Goal: Task Accomplishment & Management: Manage account settings

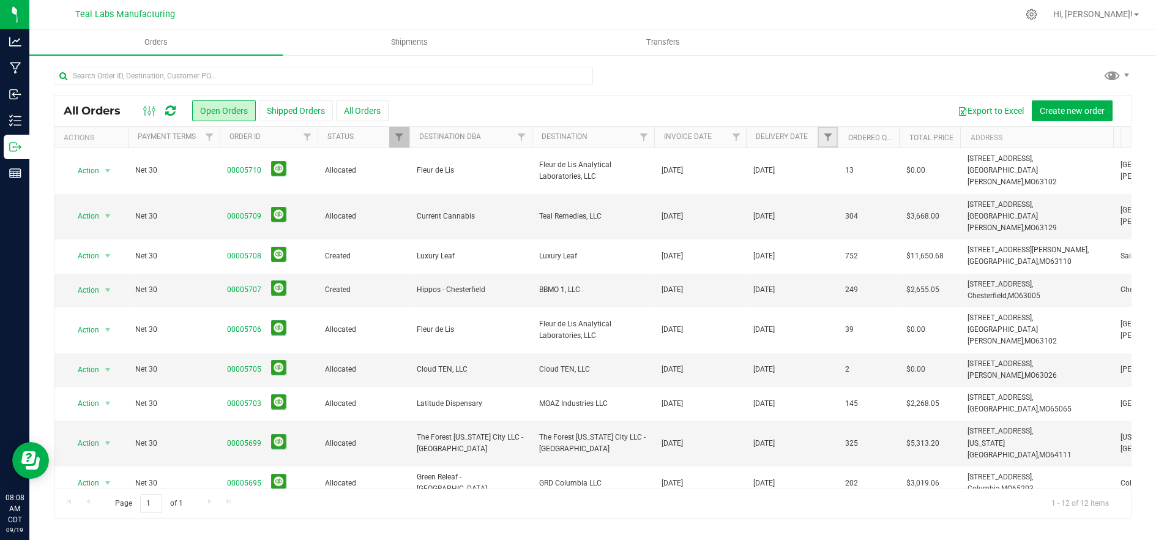
click at [831, 144] on link "Filter" at bounding box center [828, 137] width 20 height 21
click at [938, 211] on span "select" at bounding box center [941, 211] width 10 height 10
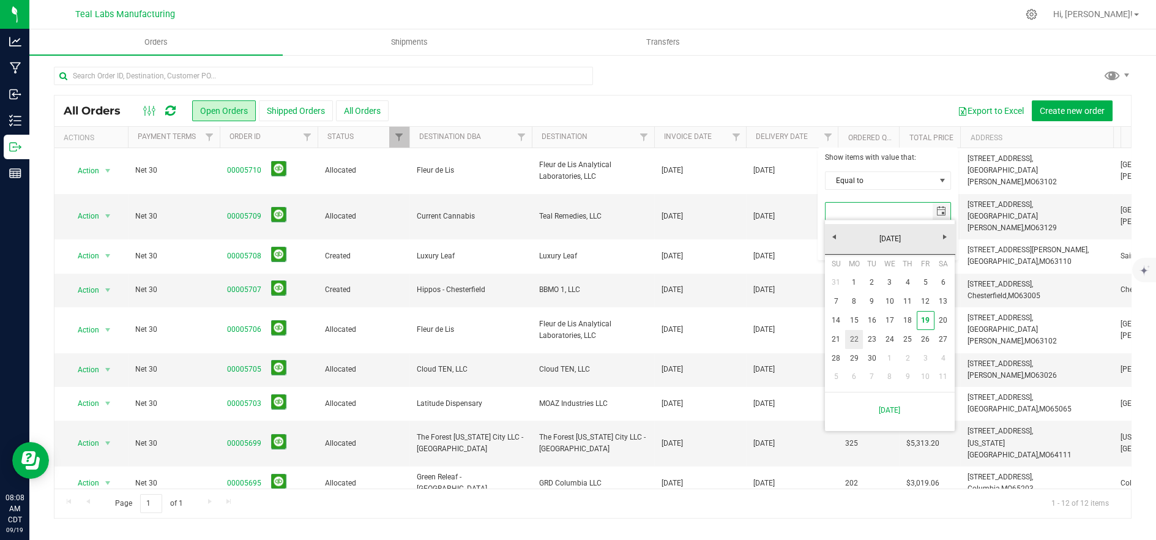
click at [849, 338] on link "22" at bounding box center [854, 339] width 18 height 19
type input "9/22/2025"
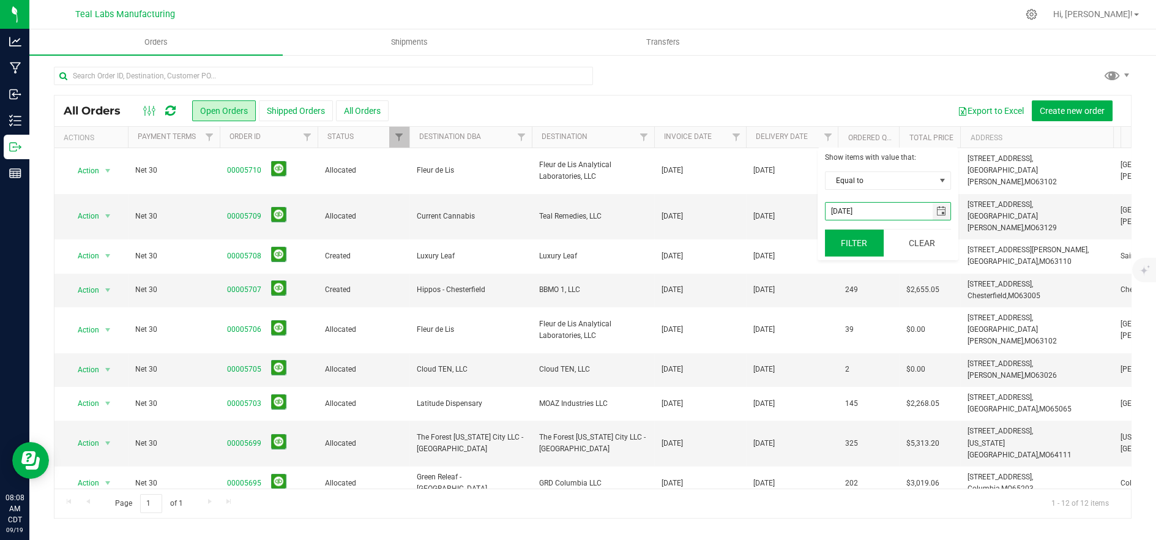
click at [852, 244] on button "Filter" at bounding box center [854, 243] width 59 height 27
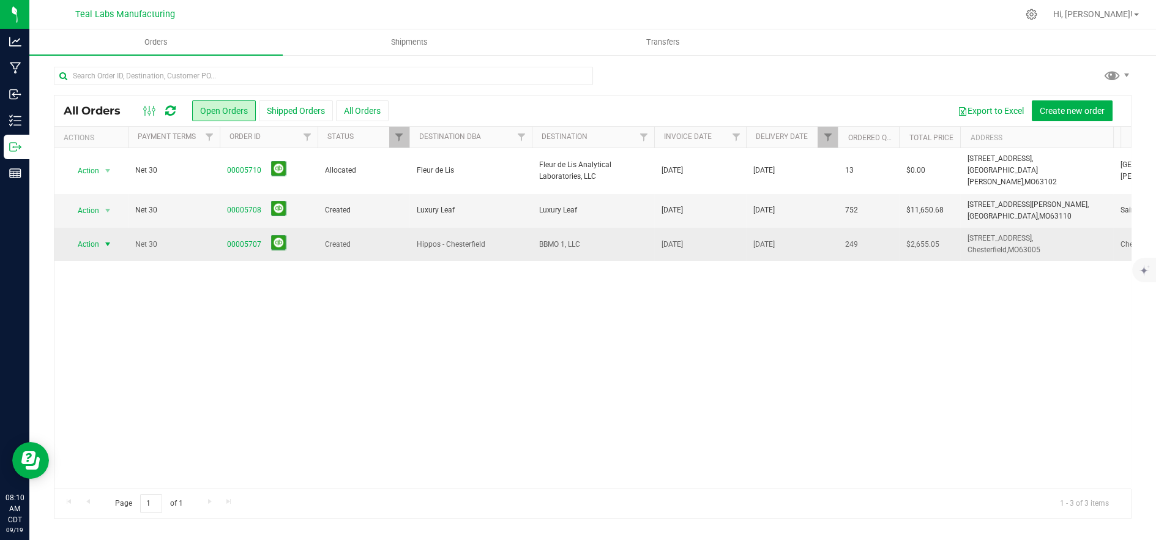
click at [97, 236] on span "Action" at bounding box center [83, 244] width 33 height 17
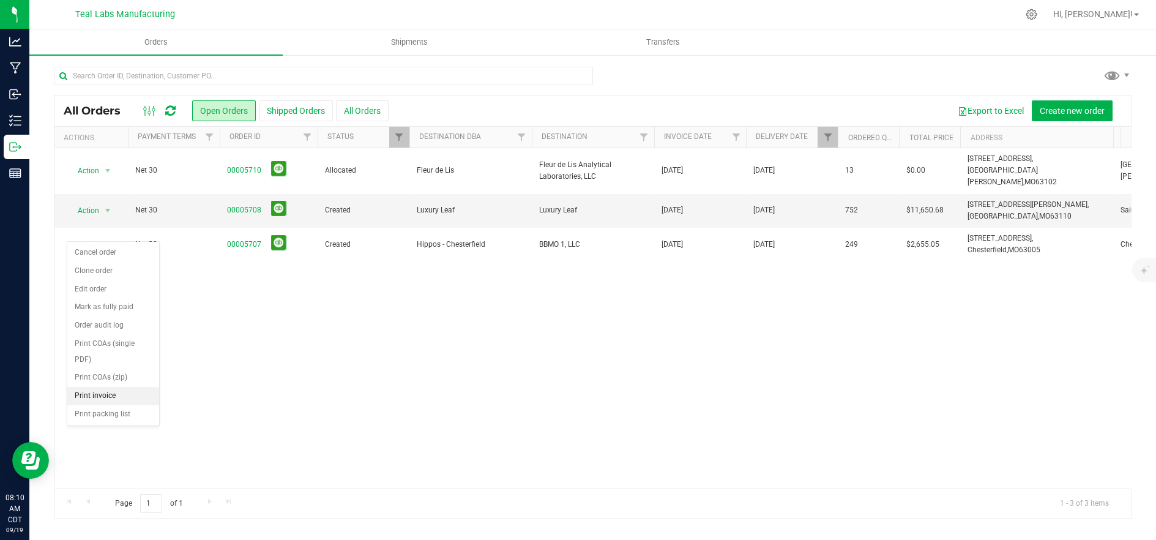
click at [106, 387] on li "Print invoice" at bounding box center [113, 396] width 92 height 18
click at [99, 202] on span "Action" at bounding box center [83, 210] width 33 height 17
click at [93, 353] on li "Print invoice" at bounding box center [113, 362] width 92 height 18
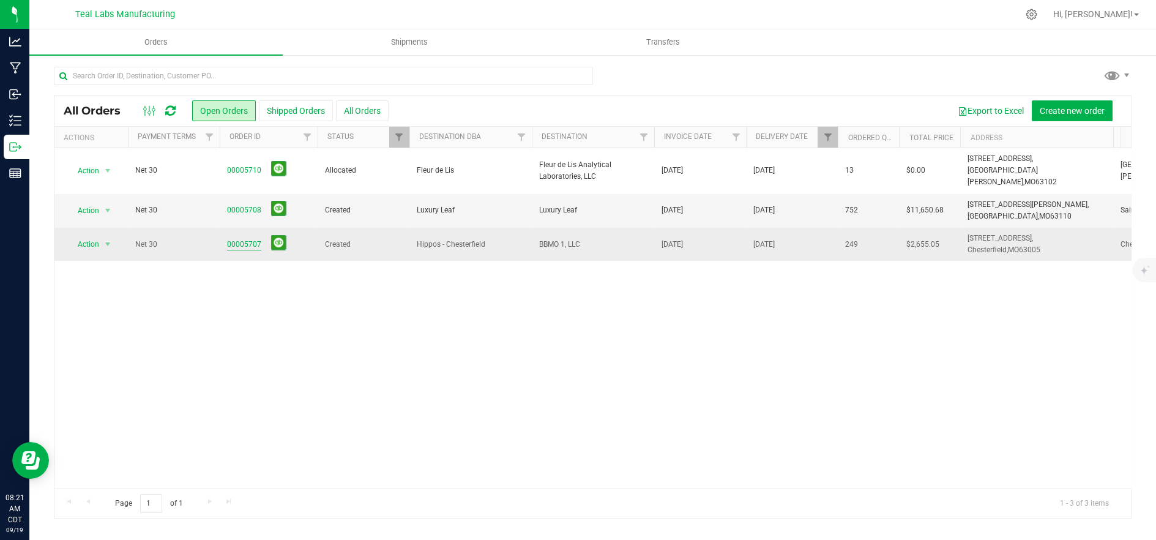
click at [240, 239] on link "00005707" at bounding box center [244, 245] width 34 height 12
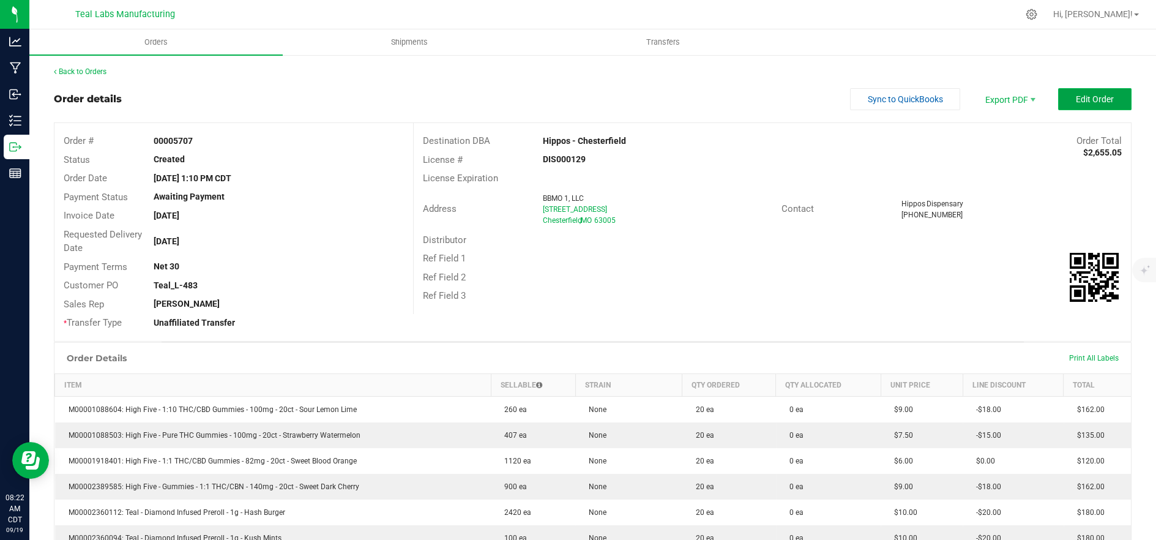
click at [1068, 106] on button "Edit Order" at bounding box center [1094, 99] width 73 height 22
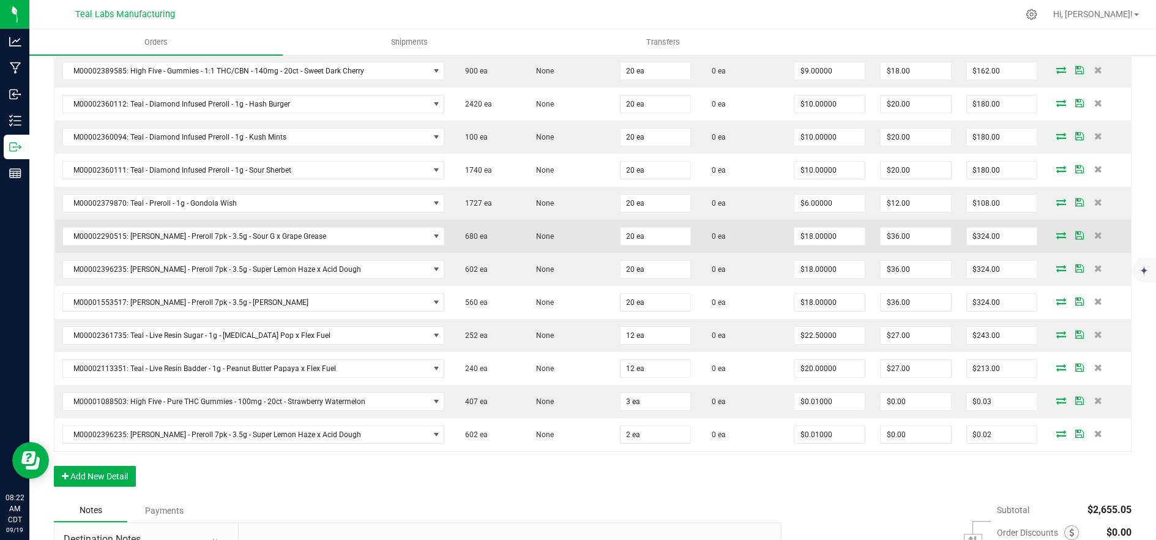
scroll to position [476, 0]
click at [1056, 233] on icon at bounding box center [1061, 234] width 10 height 7
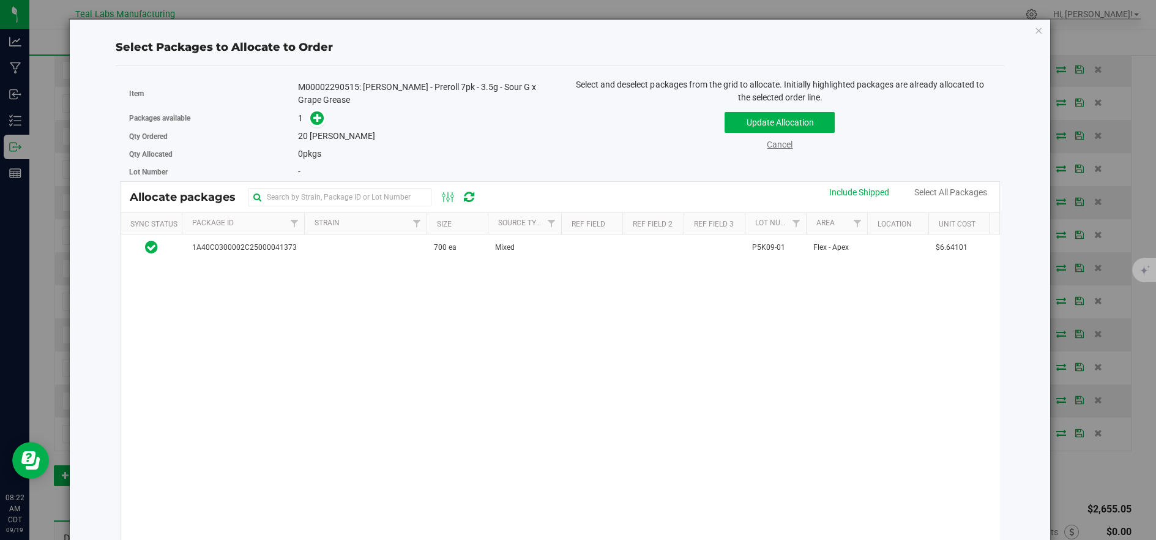
click at [775, 144] on link "Cancel" at bounding box center [780, 145] width 26 height 10
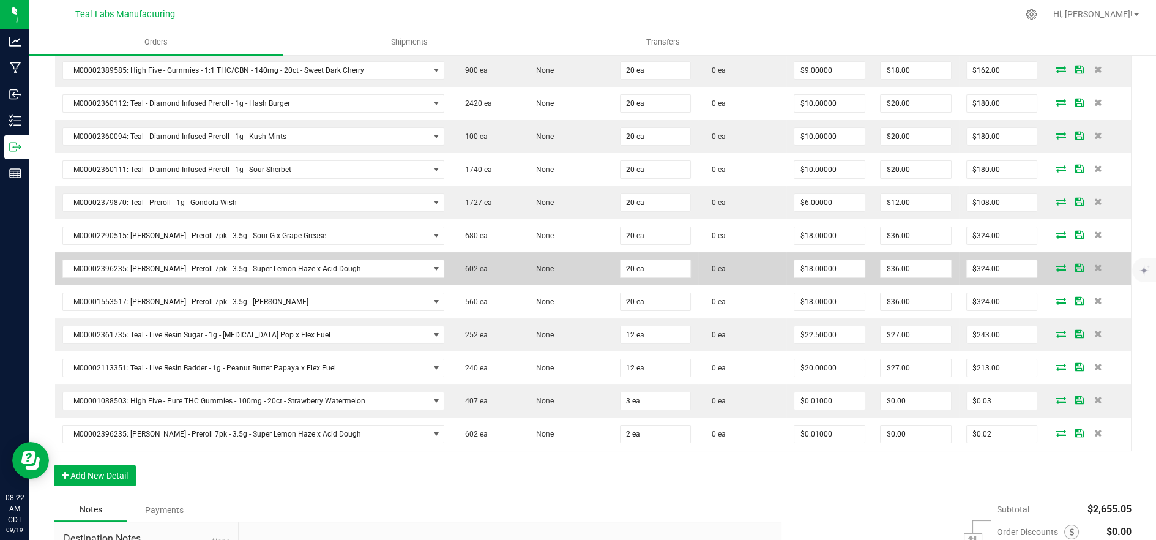
click at [1056, 269] on icon at bounding box center [1061, 267] width 10 height 7
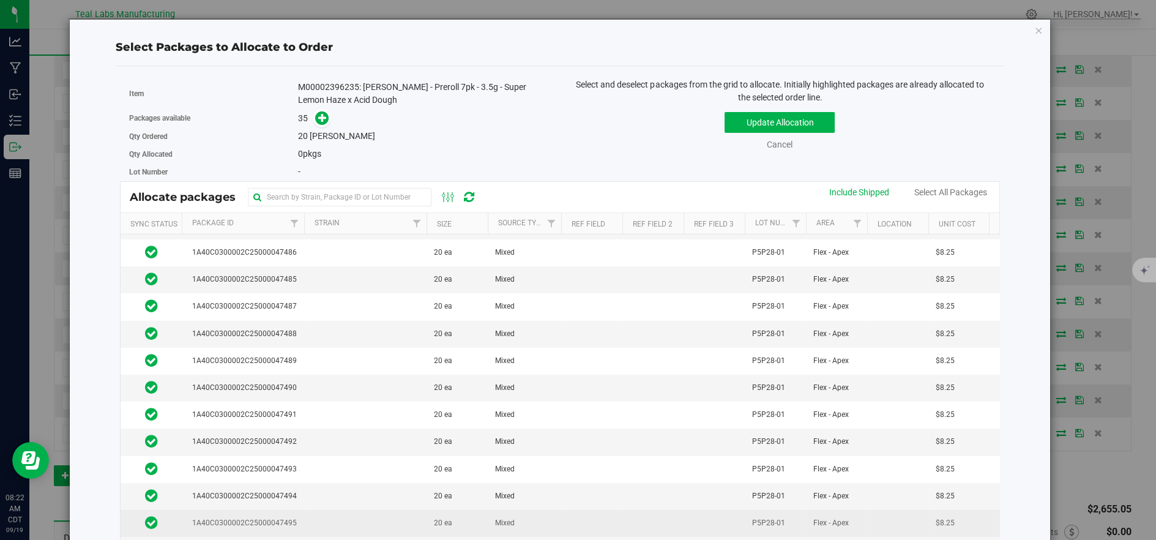
scroll to position [0, 0]
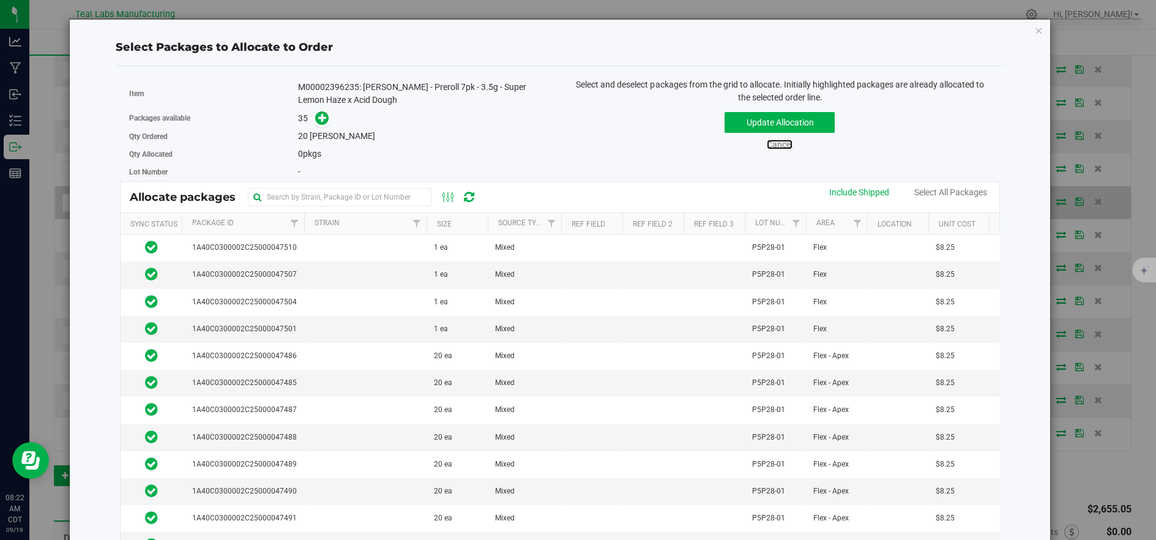
drag, startPoint x: 781, startPoint y: 146, endPoint x: 911, endPoint y: 190, distance: 137.0
click at [781, 146] on link "Cancel" at bounding box center [780, 145] width 26 height 10
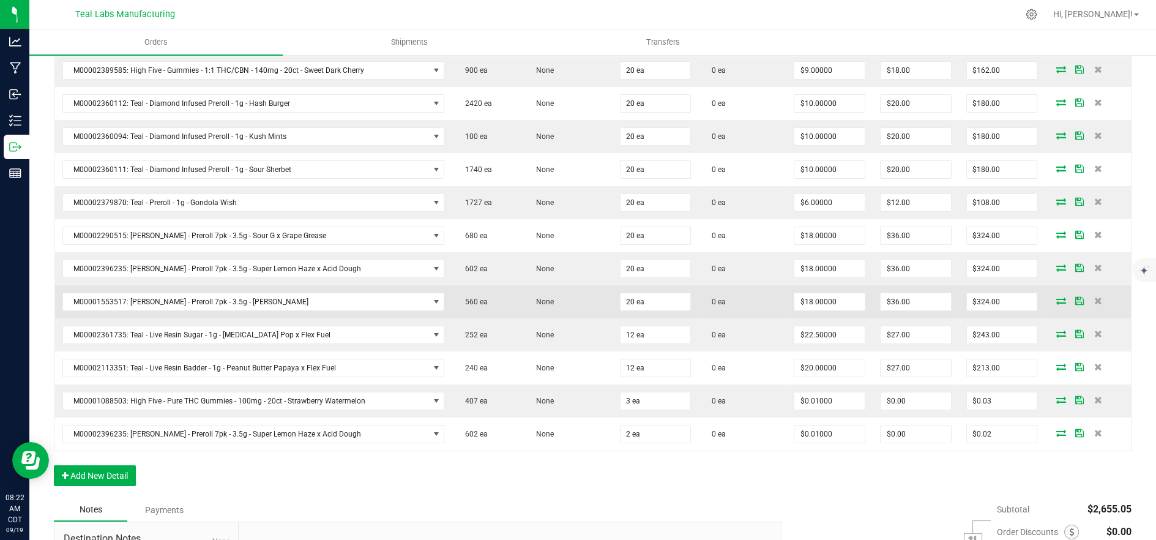
click at [1056, 297] on icon at bounding box center [1061, 300] width 10 height 7
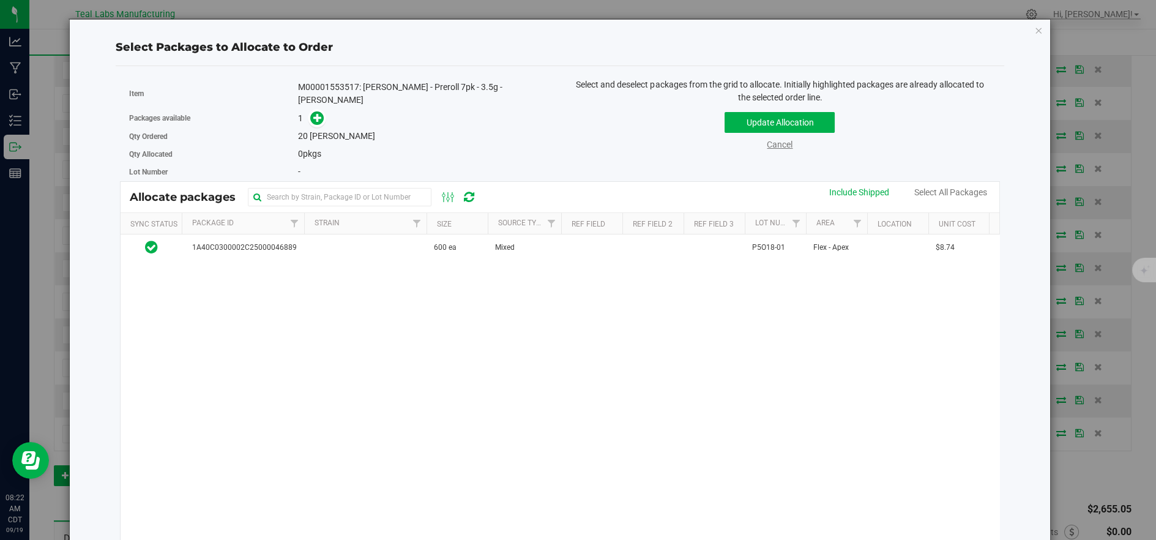
click at [767, 144] on link "Cancel" at bounding box center [780, 145] width 26 height 10
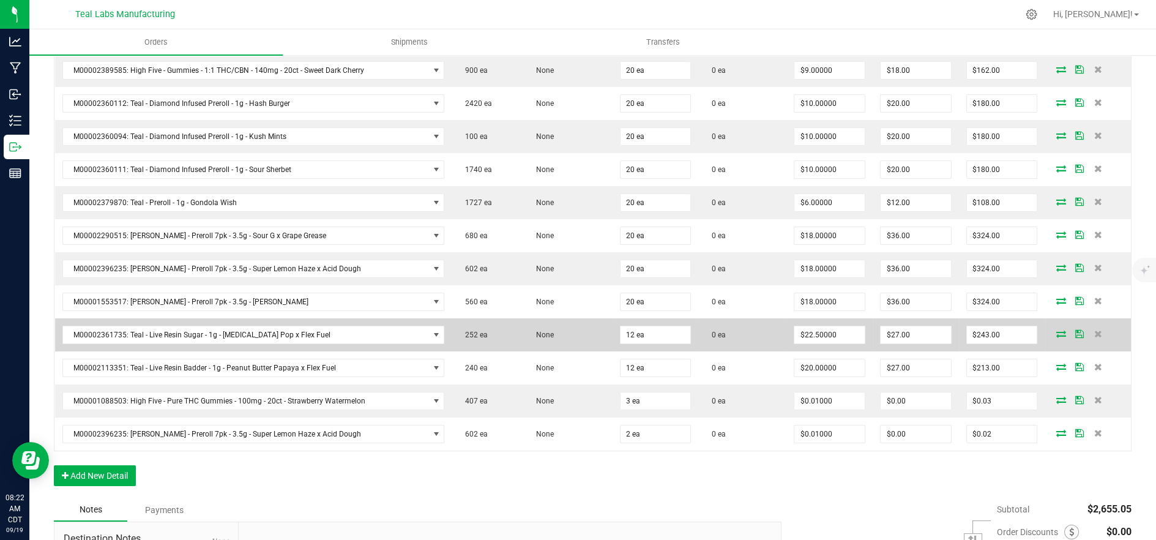
click at [1056, 331] on icon at bounding box center [1061, 333] width 10 height 7
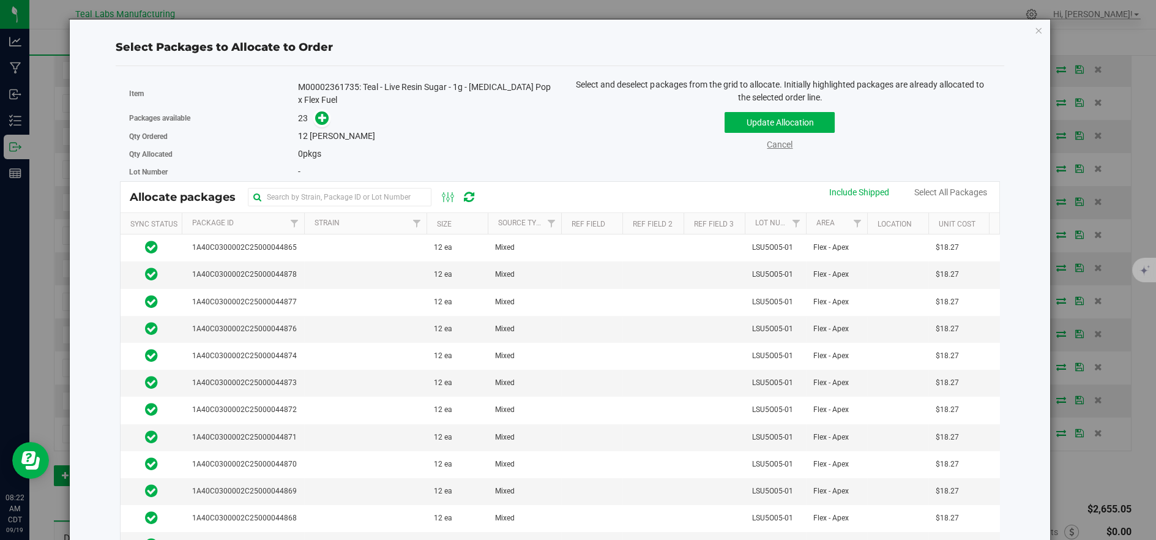
click at [769, 143] on link "Cancel" at bounding box center [780, 145] width 26 height 10
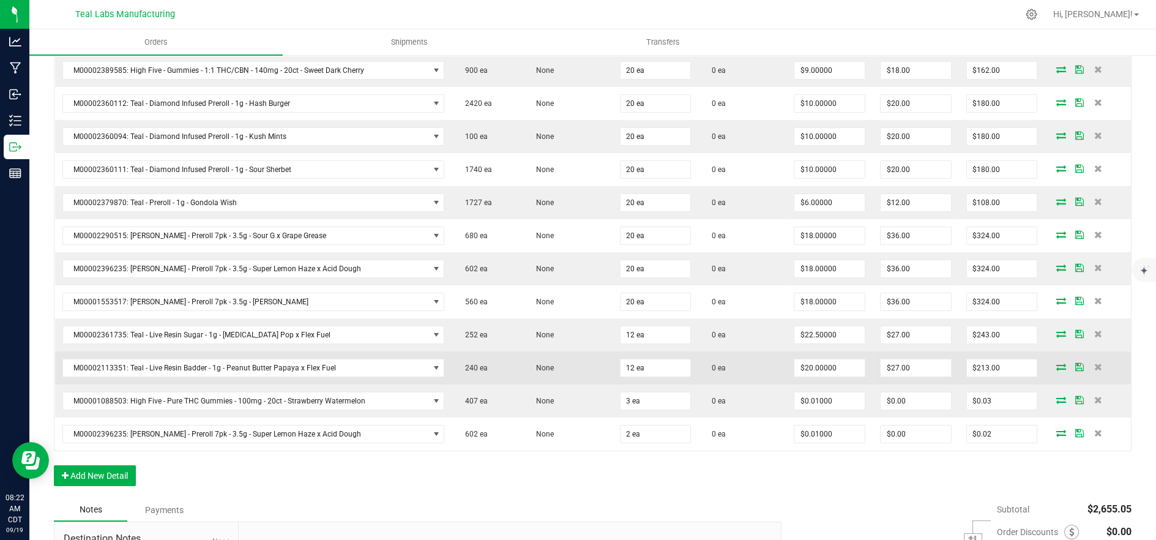
click at [1056, 365] on icon at bounding box center [1061, 366] width 10 height 7
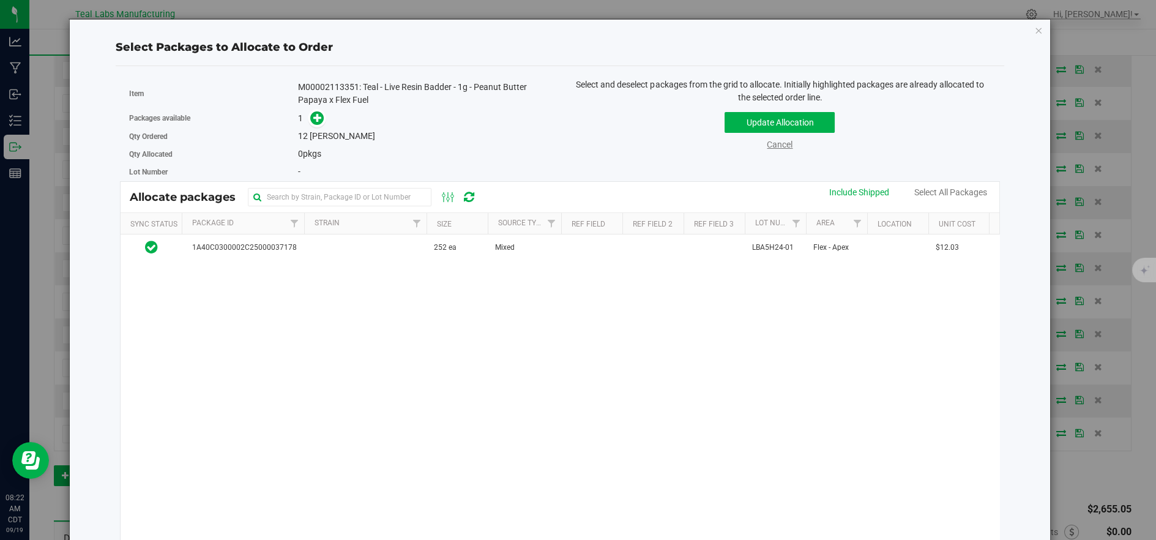
click at [767, 140] on link "Cancel" at bounding box center [780, 145] width 26 height 10
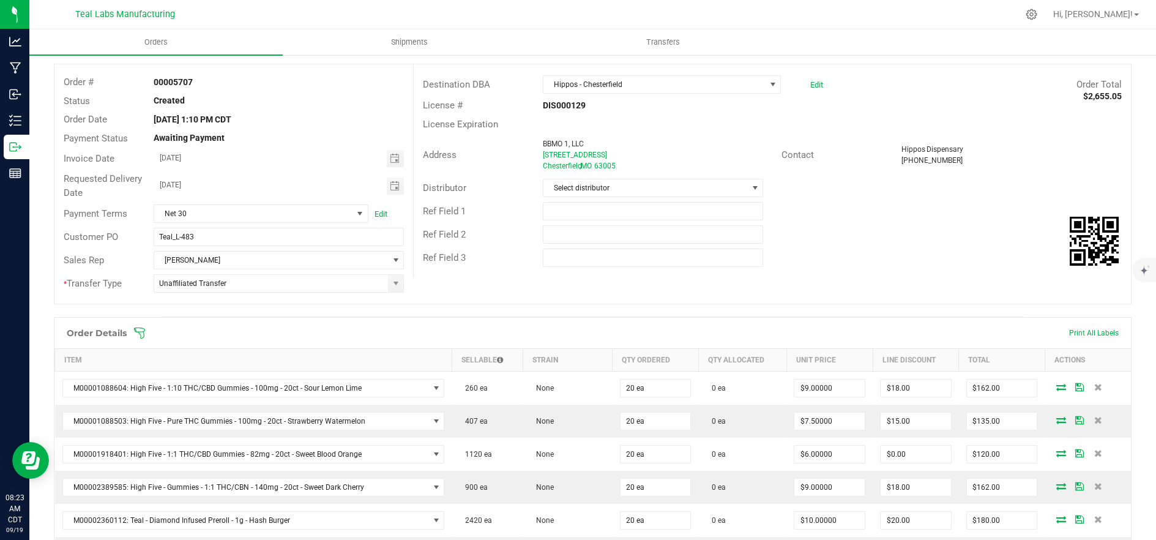
scroll to position [204, 0]
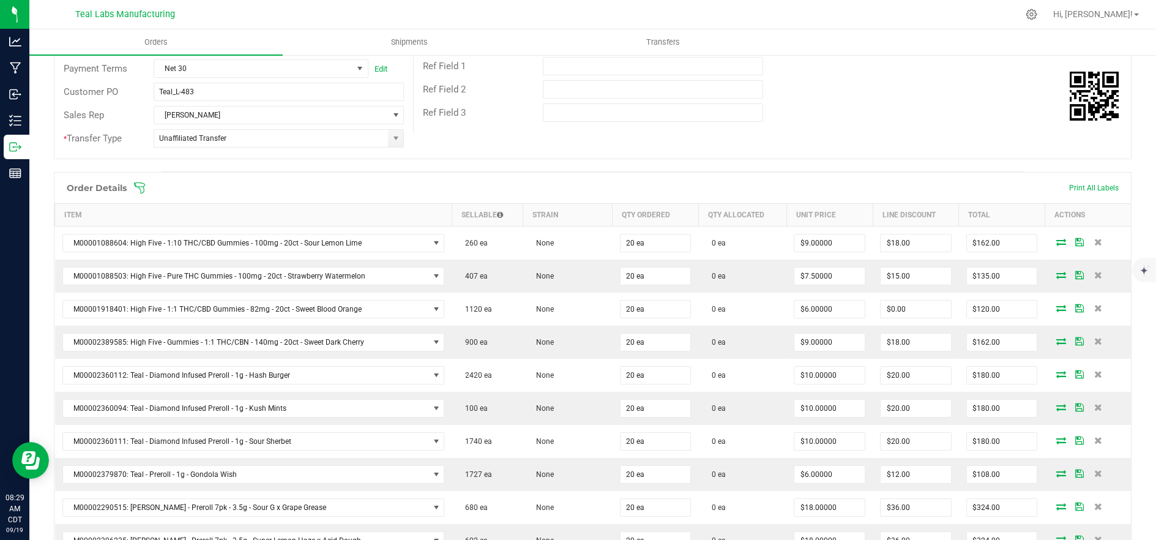
click at [357, 184] on span at bounding box center [672, 188] width 1078 height 12
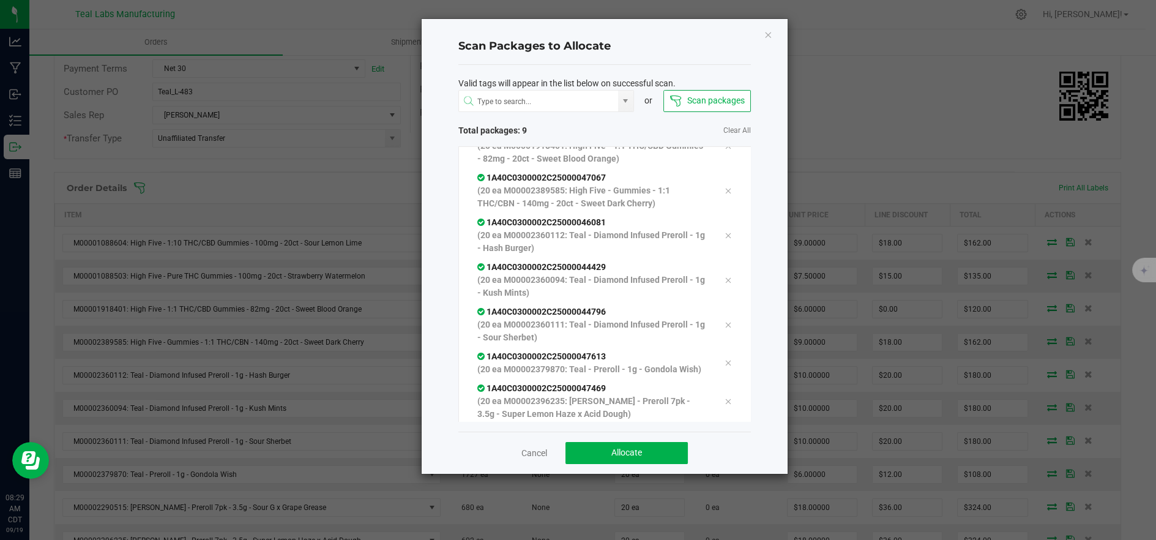
scroll to position [158, 0]
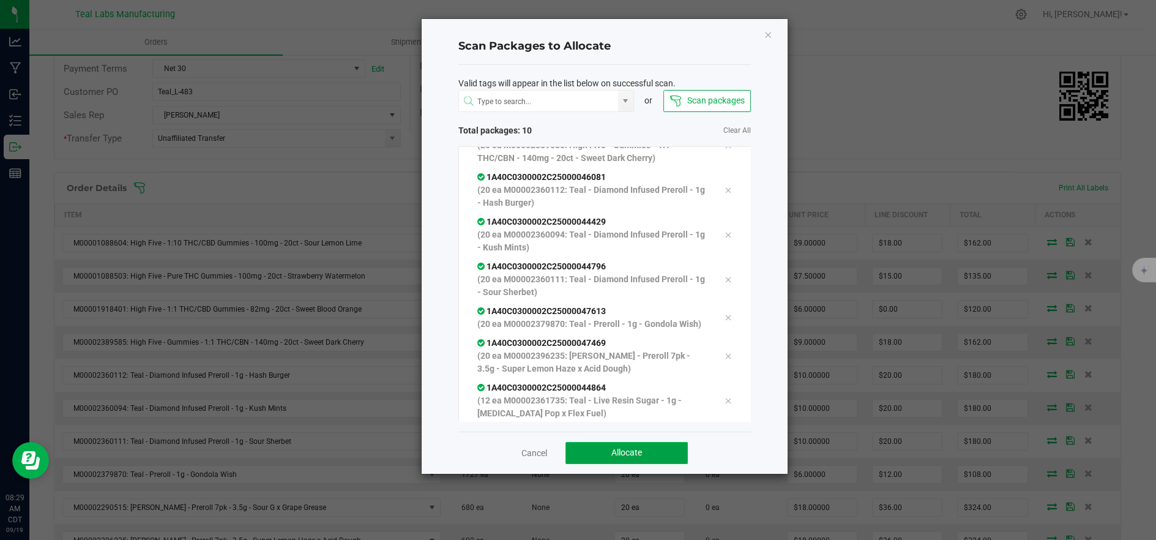
click at [586, 460] on button "Allocate" at bounding box center [627, 453] width 122 height 22
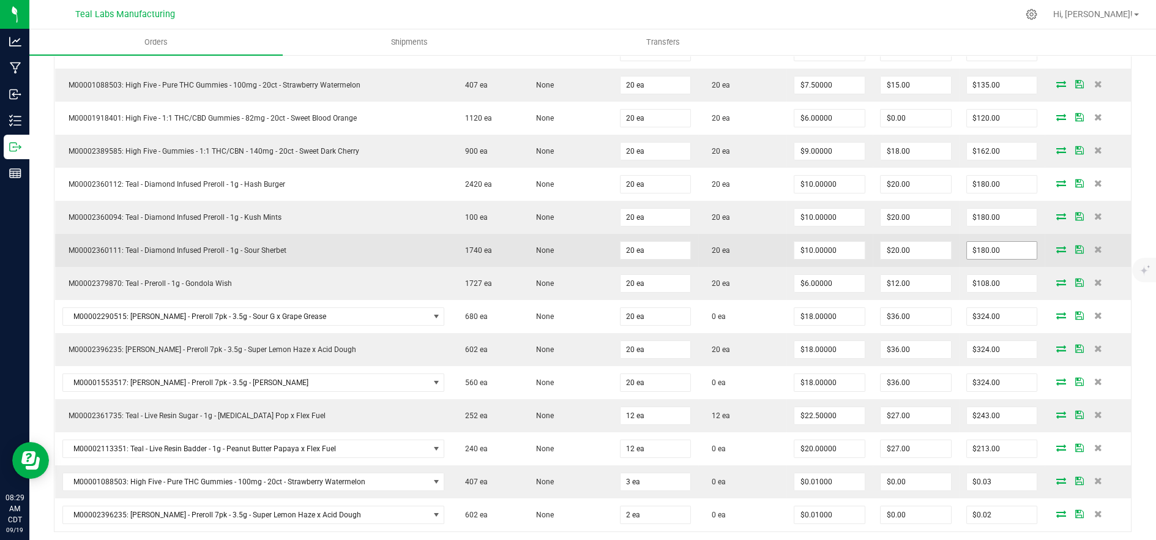
scroll to position [476, 0]
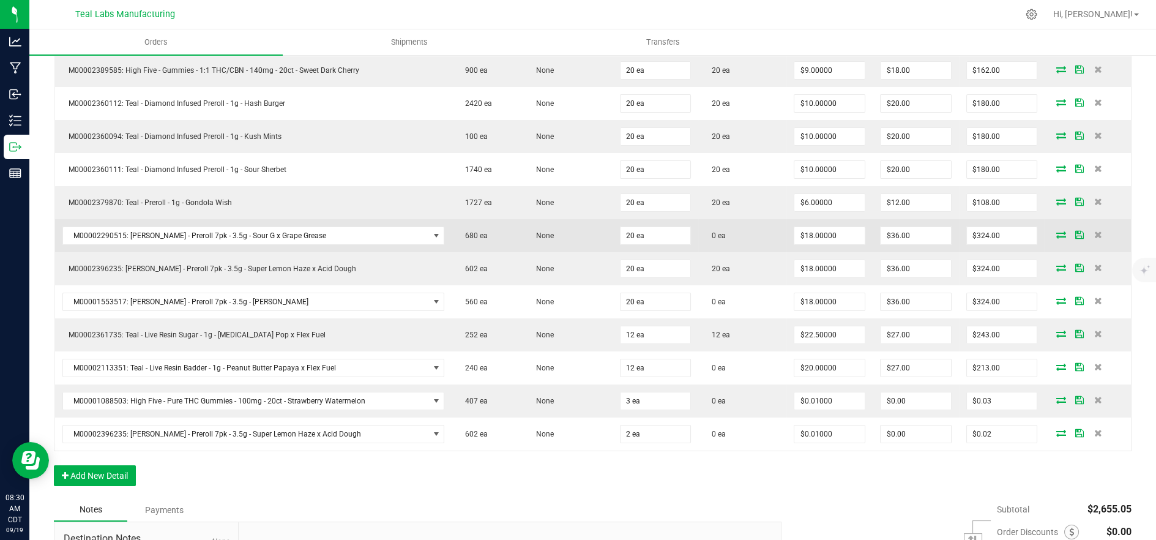
click at [1056, 232] on icon at bounding box center [1061, 234] width 10 height 7
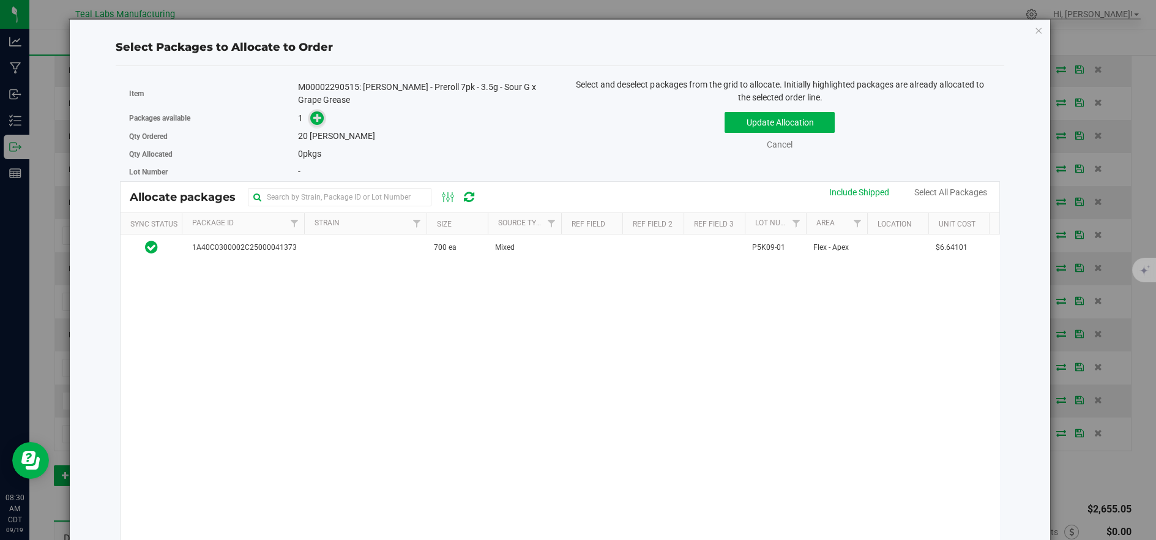
click at [319, 119] on icon at bounding box center [317, 117] width 9 height 9
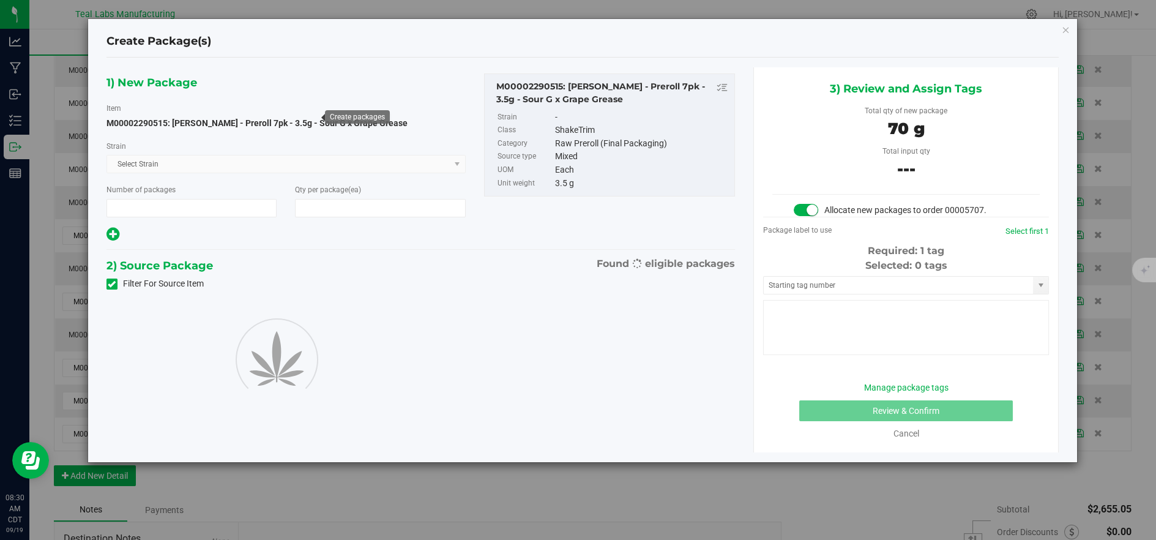
type input "1"
type input "20"
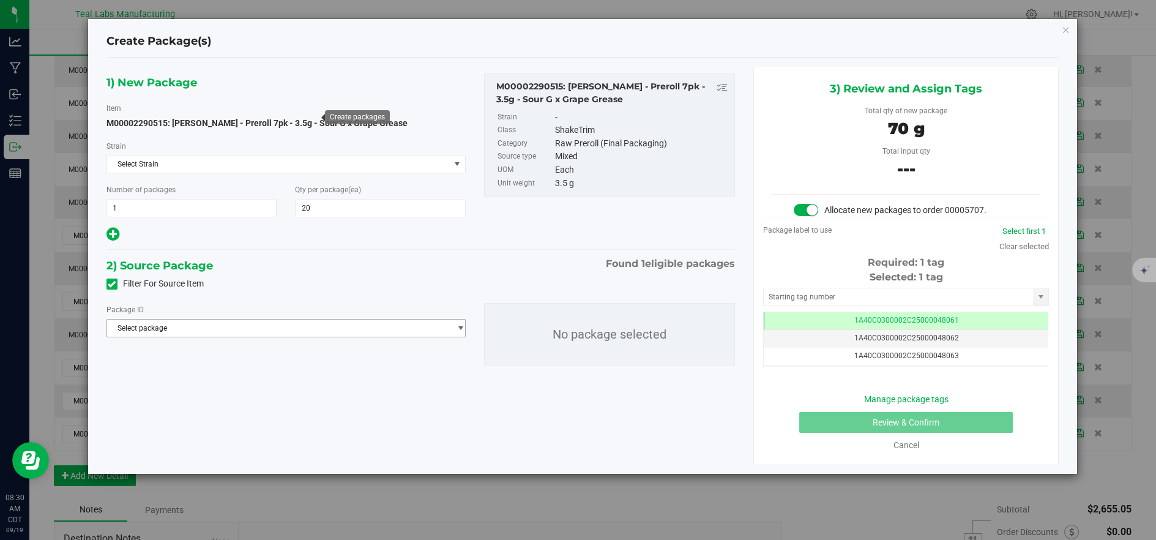
click at [379, 321] on span "Select package" at bounding box center [278, 327] width 343 height 17
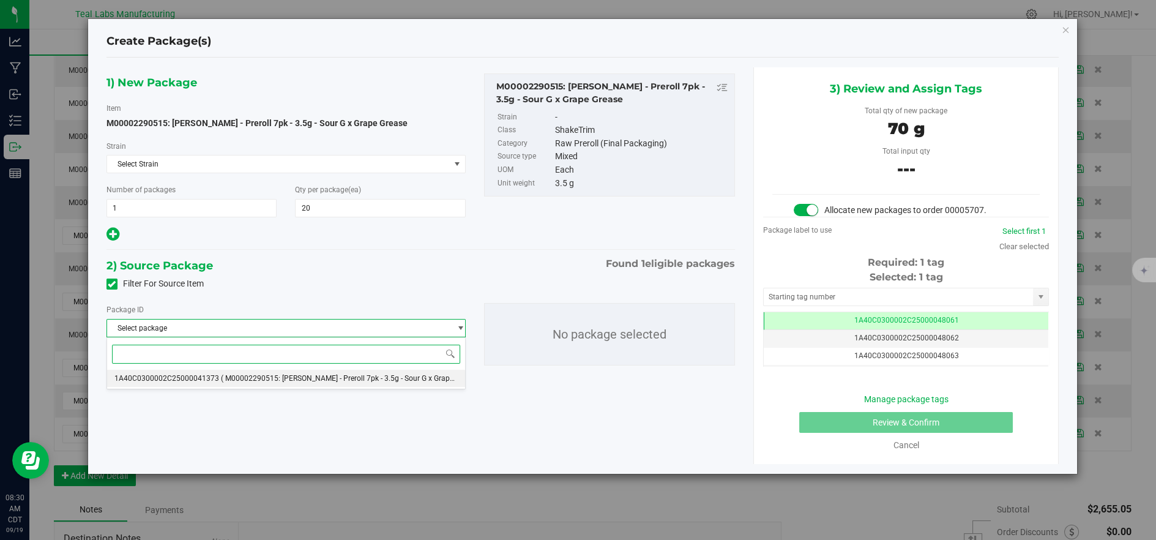
click at [367, 376] on span "( M00002290515: Kusch - Preroll 7pk - 3.5g - Sour G x Grape Grease )" at bounding box center [351, 378] width 261 height 9
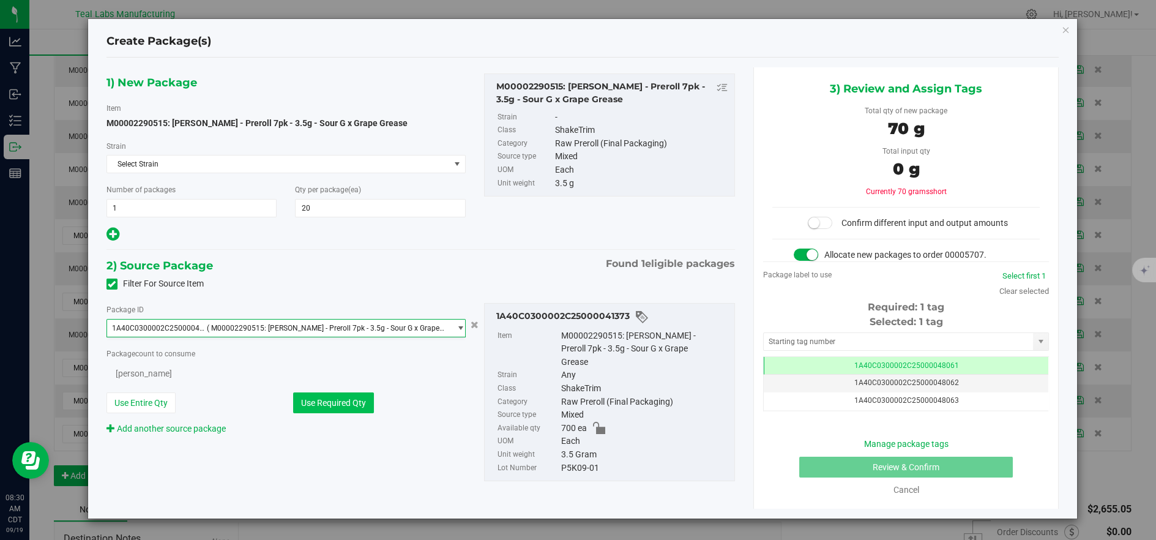
click at [354, 395] on button "Use Required Qty" at bounding box center [333, 402] width 81 height 21
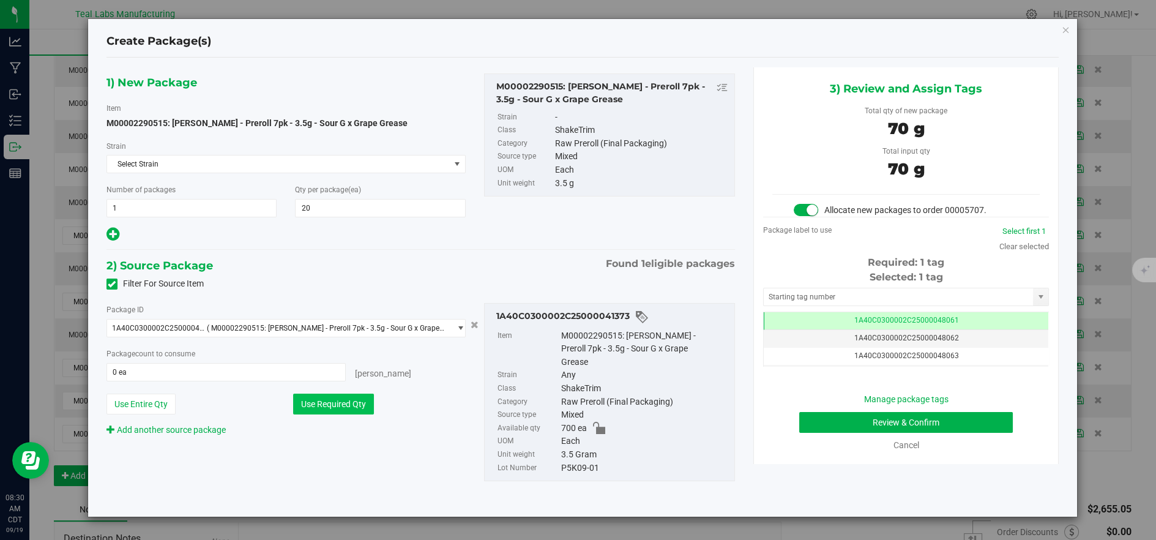
type input "20 ea"
click at [809, 413] on button "Review & Confirm" at bounding box center [906, 422] width 214 height 21
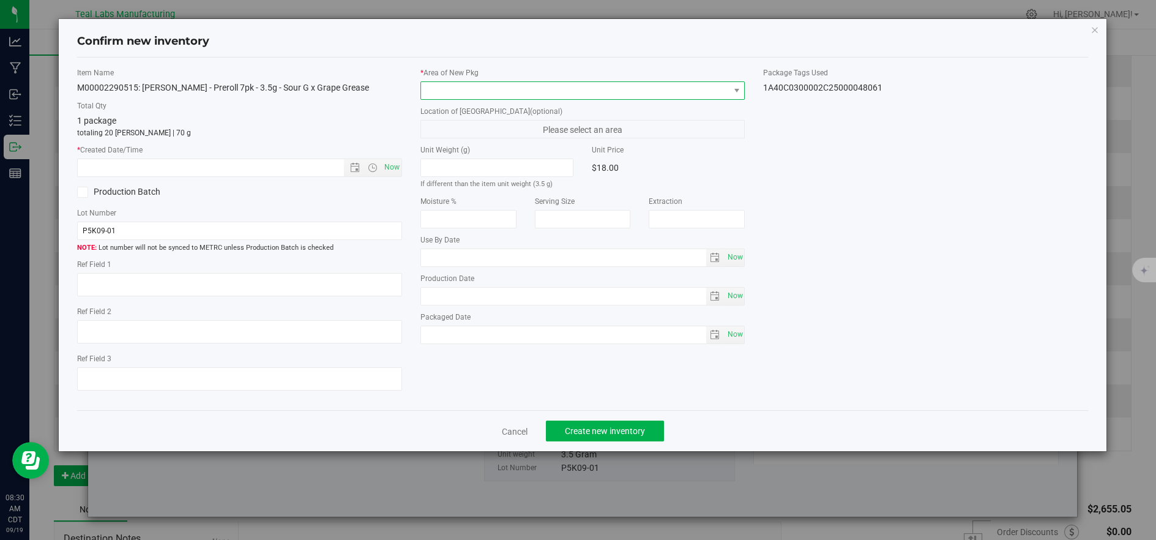
click at [439, 91] on span at bounding box center [575, 90] width 308 height 17
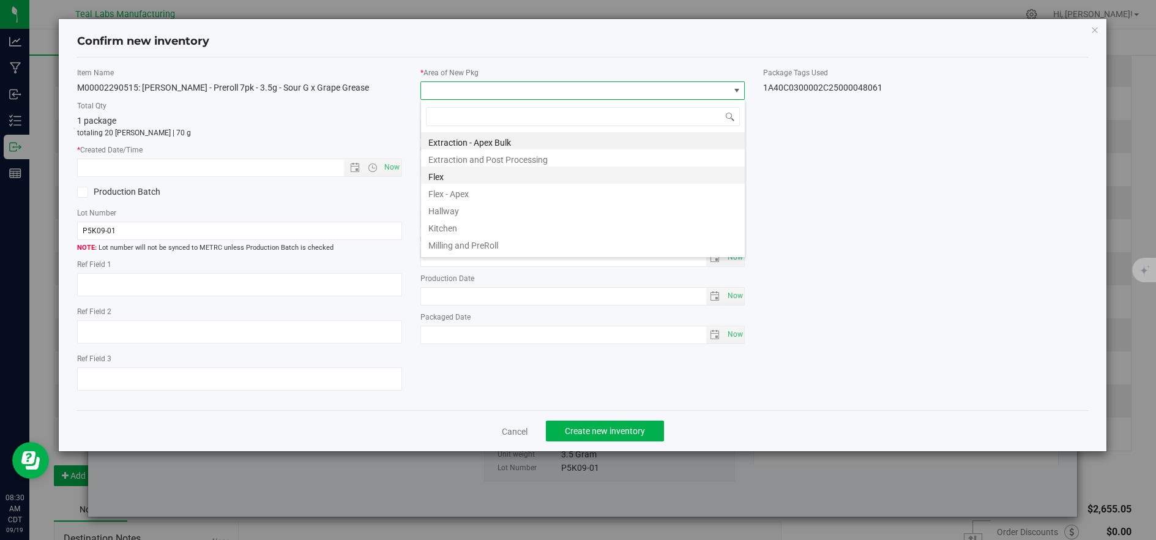
click at [440, 172] on li "Flex" at bounding box center [583, 174] width 324 height 17
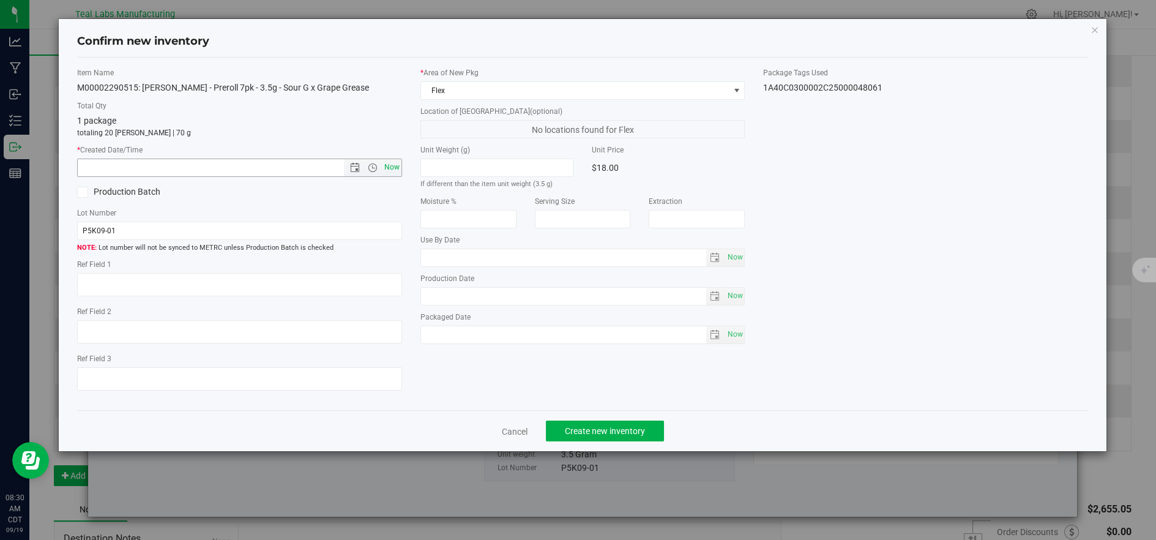
click at [394, 166] on span "Now" at bounding box center [391, 168] width 21 height 18
type input "9/19/2025 8:30 AM"
click at [578, 427] on button "Create new inventory" at bounding box center [605, 430] width 118 height 21
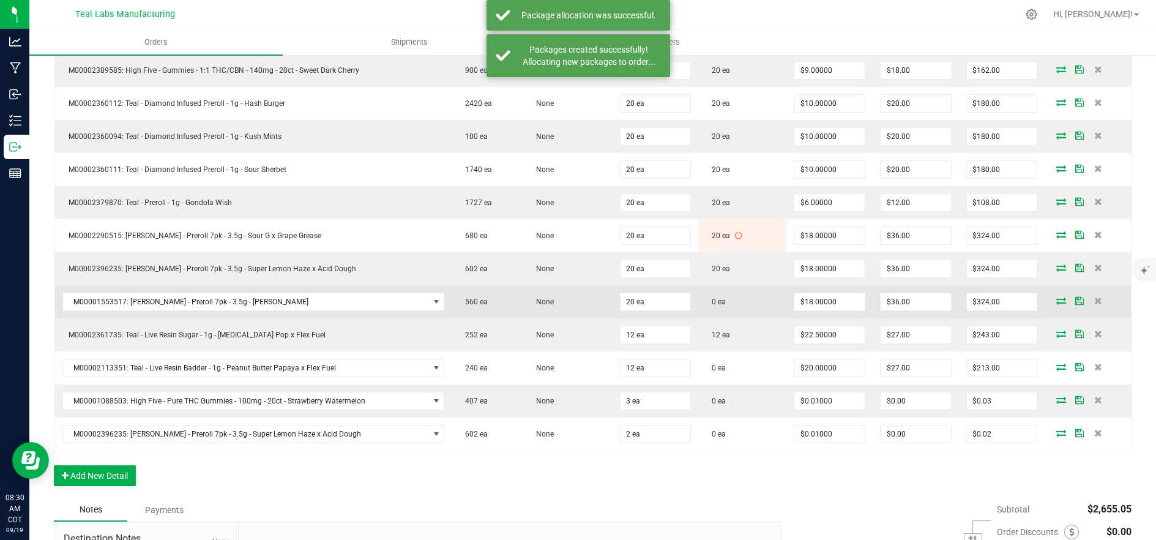
click at [1056, 297] on icon at bounding box center [1061, 300] width 10 height 7
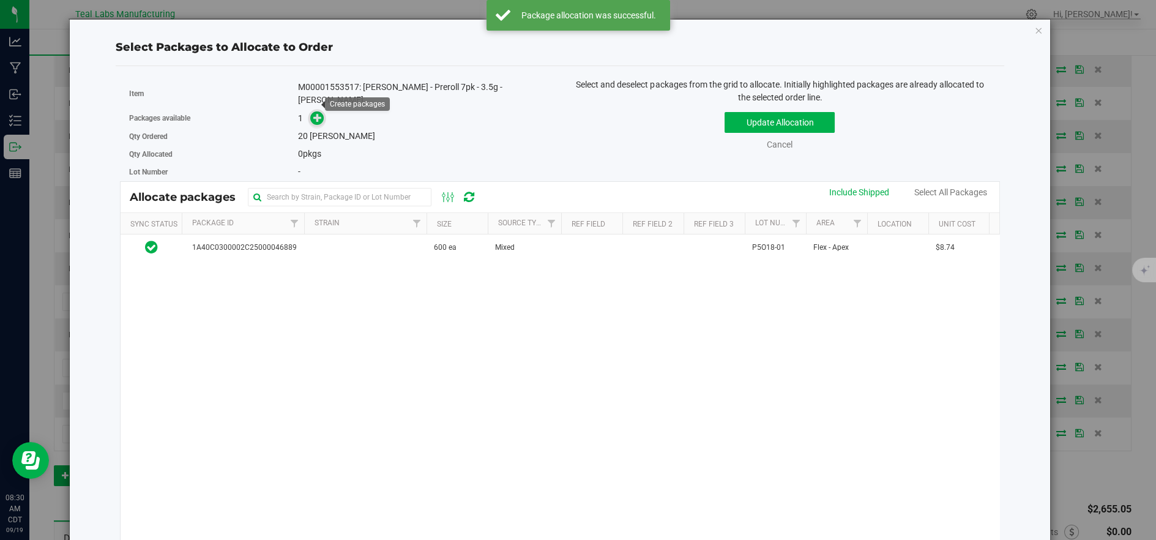
click at [310, 111] on span at bounding box center [317, 118] width 14 height 14
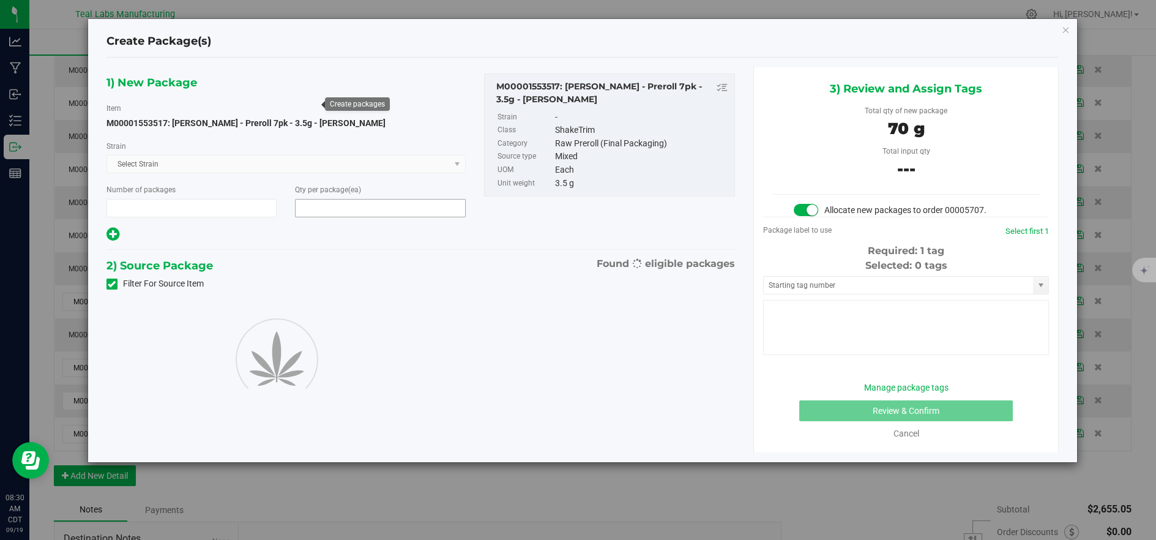
type input "1"
type input "20"
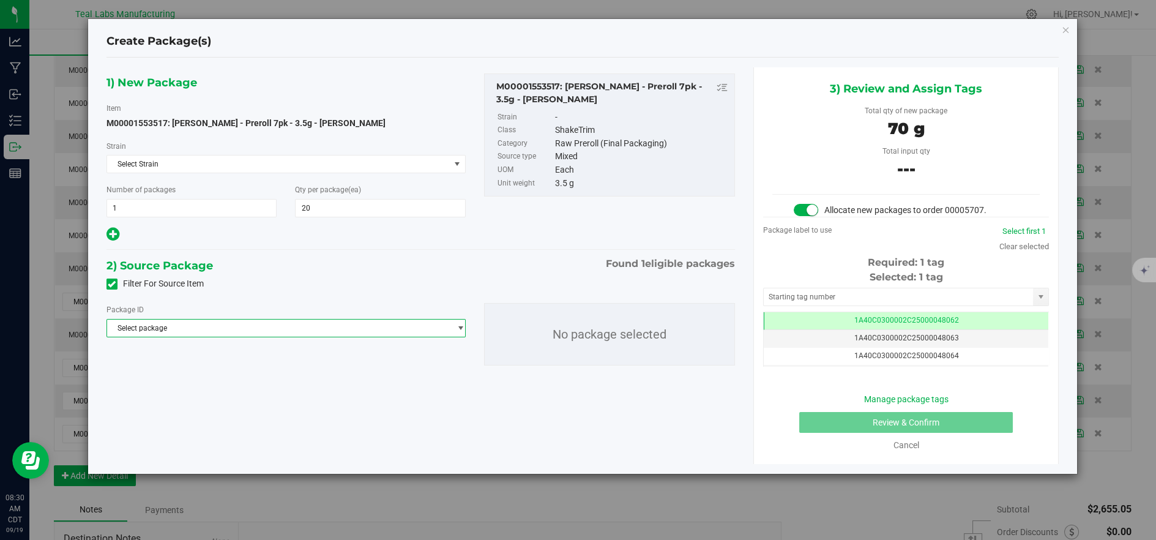
click at [315, 335] on span "Select package" at bounding box center [278, 327] width 343 height 17
click at [342, 376] on span "( M00001553517: Kusch - Preroll 7pk - 3.5g - King Louie )" at bounding box center [343, 378] width 244 height 9
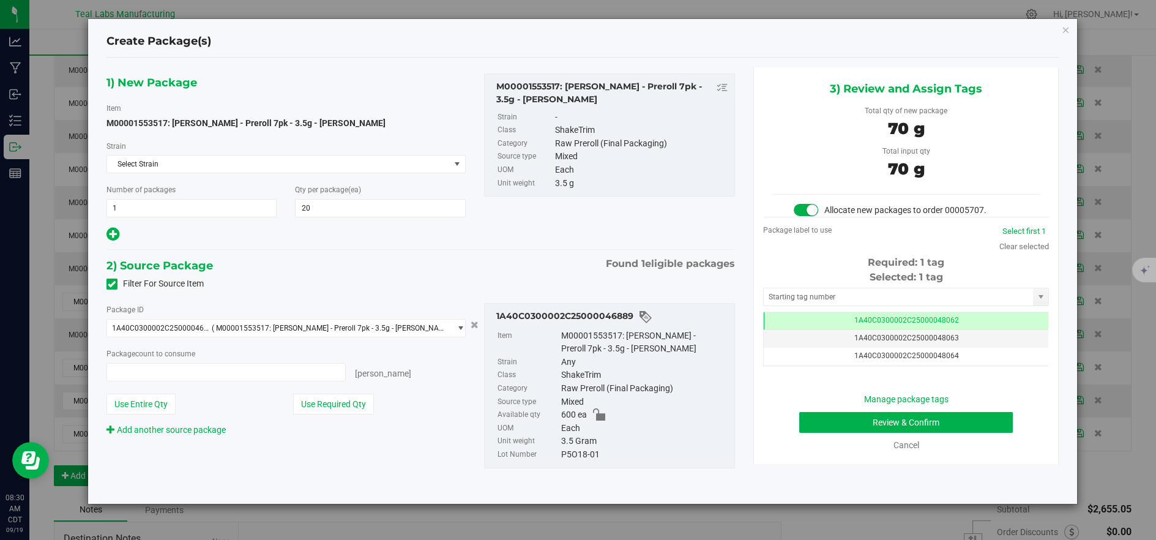
type input "20 ea"
click at [865, 425] on button "Review & Confirm" at bounding box center [906, 422] width 214 height 21
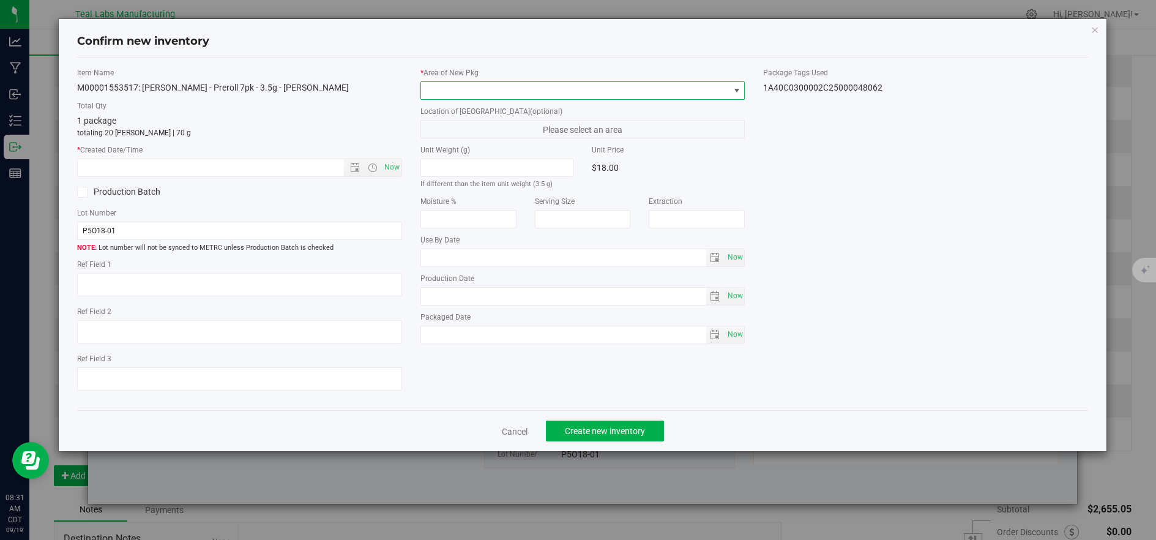
click at [449, 91] on span at bounding box center [575, 90] width 308 height 17
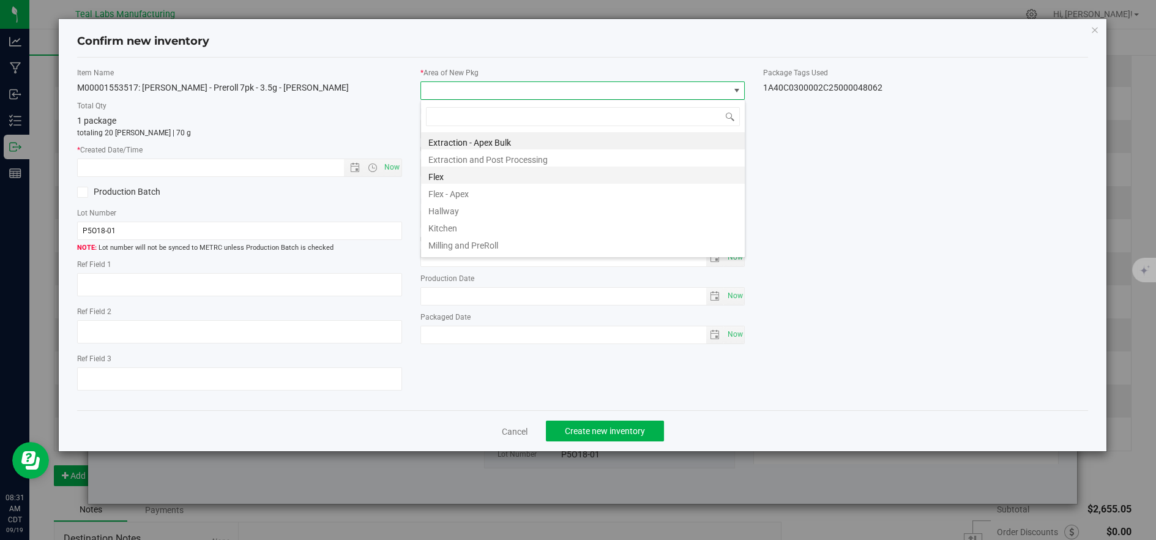
click at [430, 174] on li "Flex" at bounding box center [583, 174] width 324 height 17
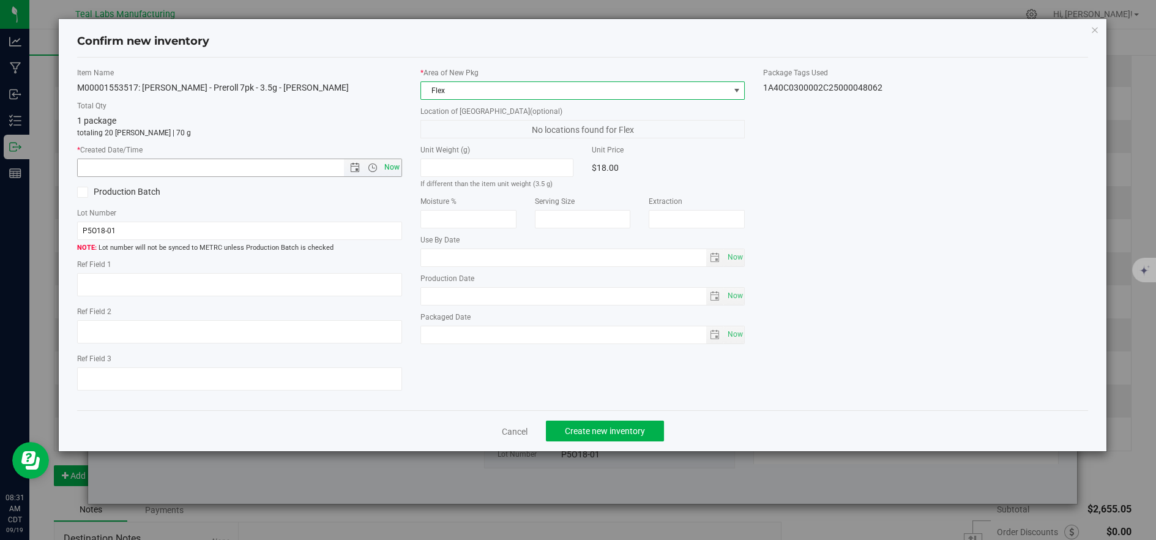
click at [398, 167] on span "Now" at bounding box center [391, 168] width 21 height 18
type input "9/19/2025 8:31 AM"
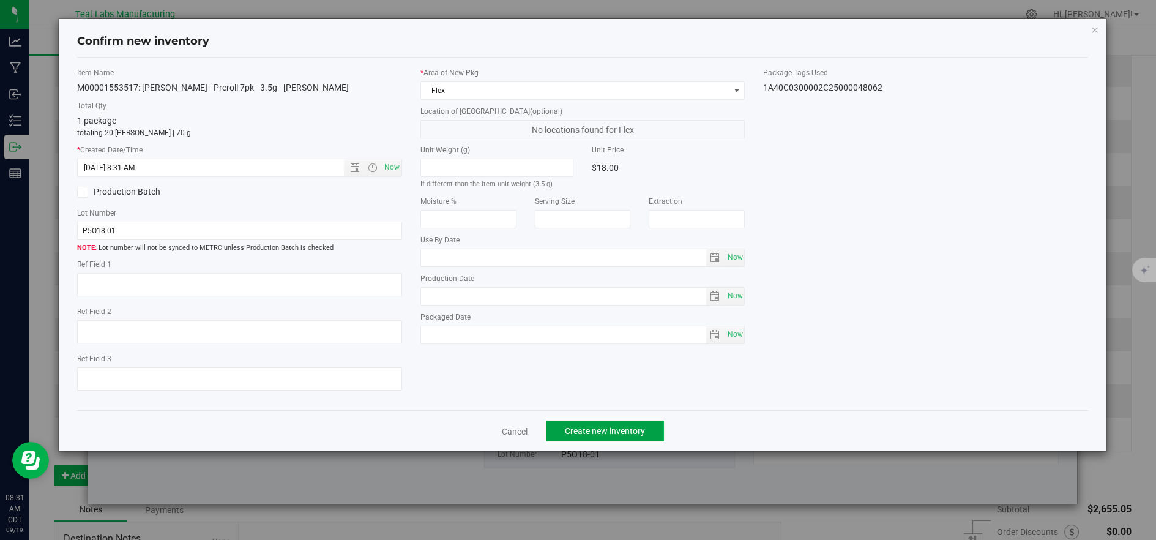
click at [616, 426] on button "Create new inventory" at bounding box center [605, 430] width 118 height 21
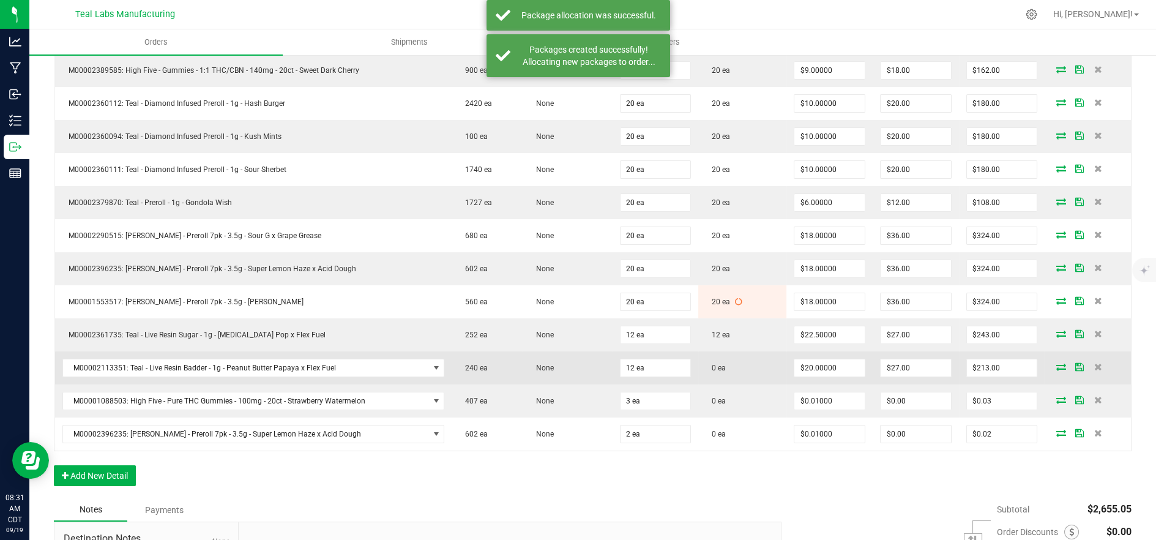
click at [1056, 364] on icon at bounding box center [1061, 366] width 10 height 7
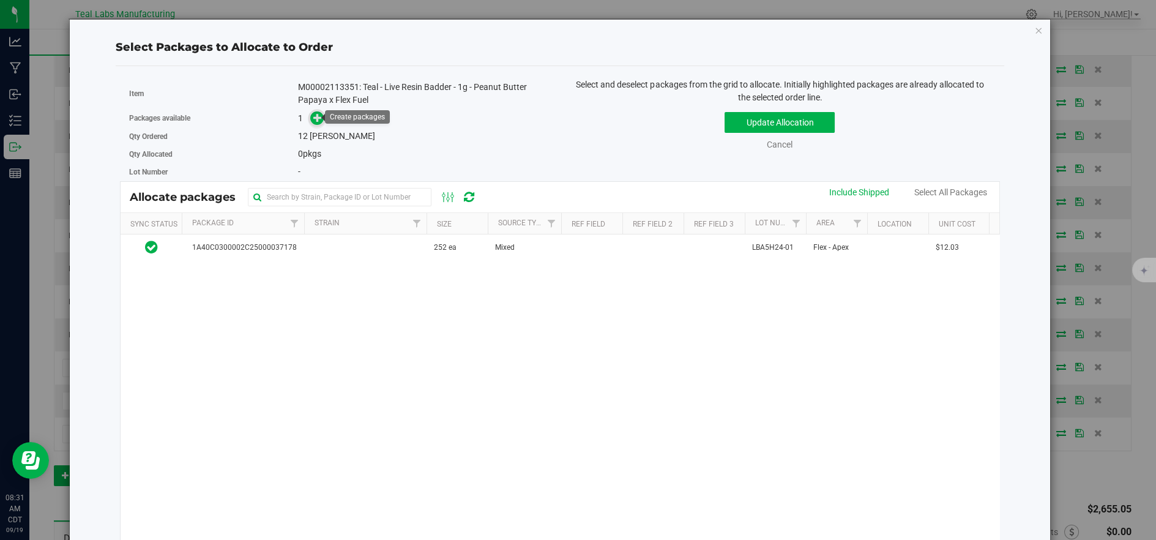
click at [310, 116] on span at bounding box center [317, 118] width 14 height 14
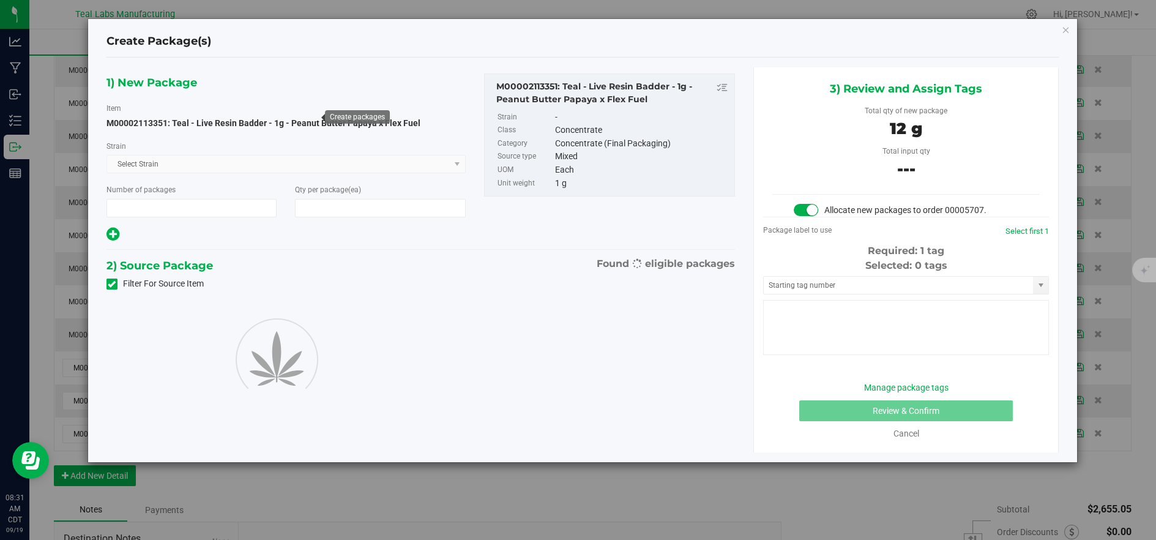
type input "1"
type input "12"
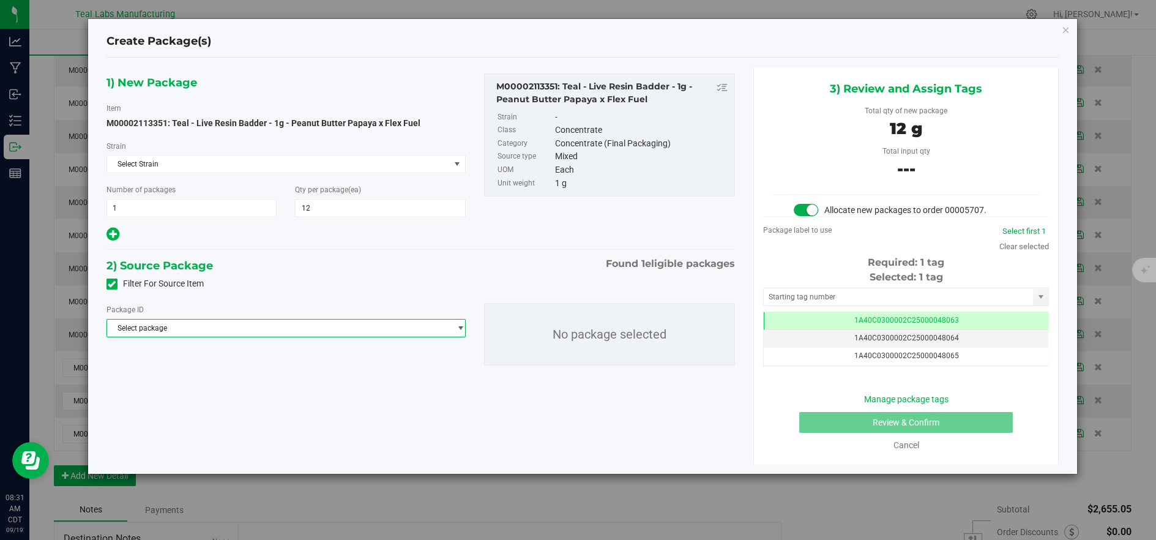
click at [362, 326] on span "Select package" at bounding box center [278, 327] width 343 height 17
click at [365, 381] on span "( M00002113351: Teal - Live Resin Badder - 1g - Peanut Butter Papaya x Flex Fue…" at bounding box center [356, 378] width 271 height 9
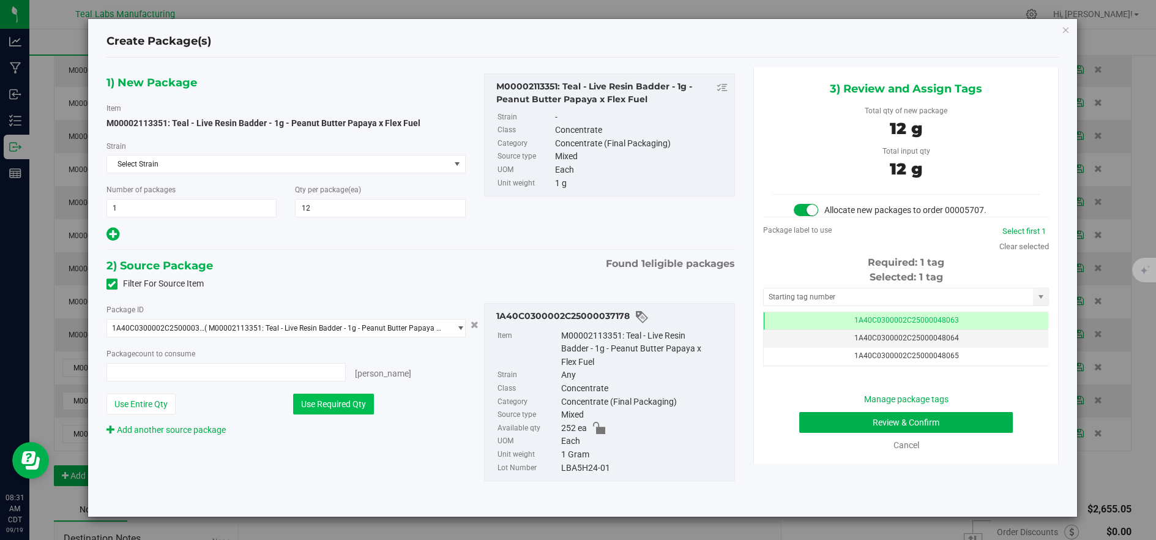
type input "12 ea"
click at [864, 418] on button "Review & Confirm" at bounding box center [906, 422] width 214 height 21
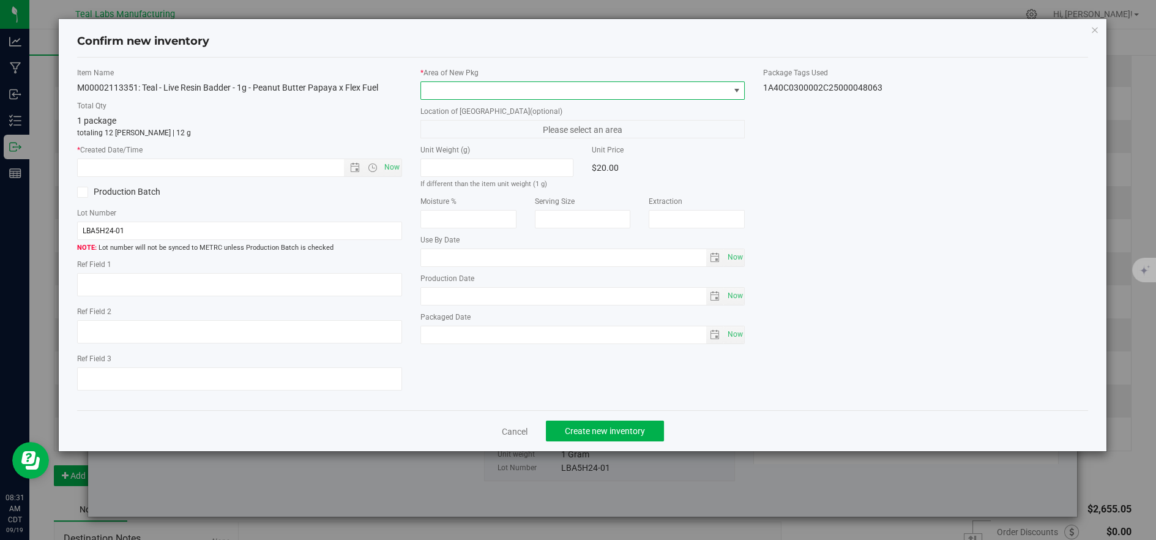
click at [467, 83] on span at bounding box center [575, 90] width 308 height 17
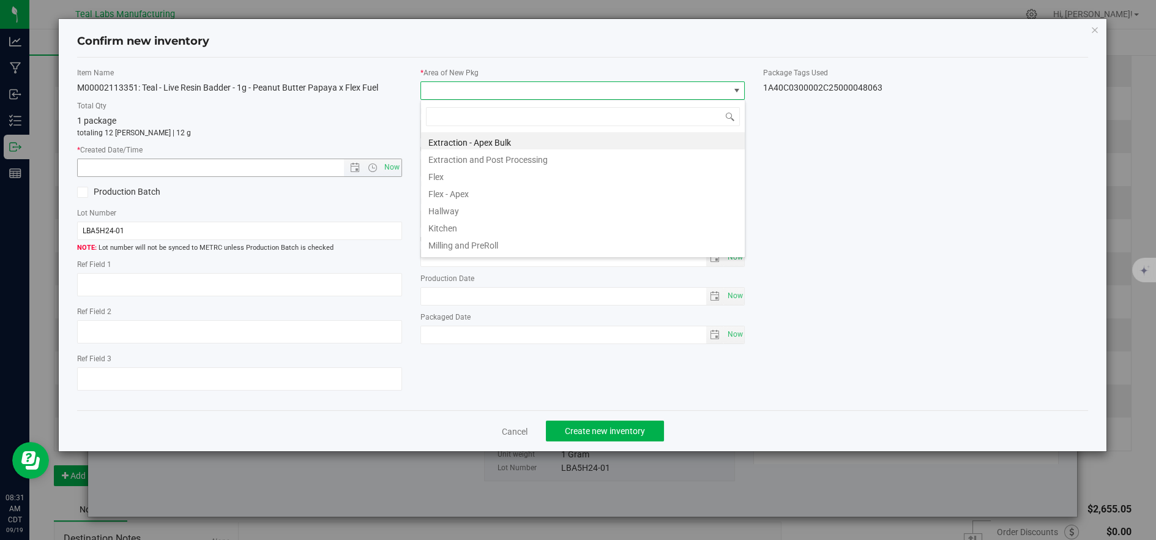
drag, startPoint x: 465, startPoint y: 173, endPoint x: 374, endPoint y: 173, distance: 91.2
click at [464, 173] on li "Flex" at bounding box center [583, 174] width 324 height 17
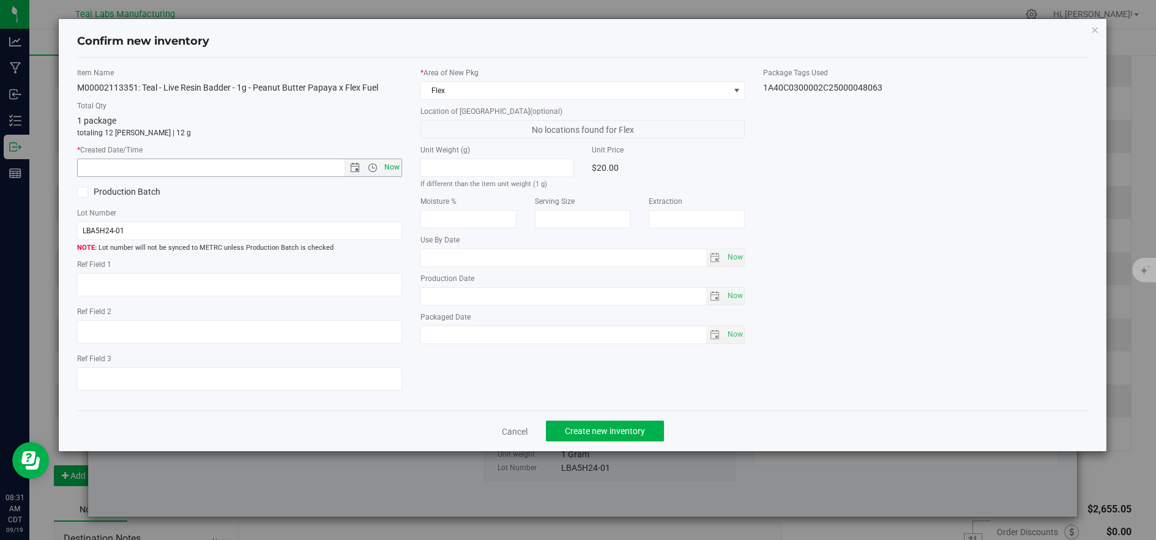
click at [394, 166] on span "Now" at bounding box center [391, 168] width 21 height 18
type input "9/19/2025 8:31 AM"
click at [568, 428] on span "Create new inventory" at bounding box center [605, 431] width 80 height 10
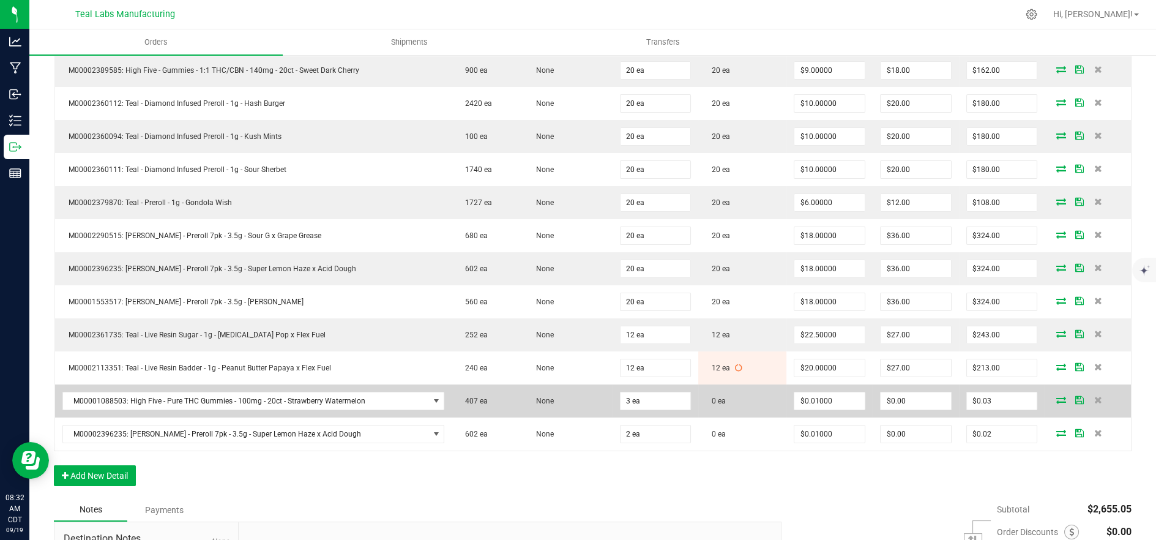
click at [1056, 397] on icon at bounding box center [1061, 399] width 10 height 7
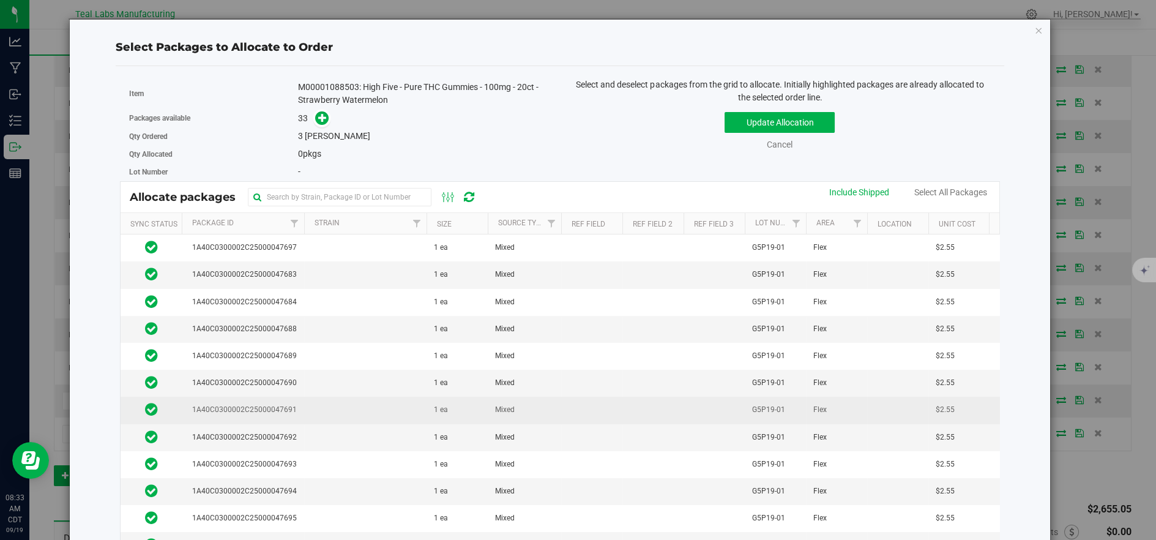
click at [356, 400] on td at bounding box center [365, 410] width 122 height 27
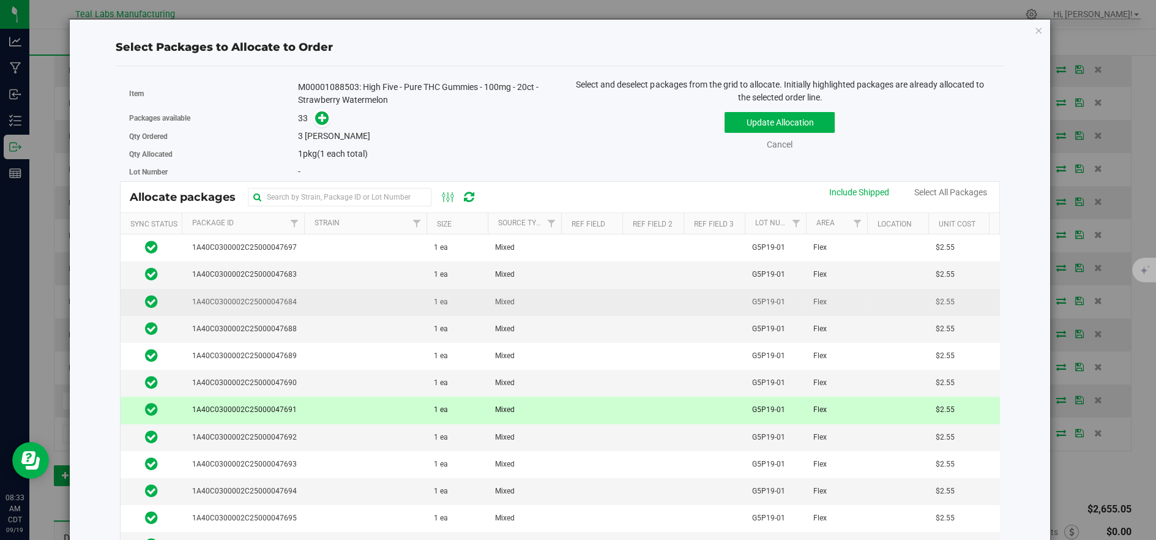
click at [343, 293] on td at bounding box center [365, 302] width 122 height 27
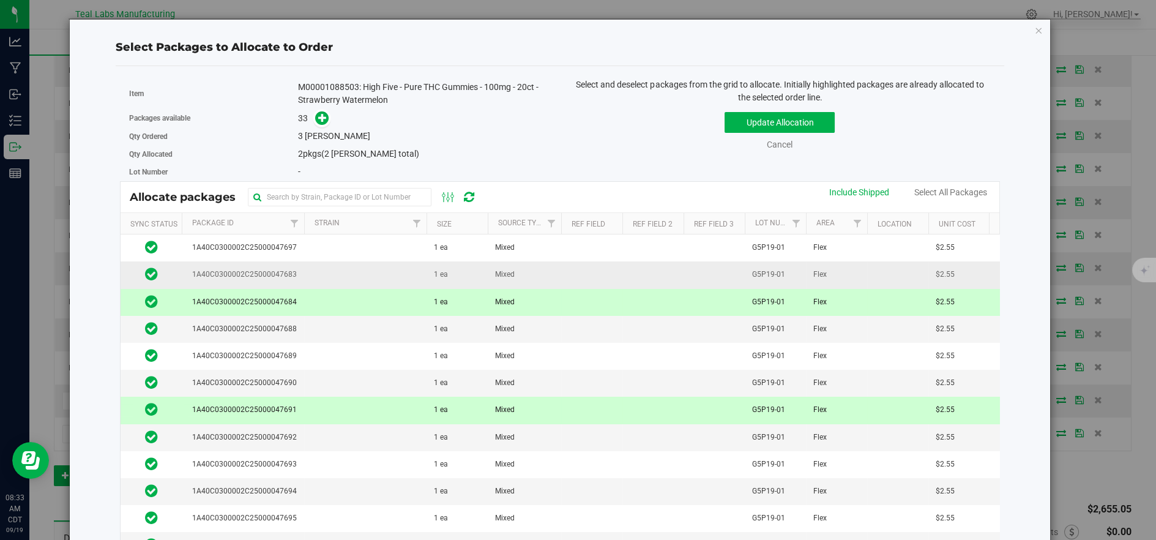
click at [340, 272] on td at bounding box center [365, 274] width 122 height 27
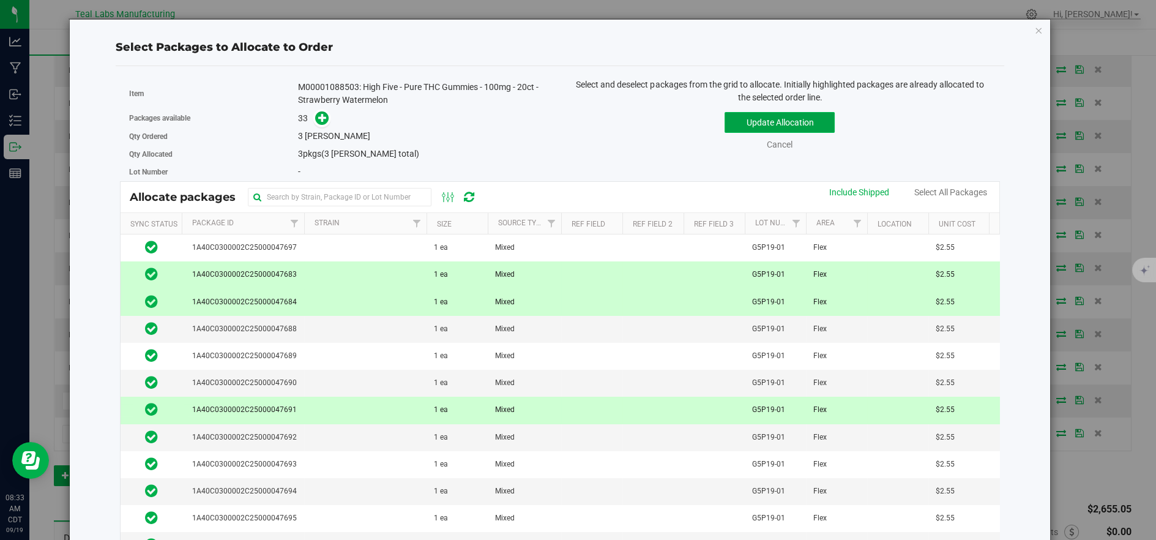
drag, startPoint x: 793, startPoint y: 125, endPoint x: 792, endPoint y: 132, distance: 6.8
click at [793, 125] on button "Update Allocation" at bounding box center [780, 122] width 110 height 21
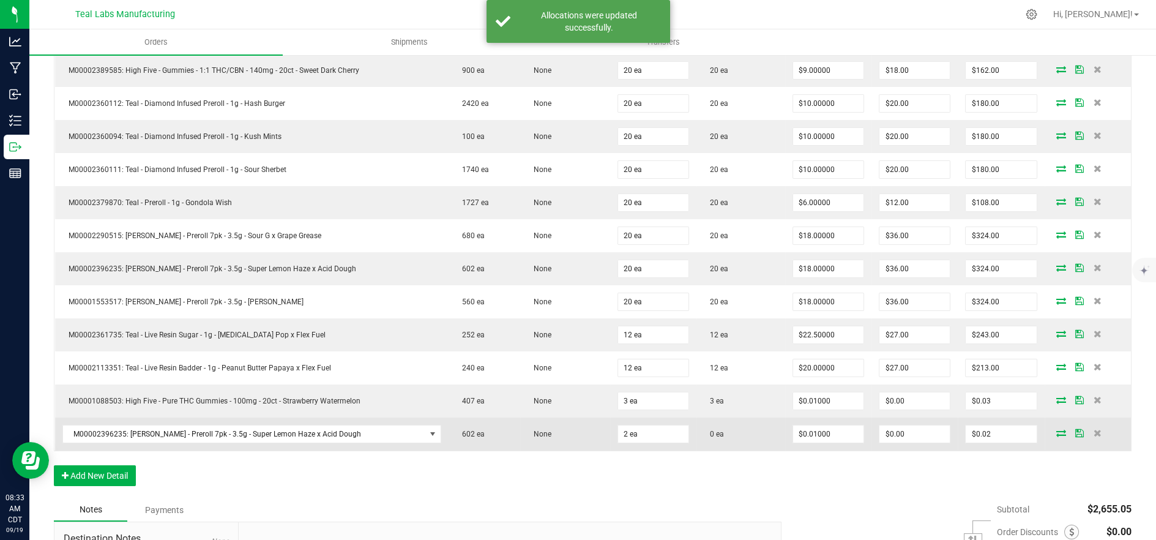
click at [1056, 430] on icon at bounding box center [1061, 432] width 10 height 7
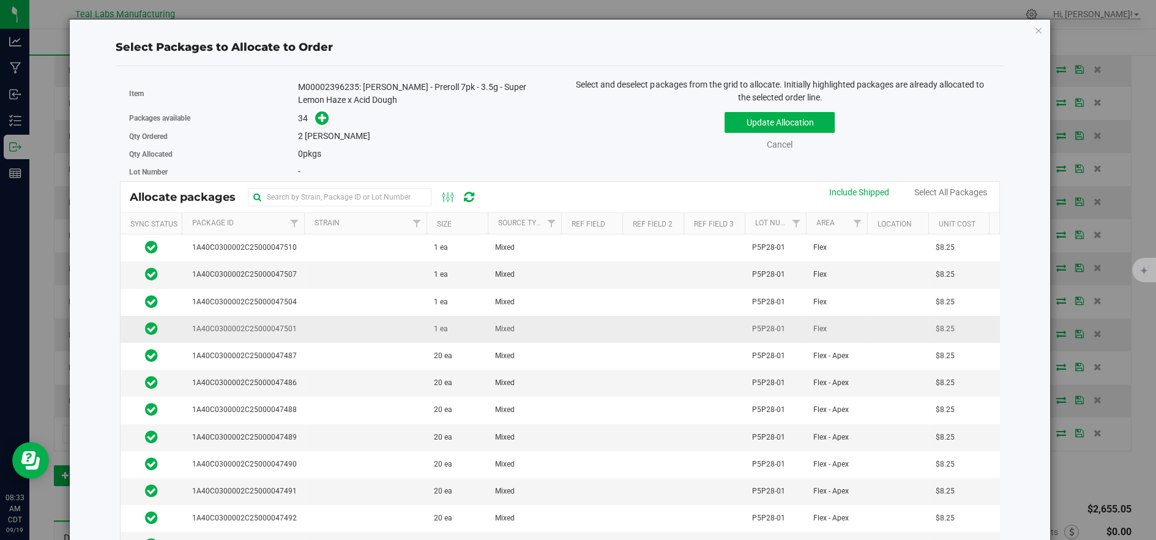
click at [387, 332] on td at bounding box center [365, 329] width 122 height 27
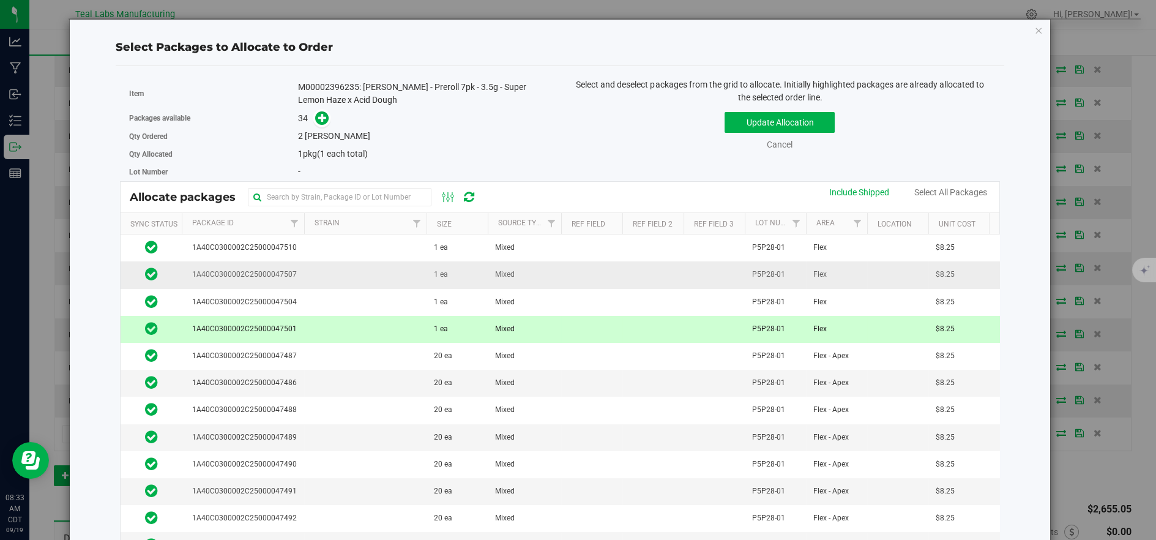
click at [363, 275] on td at bounding box center [365, 274] width 122 height 27
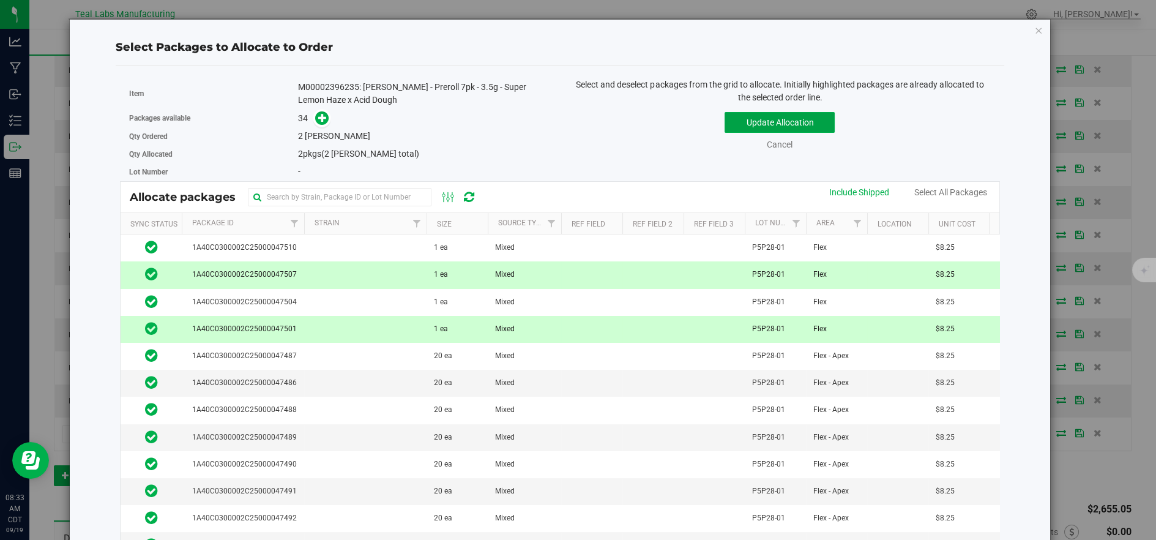
drag, startPoint x: 755, startPoint y: 130, endPoint x: 731, endPoint y: 167, distance: 44.1
click at [755, 131] on button "Update Allocation" at bounding box center [780, 122] width 110 height 21
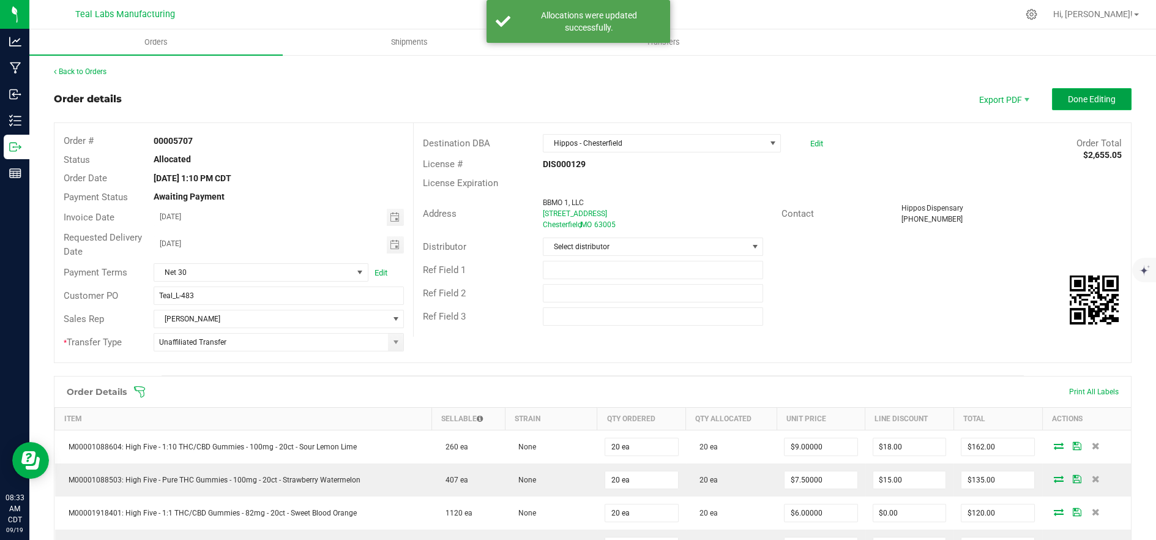
click at [1074, 97] on span "Done Editing" at bounding box center [1092, 99] width 48 height 10
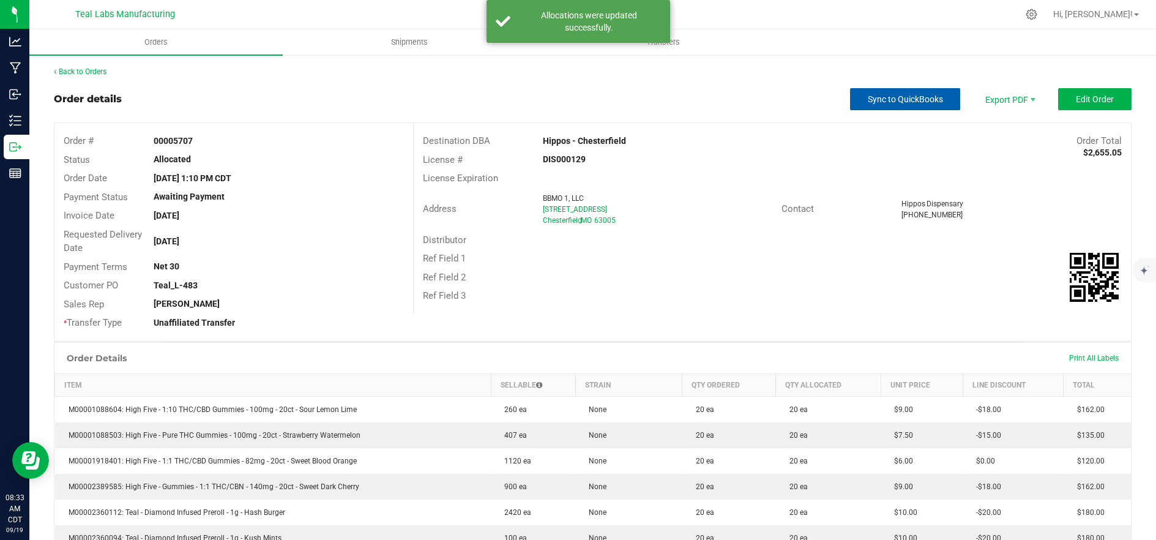
click at [922, 106] on button "Sync to QuickBooks" at bounding box center [905, 99] width 110 height 22
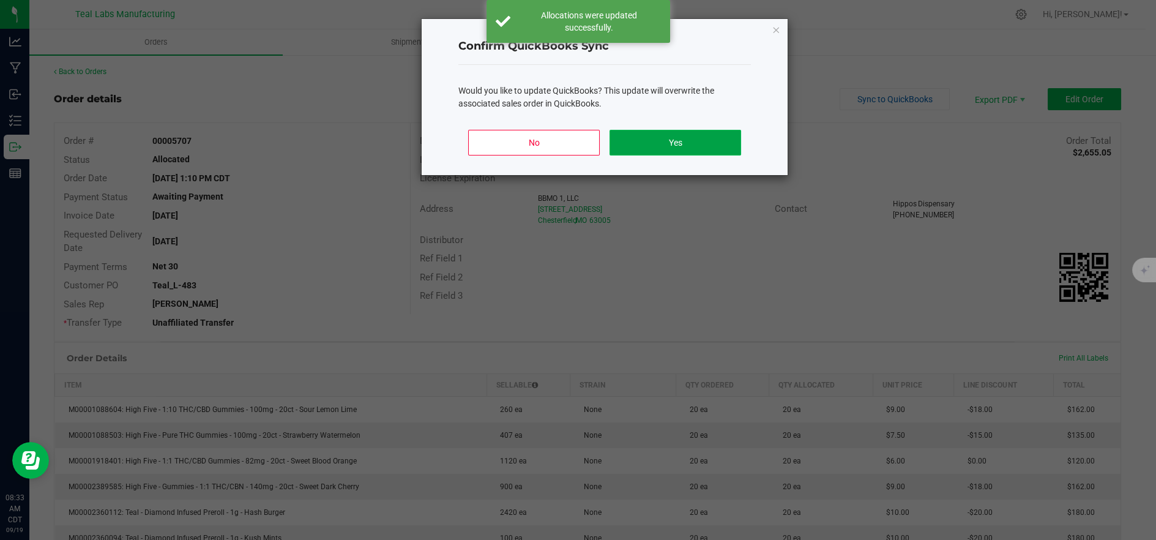
click at [708, 146] on button "Yes" at bounding box center [676, 143] width 132 height 26
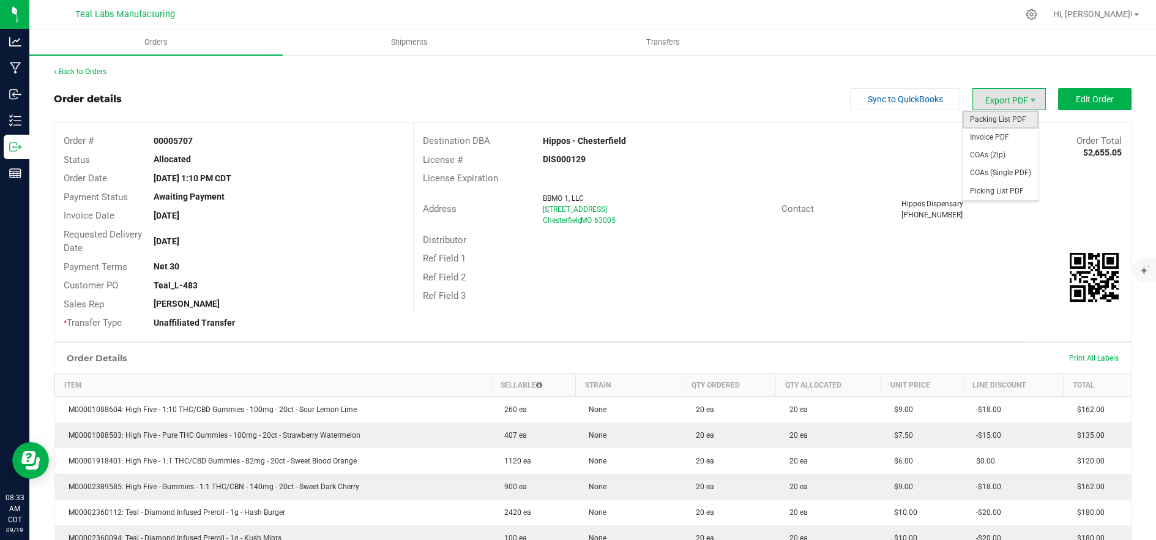
click at [999, 118] on span "Packing List PDF" at bounding box center [1001, 120] width 76 height 18
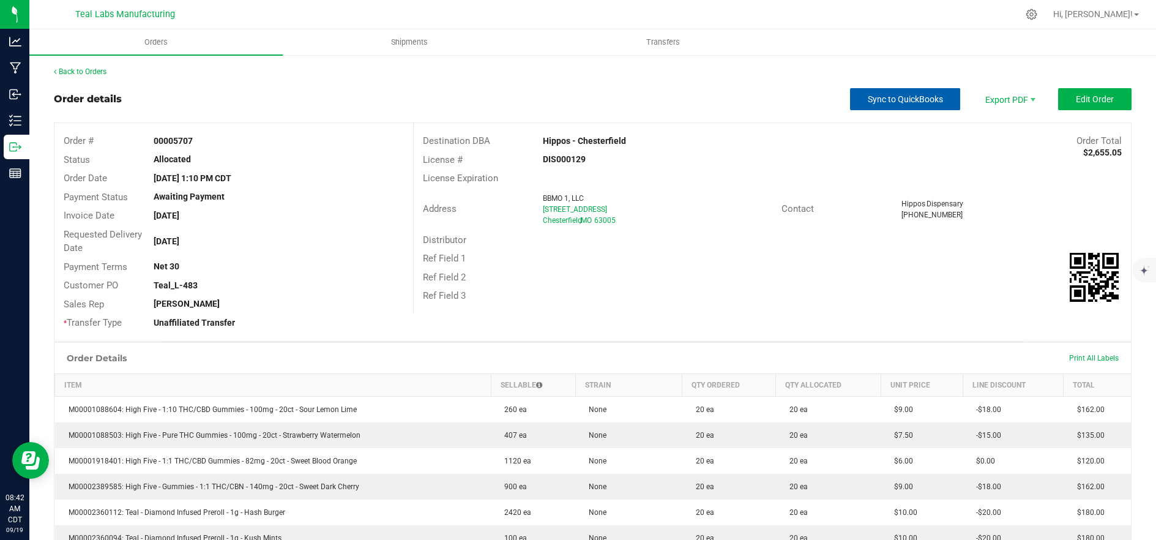
click at [916, 103] on span "Sync to QuickBooks" at bounding box center [905, 99] width 75 height 10
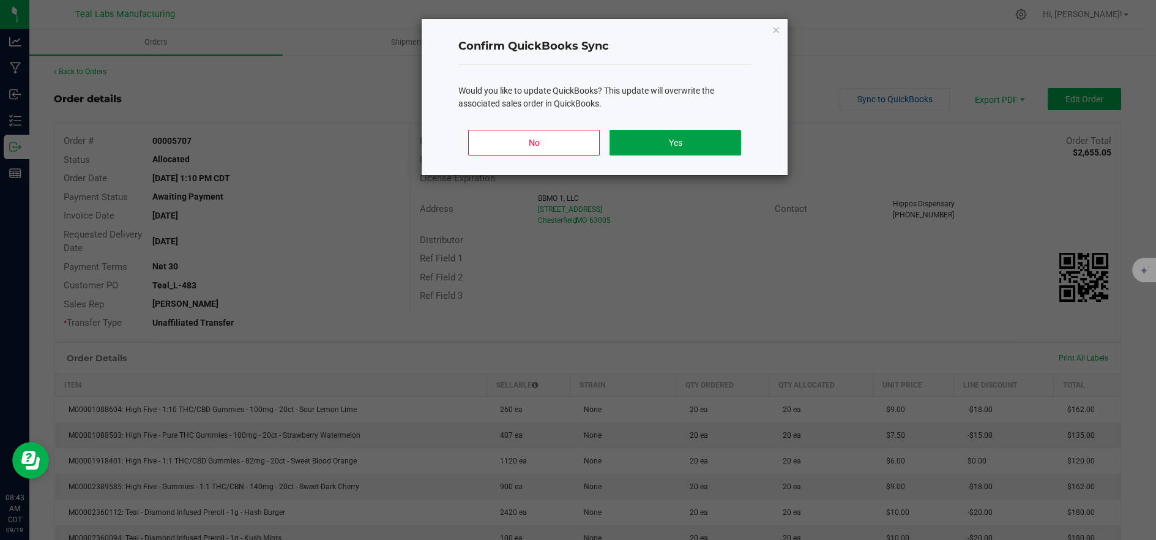
click at [696, 138] on button "Yes" at bounding box center [676, 143] width 132 height 26
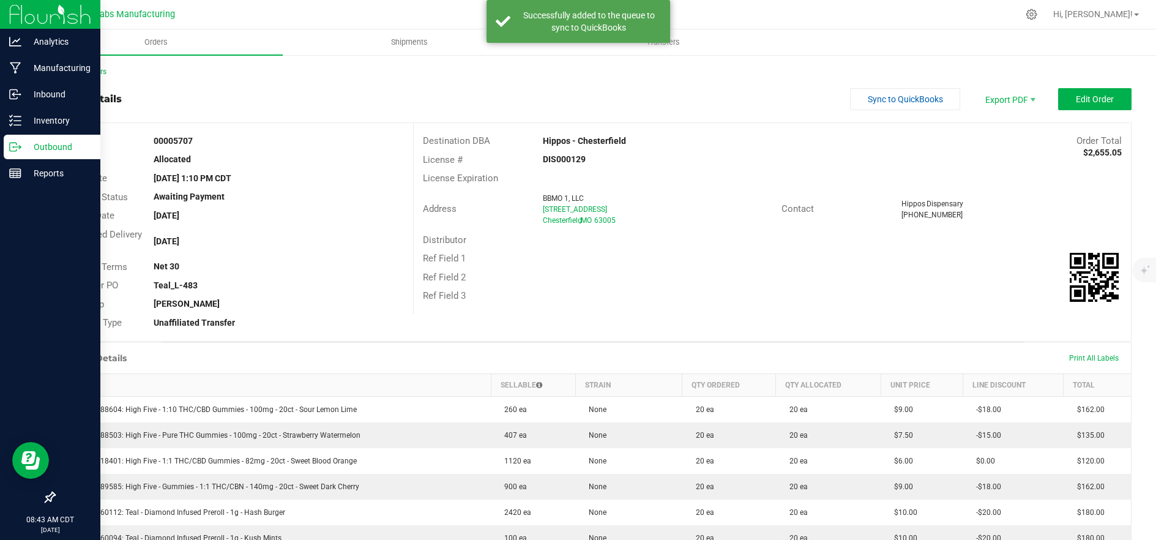
click at [61, 149] on p "Outbound" at bounding box center [57, 147] width 73 height 15
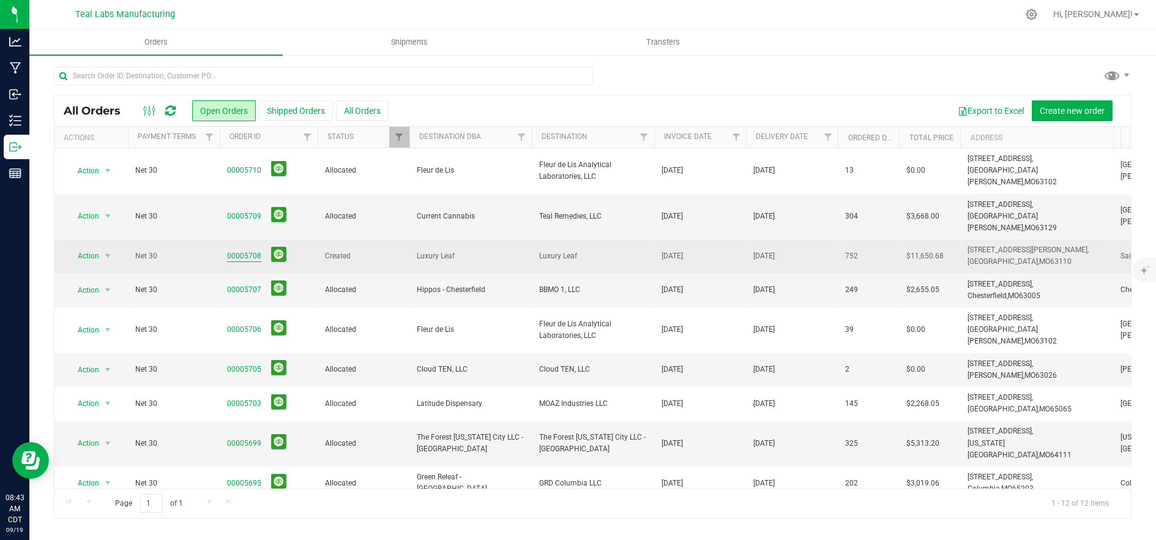
click at [252, 250] on link "00005708" at bounding box center [244, 256] width 34 height 12
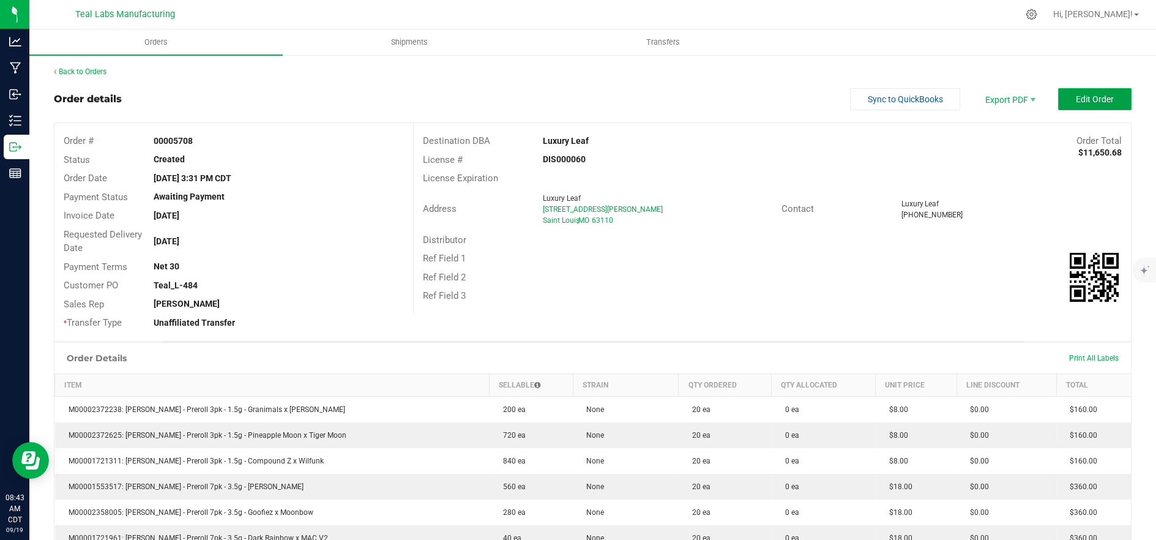
click at [1086, 95] on span "Edit Order" at bounding box center [1095, 99] width 38 height 10
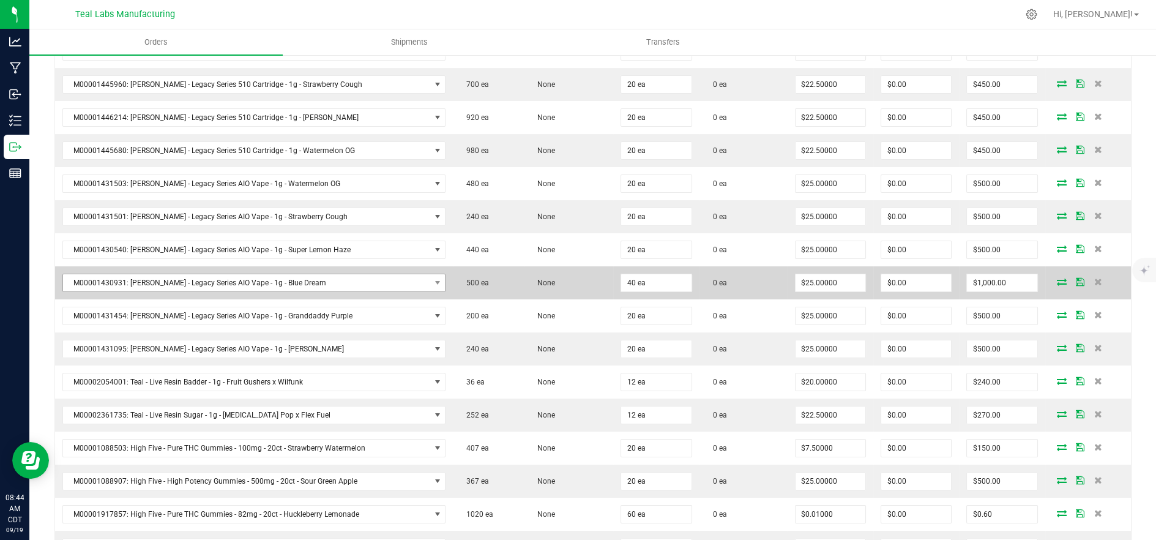
scroll to position [816, 0]
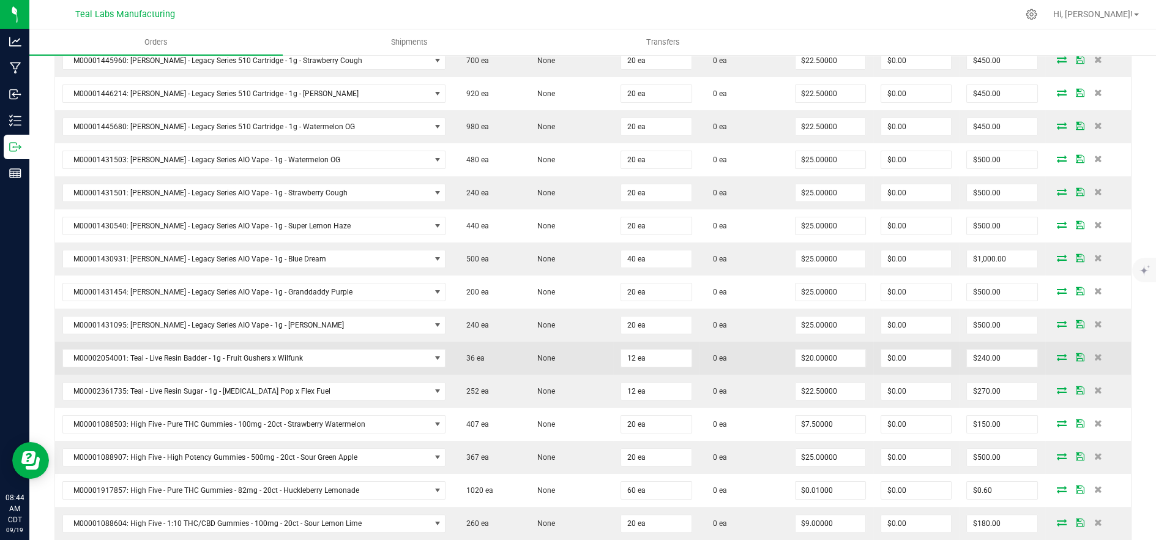
click at [1057, 357] on icon at bounding box center [1062, 356] width 10 height 7
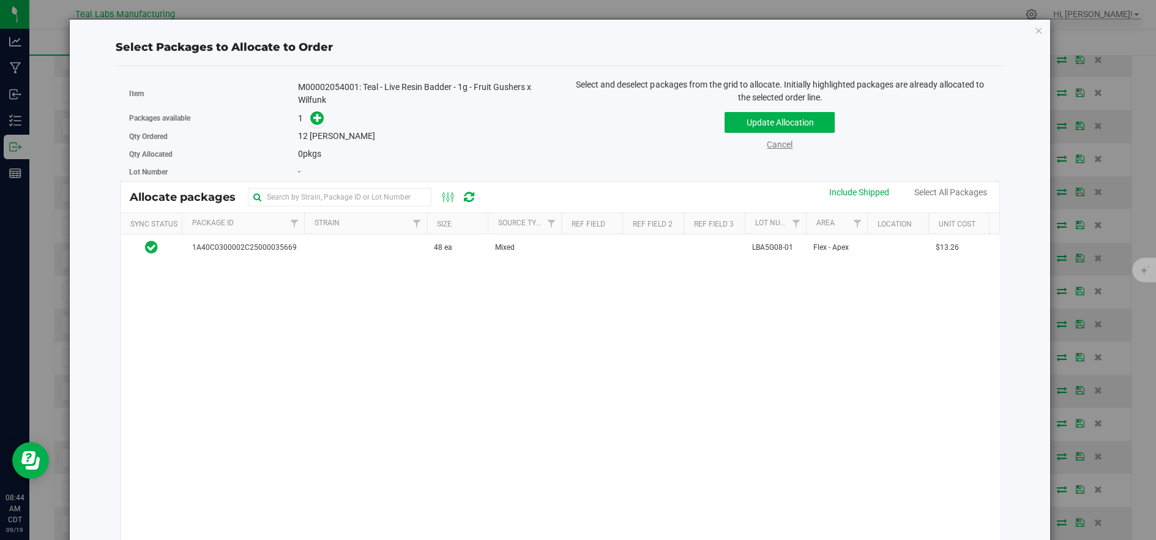
click at [769, 148] on link "Cancel" at bounding box center [780, 145] width 26 height 10
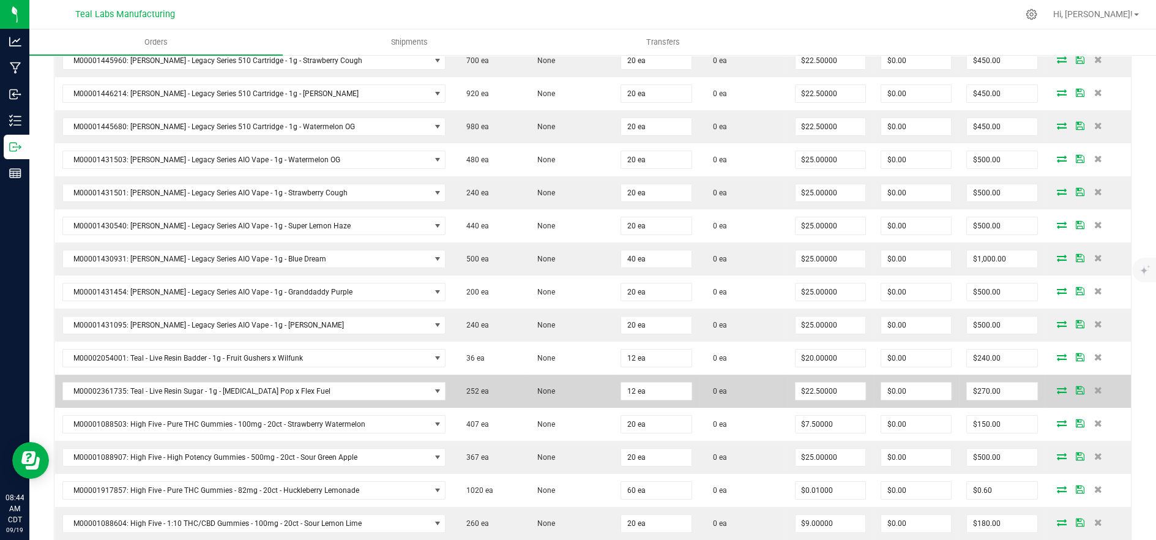
click at [1057, 389] on icon at bounding box center [1062, 389] width 10 height 7
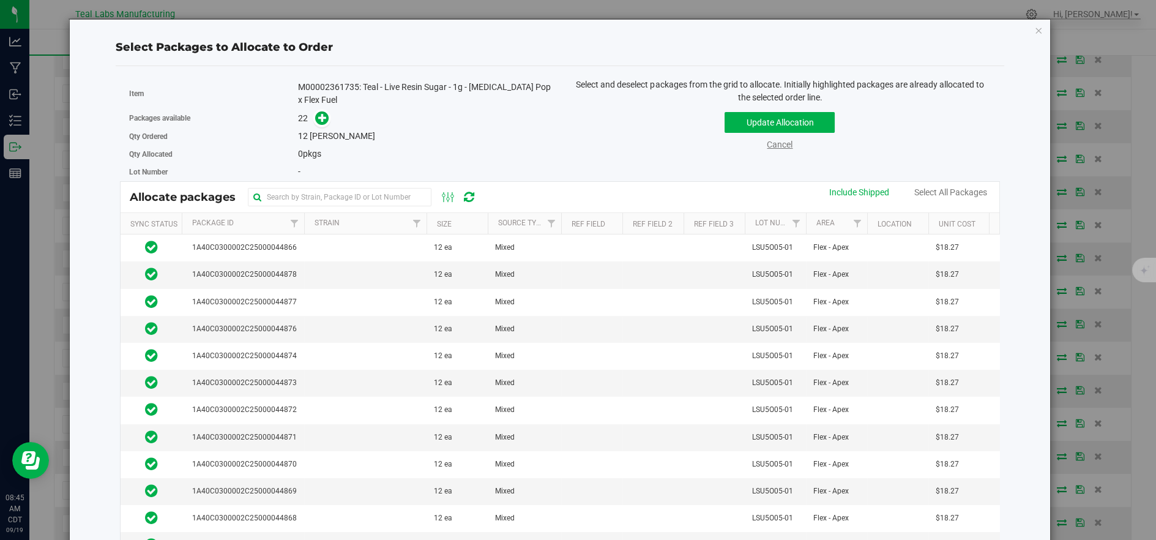
click at [778, 146] on link "Cancel" at bounding box center [780, 145] width 26 height 10
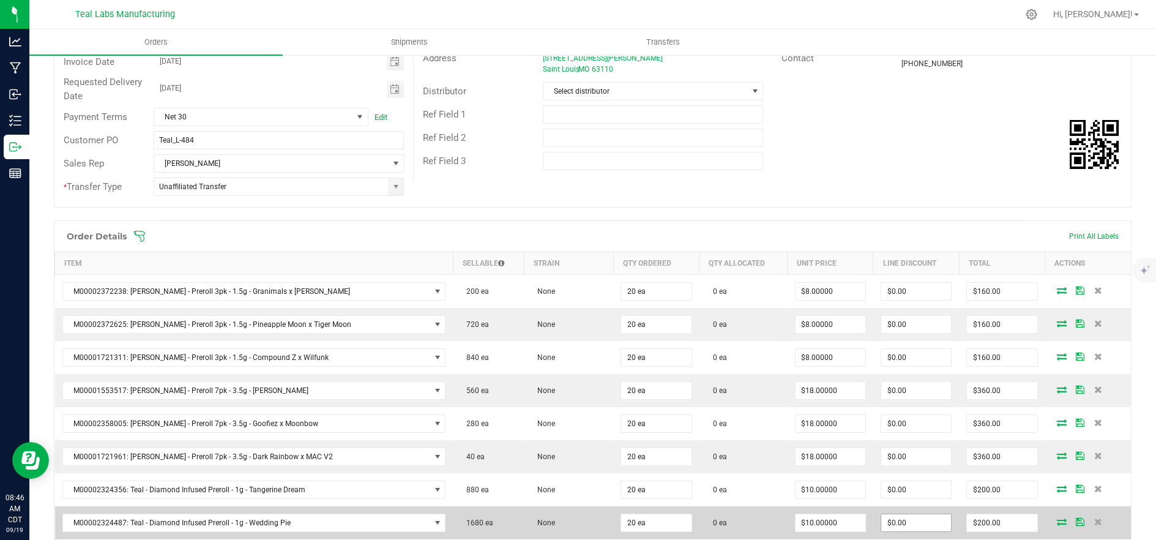
scroll to position [136, 0]
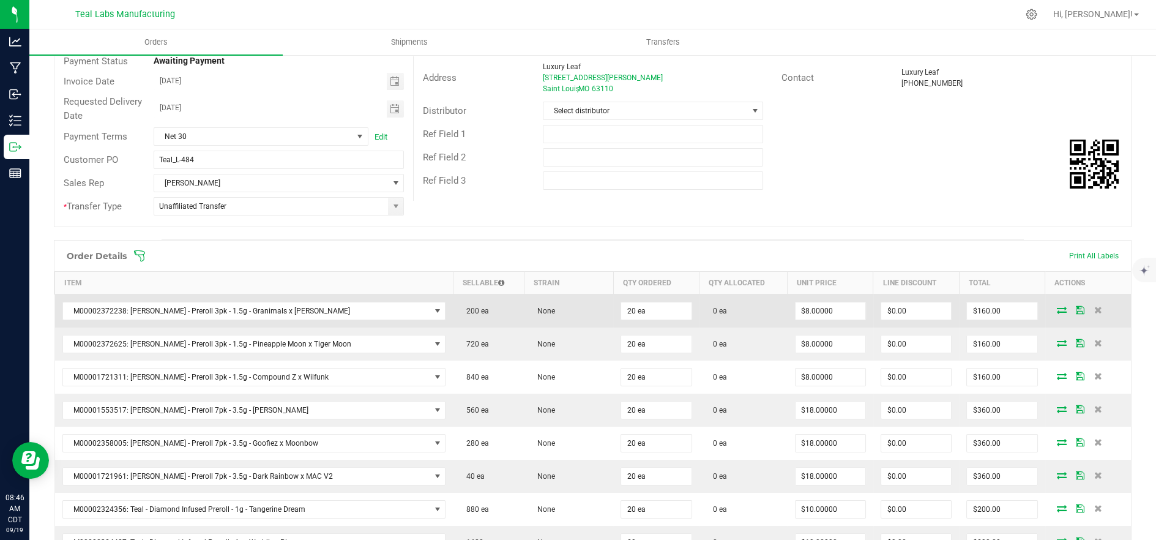
click at [1057, 307] on icon at bounding box center [1062, 309] width 10 height 7
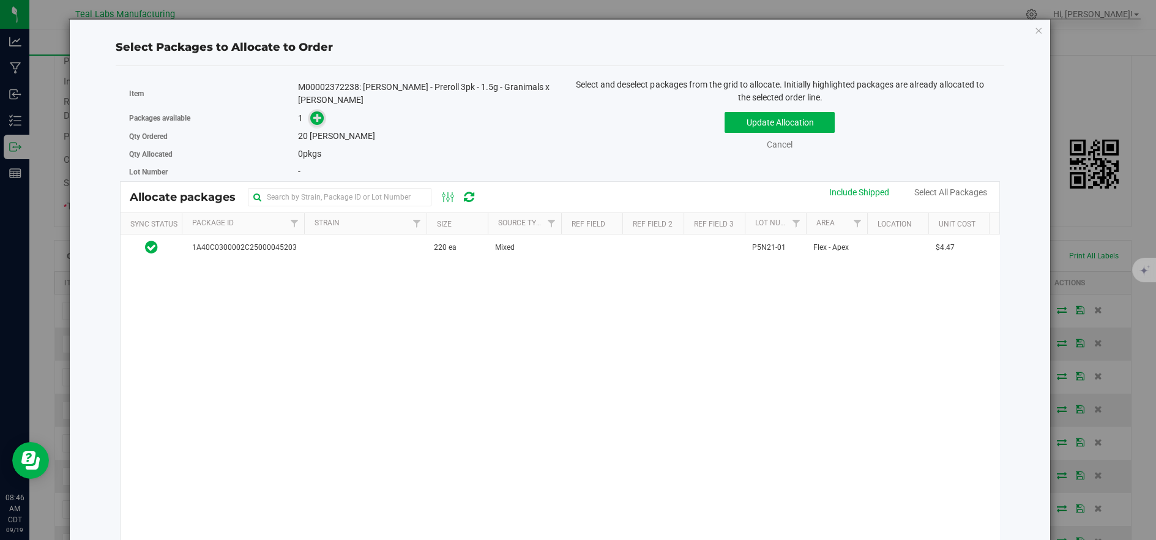
click at [315, 113] on icon at bounding box center [317, 117] width 9 height 9
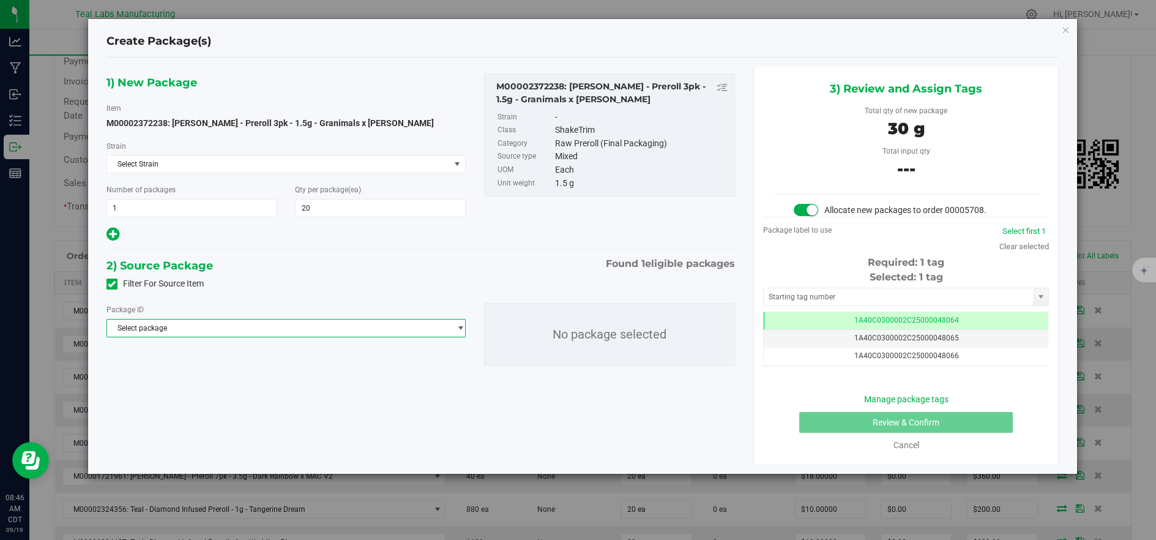
click at [332, 331] on span "Select package" at bounding box center [278, 327] width 343 height 17
click at [345, 377] on span "( M00002372238: Kusch - Preroll 3pk - 1.5g - Granimals x LA Baker )" at bounding box center [363, 378] width 285 height 9
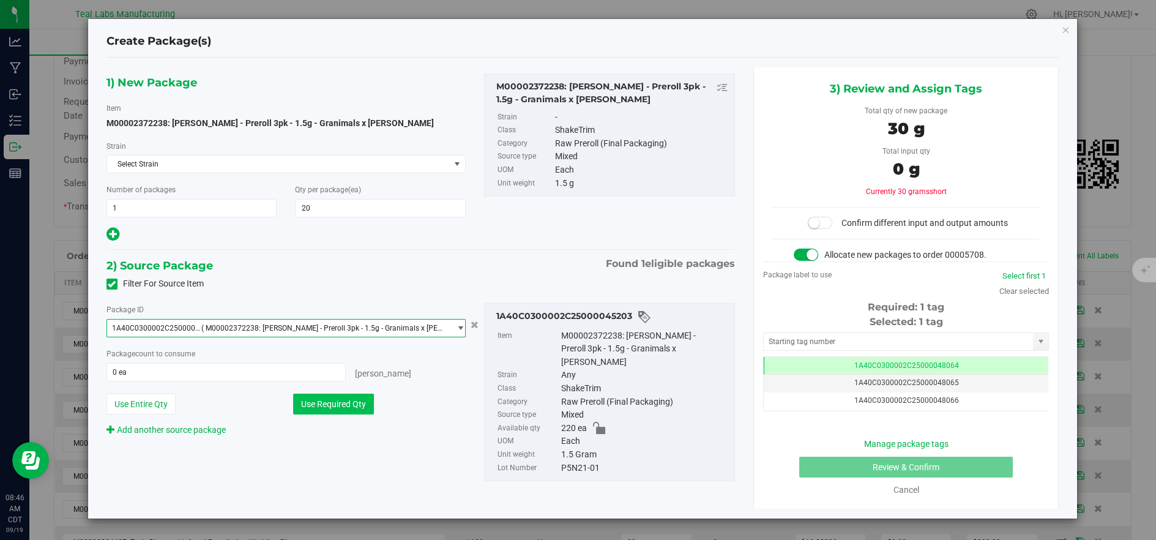
click at [332, 406] on button "Use Required Qty" at bounding box center [333, 404] width 81 height 21
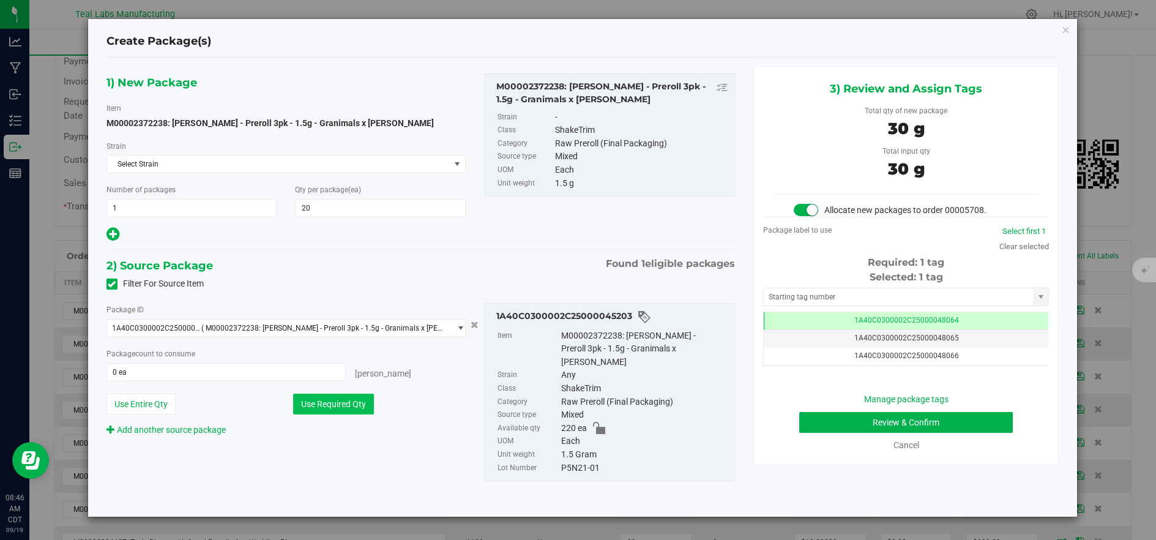
type input "20 ea"
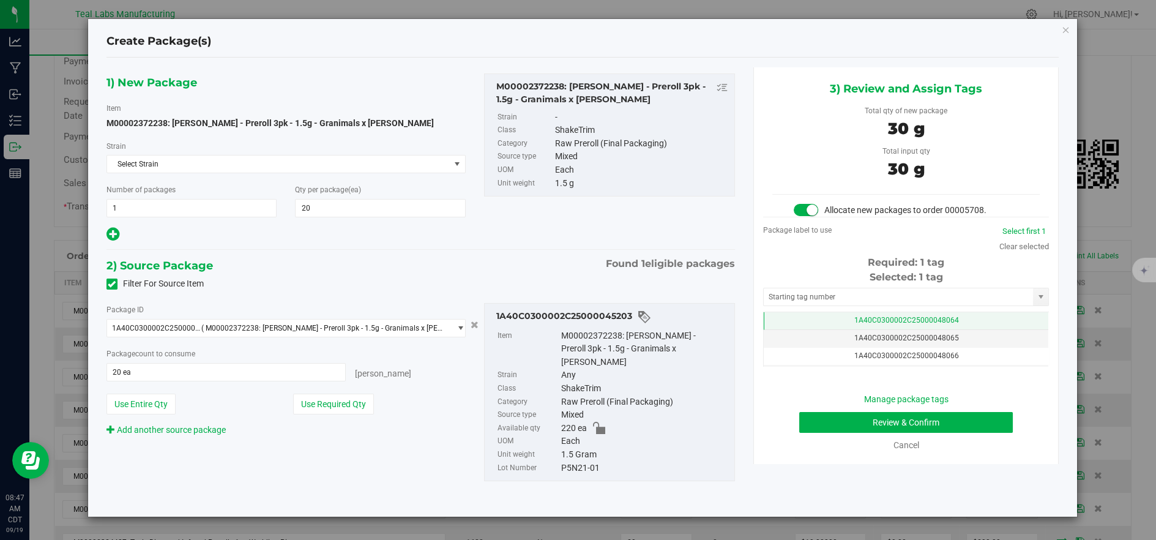
click at [878, 317] on span "1A40C0300002C25000048064" at bounding box center [906, 320] width 105 height 9
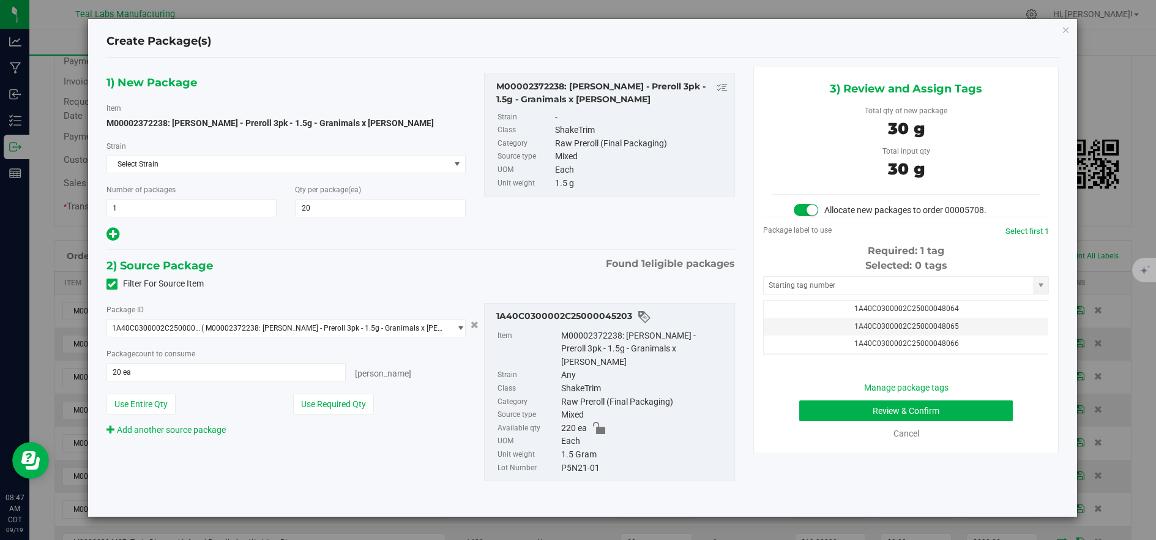
scroll to position [27, 0]
drag, startPoint x: 998, startPoint y: 335, endPoint x: 966, endPoint y: 357, distance: 39.1
click at [996, 336] on td "1A40C0300002C25000048067" at bounding box center [906, 335] width 285 height 18
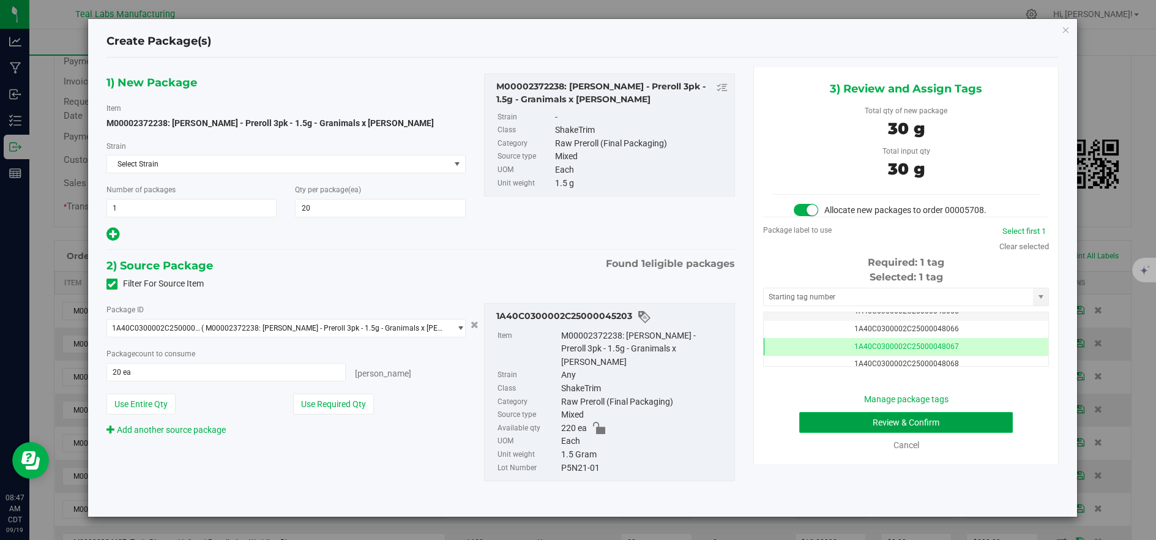
click at [895, 424] on button "Review & Confirm" at bounding box center [906, 422] width 214 height 21
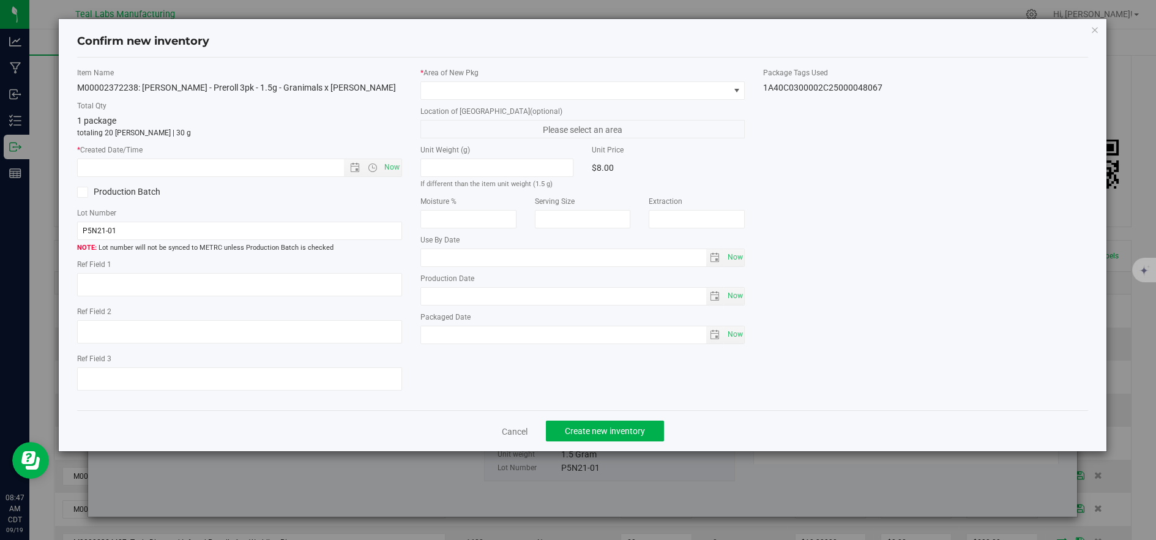
click at [445, 110] on label "Location of New Pkg (optional)" at bounding box center [582, 111] width 325 height 11
click at [440, 94] on span at bounding box center [575, 90] width 308 height 17
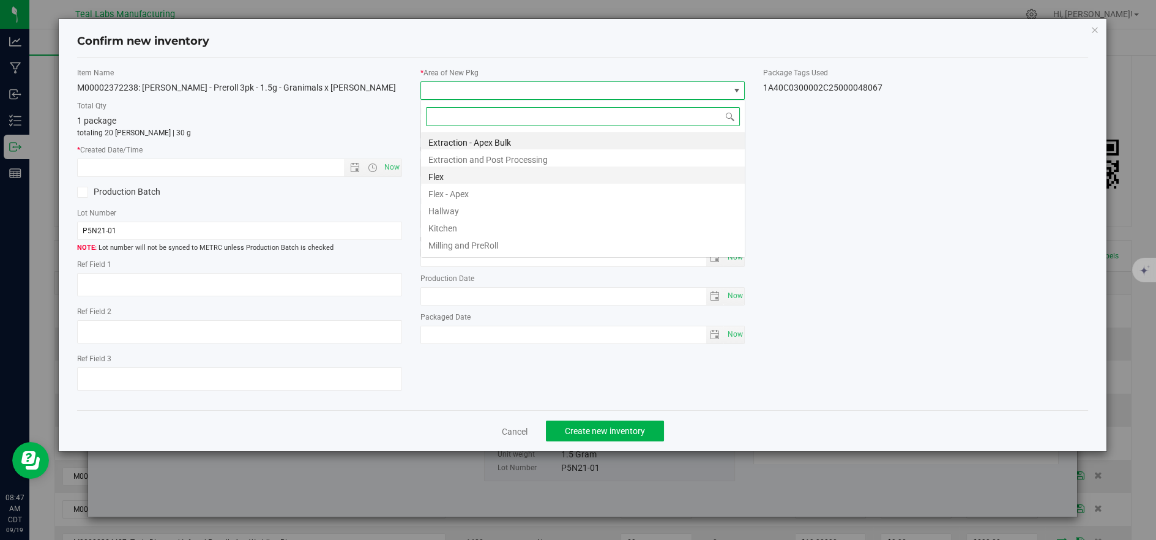
scroll to position [18, 324]
click at [447, 175] on li "Flex" at bounding box center [583, 174] width 324 height 17
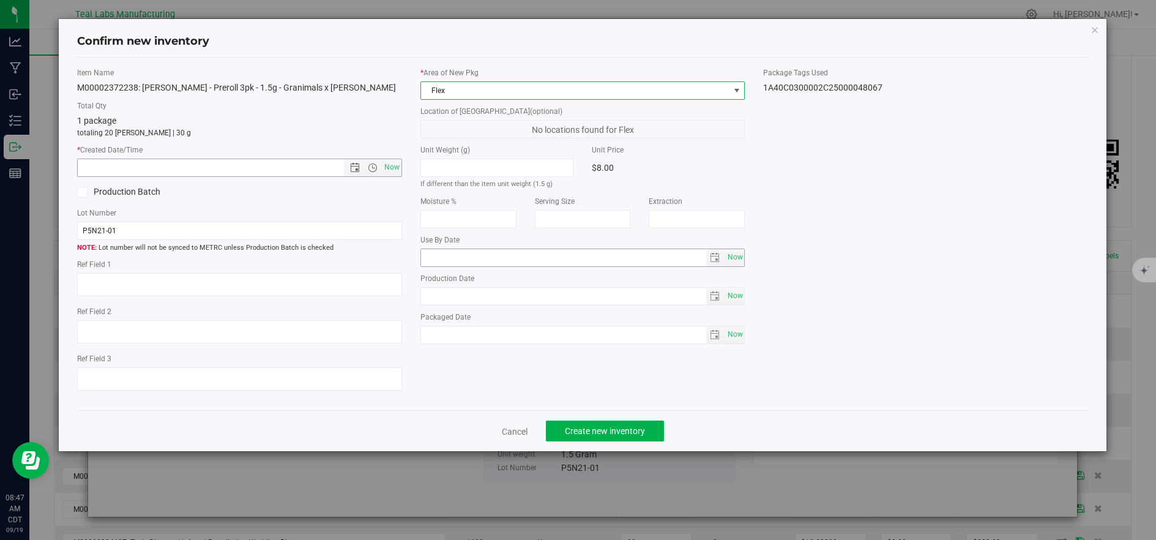
drag, startPoint x: 394, startPoint y: 168, endPoint x: 499, endPoint y: 264, distance: 143.0
click at [394, 168] on span "Now" at bounding box center [391, 168] width 21 height 18
type input "9/19/2025 8:47 AM"
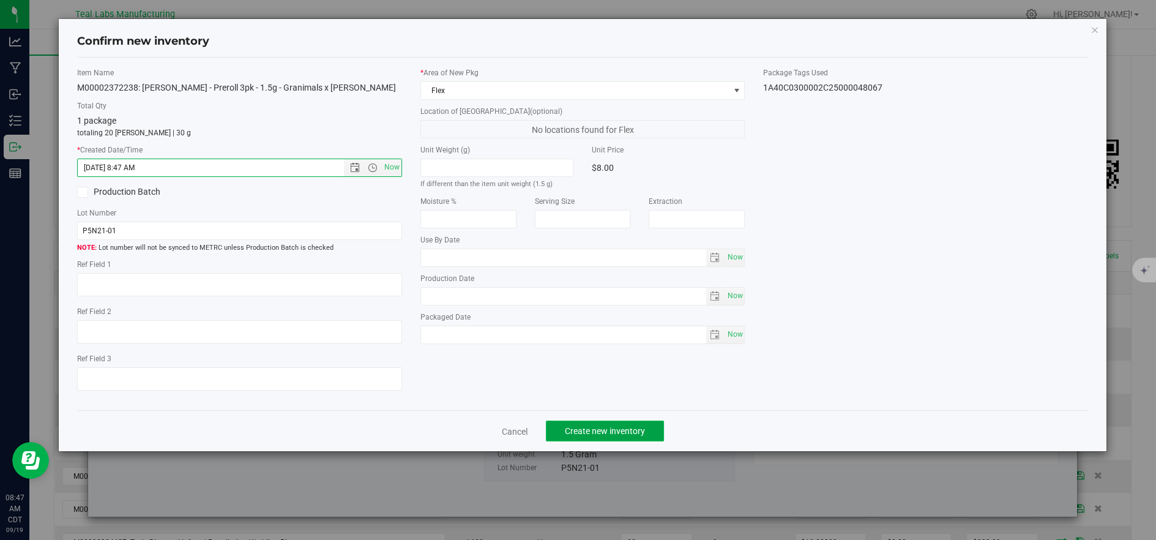
click at [603, 425] on button "Create new inventory" at bounding box center [605, 430] width 118 height 21
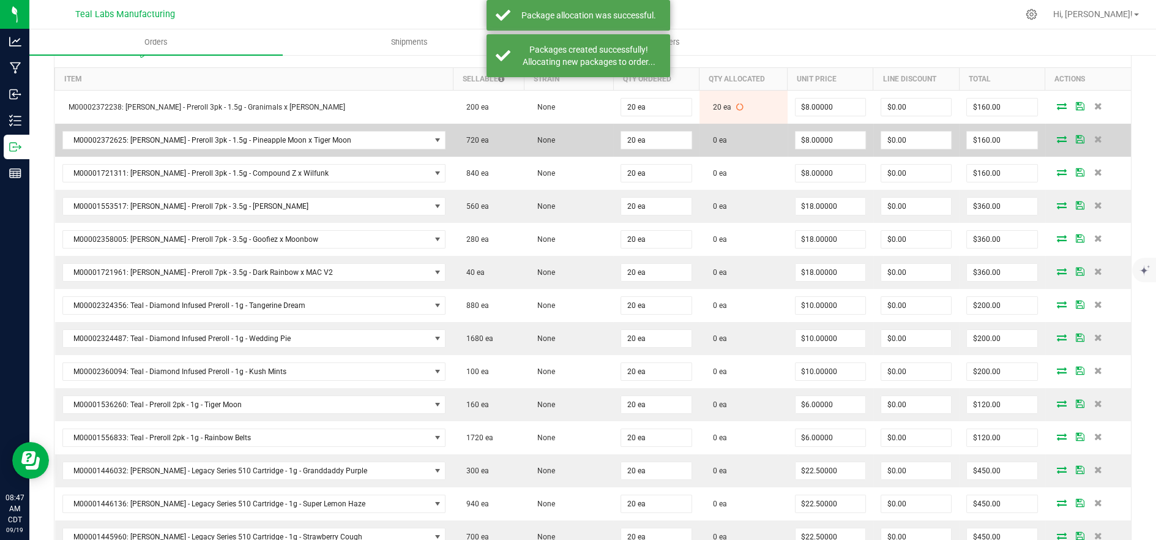
click at [1057, 138] on icon at bounding box center [1062, 138] width 10 height 7
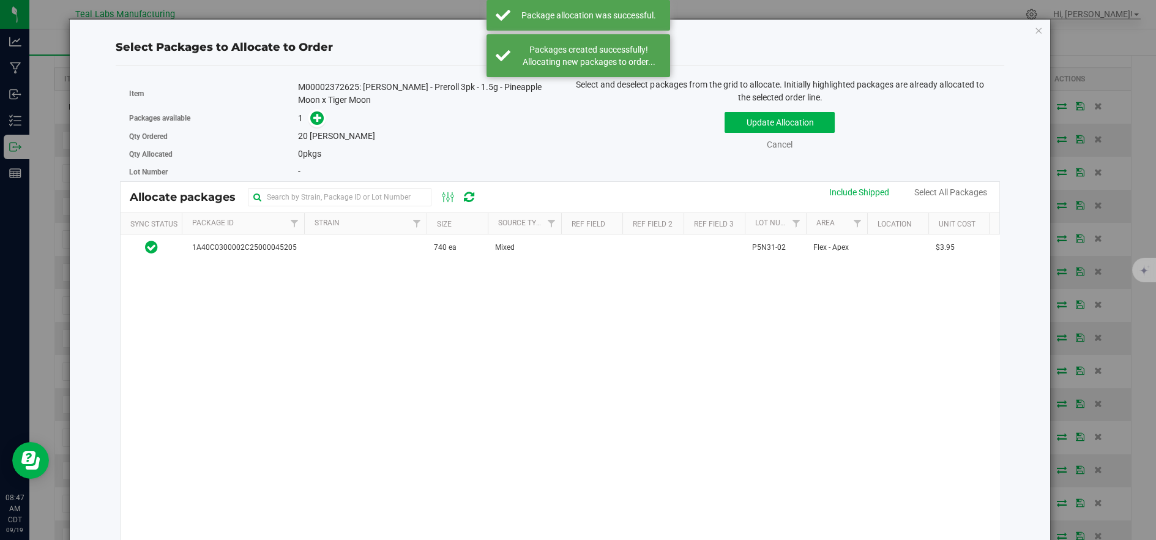
click at [321, 124] on span at bounding box center [315, 118] width 20 height 14
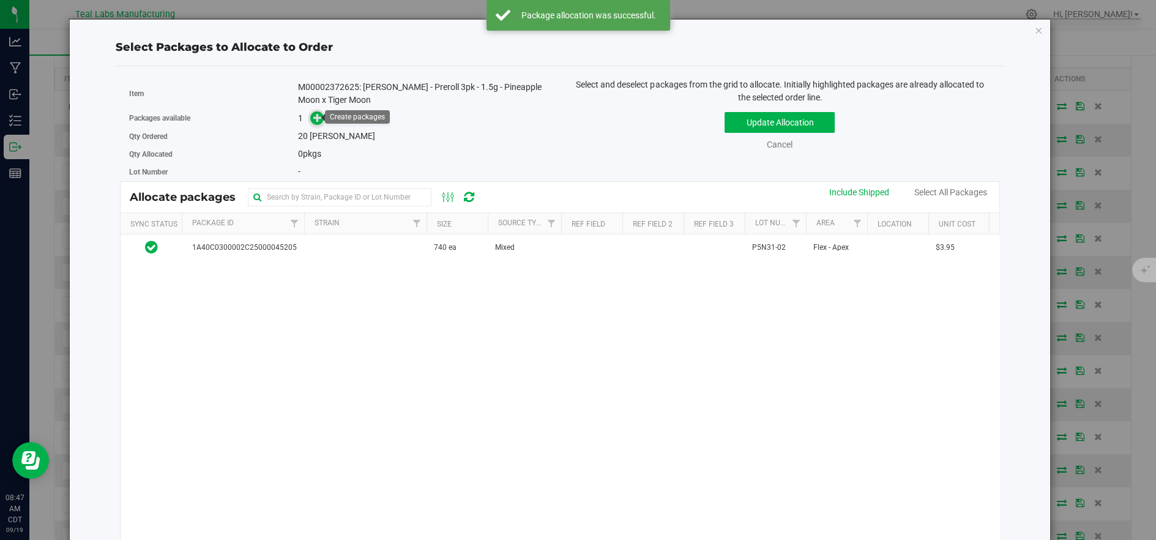
click at [313, 120] on icon at bounding box center [317, 117] width 9 height 9
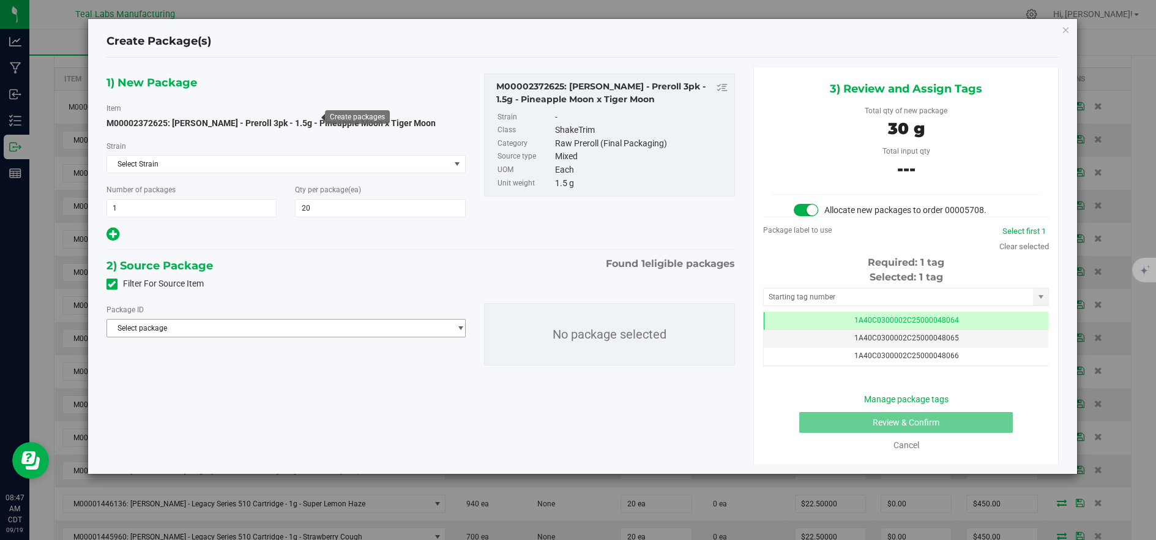
click at [273, 329] on span "Select package" at bounding box center [278, 327] width 343 height 17
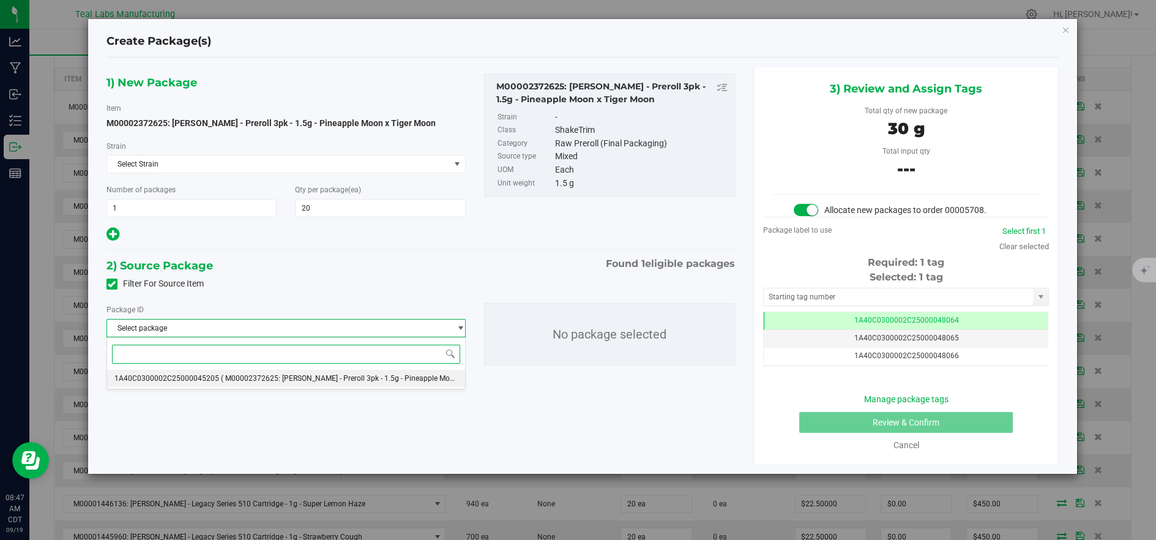
click at [306, 382] on span "( M00002372625: Kusch - Preroll 3pk - 1.5g - Pineapple Moon x Tiger Moon )" at bounding box center [364, 378] width 286 height 9
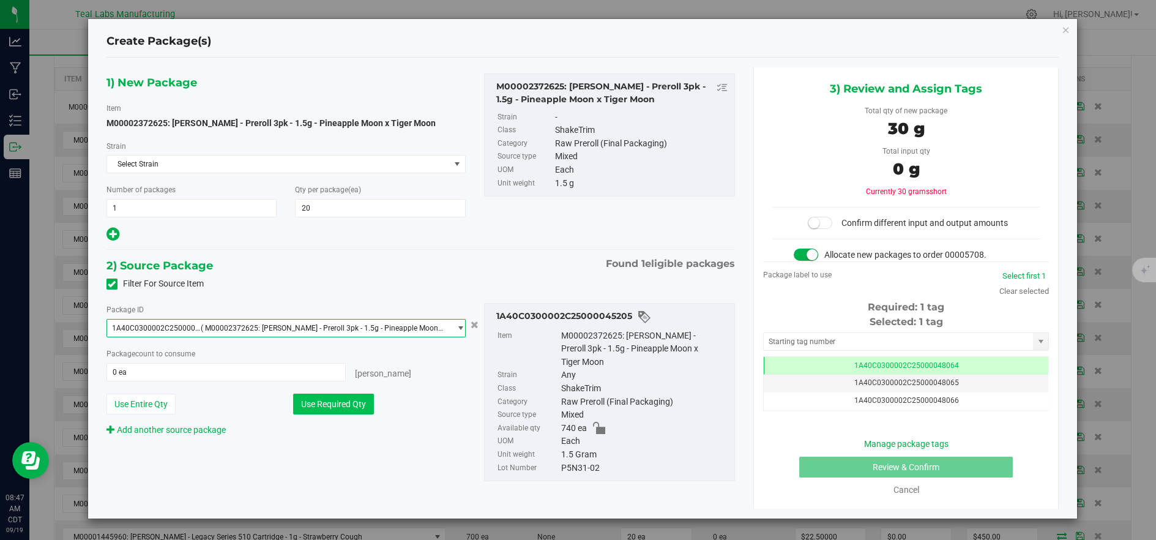
click at [312, 396] on button "Use Required Qty" at bounding box center [333, 404] width 81 height 21
type input "20 ea"
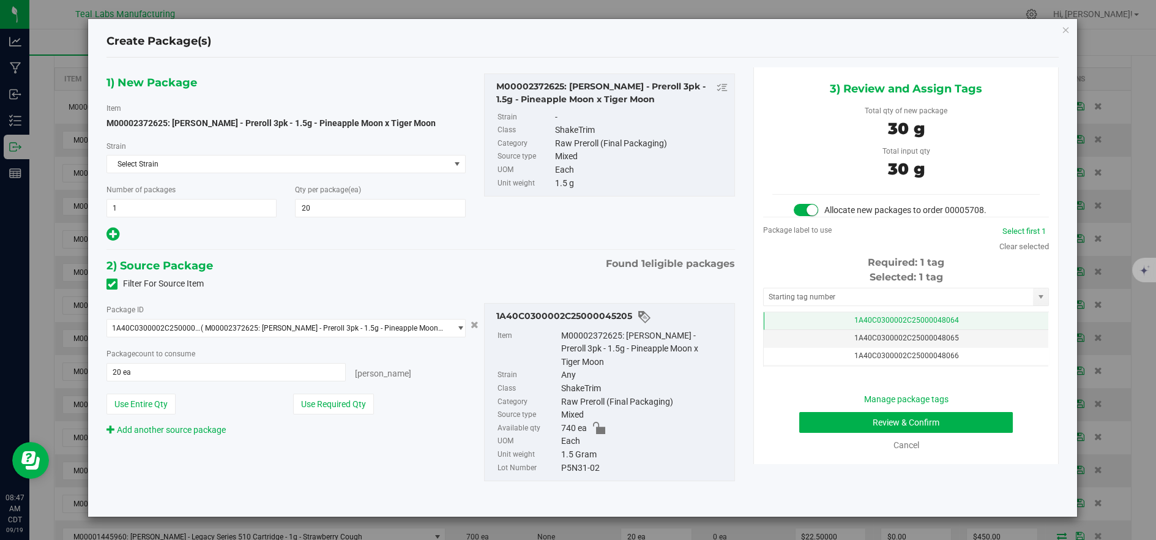
click at [831, 318] on td "1A40C0300002C25000048064" at bounding box center [906, 321] width 285 height 18
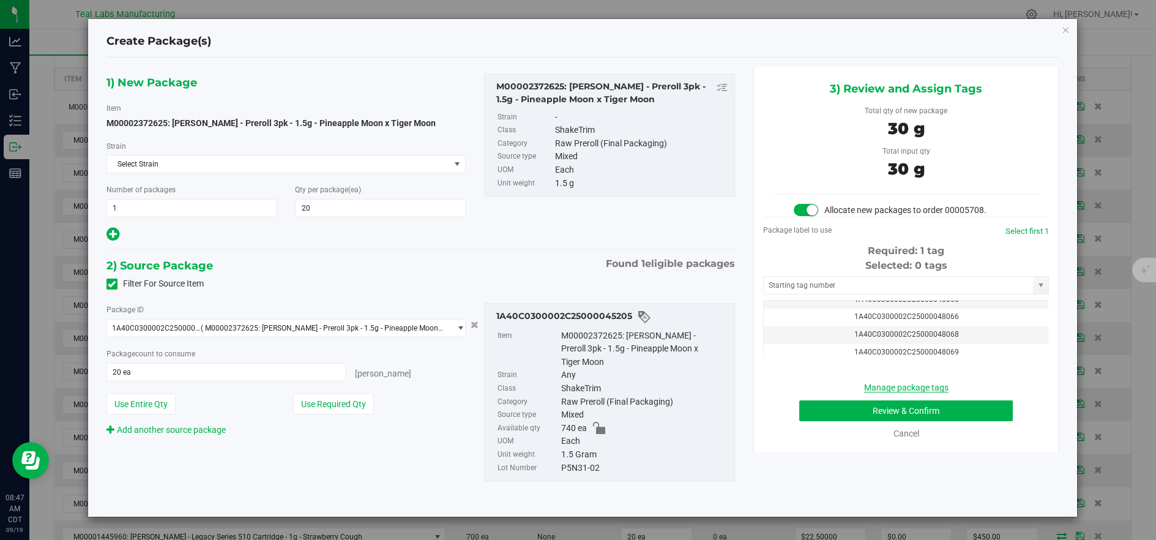
drag, startPoint x: 1002, startPoint y: 338, endPoint x: 946, endPoint y: 395, distance: 80.5
click at [1001, 338] on td "1A40C0300002C25000048068" at bounding box center [906, 335] width 285 height 18
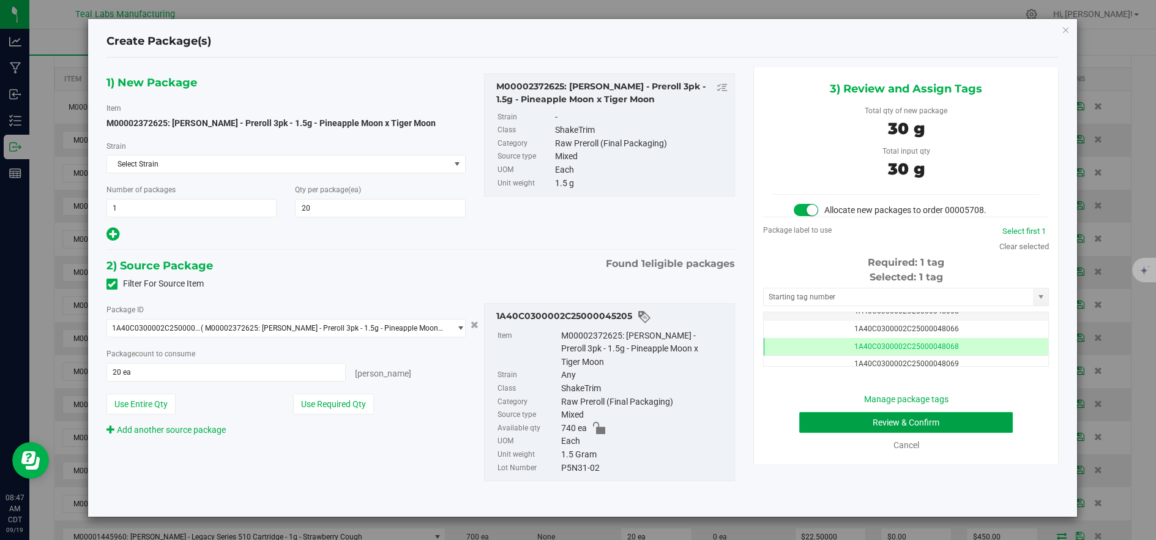
click at [933, 420] on button "Review & Confirm" at bounding box center [906, 422] width 214 height 21
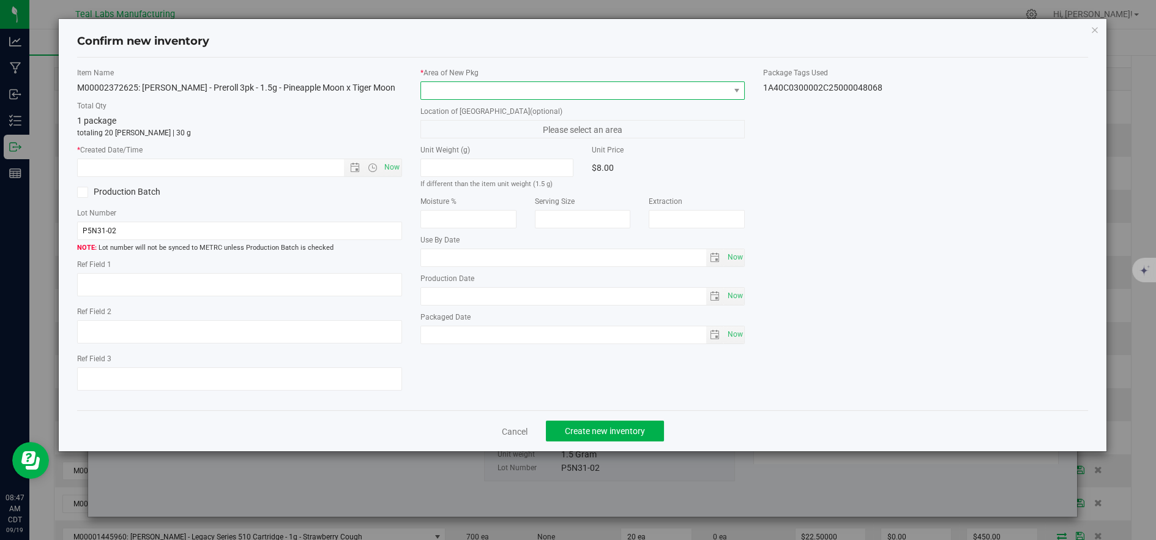
drag, startPoint x: 444, startPoint y: 88, endPoint x: 444, endPoint y: 96, distance: 8.6
click at [444, 89] on span at bounding box center [575, 90] width 308 height 17
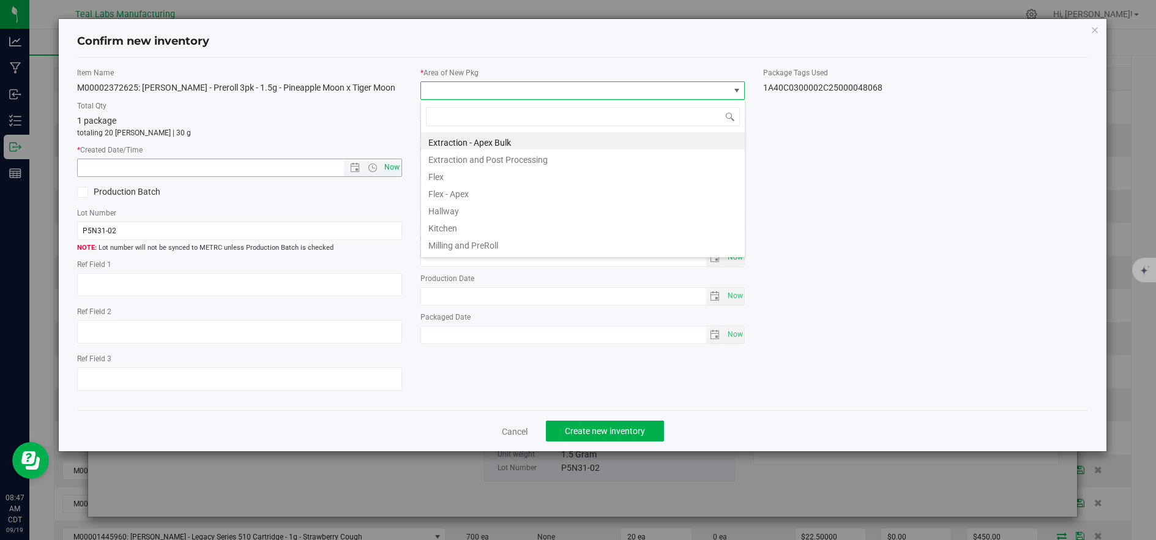
drag, startPoint x: 446, startPoint y: 178, endPoint x: 398, endPoint y: 171, distance: 48.2
click at [444, 178] on li "Flex" at bounding box center [583, 174] width 324 height 17
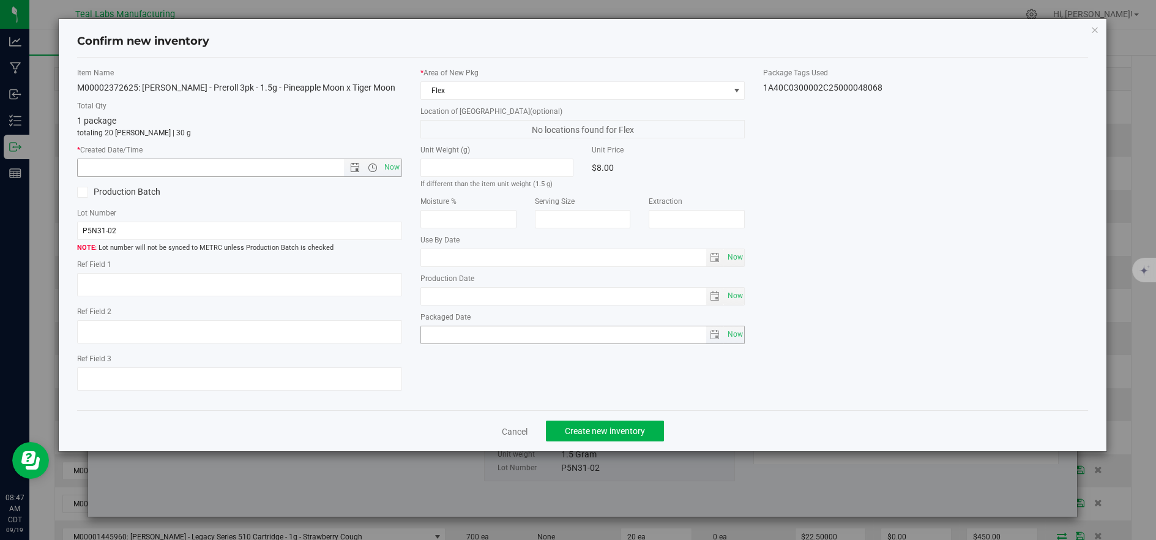
drag, startPoint x: 397, startPoint y: 170, endPoint x: 555, endPoint y: 325, distance: 221.6
click at [397, 170] on span "Now" at bounding box center [391, 168] width 21 height 18
type input "9/19/2025 8:48 AM"
click at [624, 428] on span "Create new inventory" at bounding box center [605, 431] width 80 height 10
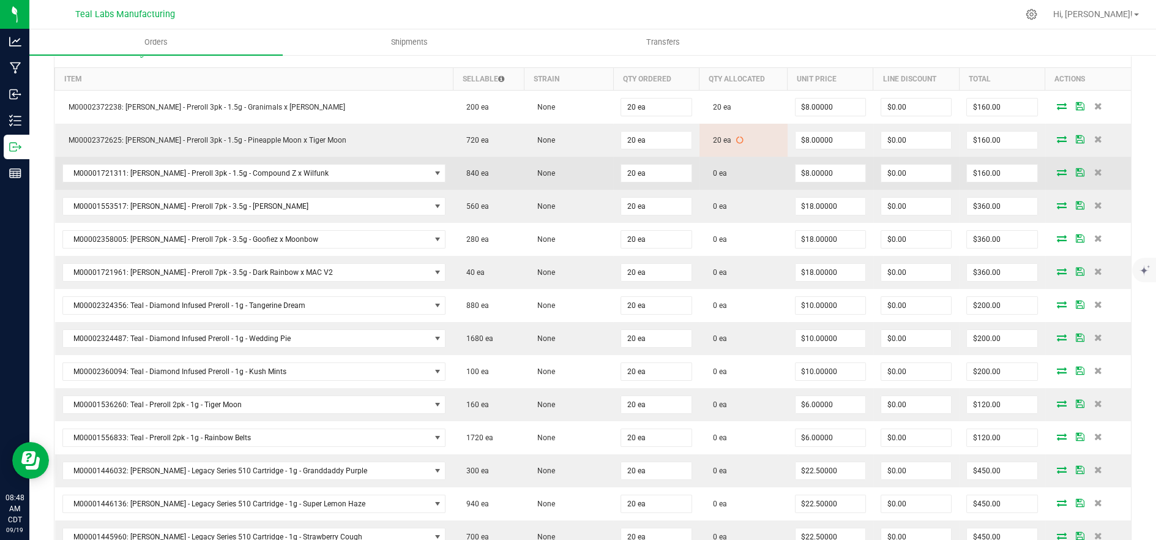
click at [1057, 171] on icon at bounding box center [1062, 171] width 10 height 7
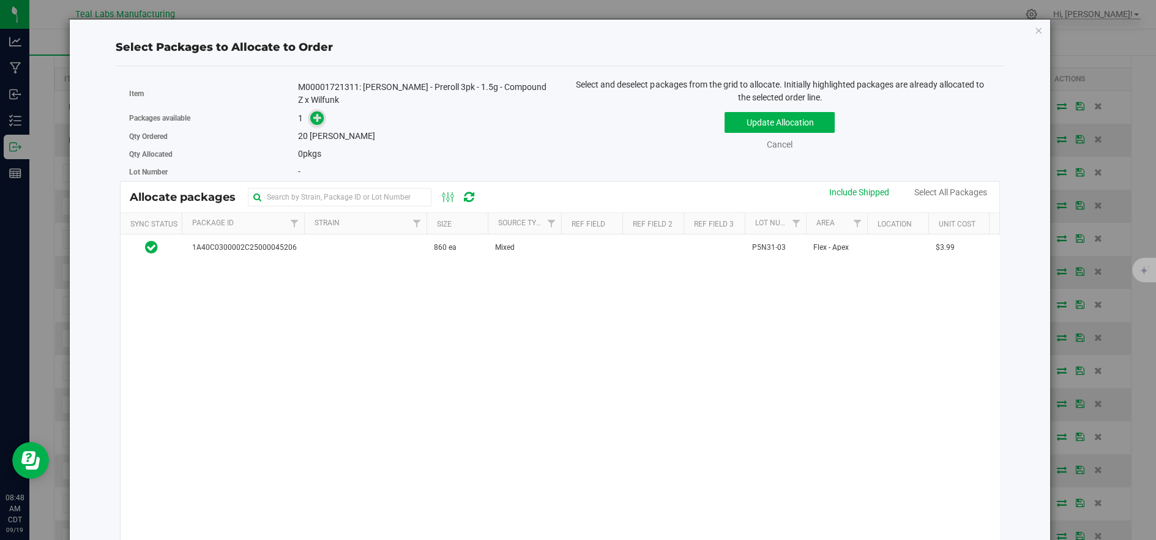
click at [323, 120] on div "1" at bounding box center [424, 118] width 253 height 14
drag, startPoint x: 322, startPoint y: 120, endPoint x: 323, endPoint y: 132, distance: 11.6
click at [321, 120] on span at bounding box center [317, 118] width 14 height 14
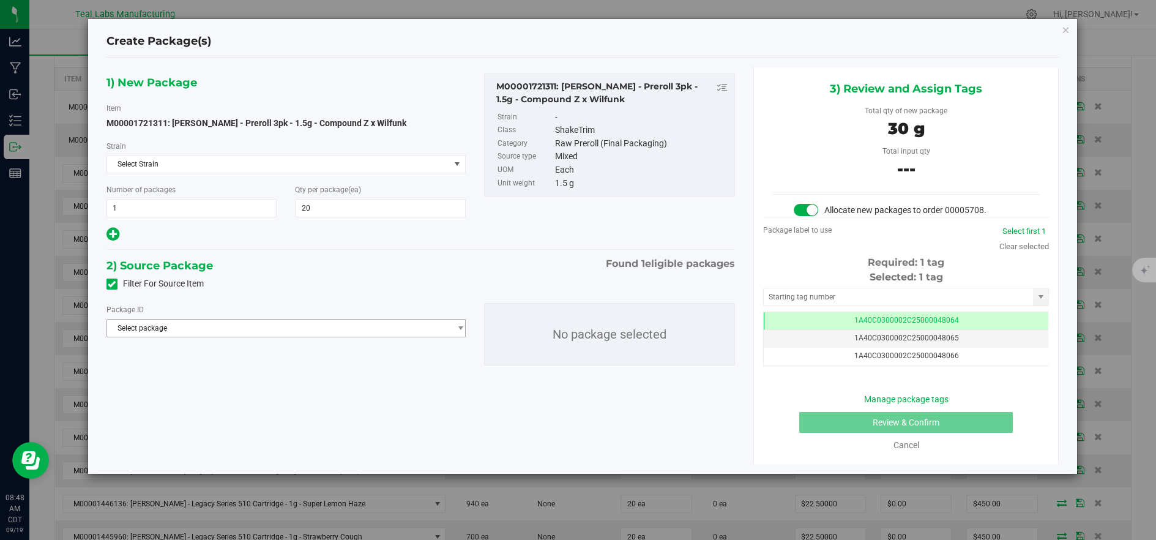
click at [378, 329] on span "Select package" at bounding box center [278, 327] width 343 height 17
click at [380, 379] on span "( M00001721311: Kusch - Preroll 3pk - 1.5g - Compound Z x Wilfunk )" at bounding box center [353, 378] width 264 height 9
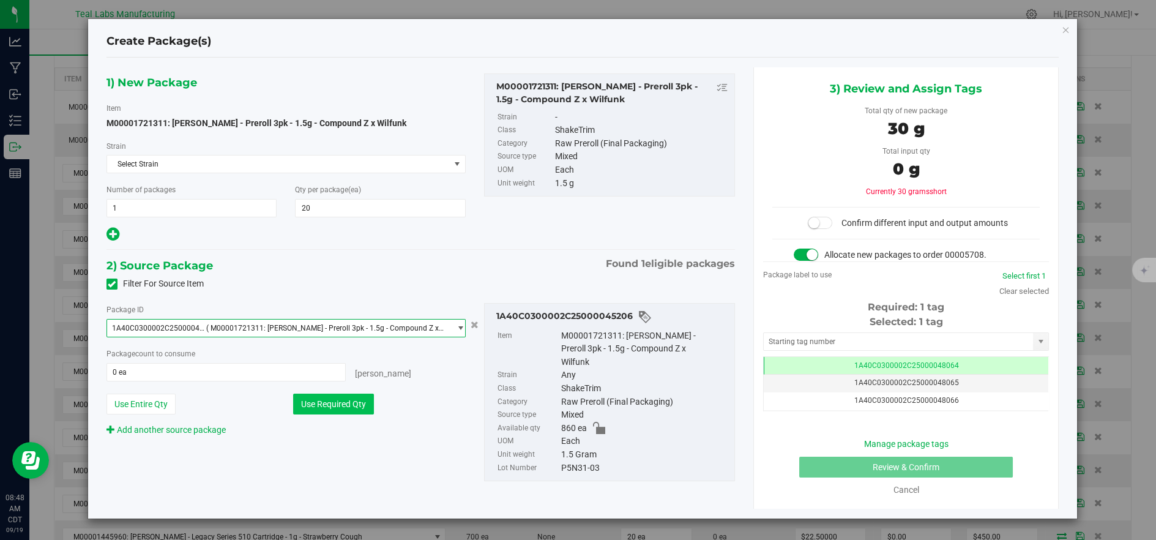
click at [362, 400] on button "Use Required Qty" at bounding box center [333, 404] width 81 height 21
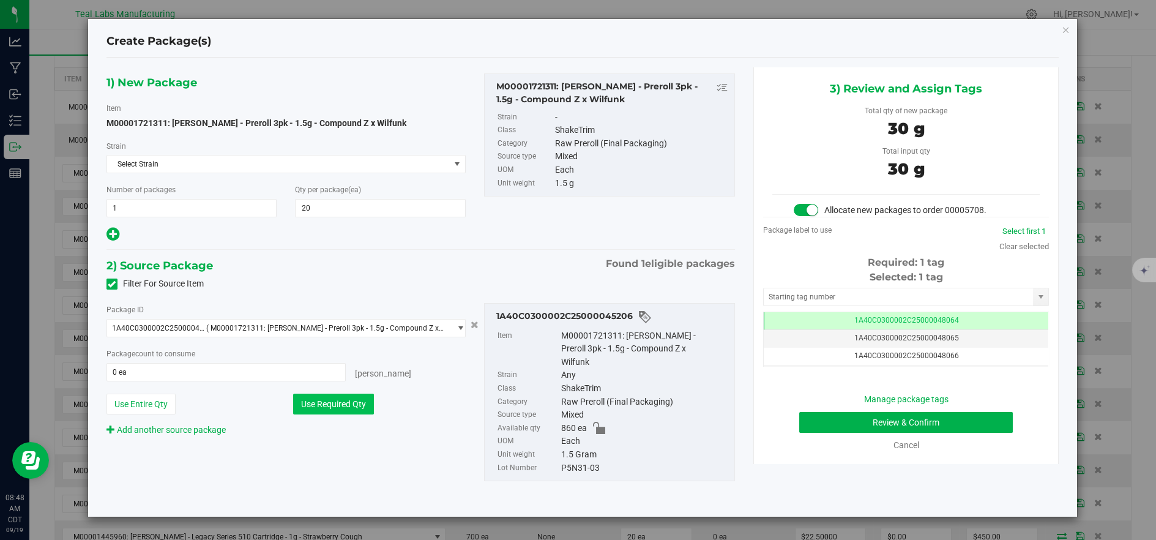
type input "20 ea"
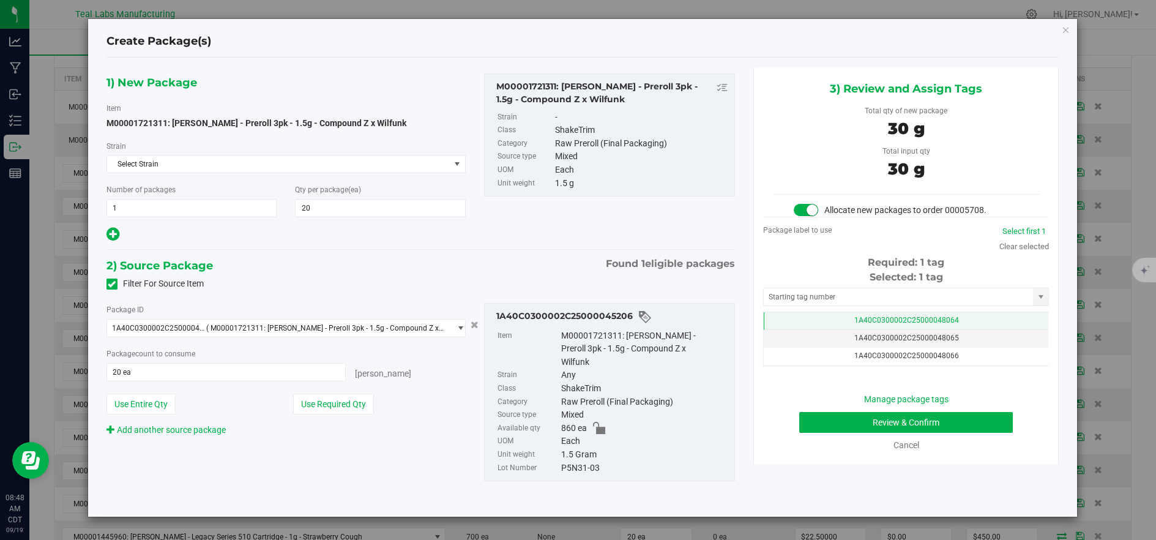
click at [886, 317] on span "1A40C0300002C25000048064" at bounding box center [906, 320] width 105 height 9
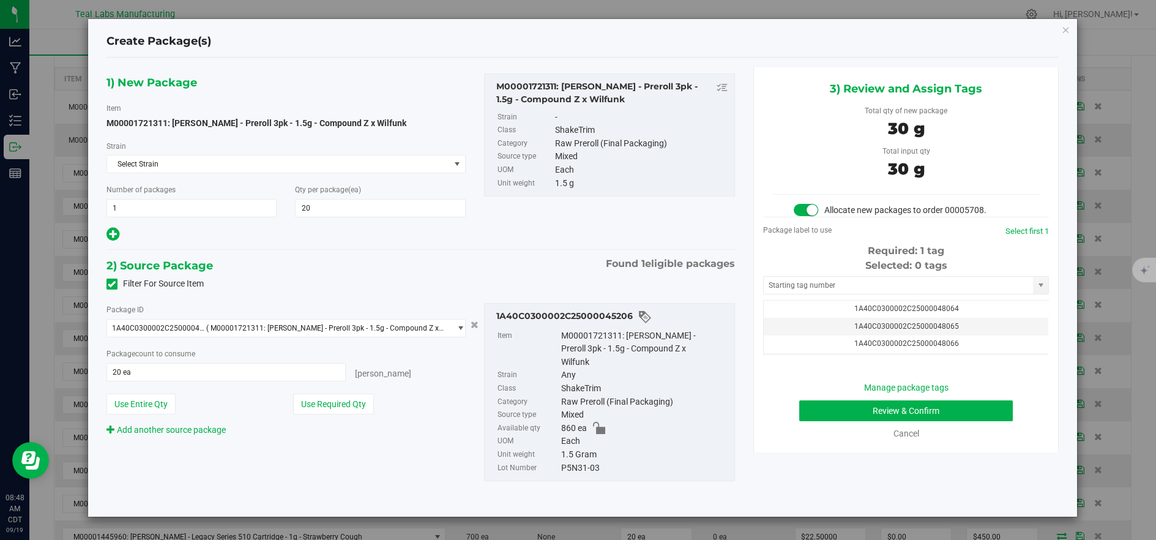
scroll to position [27, 0]
click at [1012, 336] on td "1A40C0300002C25000048069" at bounding box center [906, 335] width 285 height 18
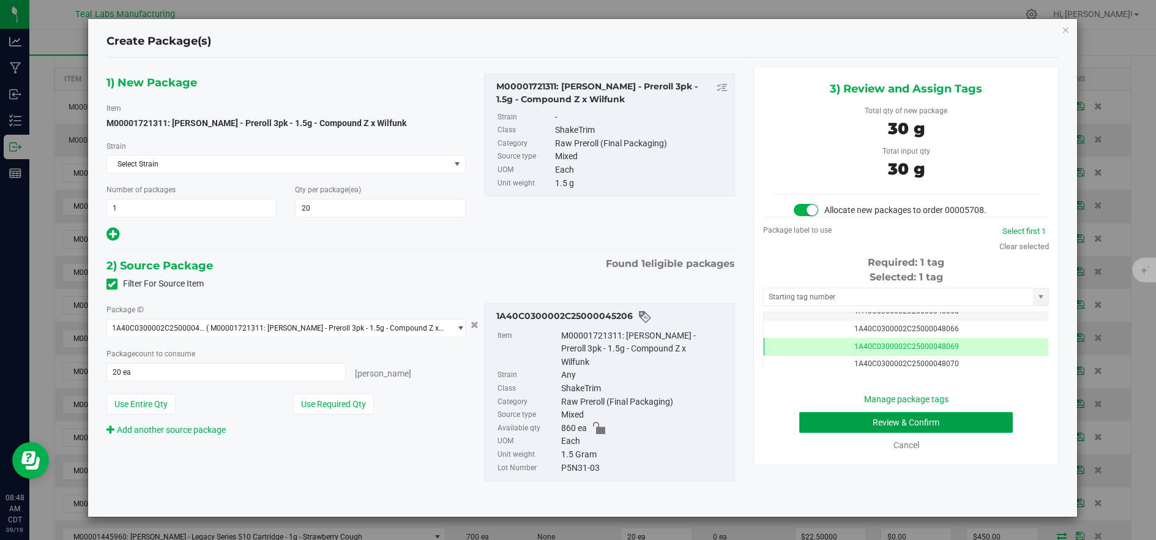
click at [932, 414] on button "Review & Confirm" at bounding box center [906, 422] width 214 height 21
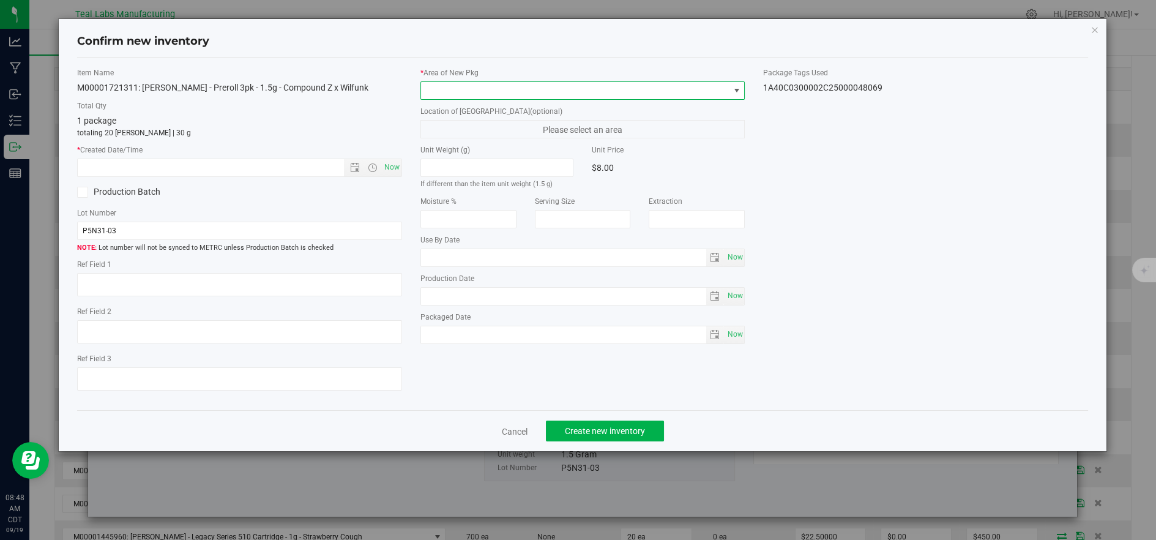
click at [457, 89] on span at bounding box center [575, 90] width 308 height 17
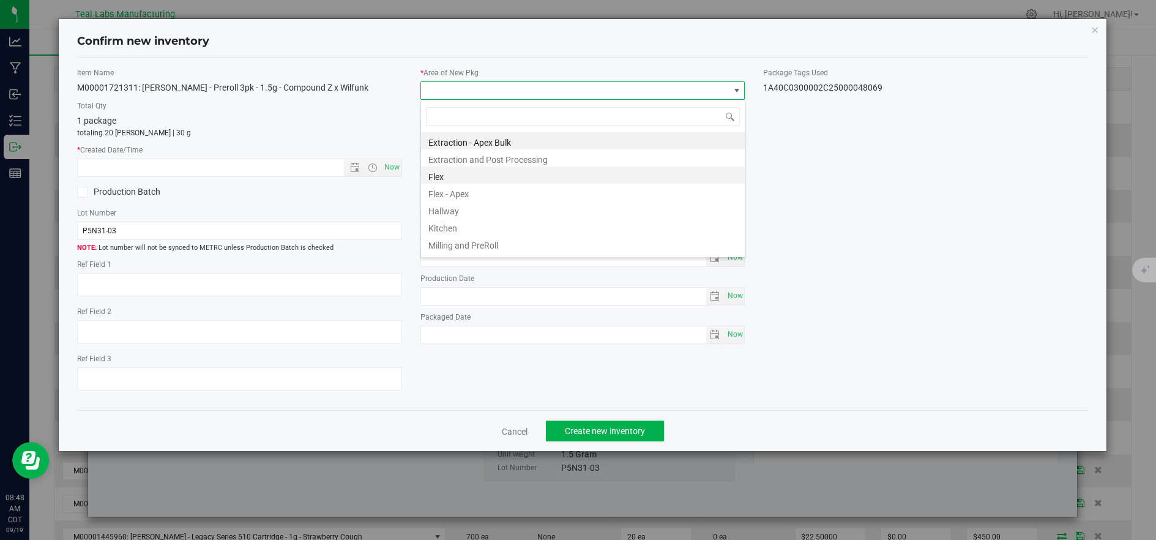
click at [449, 174] on li "Flex" at bounding box center [583, 174] width 324 height 17
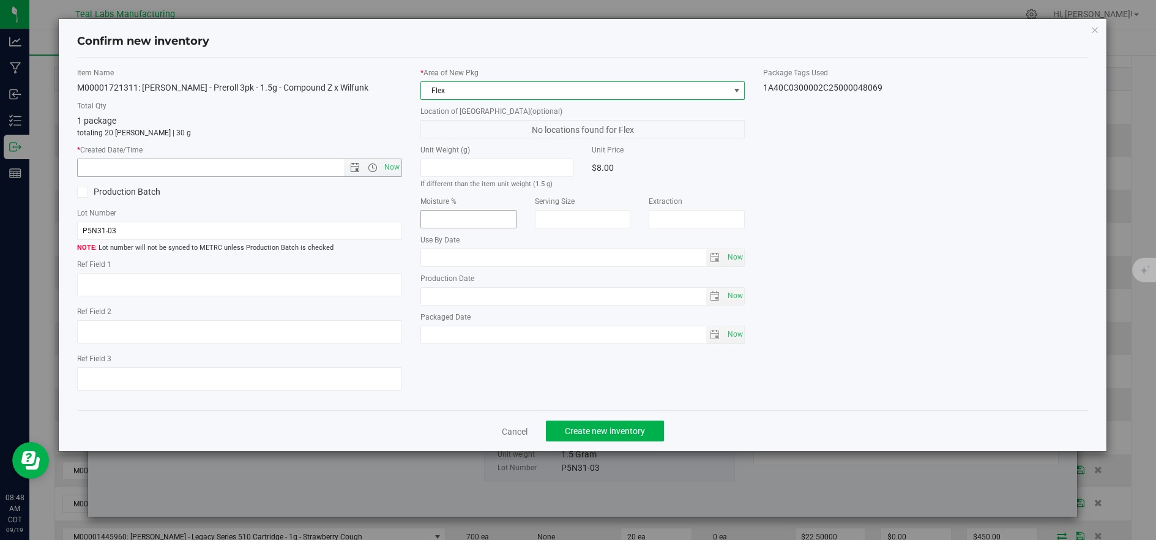
click at [393, 165] on span "Now" at bounding box center [391, 168] width 21 height 18
type input "9/19/2025 8:48 AM"
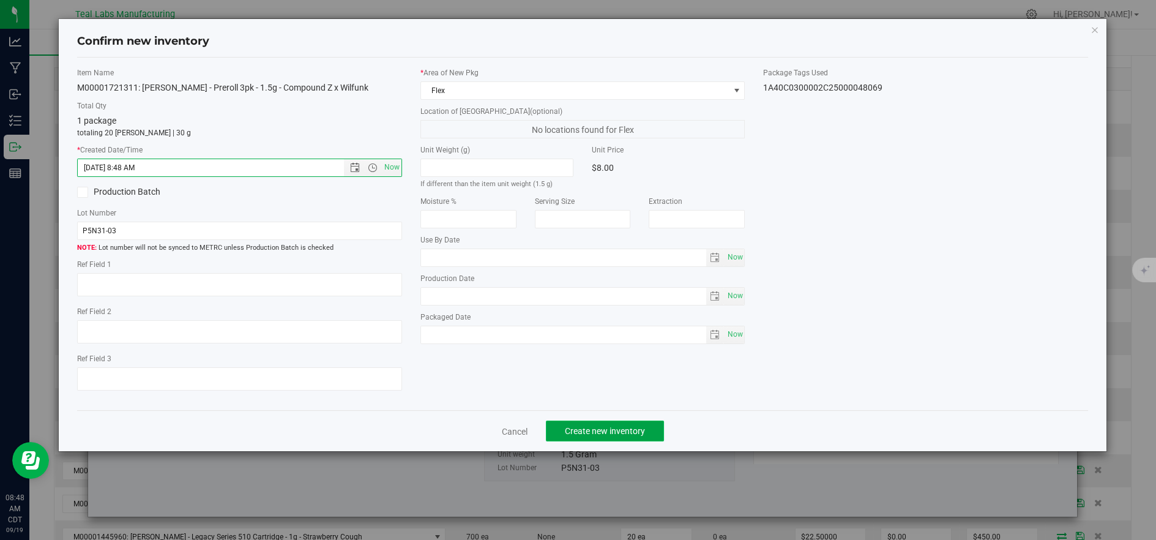
click at [622, 428] on span "Create new inventory" at bounding box center [605, 431] width 80 height 10
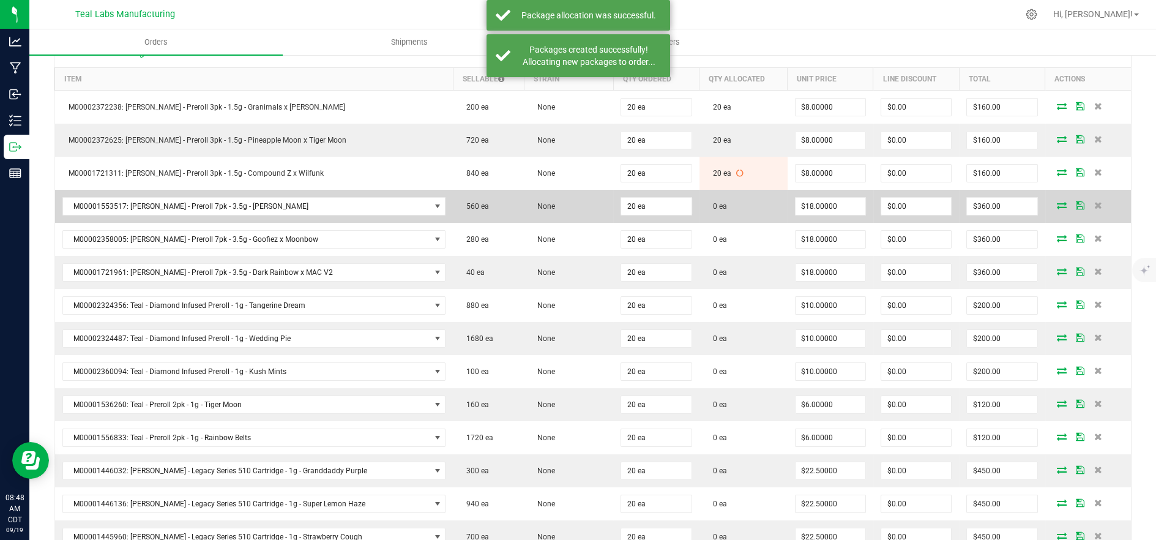
click at [1057, 203] on icon at bounding box center [1062, 204] width 10 height 7
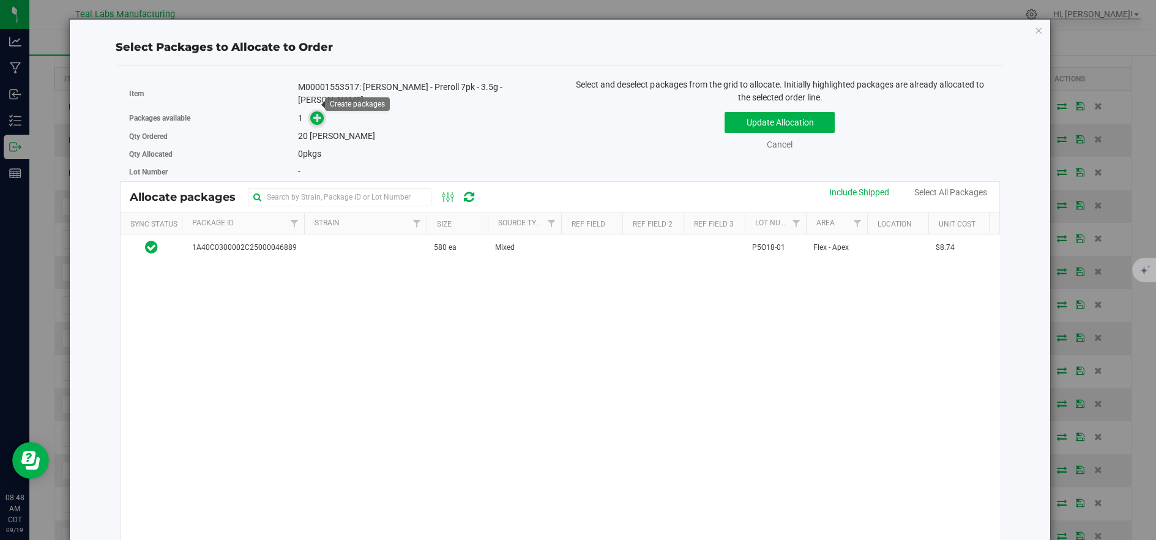
click at [319, 113] on icon at bounding box center [317, 117] width 9 height 9
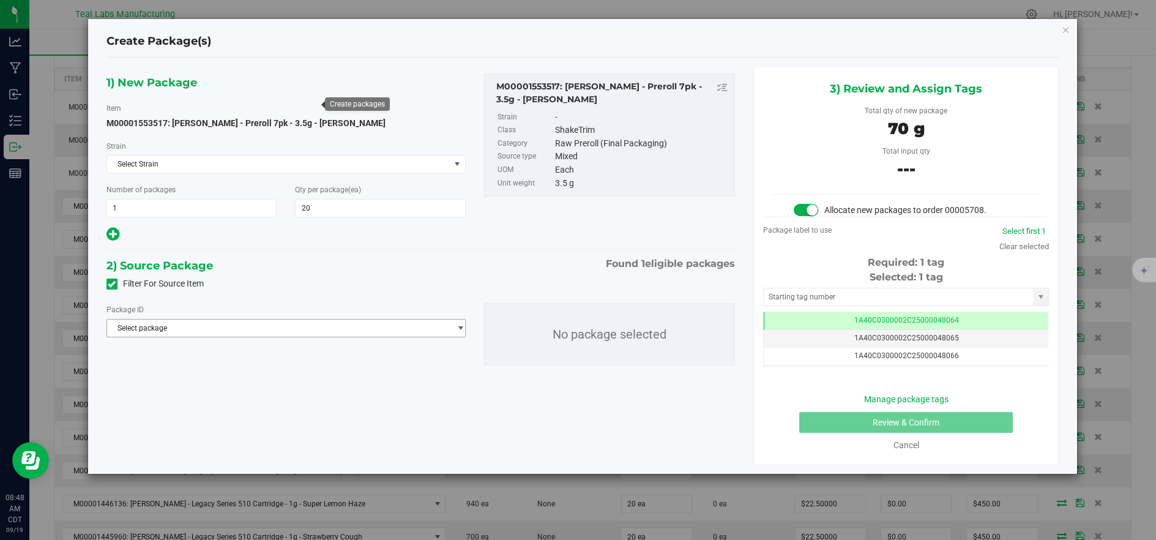
click at [430, 328] on span "Select package" at bounding box center [278, 327] width 343 height 17
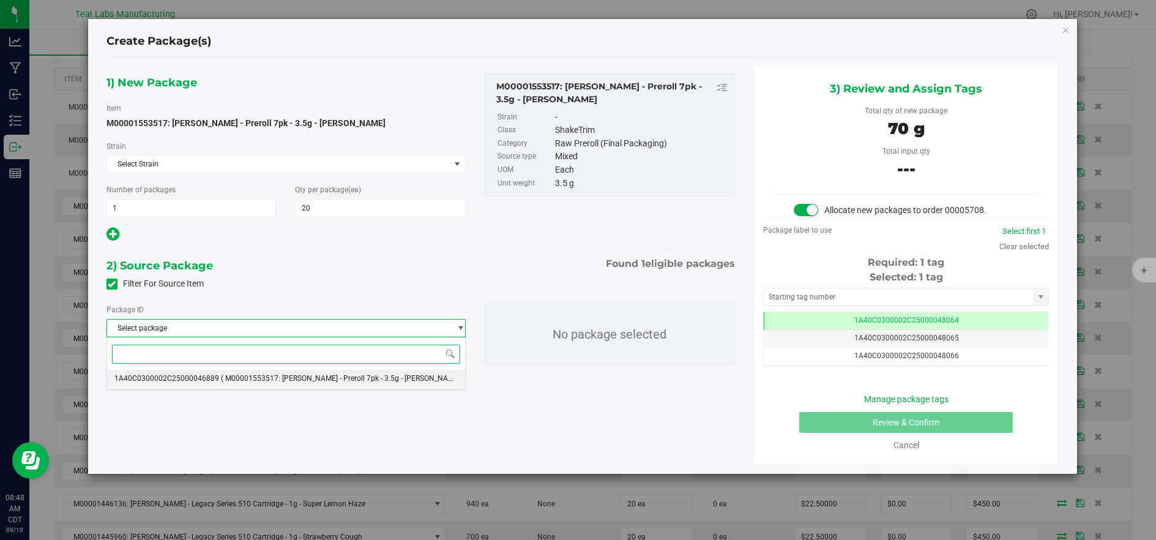
click at [387, 376] on span "( M00001553517: Kusch - Preroll 7pk - 3.5g - King Louie )" at bounding box center [343, 378] width 244 height 9
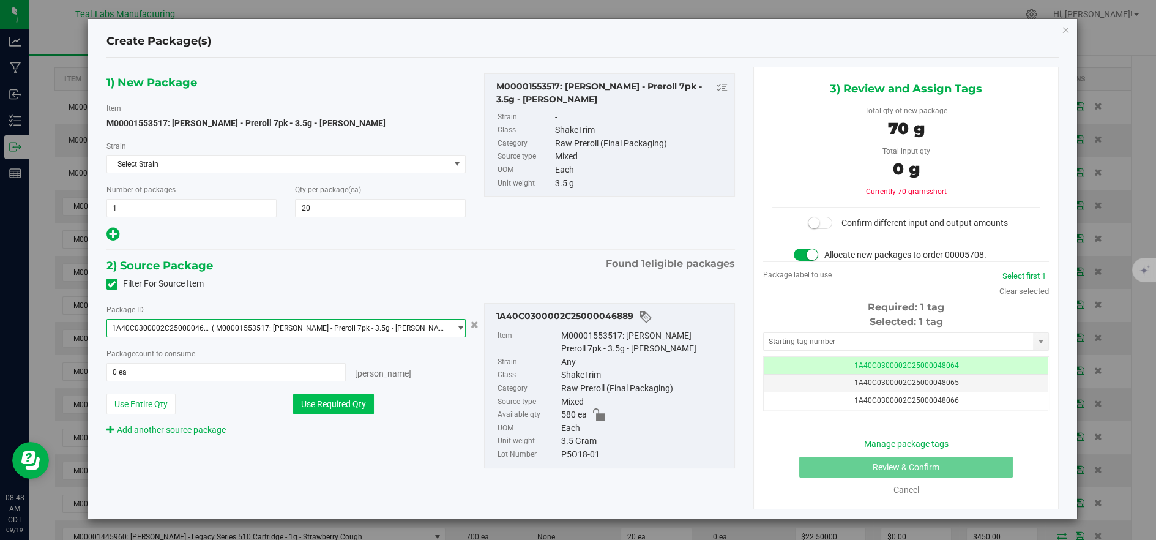
click at [348, 402] on button "Use Required Qty" at bounding box center [333, 404] width 81 height 21
type input "20 ea"
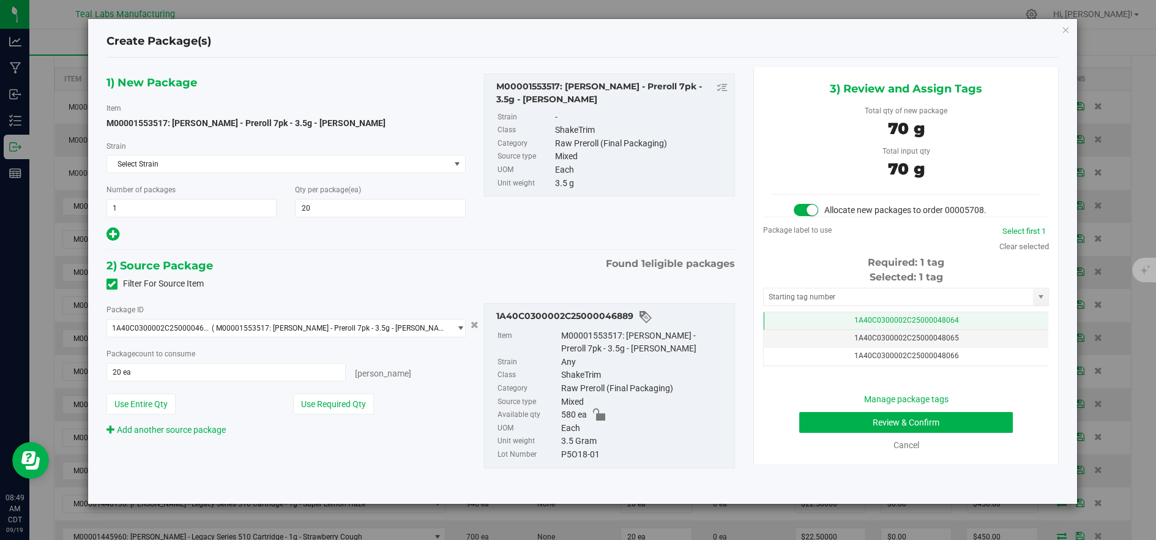
click at [976, 320] on td "1A40C0300002C25000048064" at bounding box center [906, 321] width 285 height 18
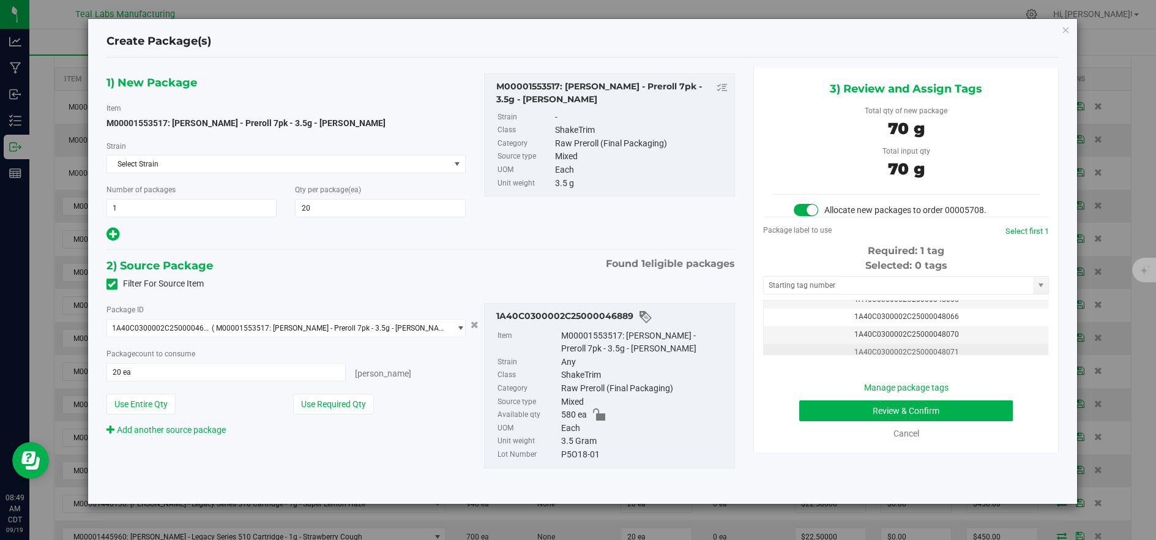
drag, startPoint x: 976, startPoint y: 336, endPoint x: 938, endPoint y: 356, distance: 43.5
click at [976, 335] on td "1A40C0300002C25000048070" at bounding box center [906, 335] width 285 height 18
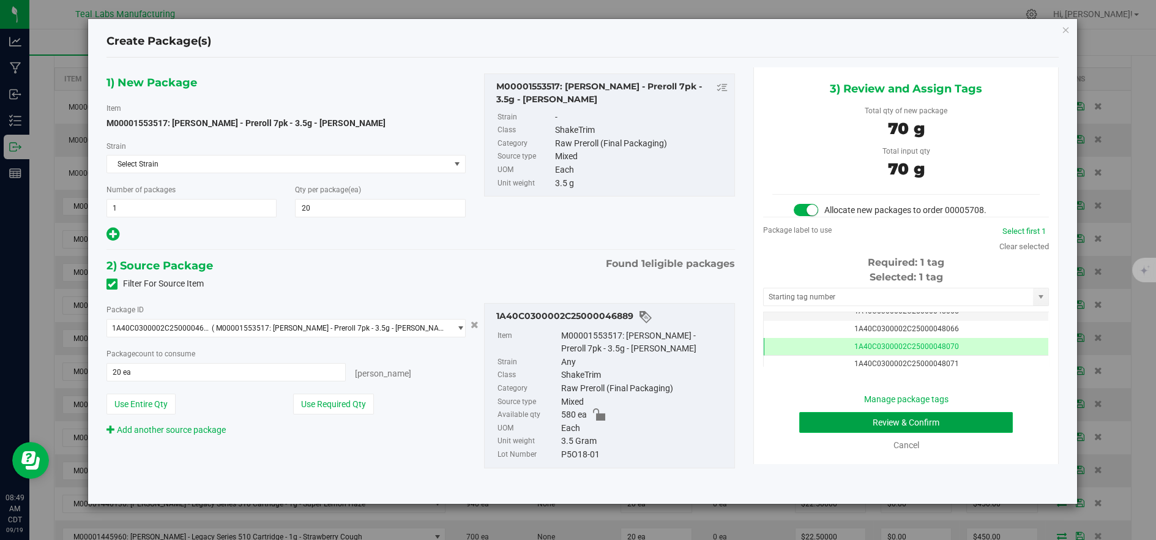
click at [850, 423] on button "Review & Confirm" at bounding box center [906, 422] width 214 height 21
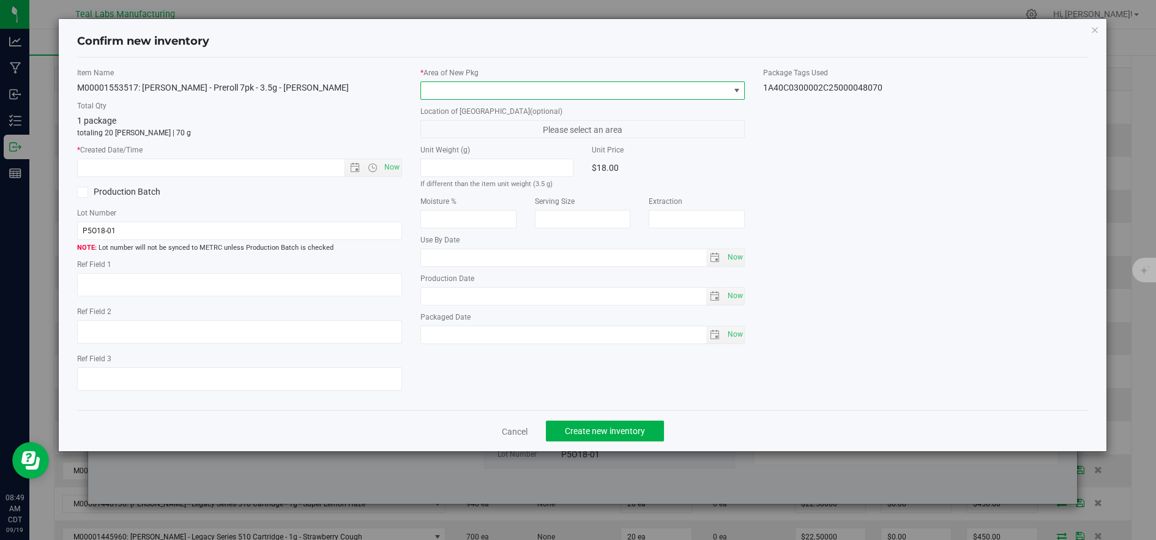
click at [447, 92] on span at bounding box center [575, 90] width 308 height 17
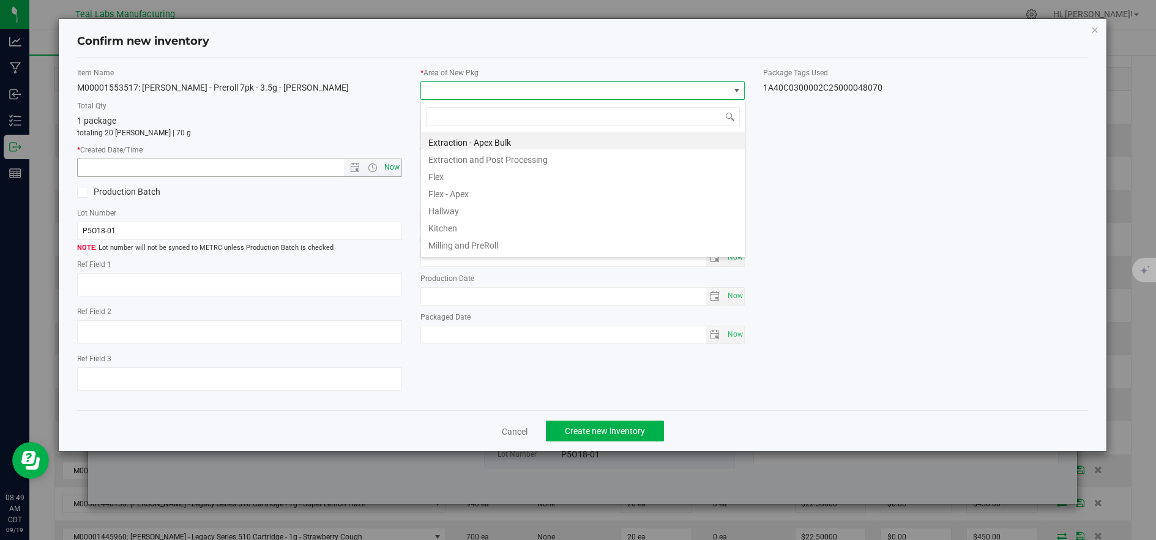
drag, startPoint x: 439, startPoint y: 173, endPoint x: 396, endPoint y: 172, distance: 43.5
click at [438, 174] on li "Flex" at bounding box center [583, 174] width 324 height 17
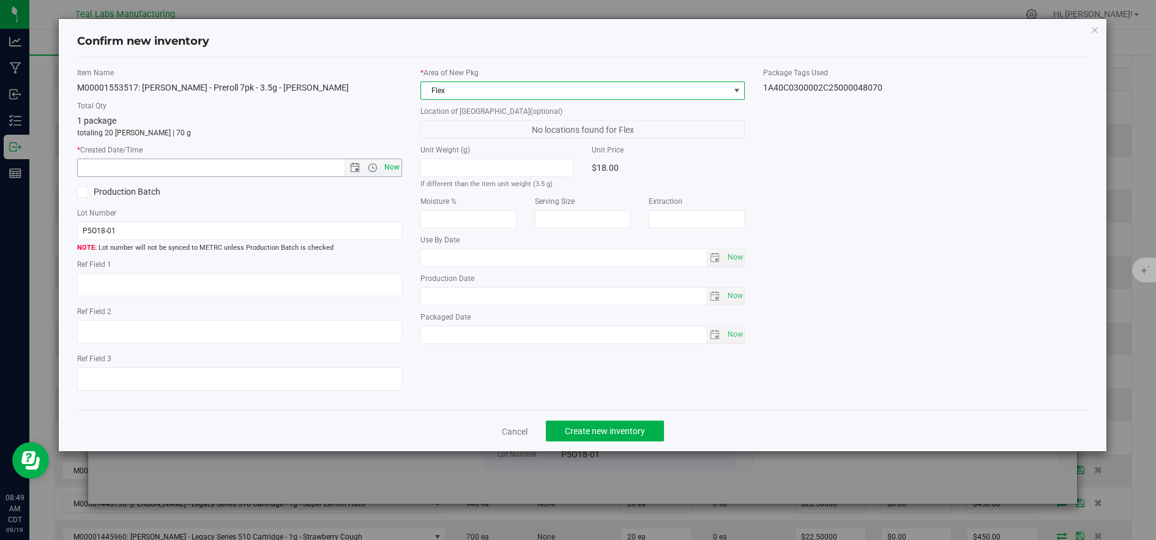
click at [394, 166] on span "Now" at bounding box center [391, 168] width 21 height 18
type input "9/19/2025 8:49 AM"
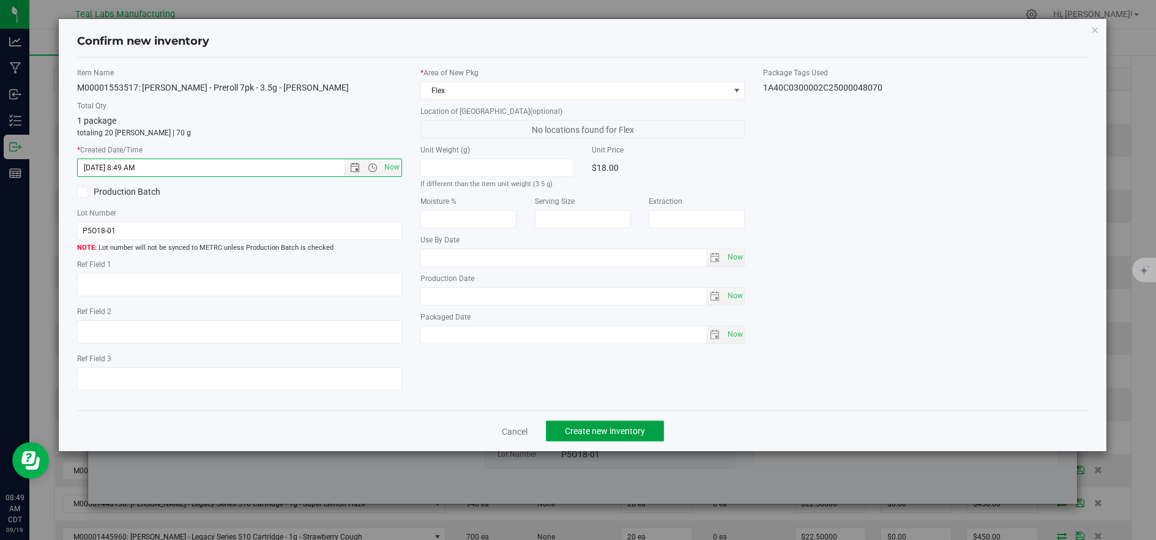
click at [581, 425] on button "Create new inventory" at bounding box center [605, 430] width 118 height 21
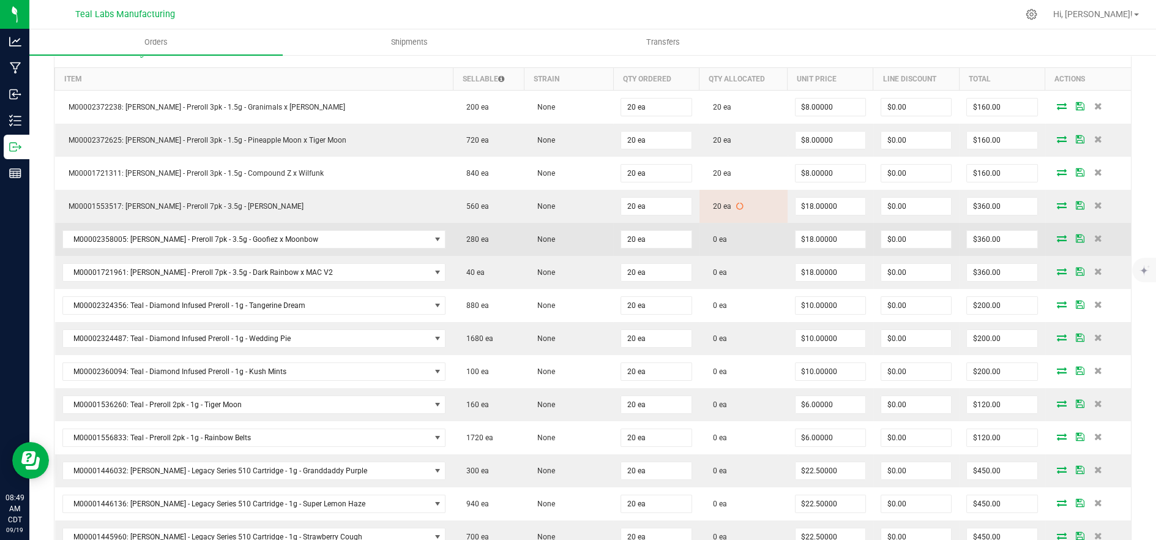
click at [1057, 237] on icon at bounding box center [1062, 237] width 10 height 7
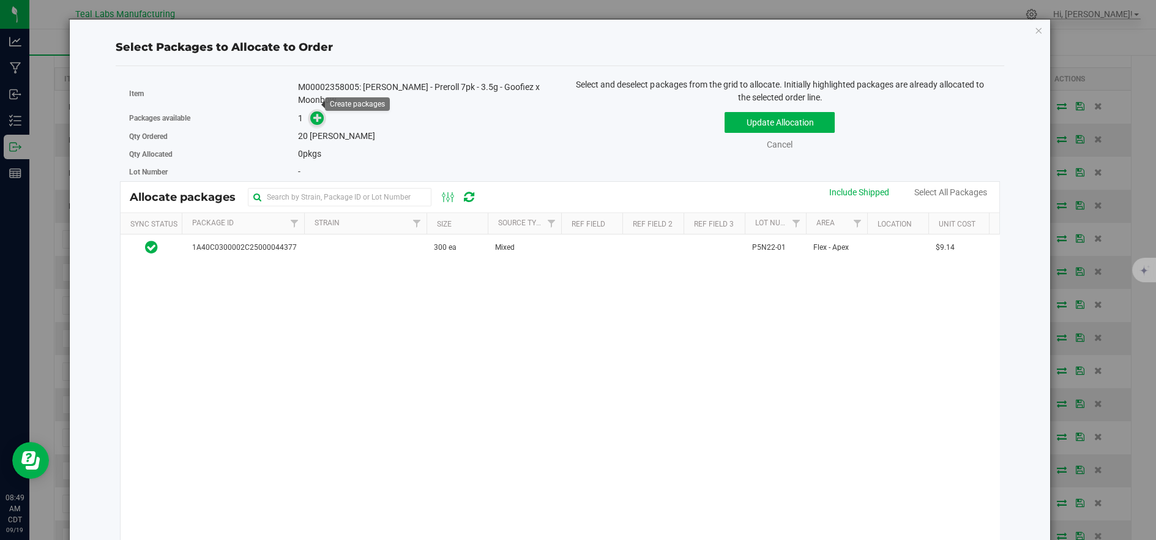
click at [314, 113] on icon at bounding box center [317, 117] width 9 height 9
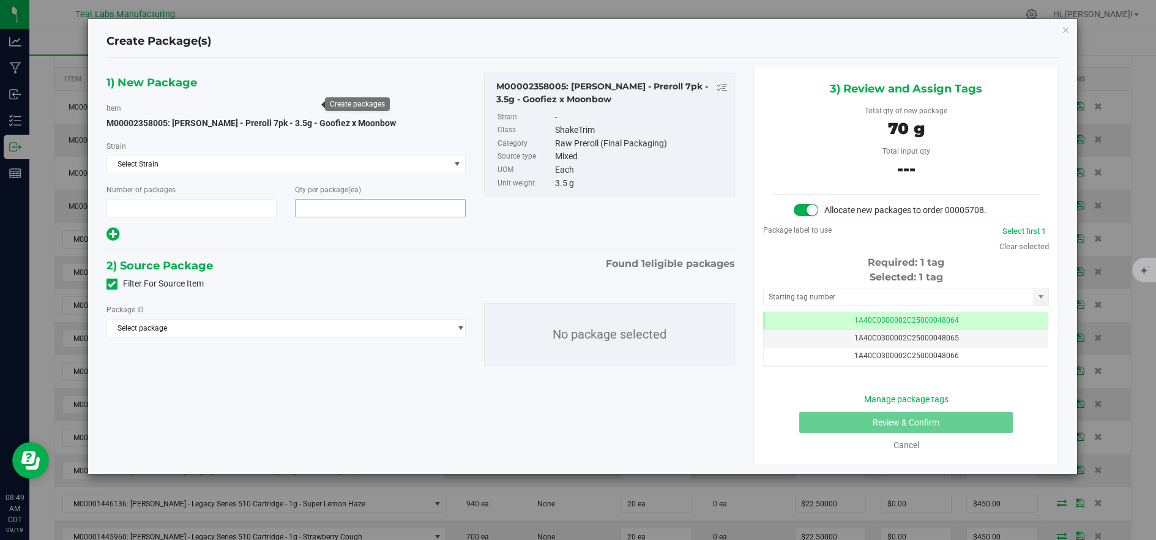
type input "1"
type input "20"
click at [395, 329] on span "Select package" at bounding box center [278, 327] width 343 height 17
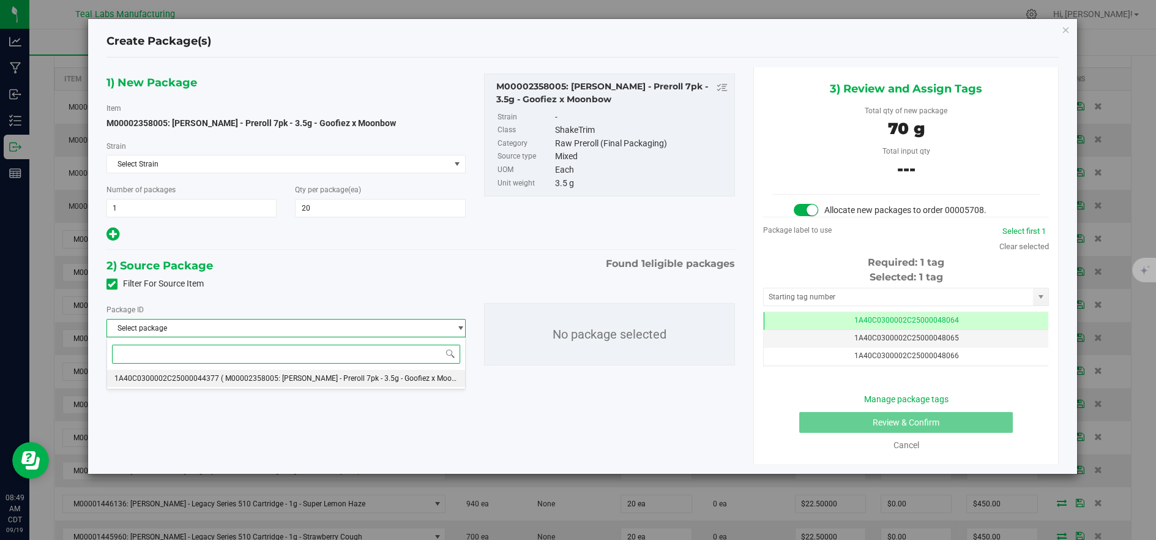
click at [378, 382] on span "( M00002358005: Kusch - Preroll 7pk - 3.5g - Goofiez x Moonbow )" at bounding box center [347, 378] width 253 height 9
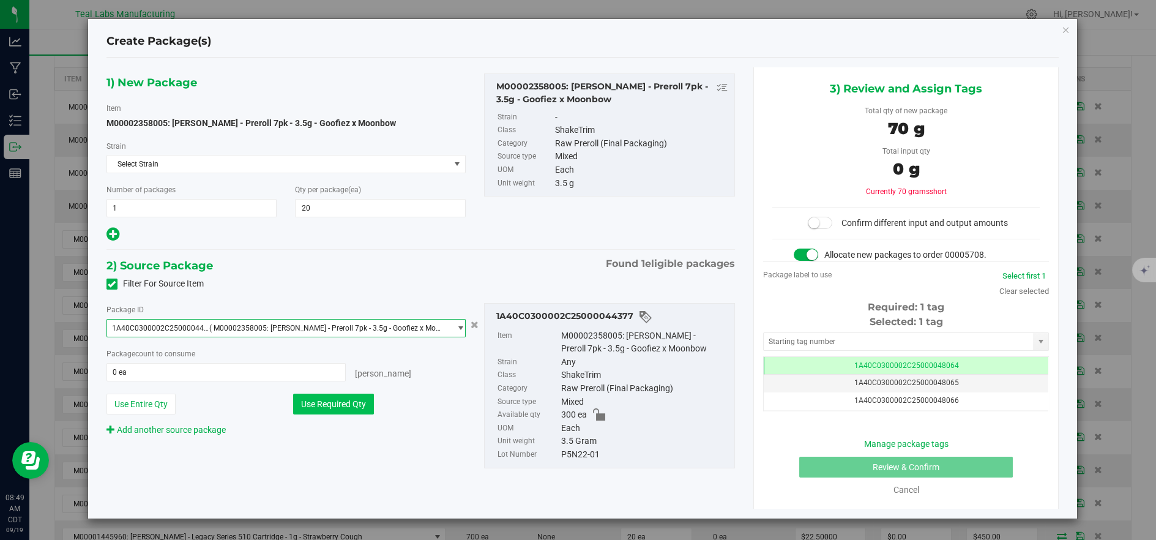
click at [357, 407] on button "Use Required Qty" at bounding box center [333, 404] width 81 height 21
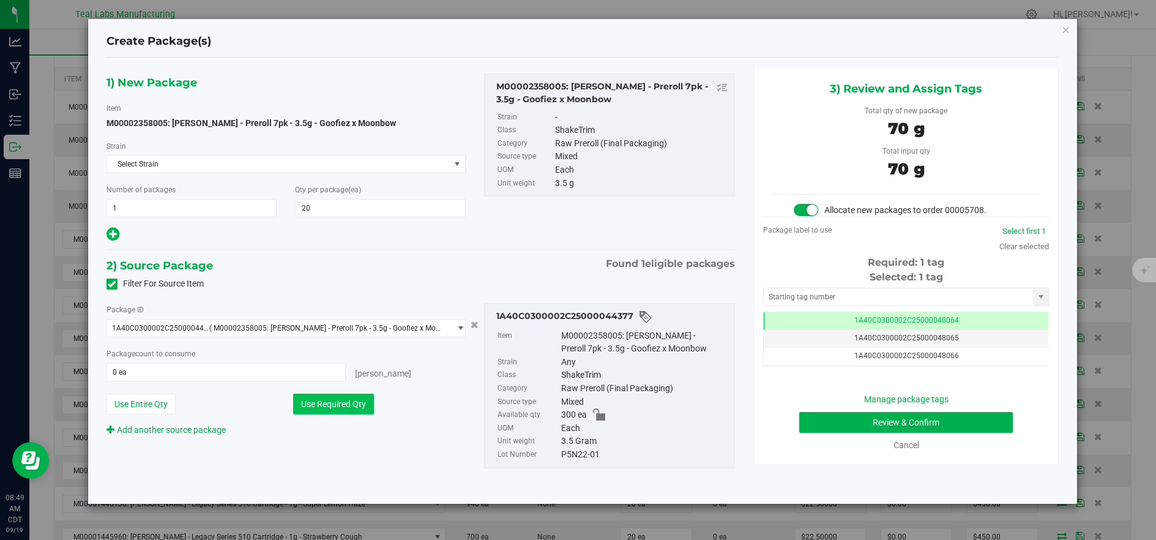
type input "20 ea"
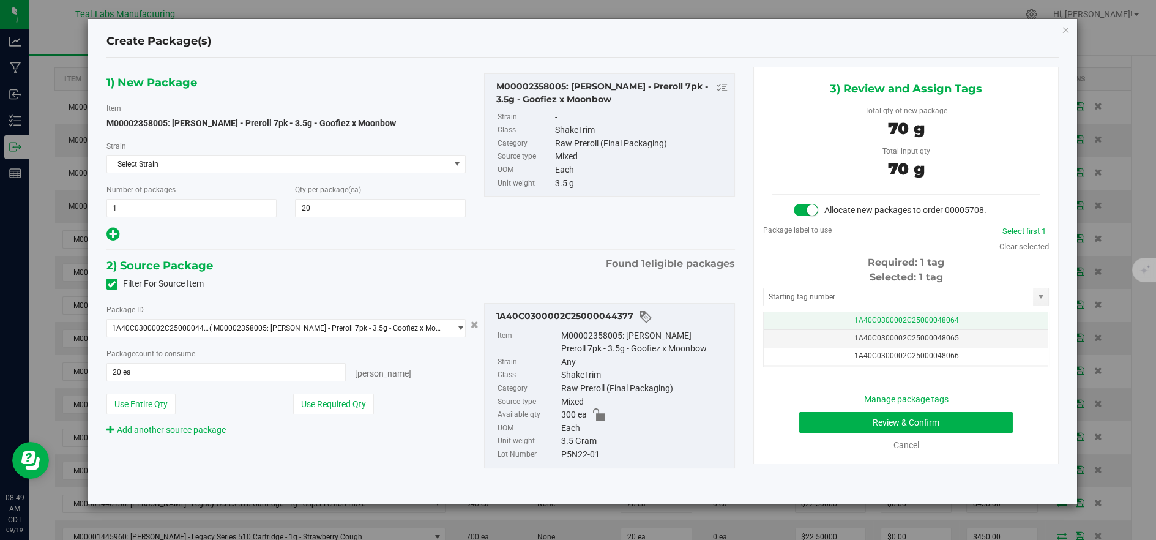
click at [877, 318] on span "1A40C0300002C25000048064" at bounding box center [906, 320] width 105 height 9
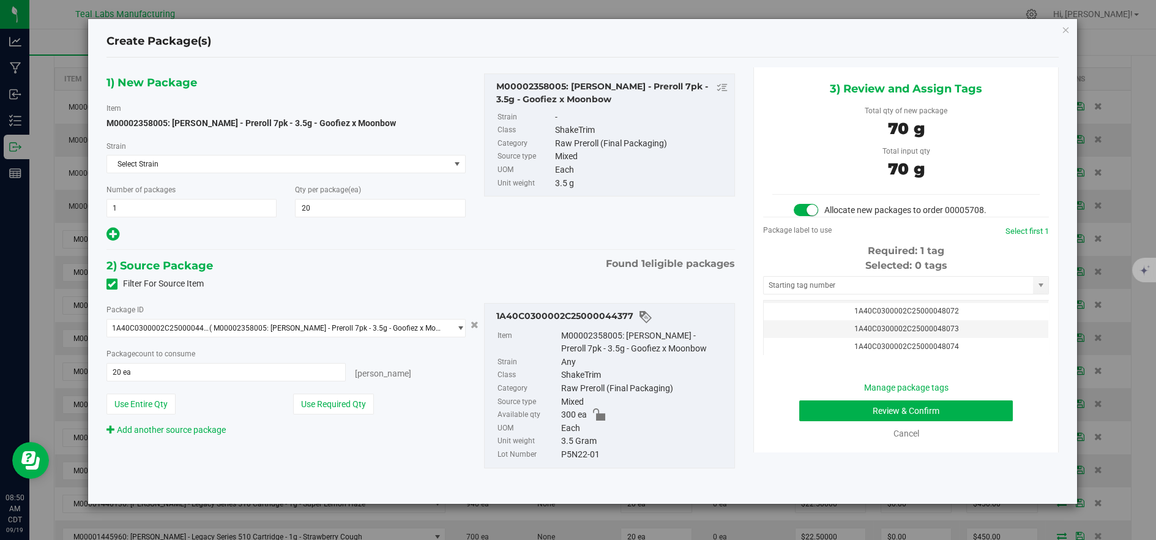
scroll to position [40, 0]
click at [999, 320] on td "1A40C0300002C25000048071" at bounding box center [906, 322] width 285 height 18
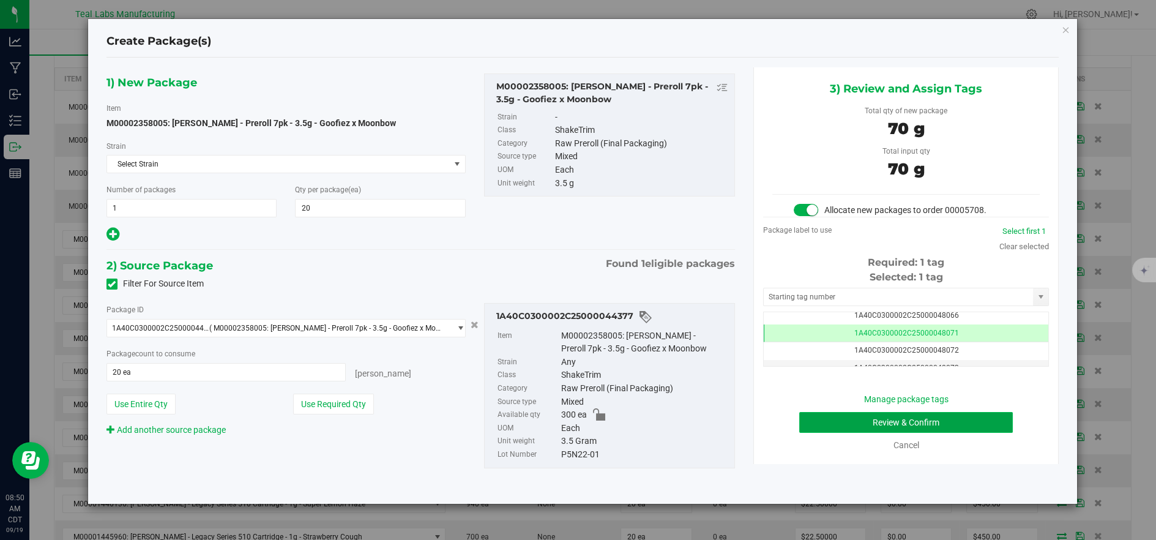
click at [910, 419] on button "Review & Confirm" at bounding box center [906, 422] width 214 height 21
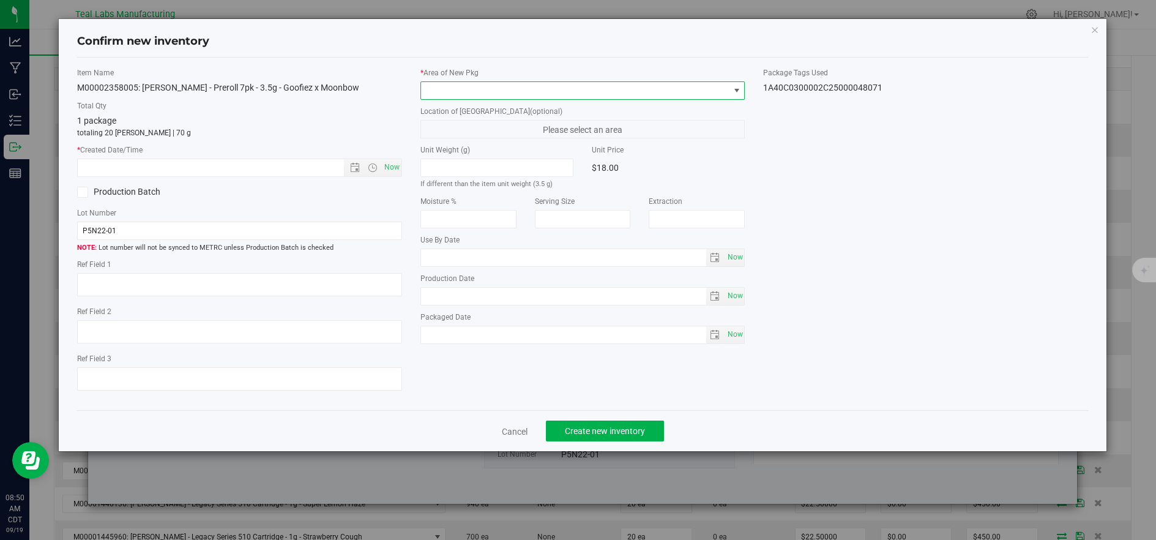
click at [450, 83] on span at bounding box center [575, 90] width 308 height 17
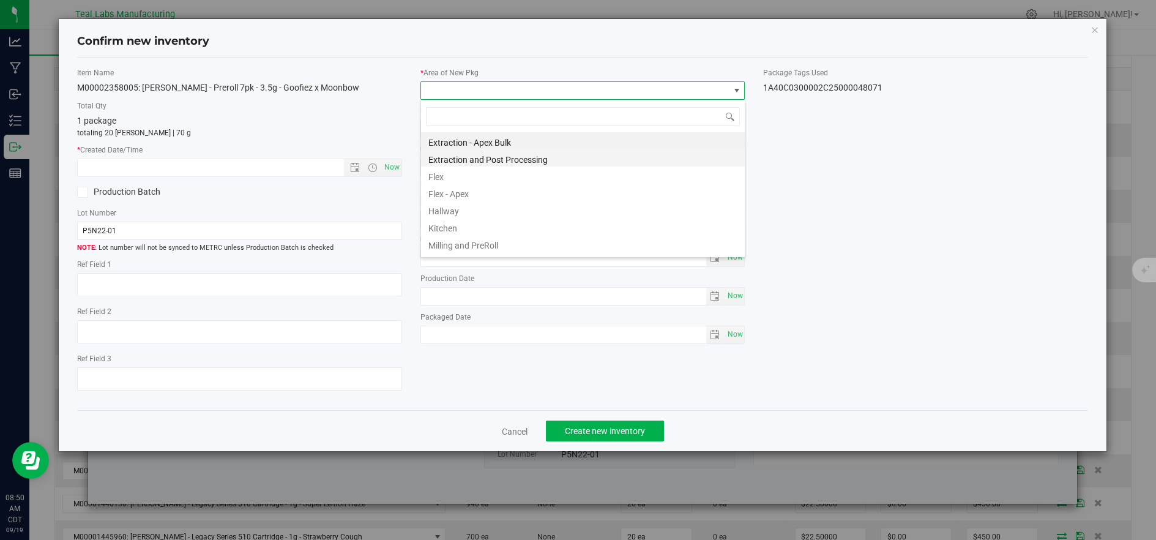
scroll to position [18, 324]
click at [457, 177] on li "Flex" at bounding box center [583, 174] width 324 height 17
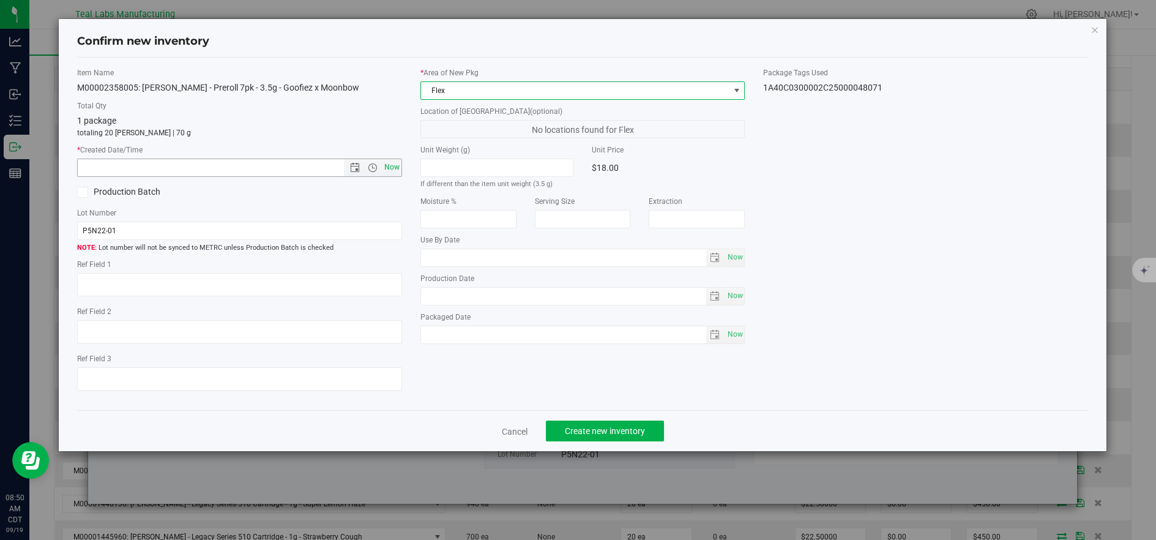
click at [391, 170] on span "Now" at bounding box center [391, 168] width 21 height 18
type input "9/19/2025 8:50 AM"
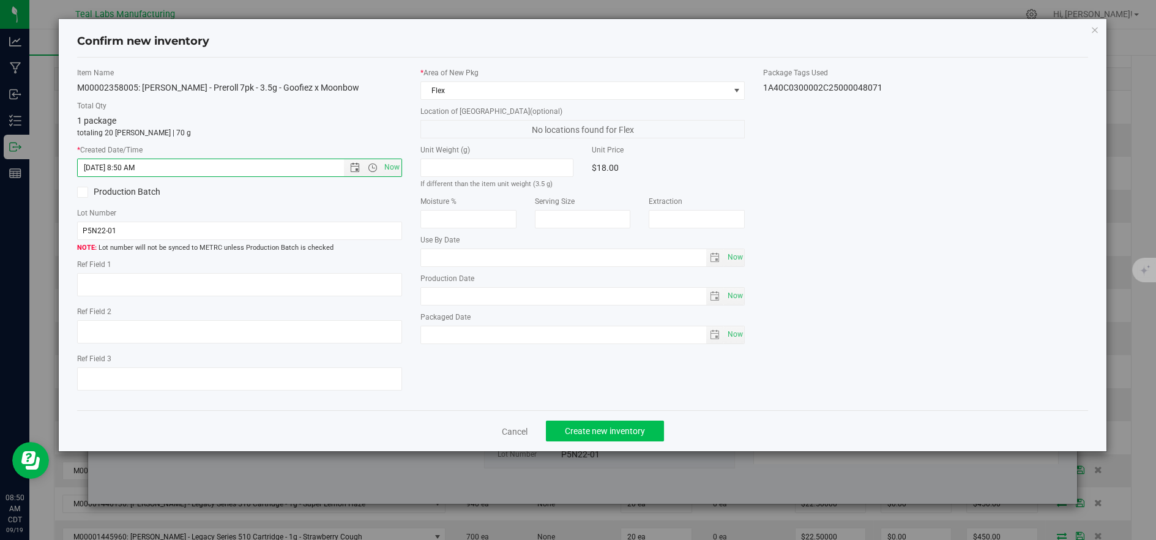
drag, startPoint x: 644, startPoint y: 447, endPoint x: 644, endPoint y: 439, distance: 8.0
click at [644, 447] on div "Cancel Create new inventory" at bounding box center [582, 430] width 1011 height 41
click at [644, 436] on span "Create new inventory" at bounding box center [605, 431] width 80 height 10
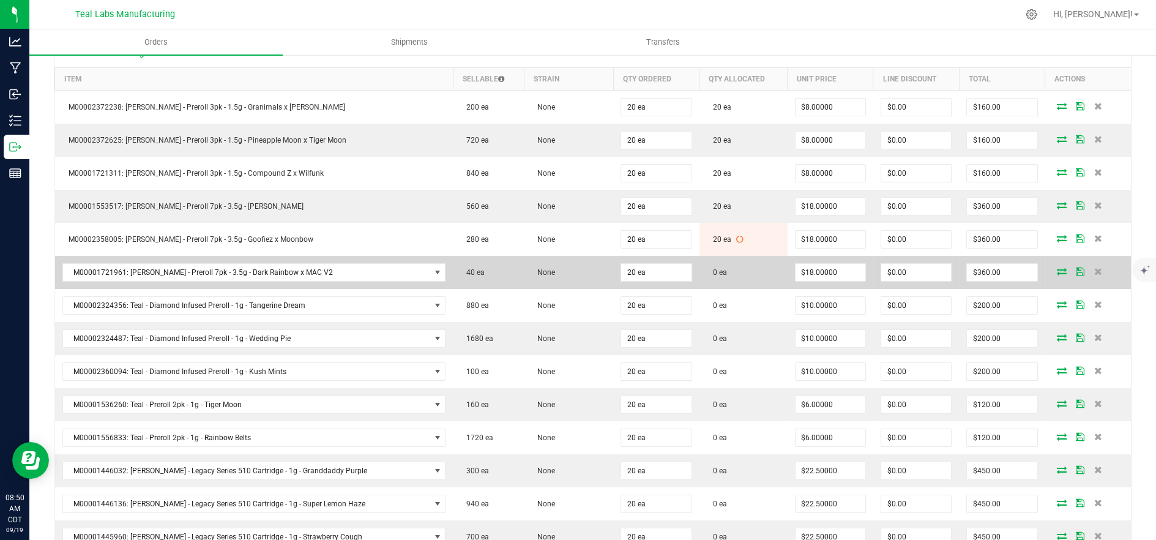
click at [1057, 269] on icon at bounding box center [1062, 270] width 10 height 7
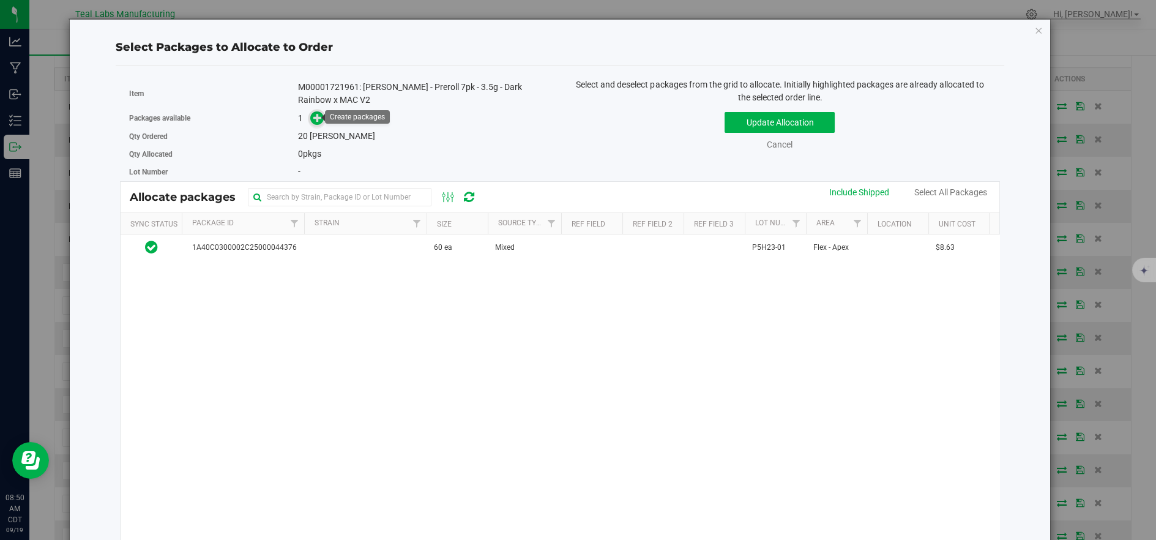
click at [315, 118] on icon at bounding box center [317, 117] width 9 height 9
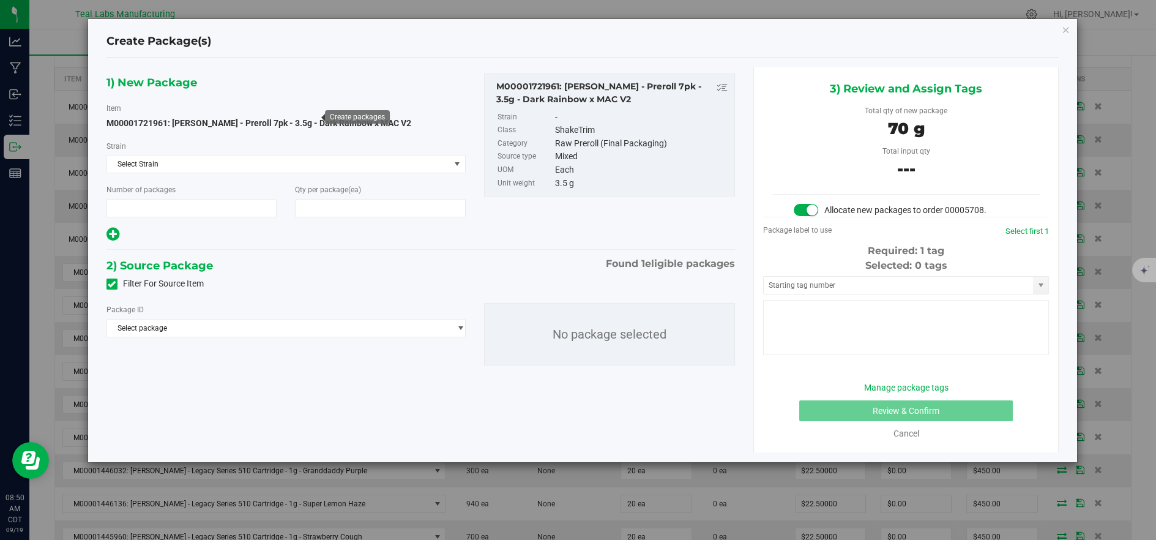
type input "1"
type input "20"
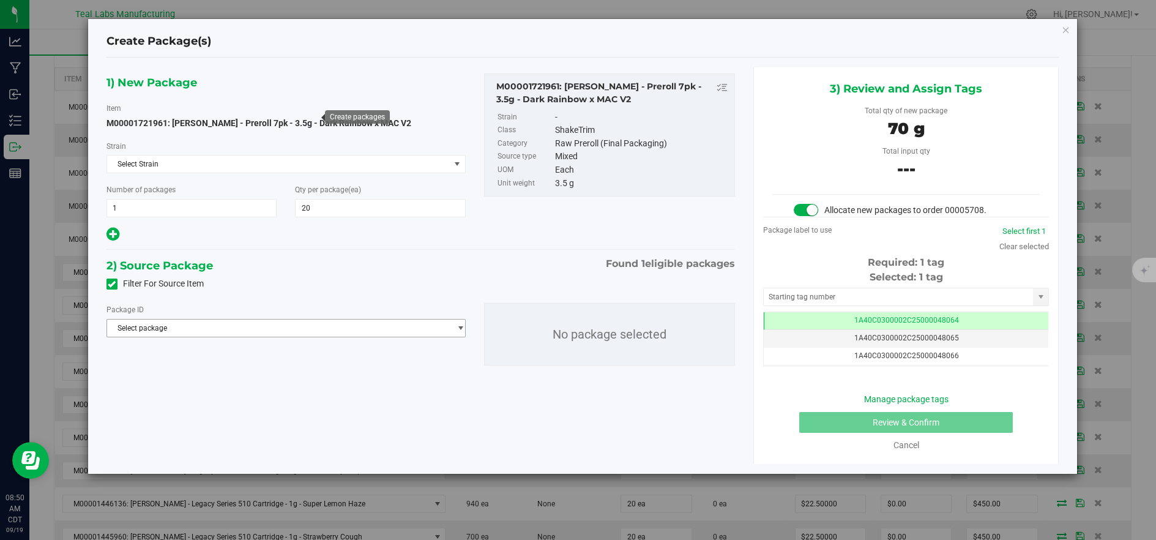
drag, startPoint x: 389, startPoint y: 329, endPoint x: 400, endPoint y: 329, distance: 11.0
click at [389, 329] on span "Select package" at bounding box center [278, 327] width 343 height 17
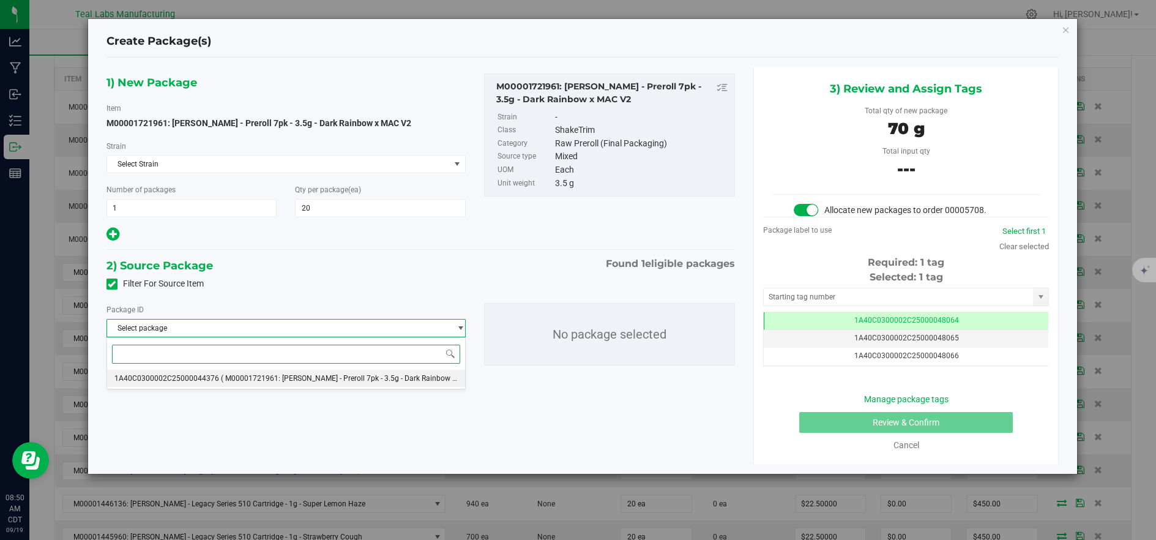
drag, startPoint x: 379, startPoint y: 375, endPoint x: 369, endPoint y: 387, distance: 16.1
click at [379, 375] on span "( M00001721961: Kusch - Preroll 7pk - 3.5g - Dark Rainbow x MAC V2 )" at bounding box center [355, 378] width 268 height 9
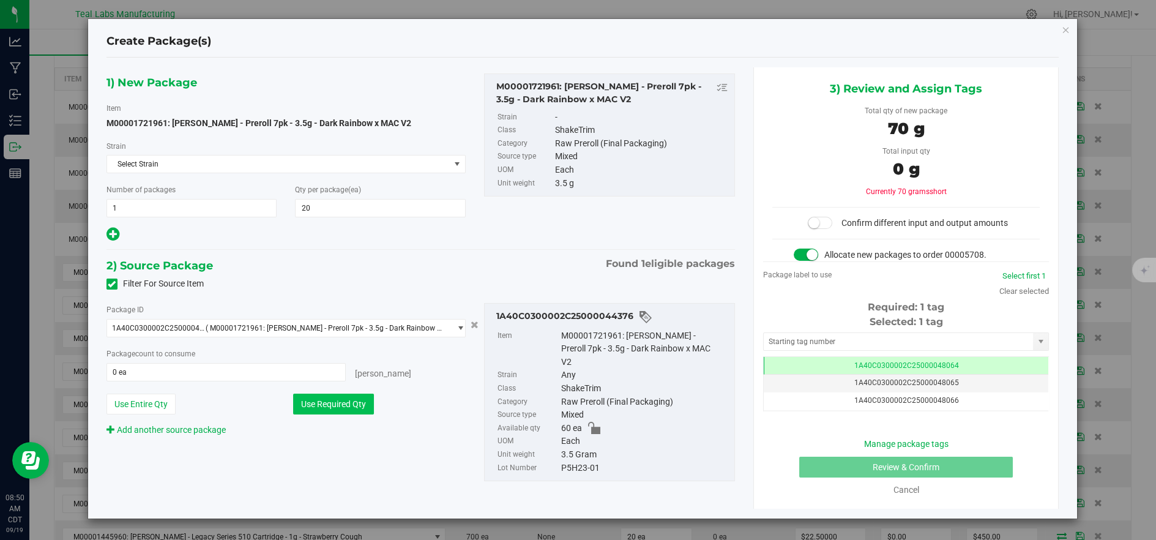
click at [348, 402] on button "Use Required Qty" at bounding box center [333, 404] width 81 height 21
type input "20 ea"
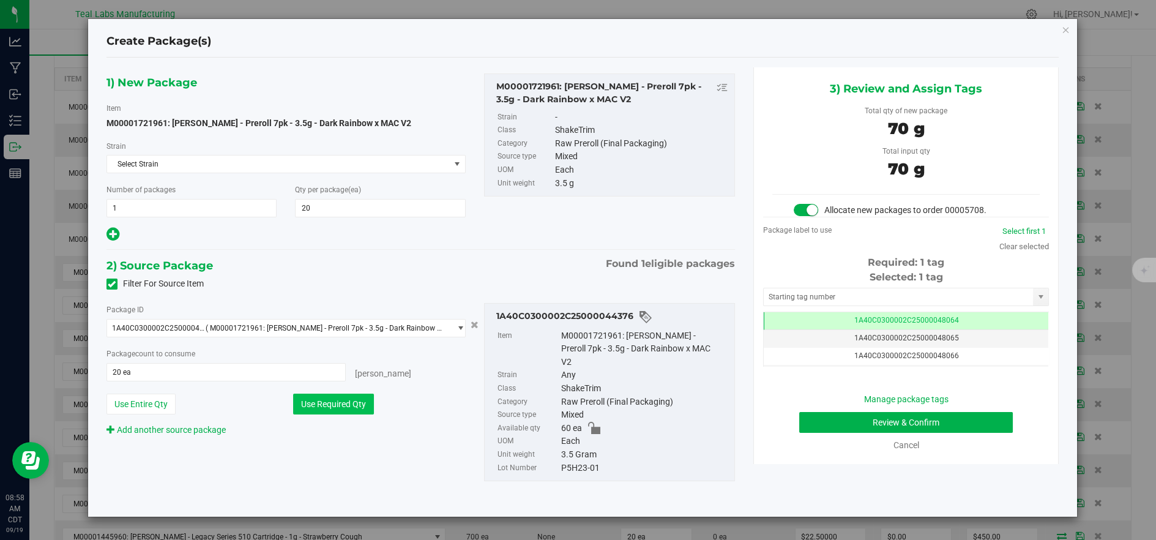
click at [349, 400] on button "Use Required Qty" at bounding box center [333, 404] width 81 height 21
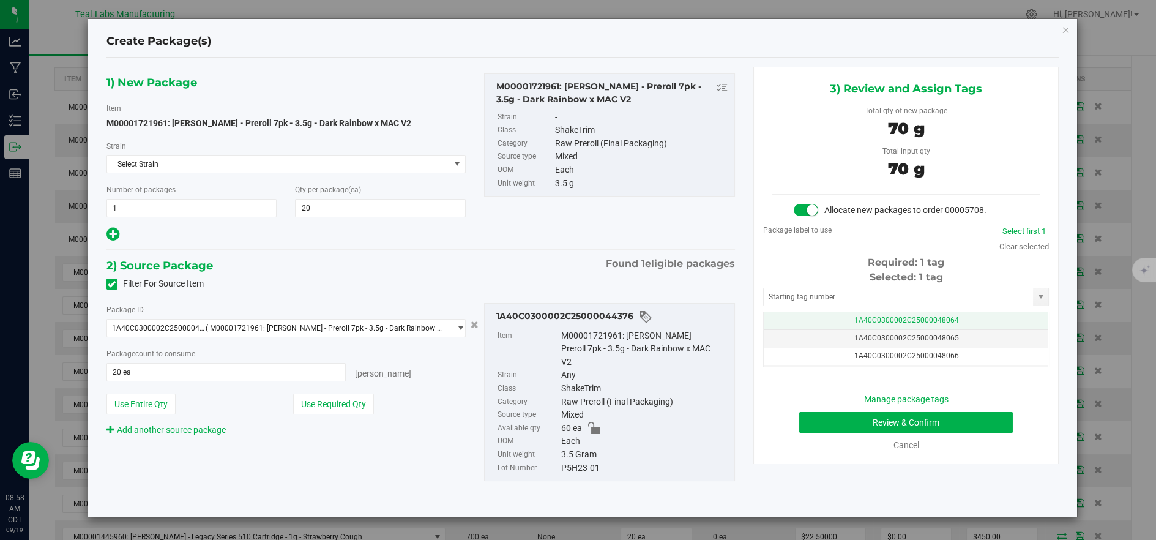
click at [829, 323] on td "1A40C0300002C25000048064" at bounding box center [906, 321] width 285 height 18
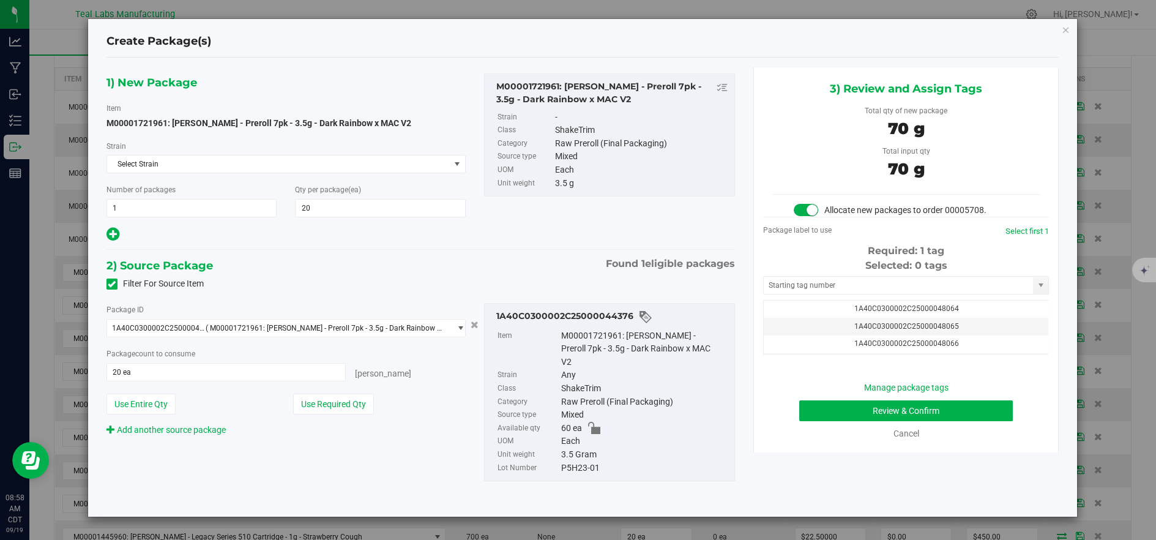
scroll to position [27, 0]
click at [995, 336] on td "1A40C0300002C25000048072" at bounding box center [906, 335] width 285 height 18
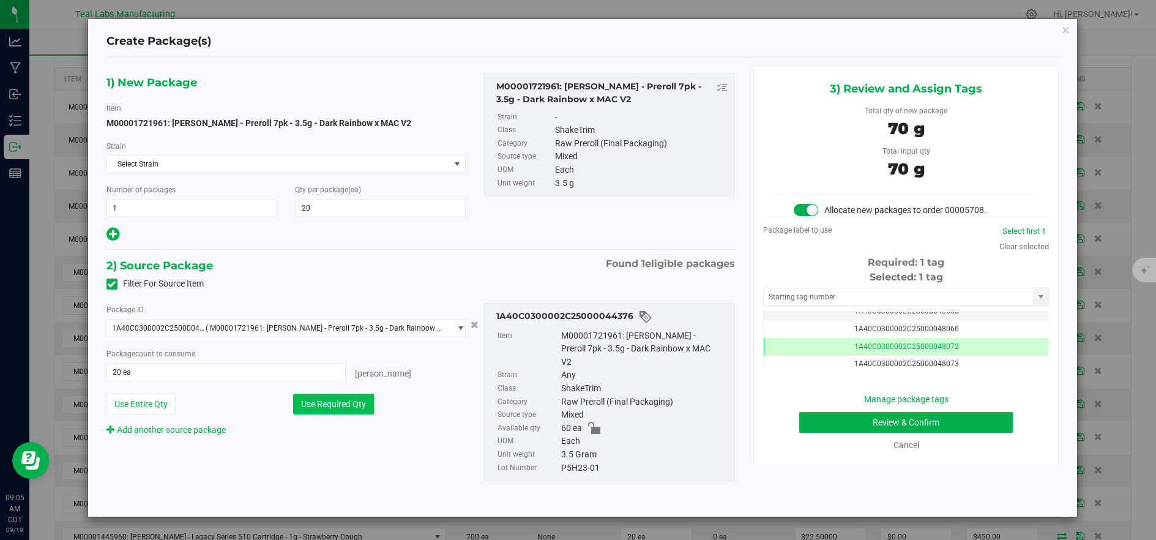
click at [342, 398] on button "Use Required Qty" at bounding box center [333, 404] width 81 height 21
click at [977, 419] on button "Review & Confirm" at bounding box center [906, 422] width 214 height 21
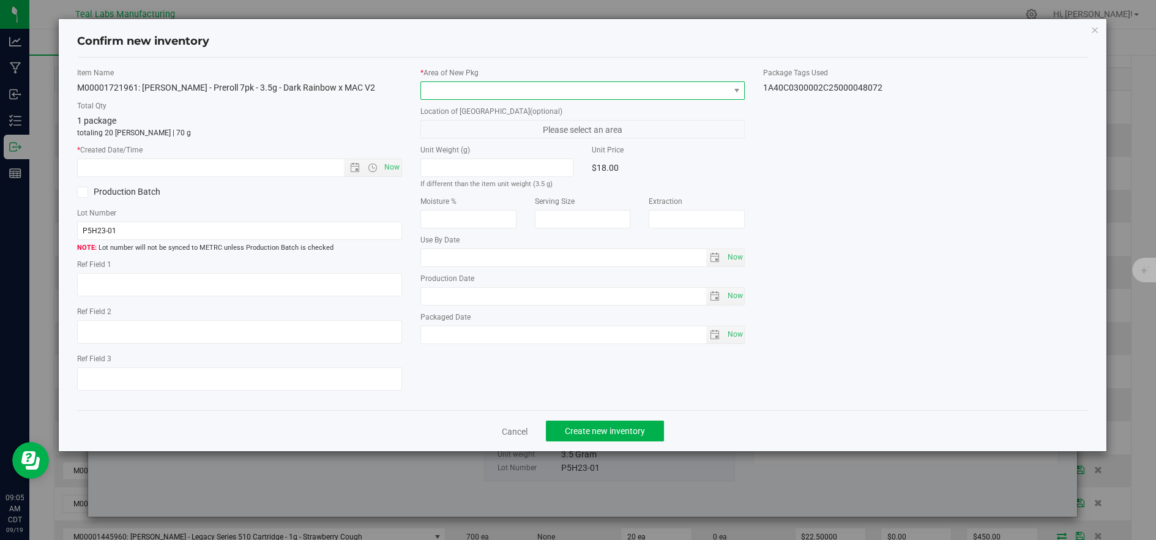
click at [458, 93] on span at bounding box center [575, 90] width 308 height 17
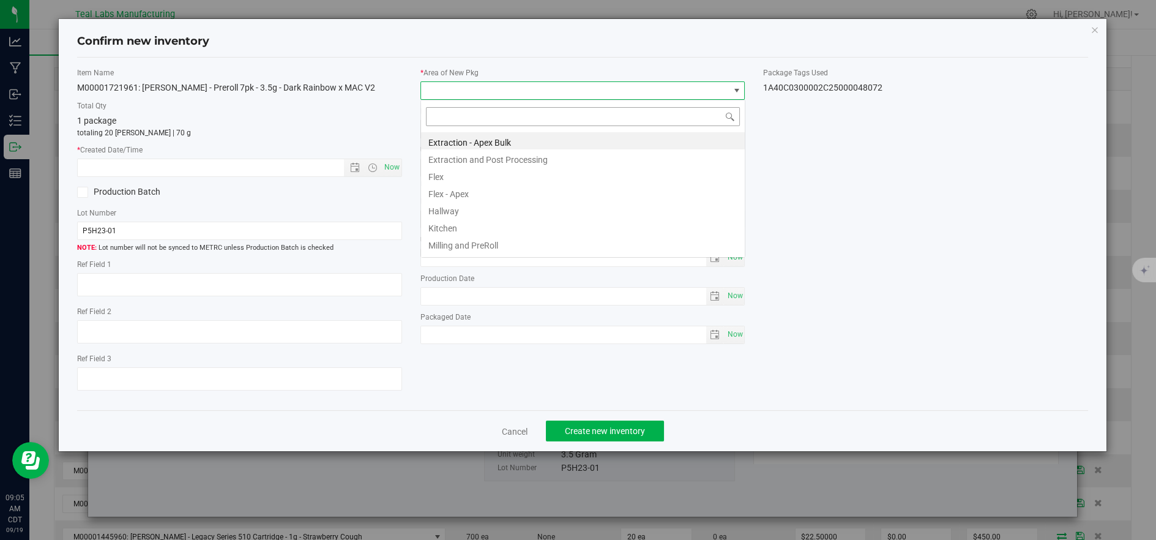
scroll to position [18, 324]
click at [431, 177] on li "Flex" at bounding box center [583, 174] width 324 height 17
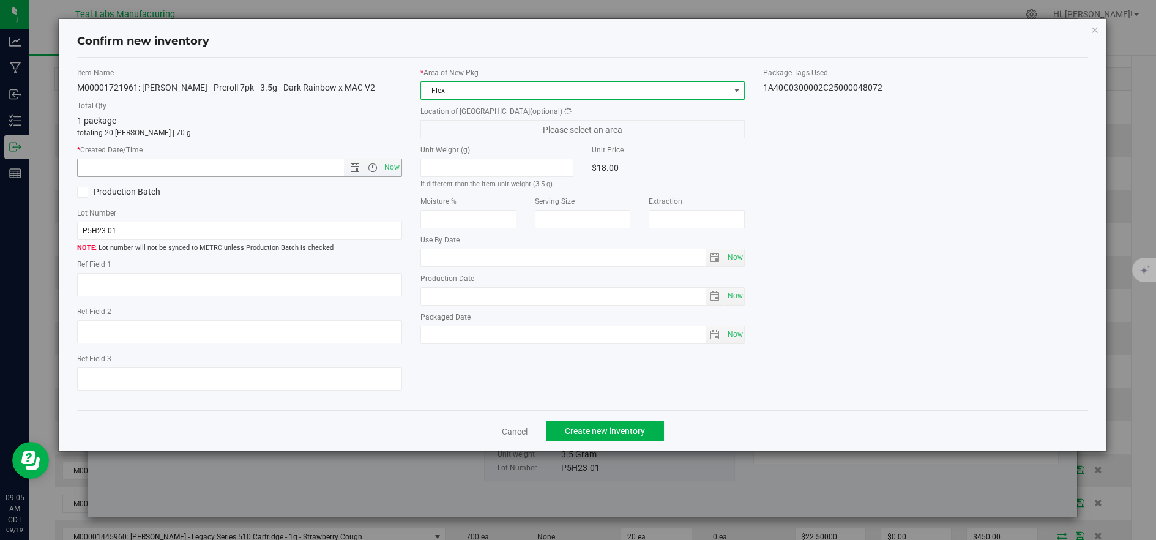
click at [389, 166] on span "Now" at bounding box center [391, 168] width 21 height 18
type input "9/19/2025 9:05 AM"
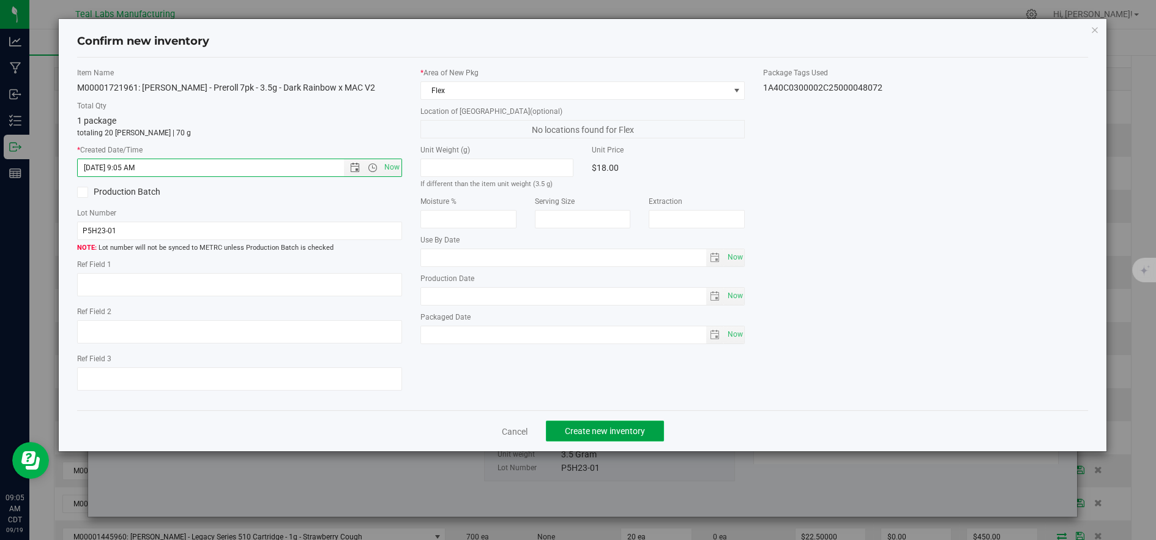
click at [581, 436] on span "Create new inventory" at bounding box center [605, 431] width 80 height 10
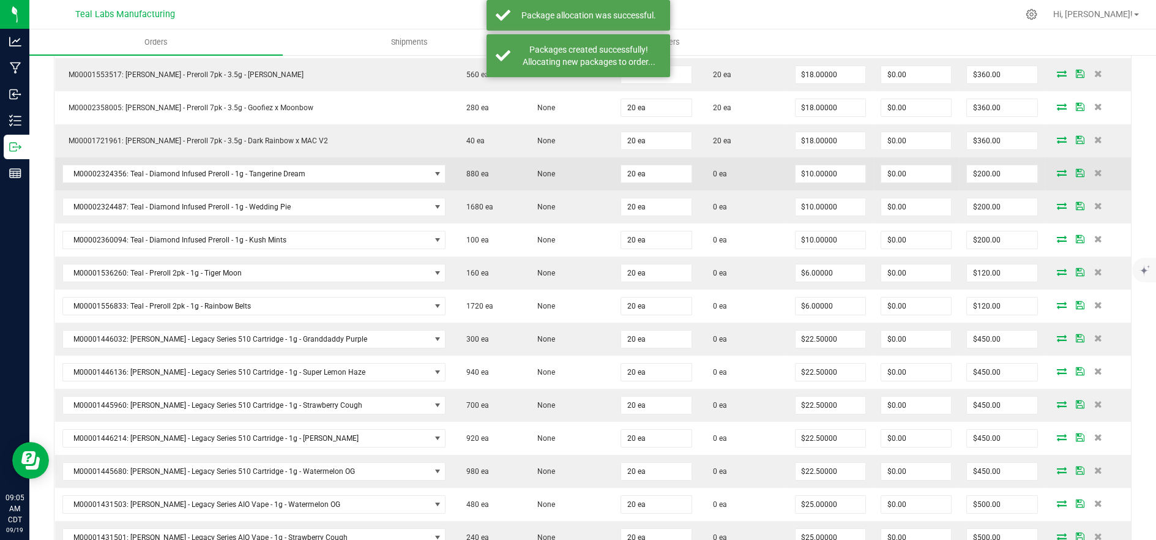
scroll to position [476, 0]
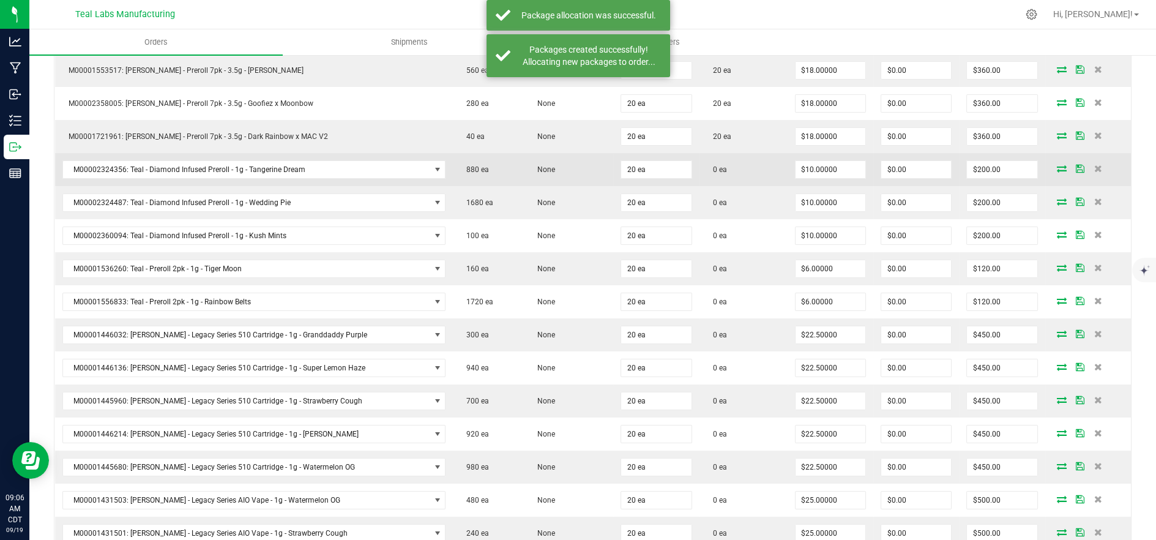
click at [1057, 167] on icon at bounding box center [1062, 168] width 10 height 7
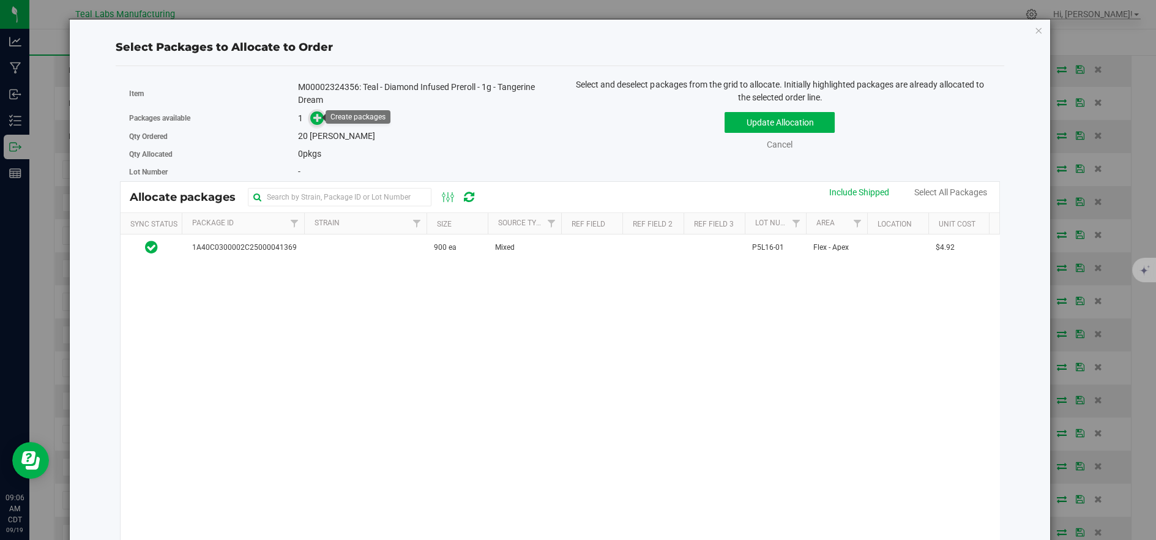
click at [310, 115] on span at bounding box center [317, 118] width 14 height 14
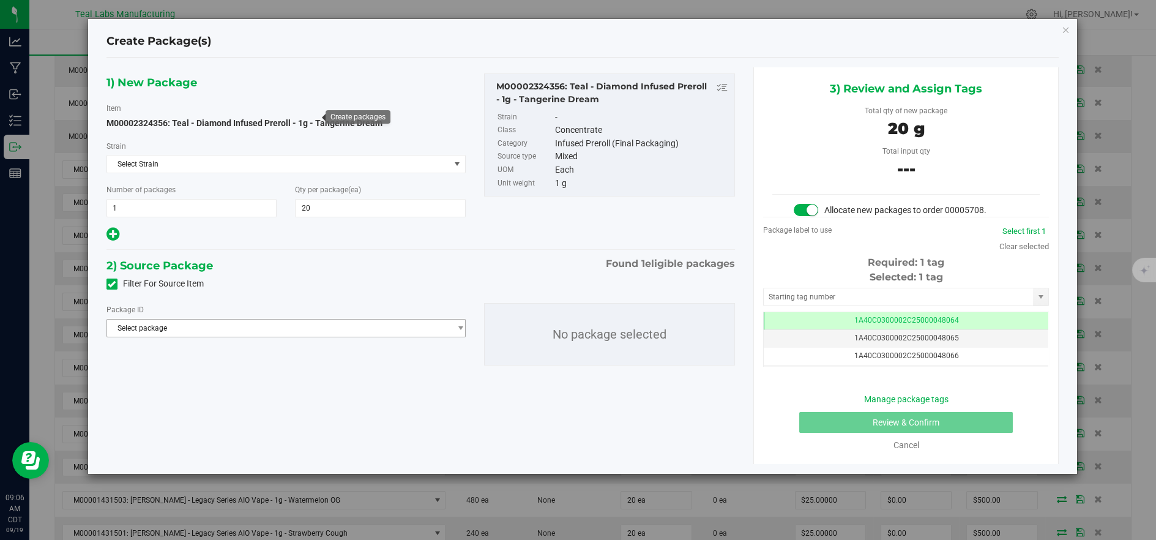
click at [409, 327] on span "Select package" at bounding box center [278, 327] width 343 height 17
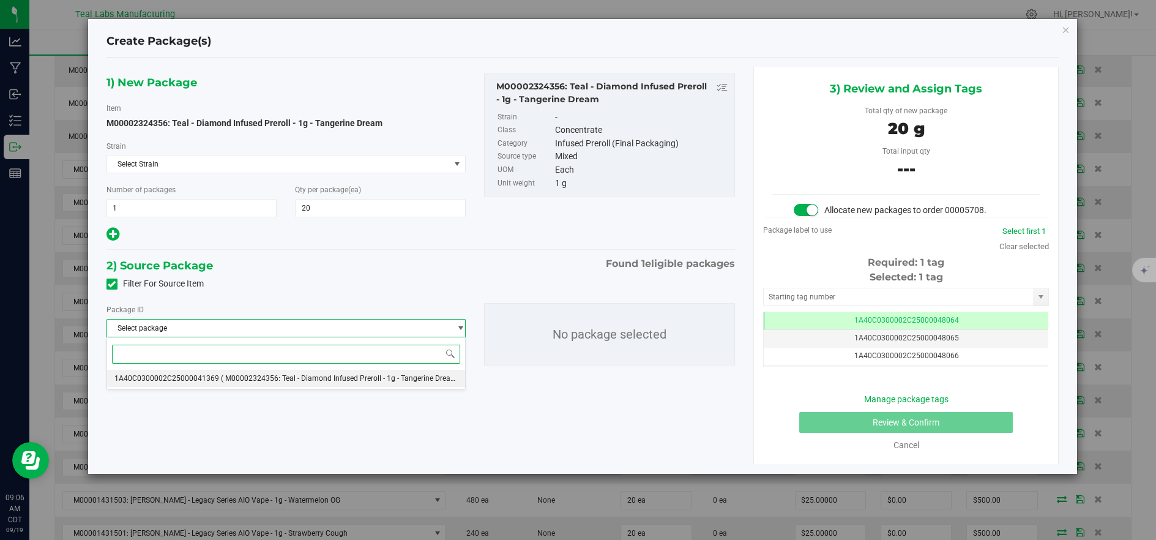
drag, startPoint x: 376, startPoint y: 374, endPoint x: 362, endPoint y: 379, distance: 14.5
click at [376, 375] on span "( M00002324356: Teal - Diamond Infused Preroll - 1g - Tangerine Dream )" at bounding box center [341, 378] width 241 height 9
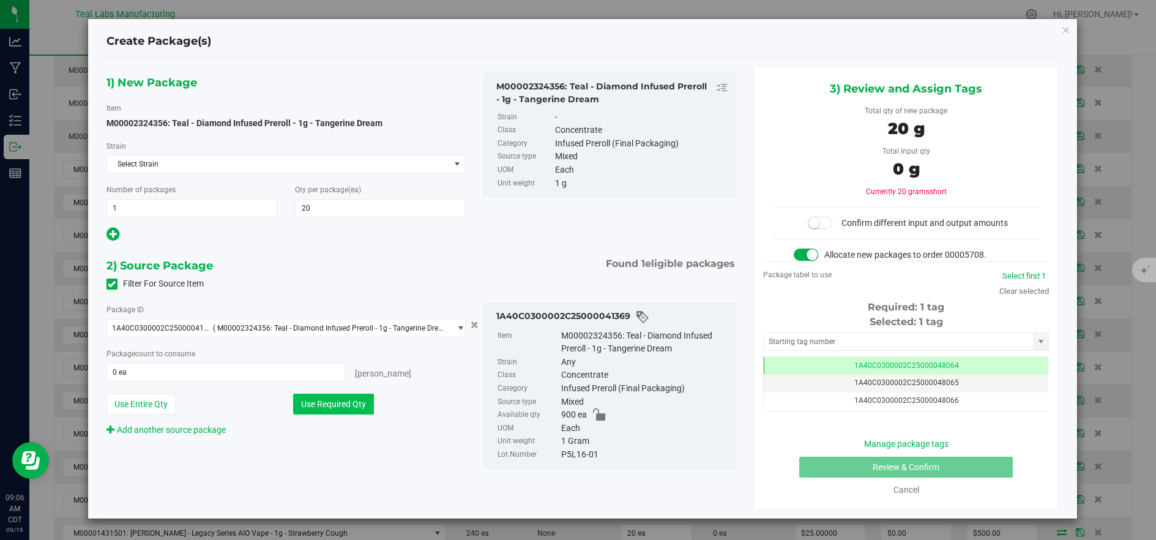
click at [331, 399] on button "Use Required Qty" at bounding box center [333, 404] width 81 height 21
type input "20 ea"
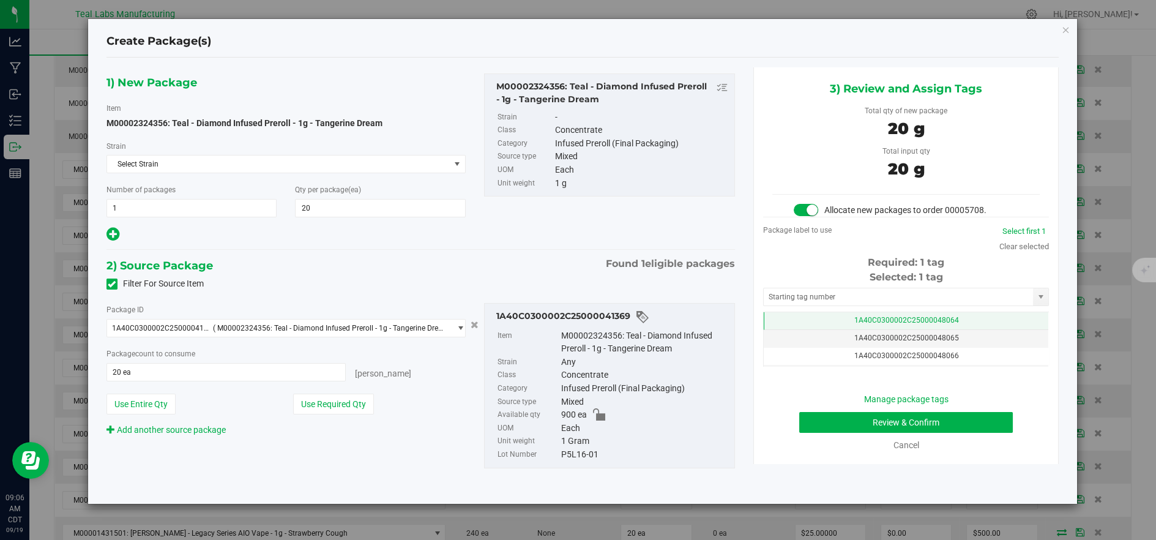
click at [845, 323] on td "1A40C0300002C25000048064" at bounding box center [906, 321] width 285 height 18
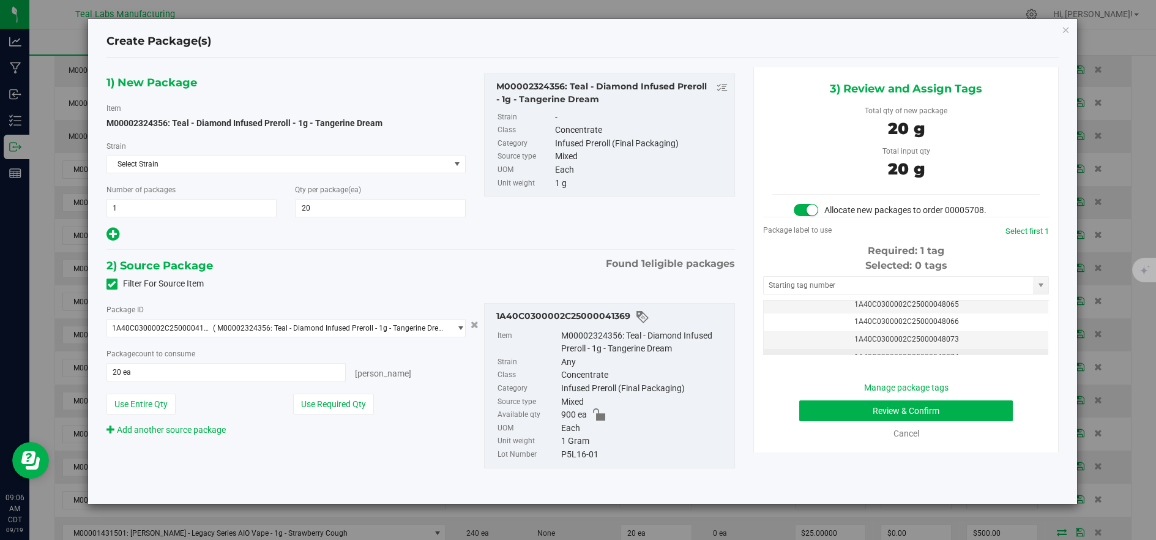
scroll to position [27, 0]
click at [996, 335] on td "1A40C0300002C25000048073" at bounding box center [906, 335] width 285 height 18
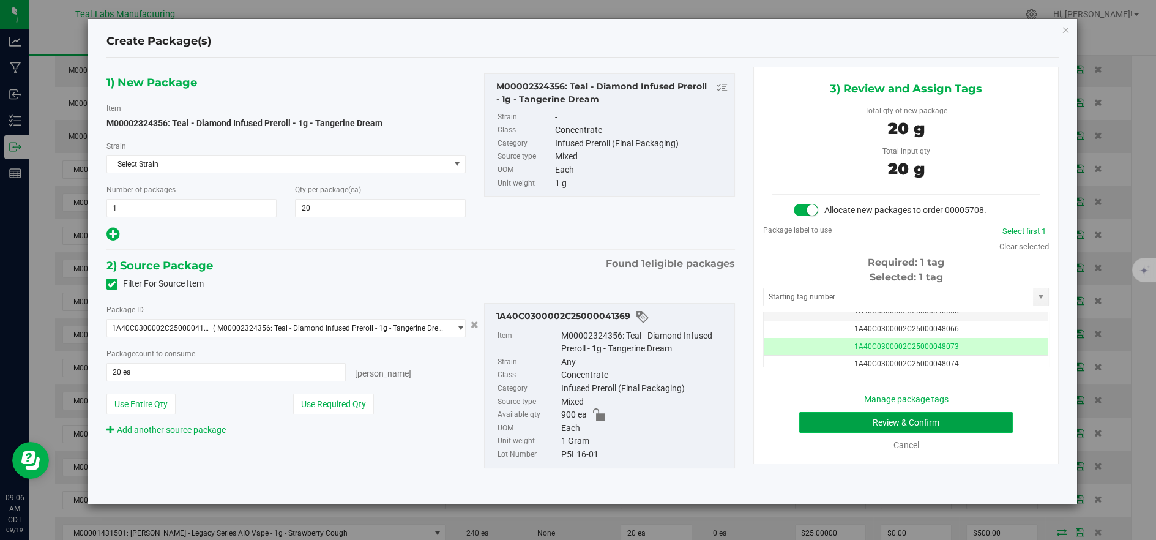
click at [845, 424] on button "Review & Confirm" at bounding box center [906, 422] width 214 height 21
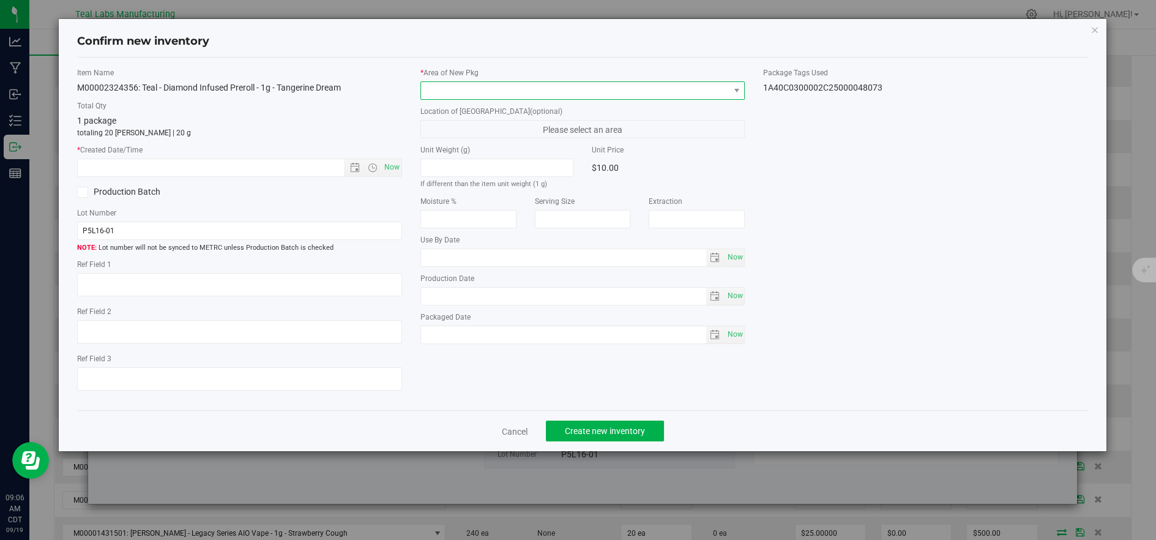
click at [450, 86] on span at bounding box center [575, 90] width 308 height 17
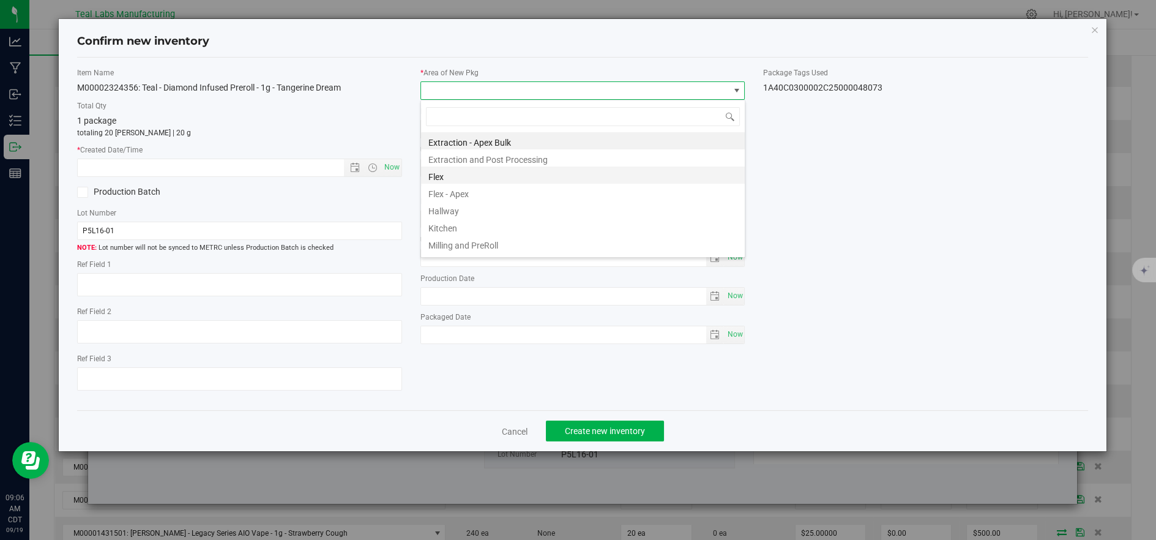
click at [434, 175] on li "Flex" at bounding box center [583, 174] width 324 height 17
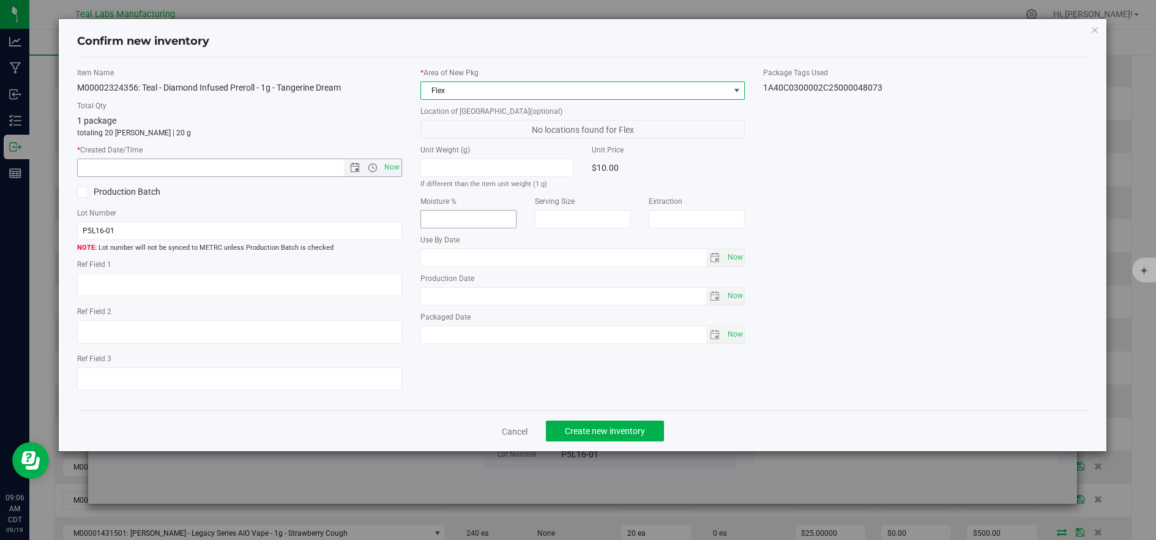
click at [387, 165] on span "Now" at bounding box center [391, 168] width 21 height 18
type input "9/19/2025 9:06 AM"
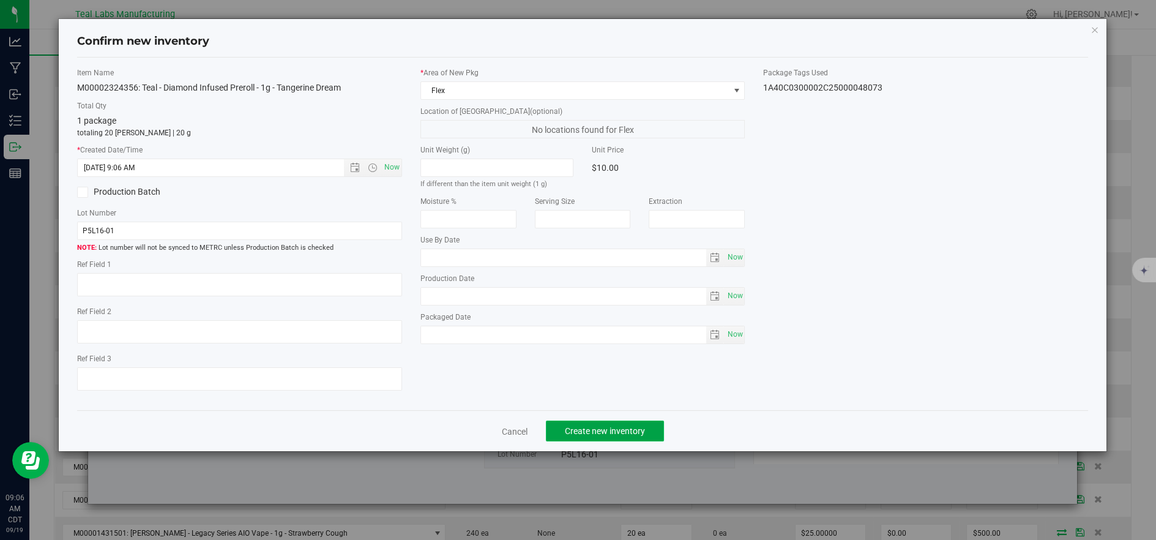
click at [578, 431] on span "Create new inventory" at bounding box center [605, 431] width 80 height 10
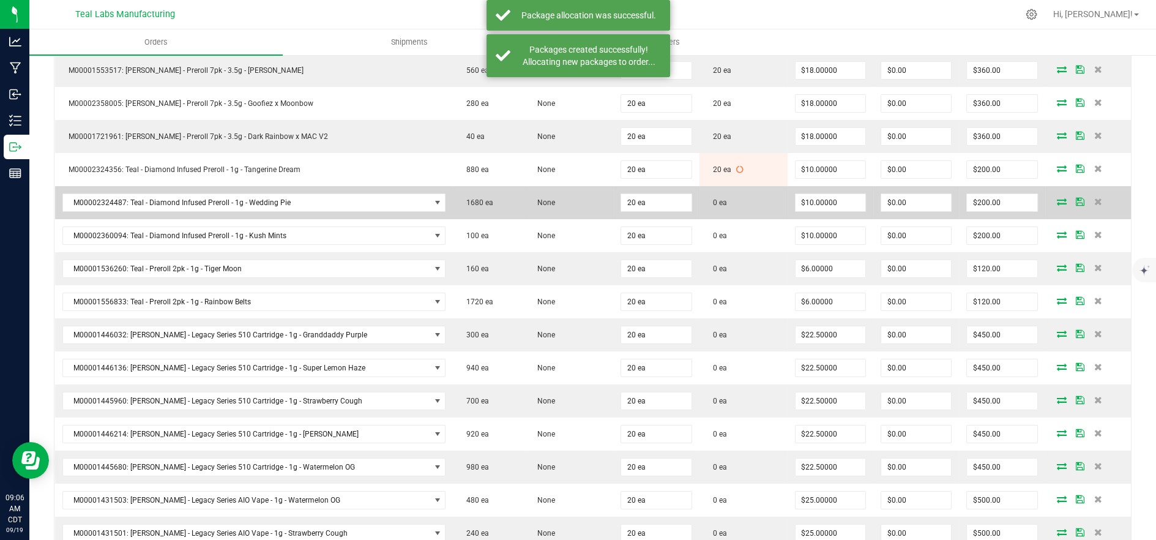
click at [1057, 199] on icon at bounding box center [1062, 201] width 10 height 7
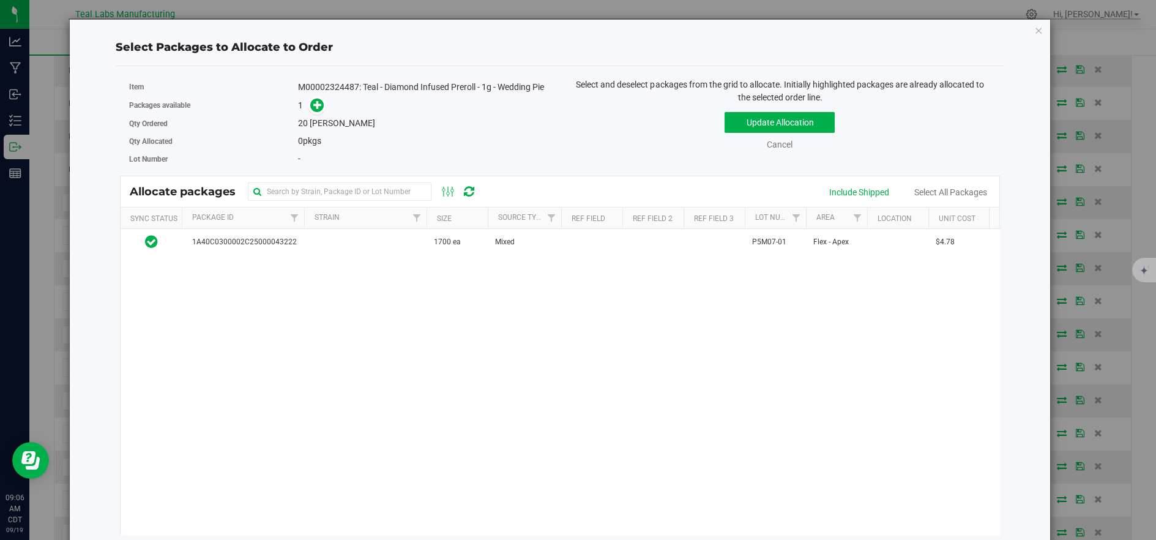
click at [313, 94] on div "Item M00002324487: Teal - Diamond Infused Preroll - 1g - Wedding Pie" at bounding box center [340, 87] width 422 height 18
click at [318, 108] on icon at bounding box center [317, 104] width 9 height 9
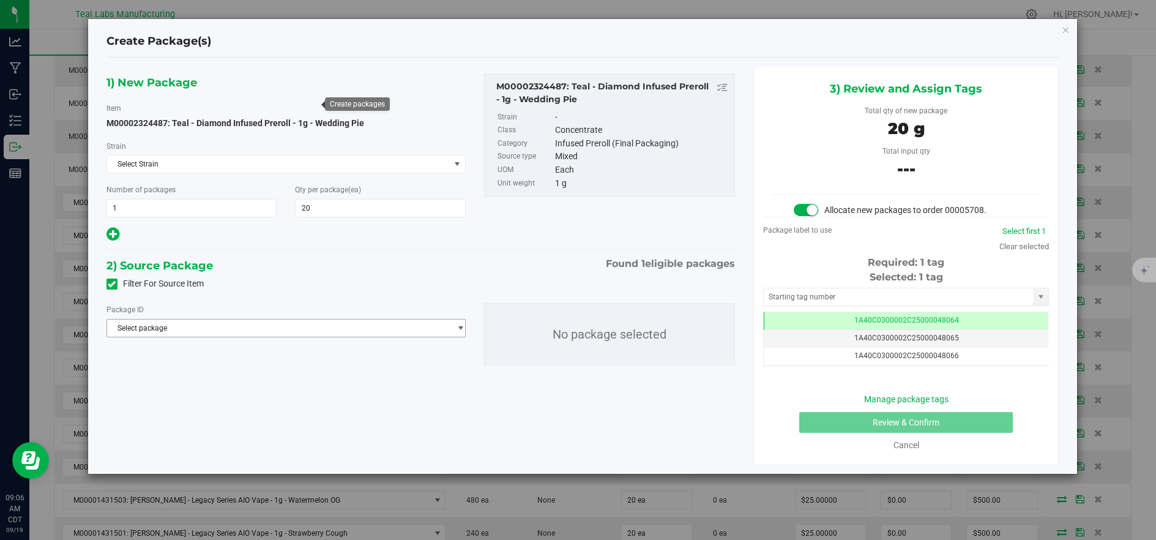
click at [400, 324] on span "Select package" at bounding box center [278, 327] width 343 height 17
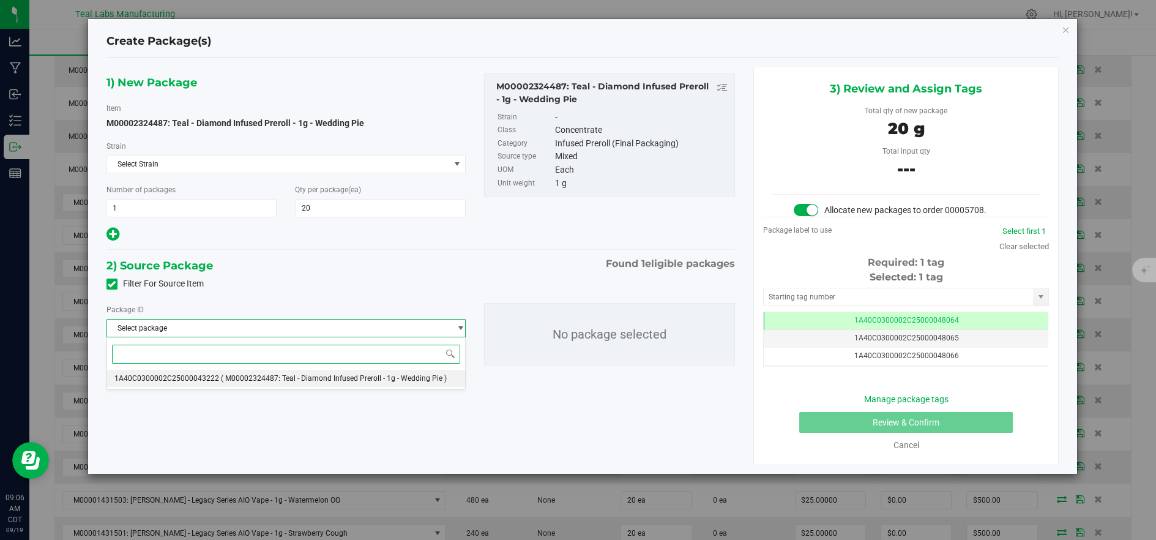
click at [368, 378] on span "( M00002324487: Teal - Diamond Infused Preroll - 1g - Wedding Pie )" at bounding box center [334, 378] width 226 height 9
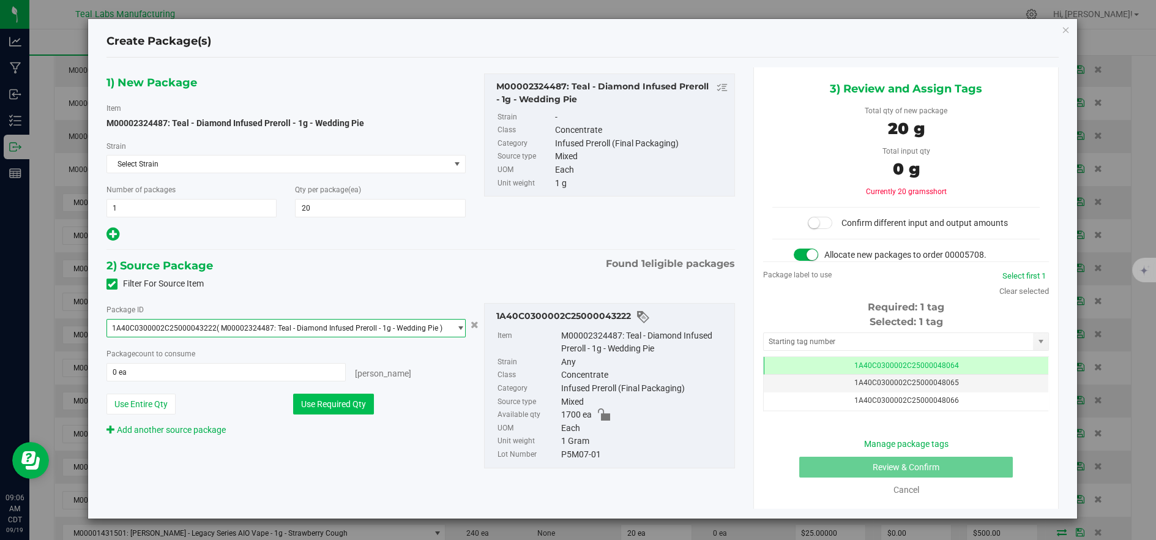
click at [349, 401] on button "Use Required Qty" at bounding box center [333, 404] width 81 height 21
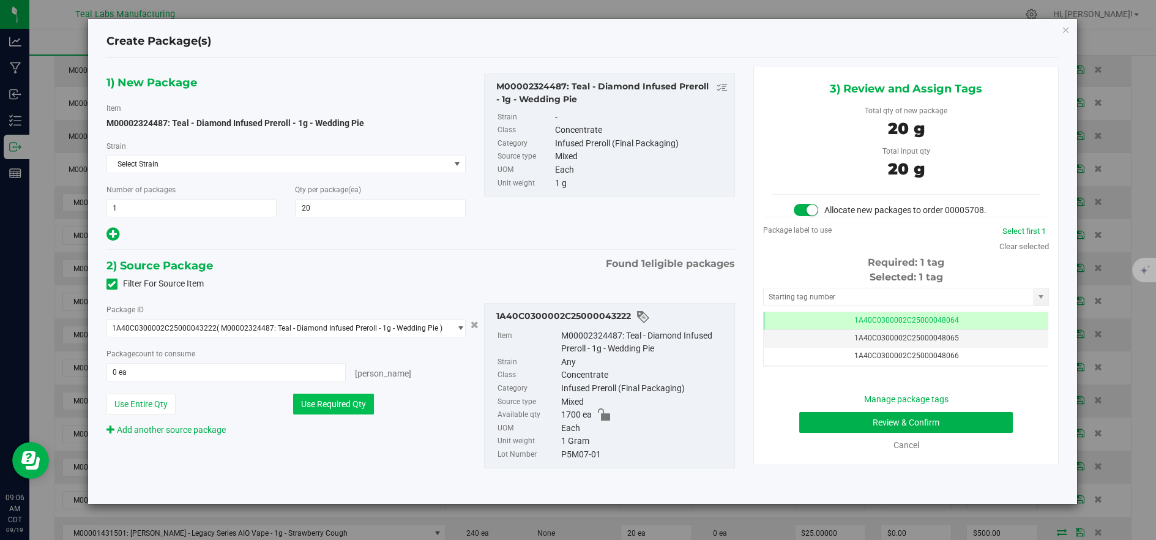
type input "20 ea"
click at [350, 402] on button "Use Required Qty" at bounding box center [333, 404] width 81 height 21
drag, startPoint x: 823, startPoint y: 321, endPoint x: 843, endPoint y: 323, distance: 21.0
click at [823, 321] on td "1A40C0300002C25000048064" at bounding box center [906, 321] width 285 height 18
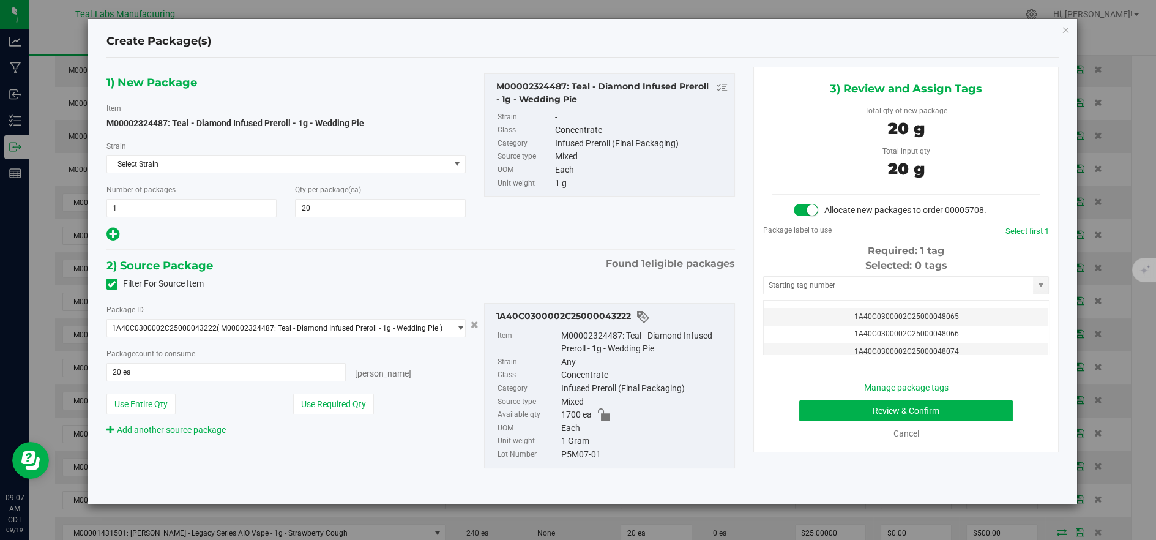
scroll to position [27, 0]
click at [991, 336] on td "1A40C0300002C25000048074" at bounding box center [906, 335] width 285 height 18
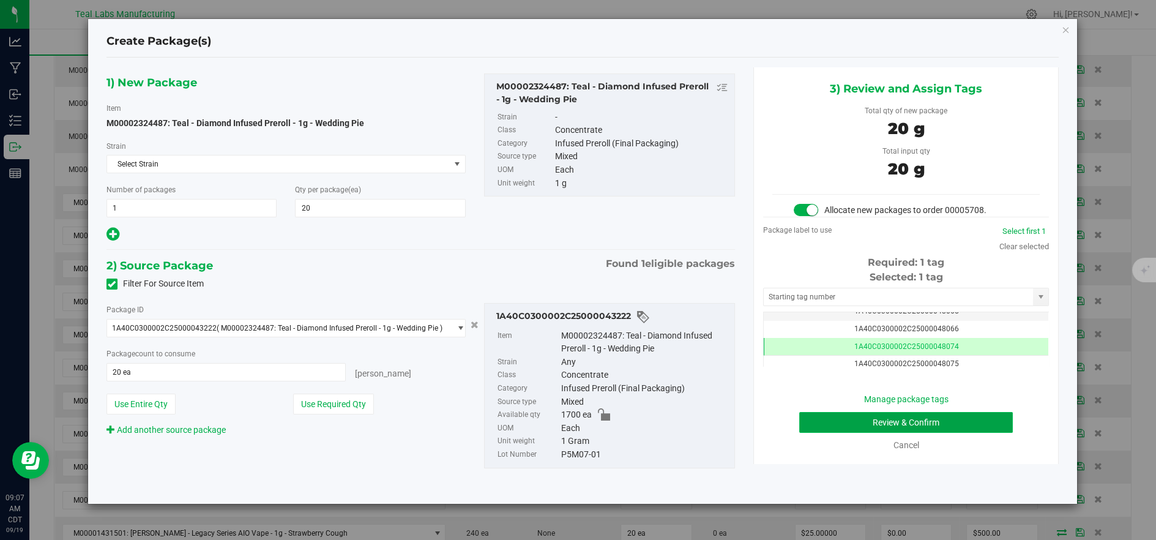
click at [850, 426] on button "Review & Confirm" at bounding box center [906, 422] width 214 height 21
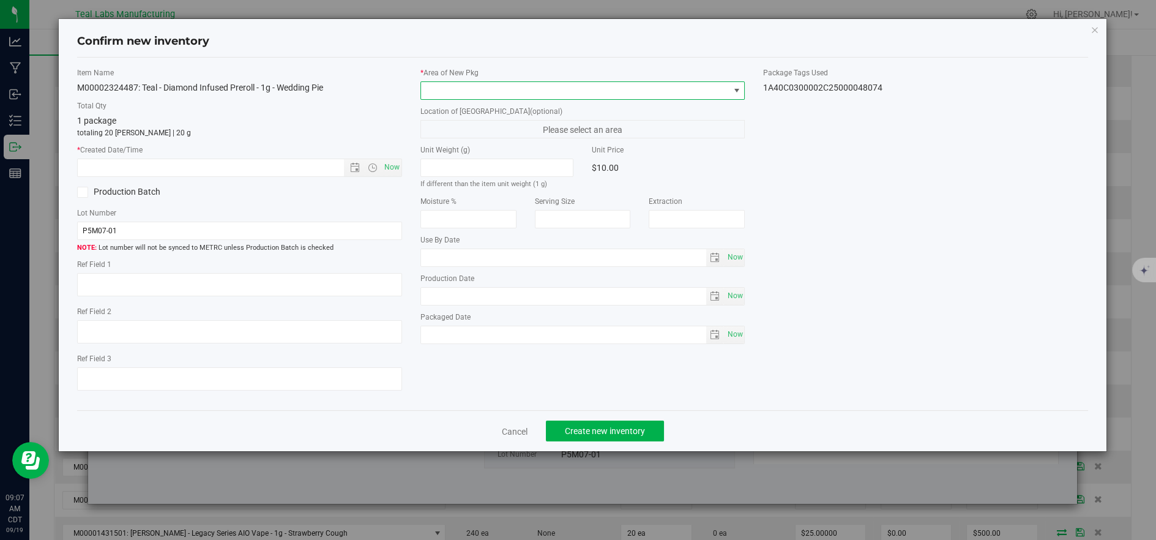
click at [463, 94] on span at bounding box center [575, 90] width 308 height 17
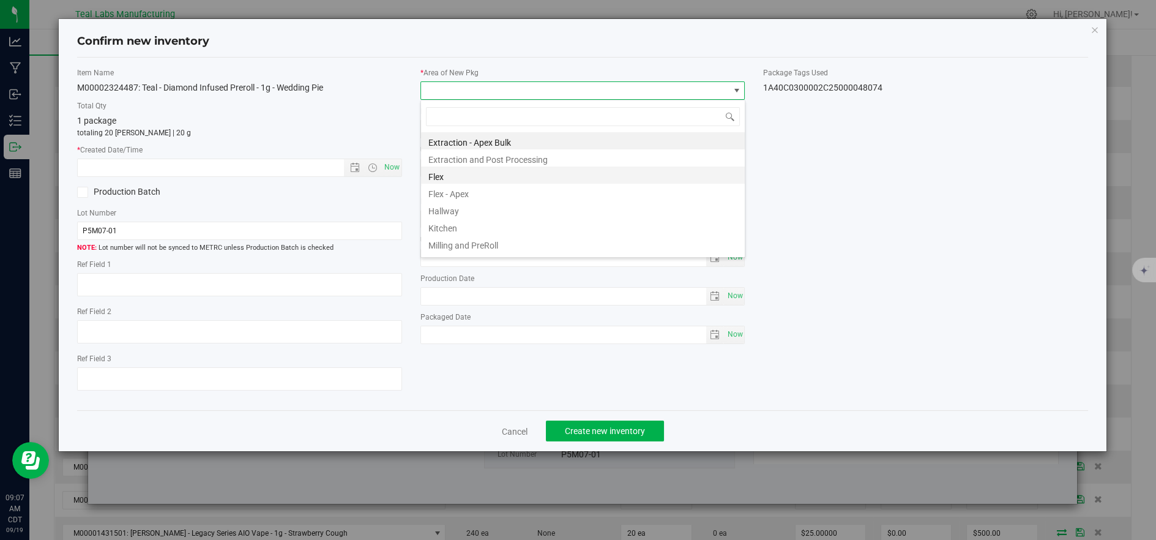
scroll to position [18, 324]
click at [433, 174] on li "Flex" at bounding box center [583, 174] width 324 height 17
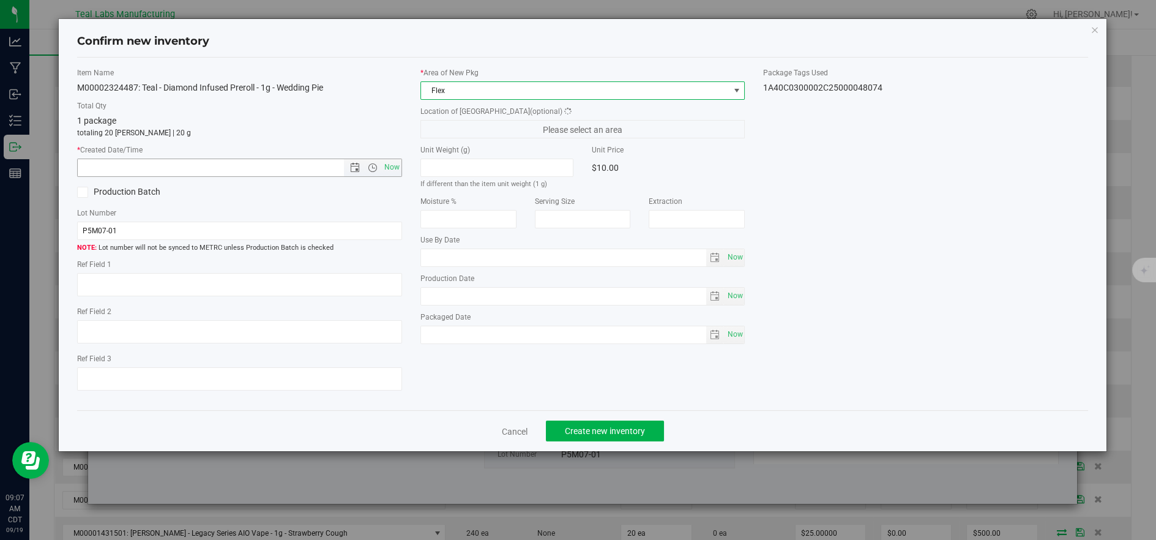
click at [385, 163] on span "Now" at bounding box center [391, 168] width 21 height 18
type input "9/19/2025 9:07 AM"
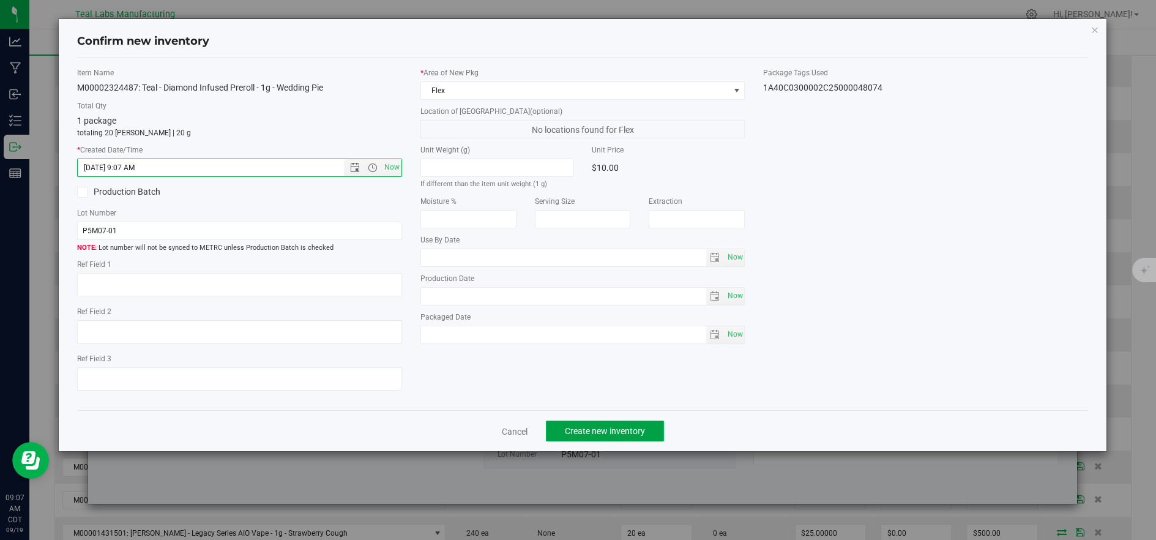
click at [592, 434] on span "Create new inventory" at bounding box center [605, 431] width 80 height 10
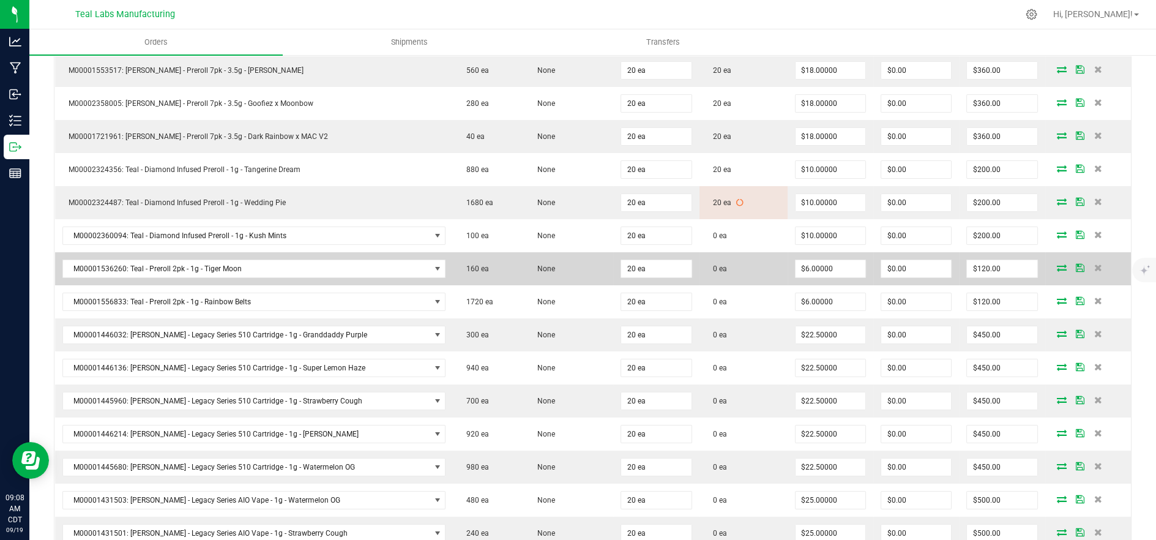
click at [1057, 265] on icon at bounding box center [1062, 267] width 10 height 7
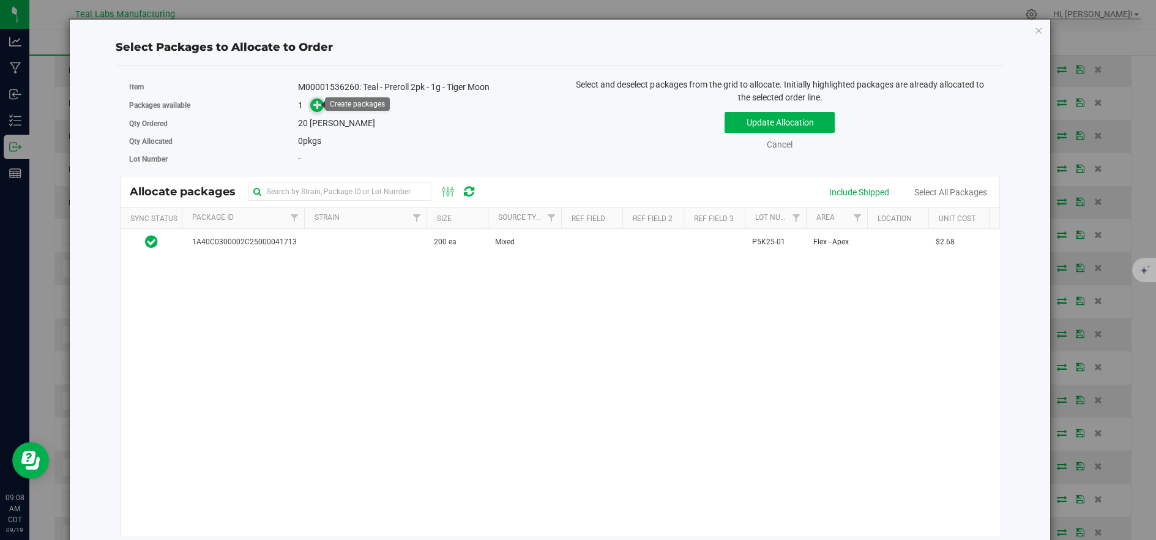
click at [313, 105] on icon at bounding box center [317, 104] width 9 height 9
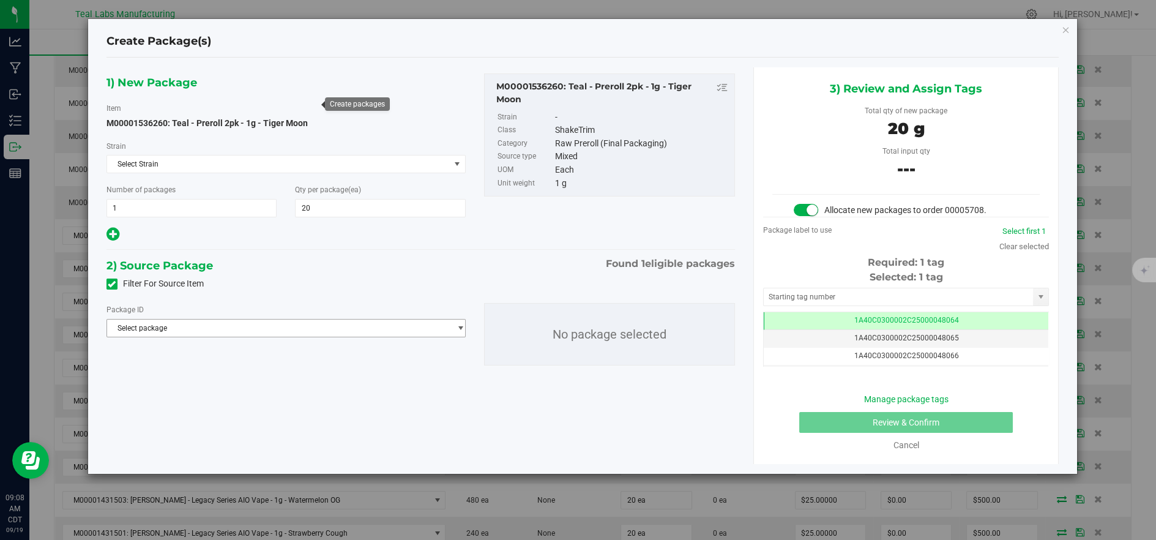
click at [423, 329] on span "Select package" at bounding box center [278, 327] width 343 height 17
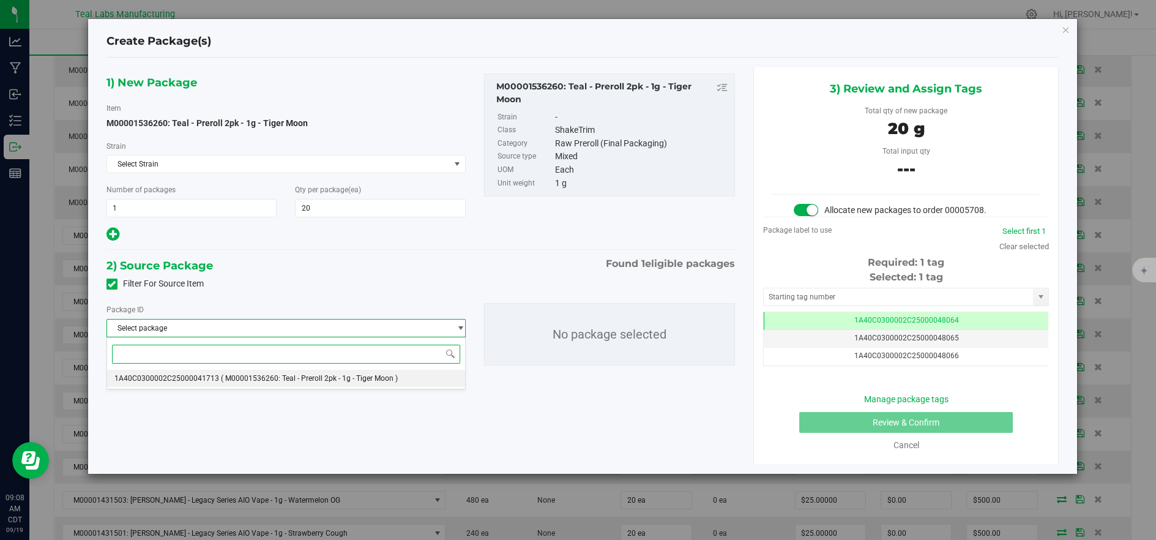
click at [375, 375] on span "( M00001536260: Teal - Preroll 2pk - 1g - Tiger Moon )" at bounding box center [309, 378] width 177 height 9
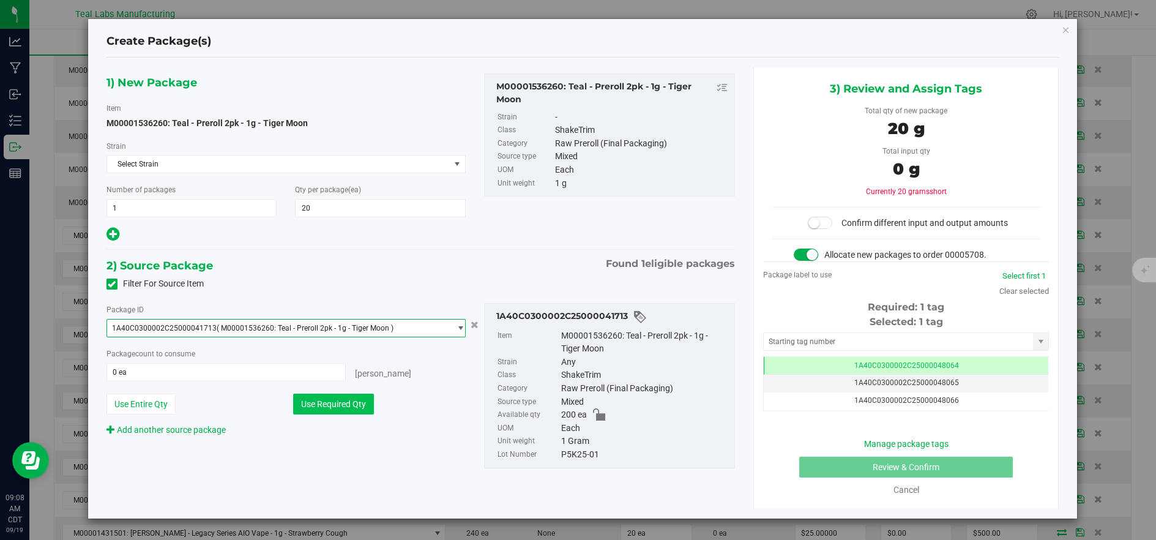
click at [340, 403] on button "Use Required Qty" at bounding box center [333, 404] width 81 height 21
type input "20 ea"
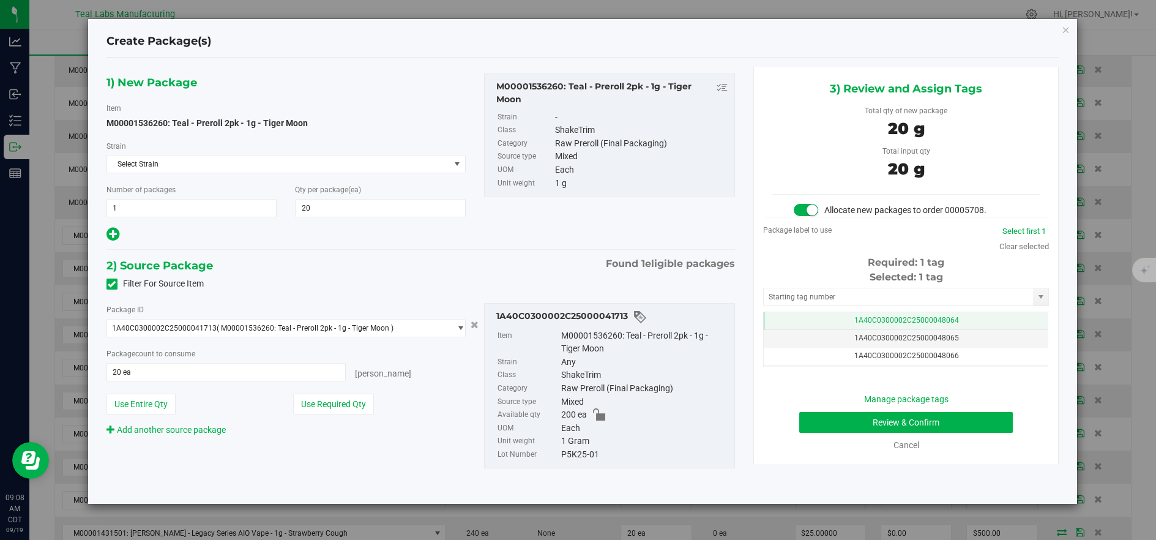
drag, startPoint x: 823, startPoint y: 315, endPoint x: 852, endPoint y: 323, distance: 29.7
click at [824, 315] on td "1A40C0300002C25000048064" at bounding box center [906, 321] width 285 height 18
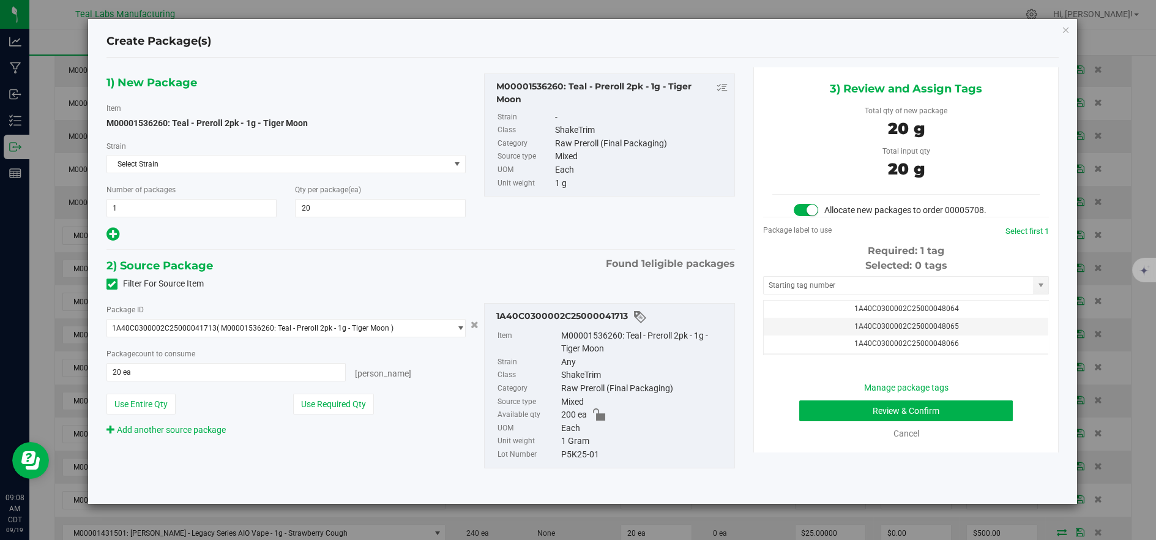
scroll to position [27, 0]
drag, startPoint x: 1006, startPoint y: 334, endPoint x: 909, endPoint y: 378, distance: 106.5
click at [1005, 334] on td "1A40C0300002C25000048075" at bounding box center [906, 335] width 285 height 18
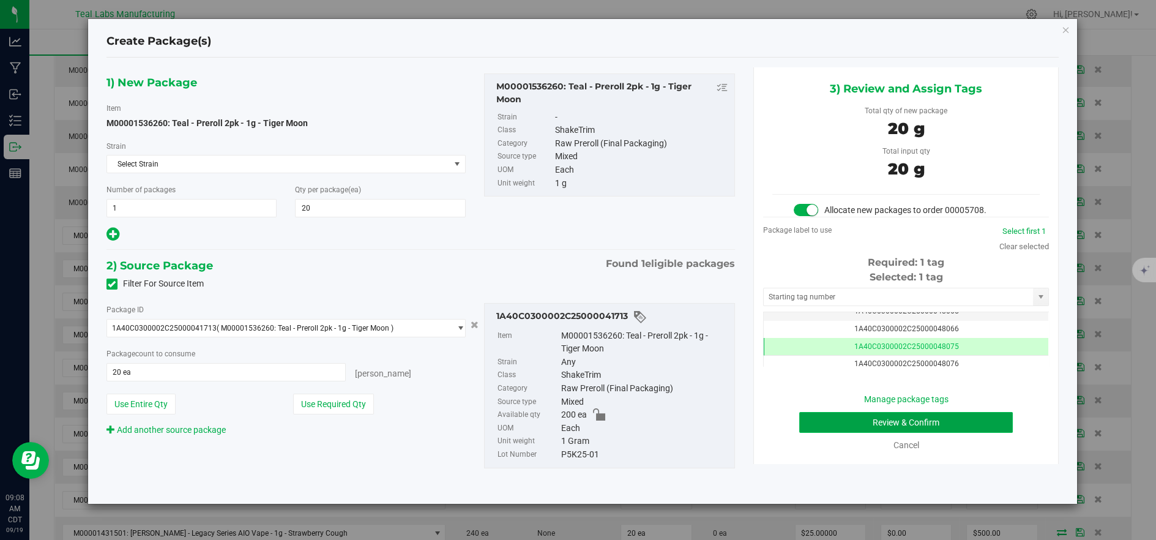
click at [833, 425] on button "Review & Confirm" at bounding box center [906, 422] width 214 height 21
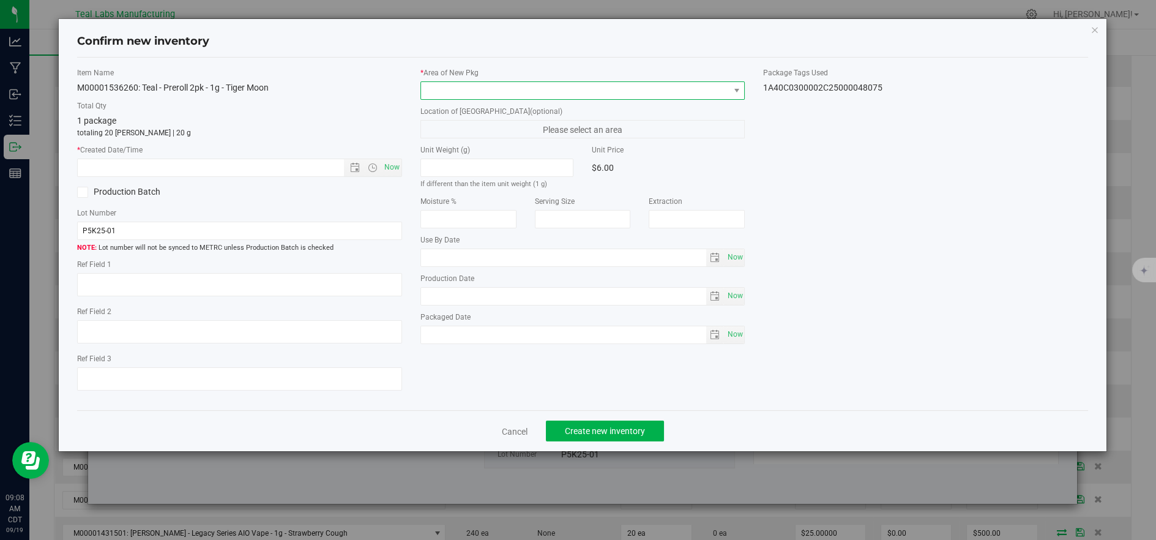
click at [443, 92] on span at bounding box center [575, 90] width 308 height 17
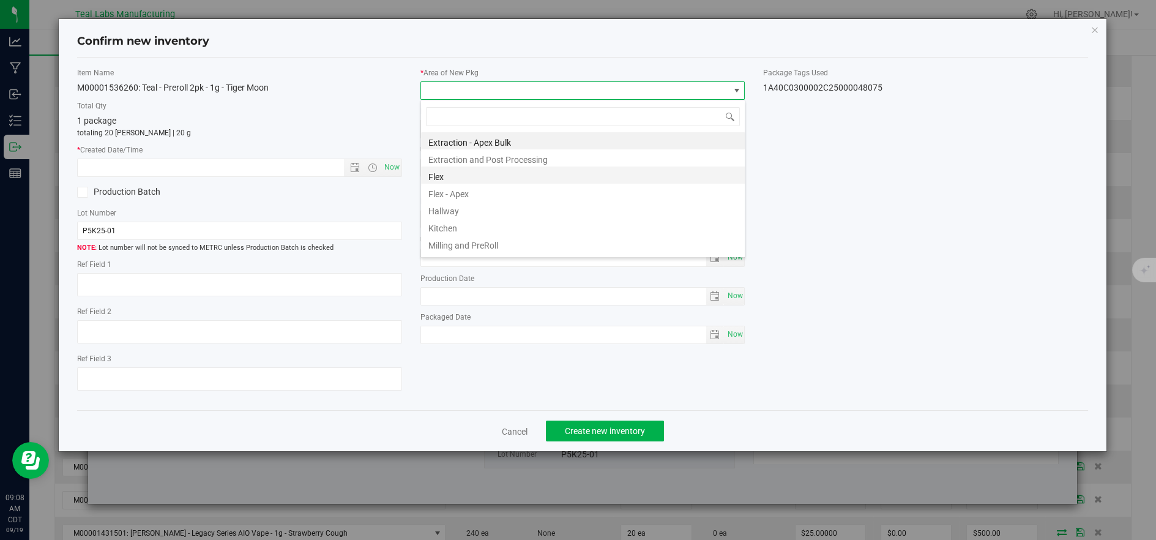
click at [425, 176] on li "Flex" at bounding box center [583, 174] width 324 height 17
click at [398, 161] on span "Now" at bounding box center [391, 168] width 21 height 18
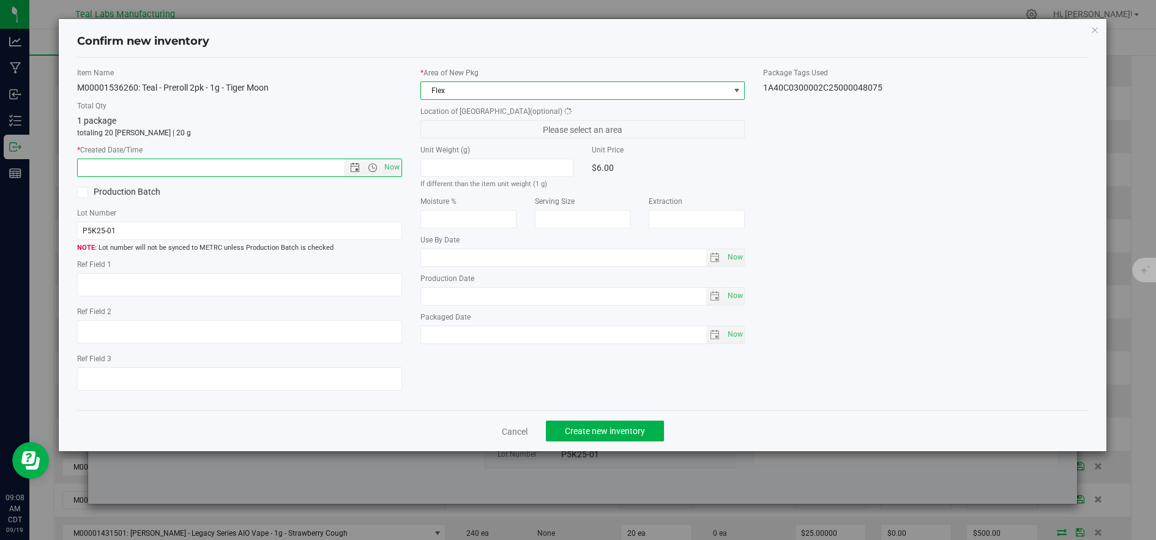
type input "9/19/2025 9:08 AM"
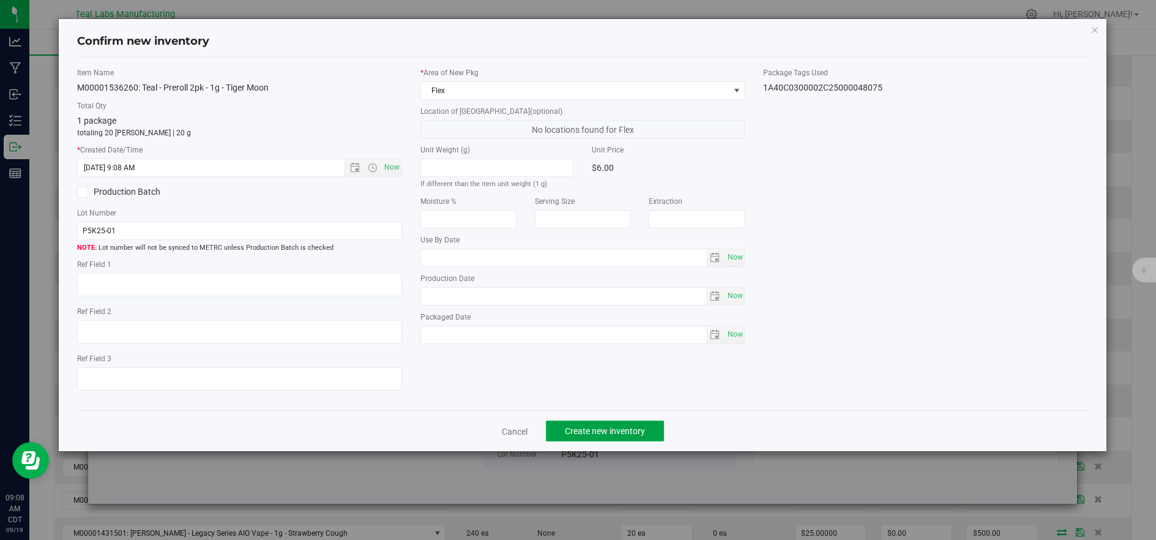
click at [574, 431] on span "Create new inventory" at bounding box center [605, 431] width 80 height 10
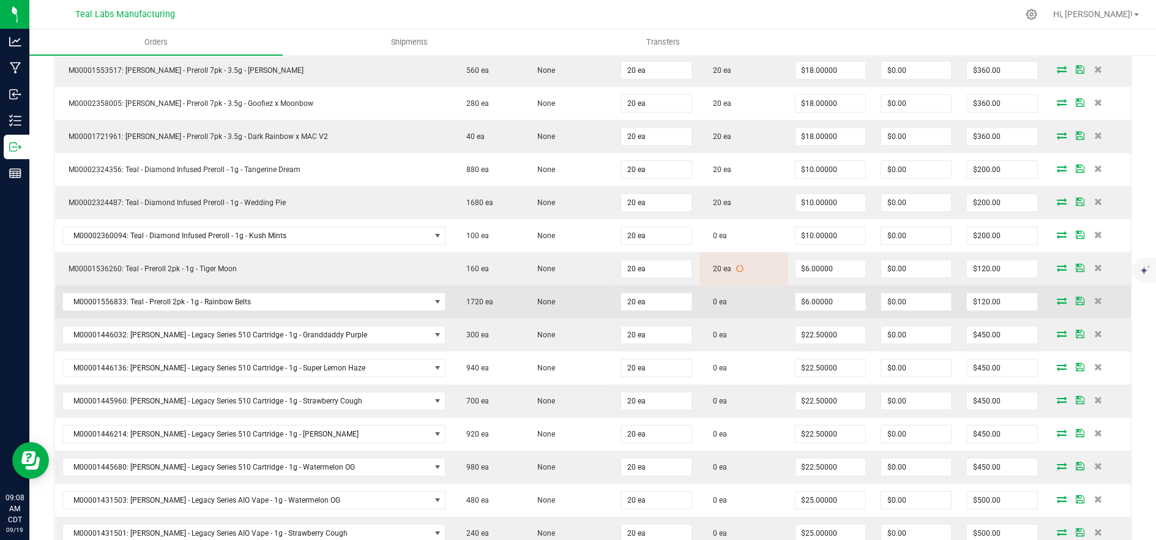
click at [1057, 297] on icon at bounding box center [1062, 300] width 10 height 7
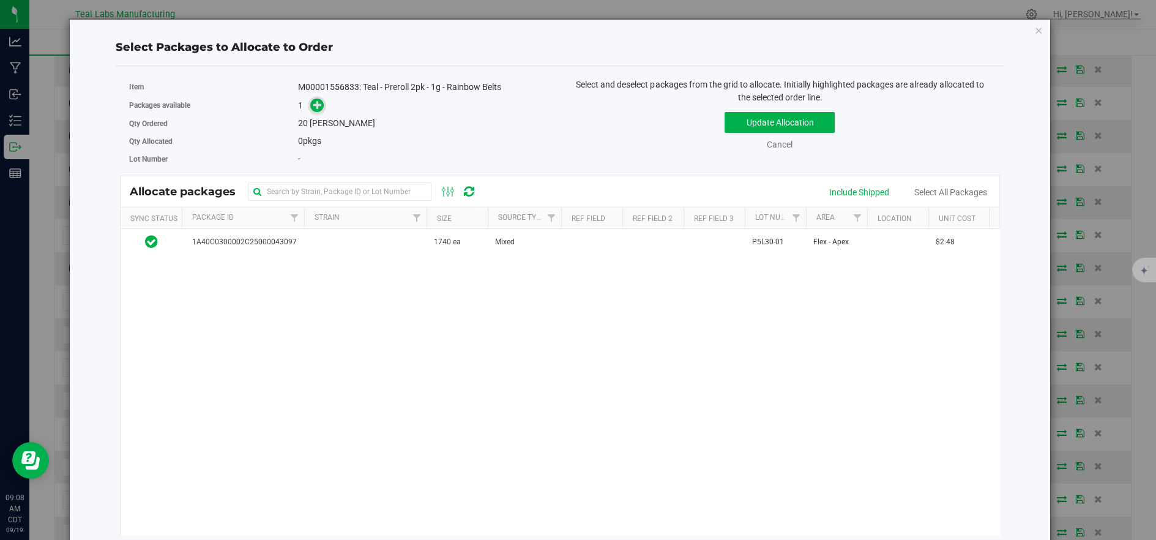
click at [316, 104] on icon at bounding box center [317, 104] width 9 height 9
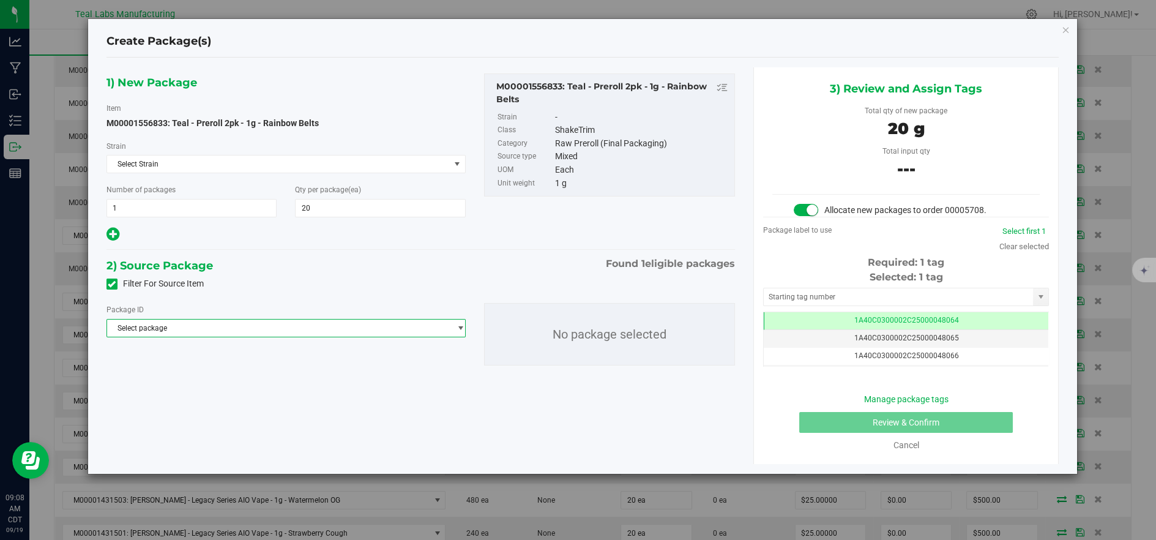
drag, startPoint x: 366, startPoint y: 335, endPoint x: 365, endPoint y: 328, distance: 7.4
click at [365, 334] on span "Select package" at bounding box center [278, 327] width 343 height 17
click at [361, 381] on span "( M00001556833: Teal - Preroll 2pk - 1g - Rainbow Belts )" at bounding box center [314, 378] width 186 height 9
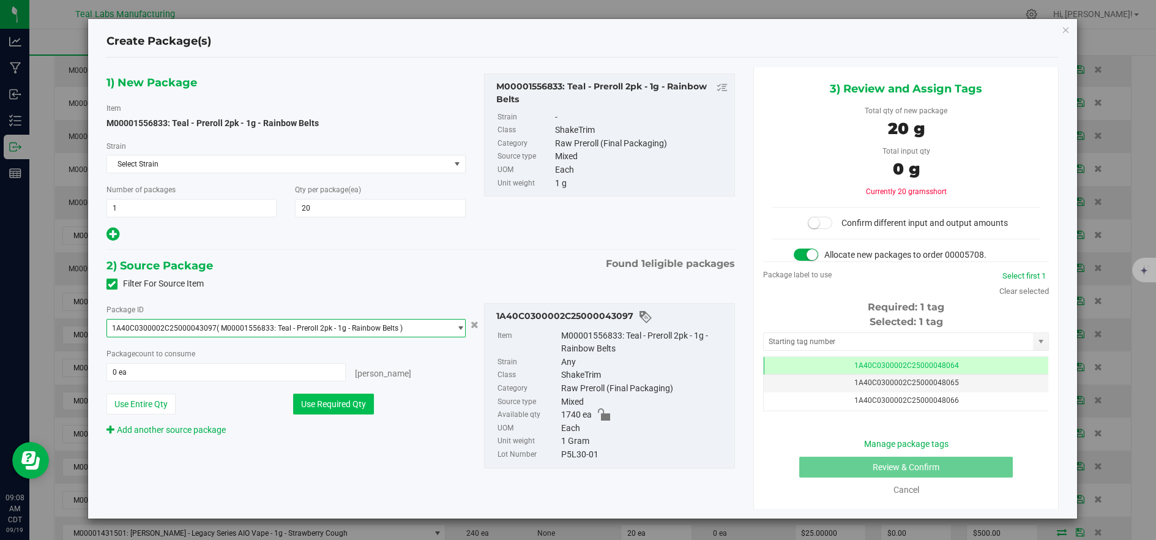
click at [359, 403] on button "Use Required Qty" at bounding box center [333, 404] width 81 height 21
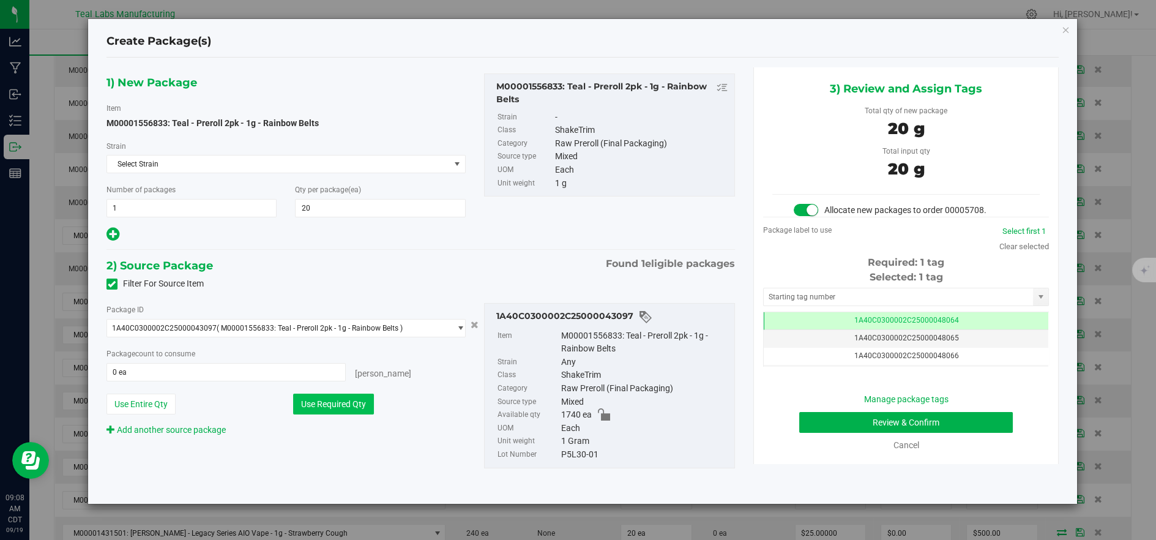
type input "20 ea"
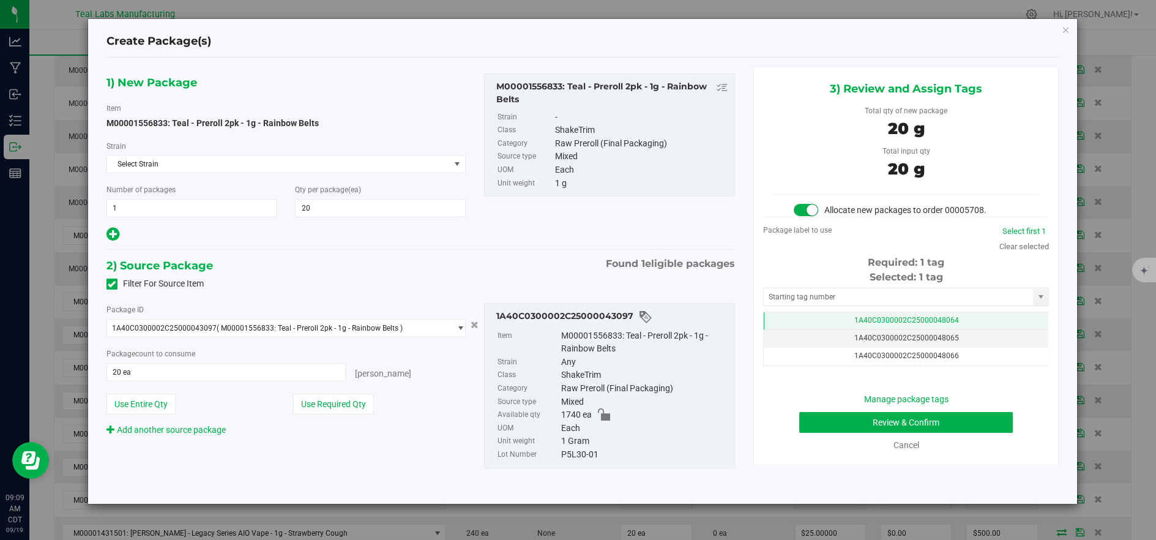
click at [833, 324] on td "1A40C0300002C25000048064" at bounding box center [906, 321] width 285 height 18
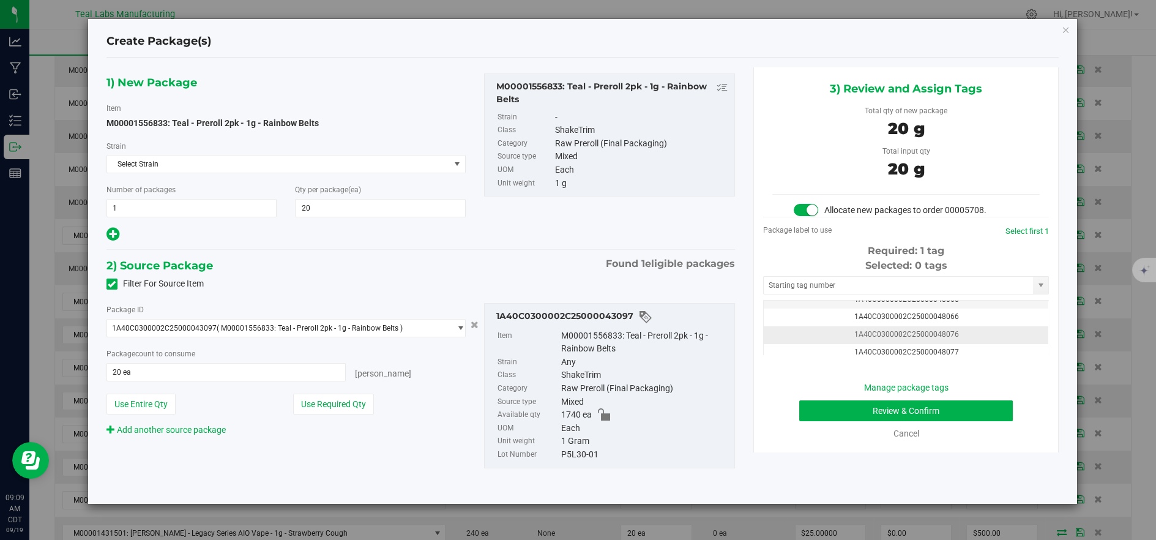
drag, startPoint x: 984, startPoint y: 330, endPoint x: 946, endPoint y: 348, distance: 42.2
click at [983, 330] on td "1A40C0300002C25000048076" at bounding box center [906, 335] width 285 height 18
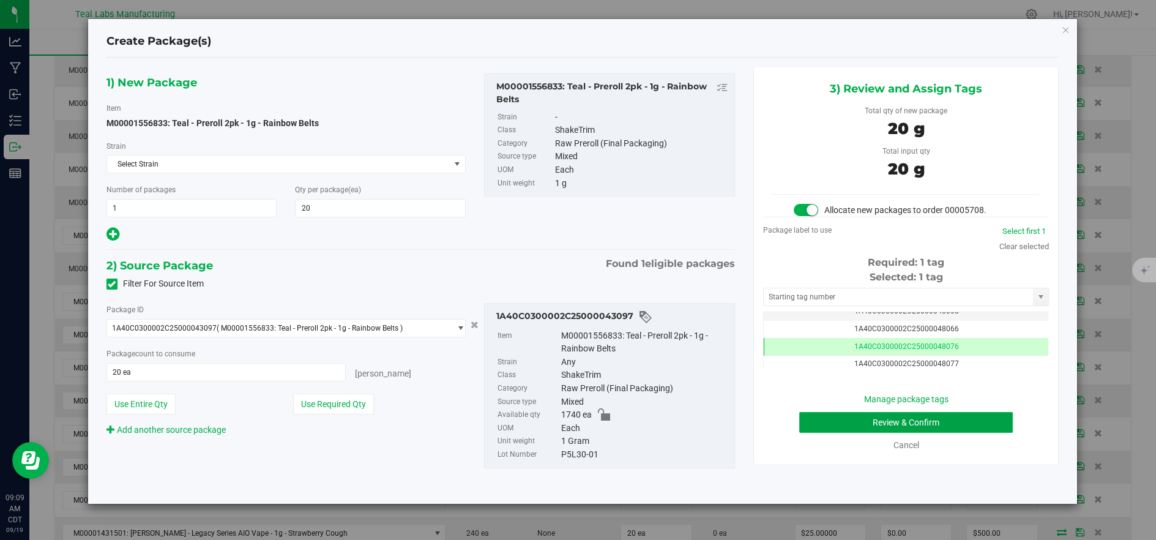
click at [833, 418] on button "Review & Confirm" at bounding box center [906, 422] width 214 height 21
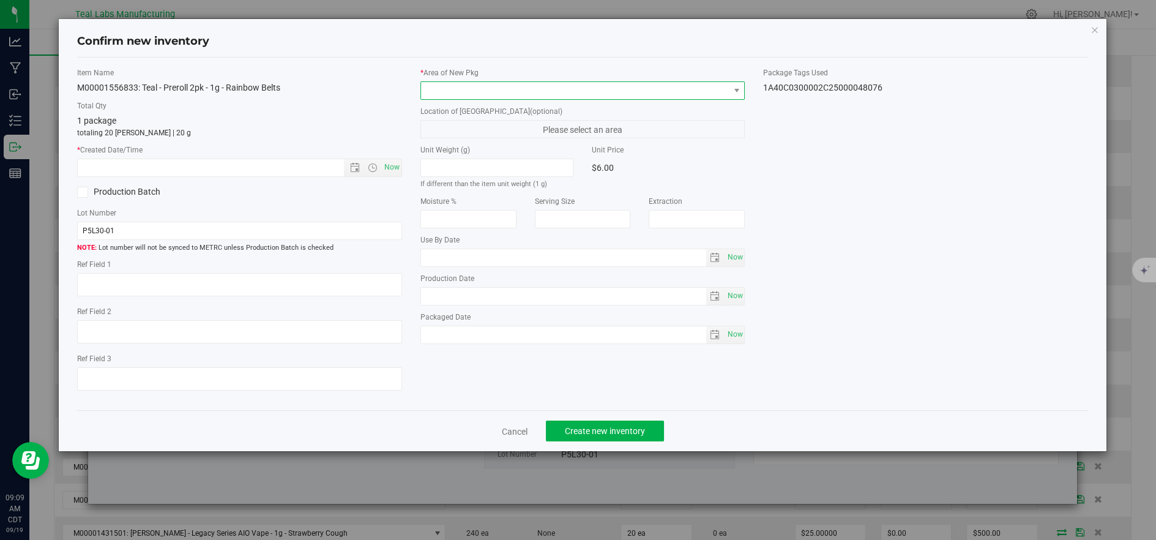
click at [445, 90] on span at bounding box center [575, 90] width 308 height 17
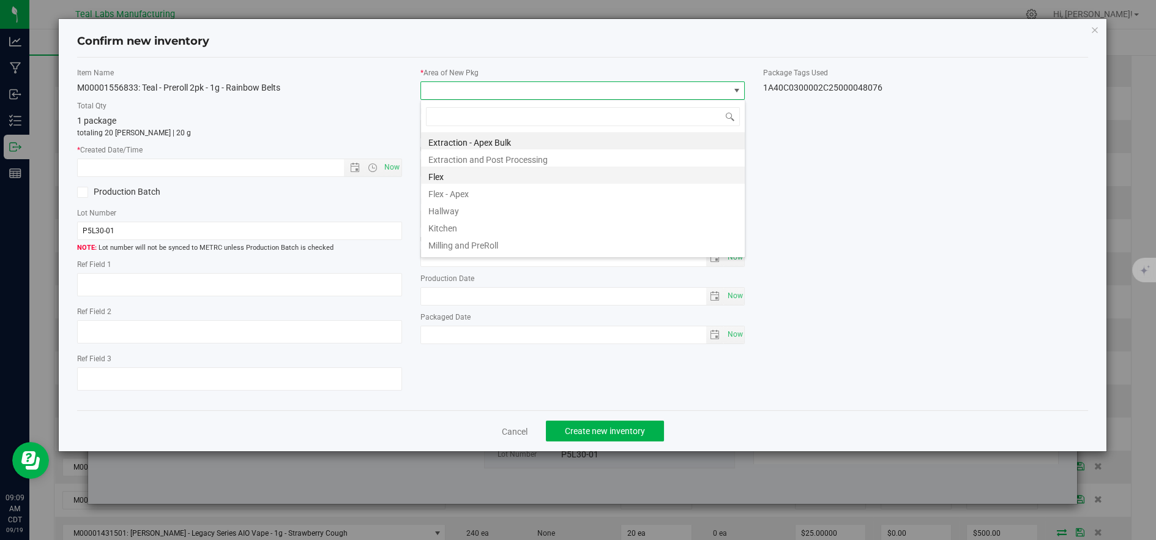
click at [438, 174] on li "Flex" at bounding box center [583, 174] width 324 height 17
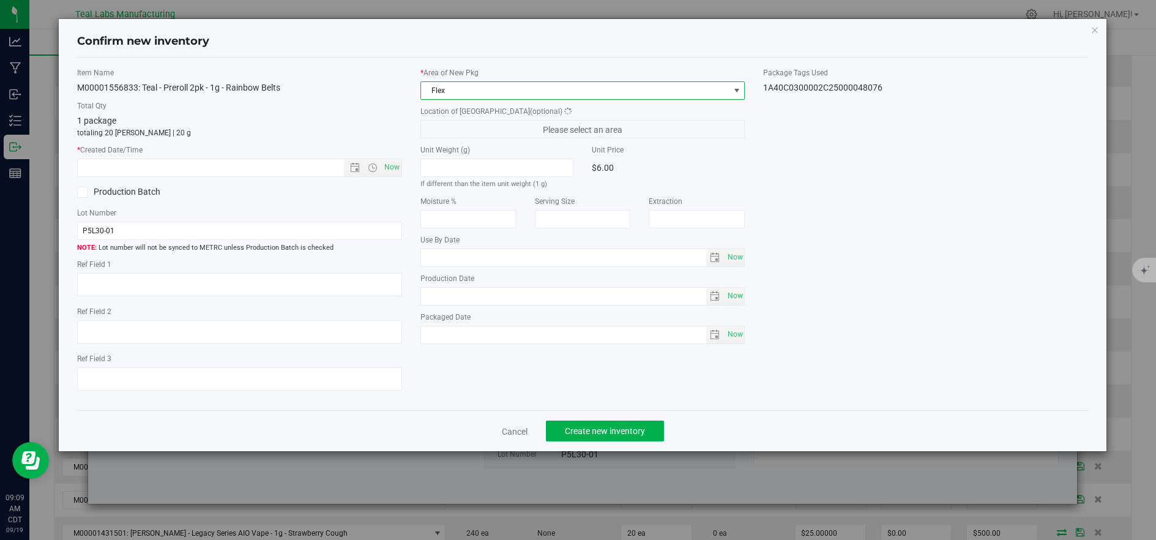
click at [391, 165] on span "Now" at bounding box center [391, 168] width 21 height 18
type input "9/19/2025 9:09 AM"
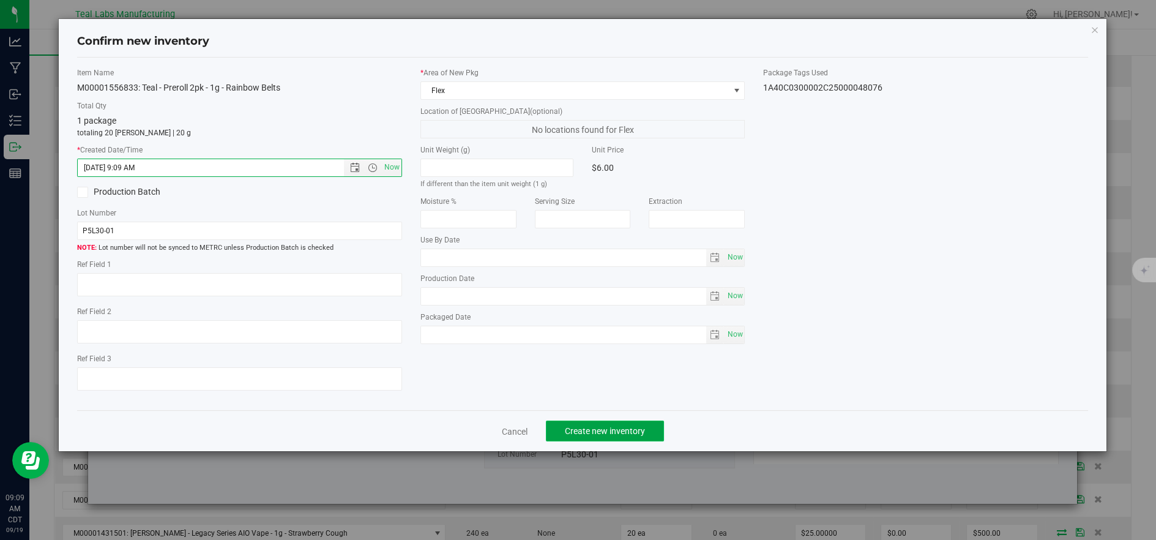
click at [599, 434] on span "Create new inventory" at bounding box center [605, 431] width 80 height 10
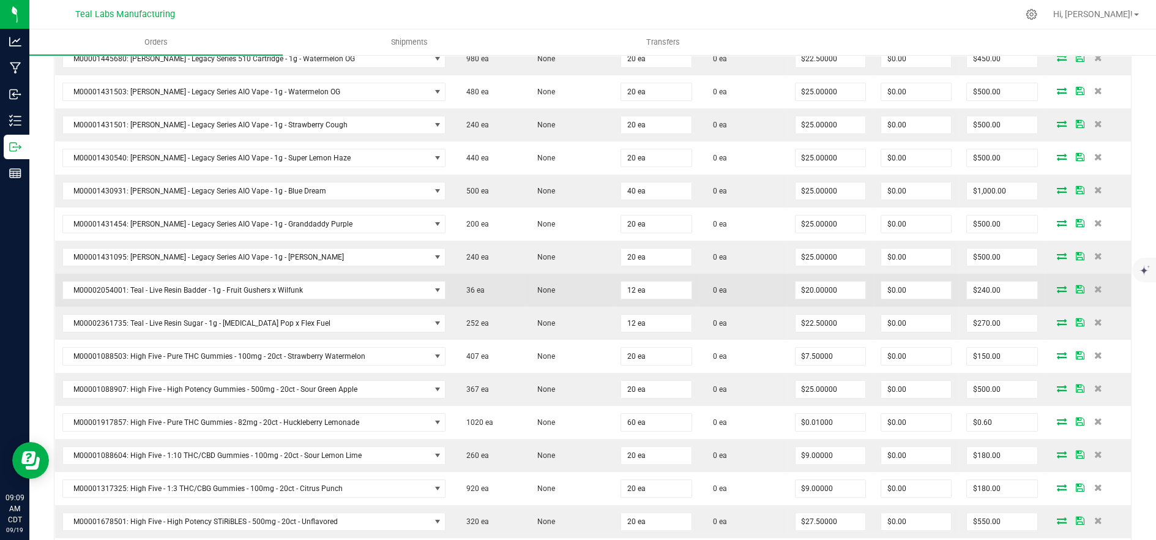
click at [1057, 287] on icon at bounding box center [1062, 288] width 10 height 7
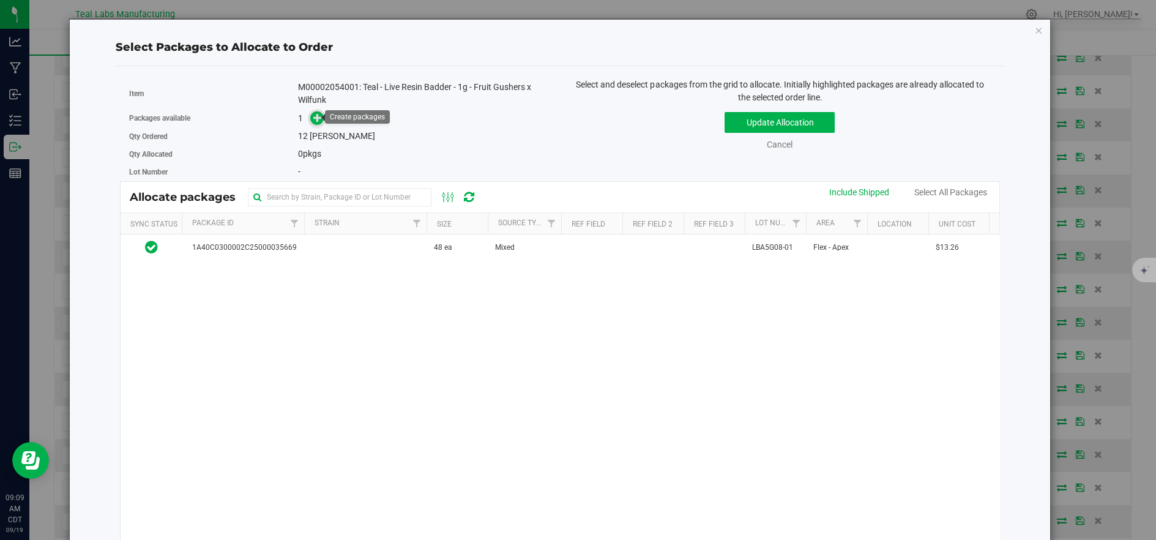
click at [317, 115] on icon at bounding box center [317, 117] width 9 height 9
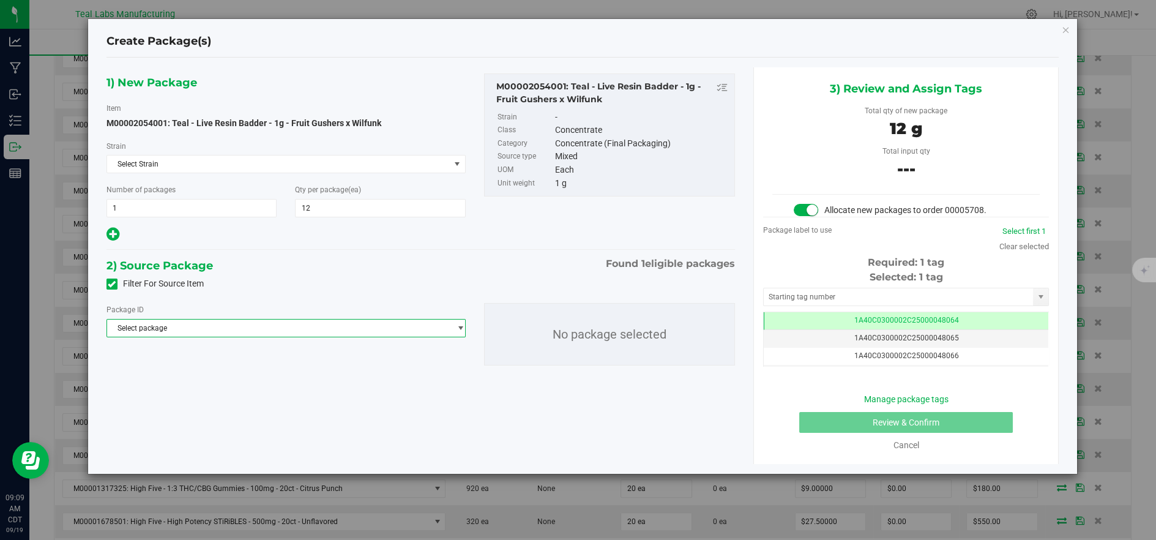
click at [405, 321] on span "Select package" at bounding box center [278, 327] width 343 height 17
click at [381, 374] on span "( M00002054001: Teal - Live Resin Badder - 1g - Fruit Gushers x Wilfunk )" at bounding box center [340, 378] width 238 height 9
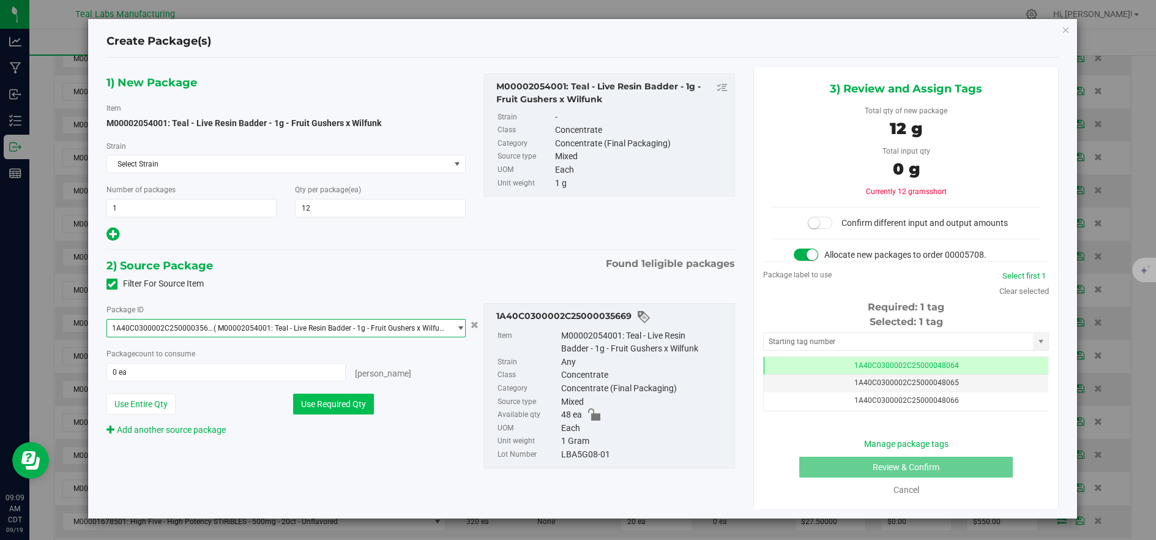
click at [362, 396] on button "Use Required Qty" at bounding box center [333, 404] width 81 height 21
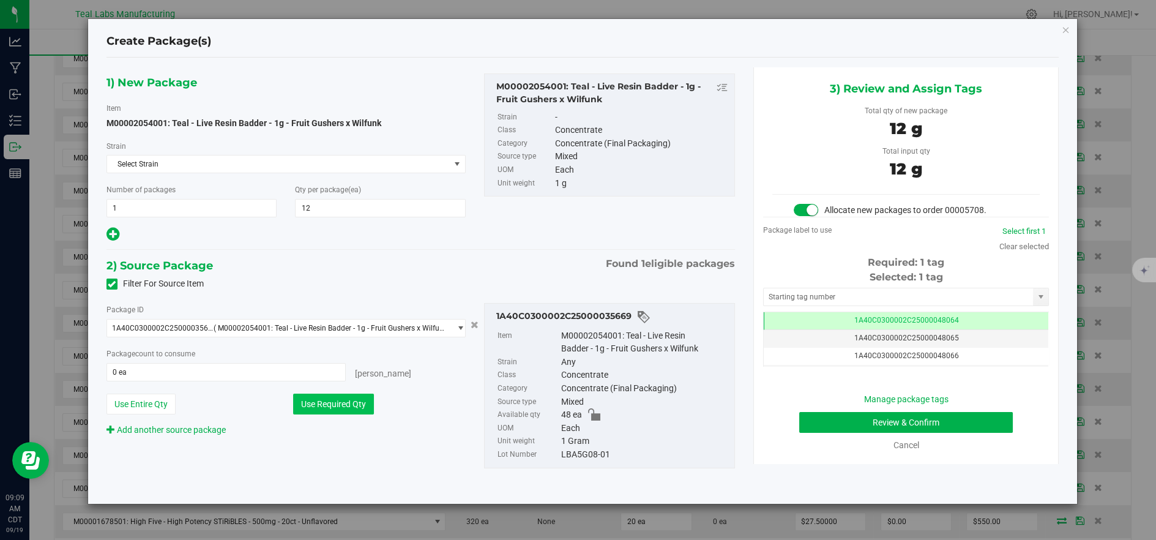
type input "12 ea"
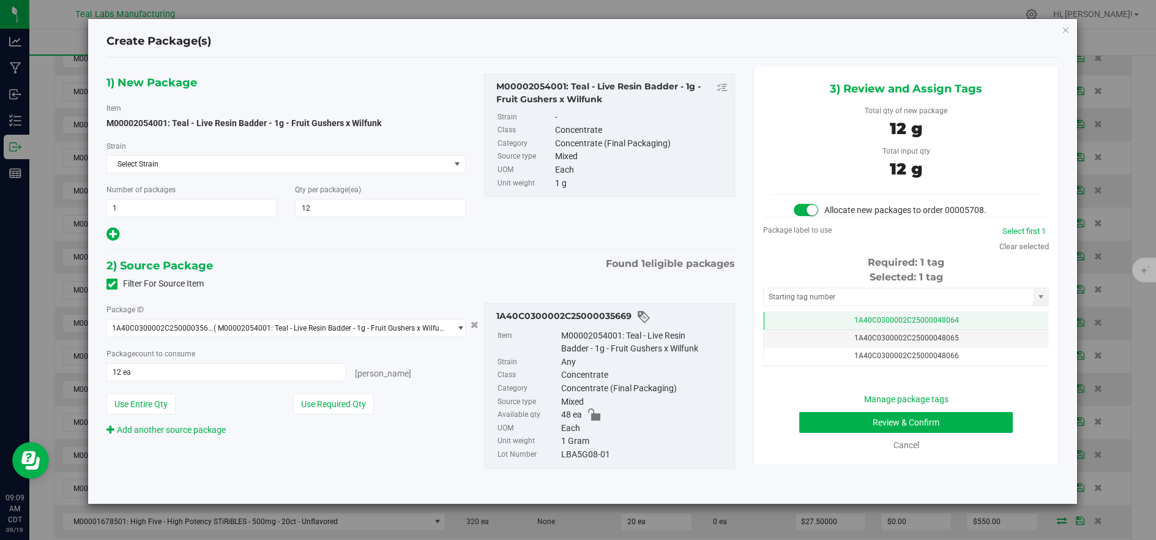
click at [798, 321] on td "1A40C0300002C25000048064" at bounding box center [906, 321] width 285 height 18
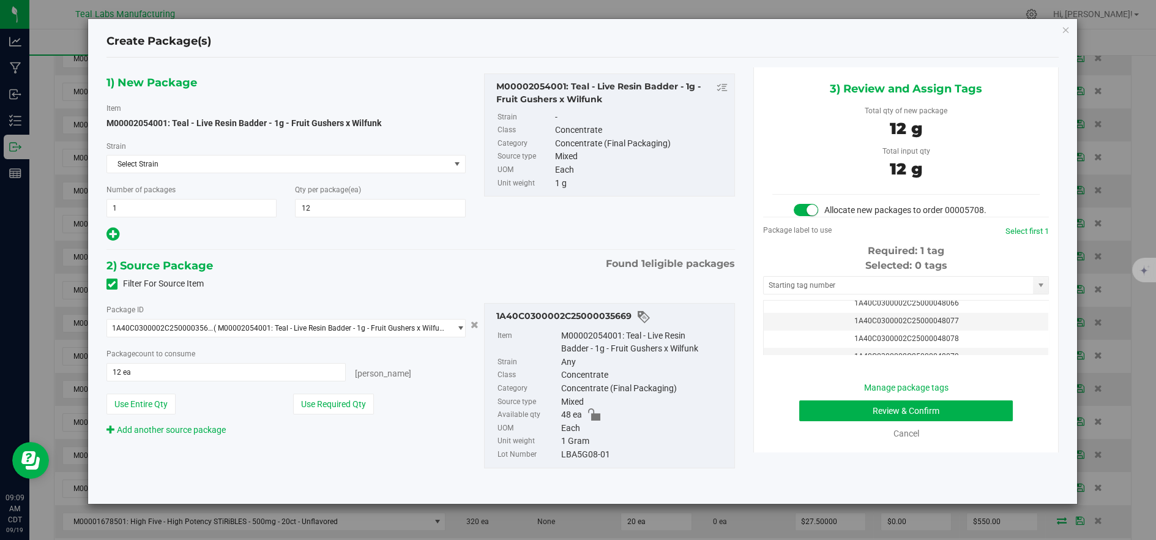
click at [992, 324] on td "1A40C0300002C25000048077" at bounding box center [906, 322] width 285 height 18
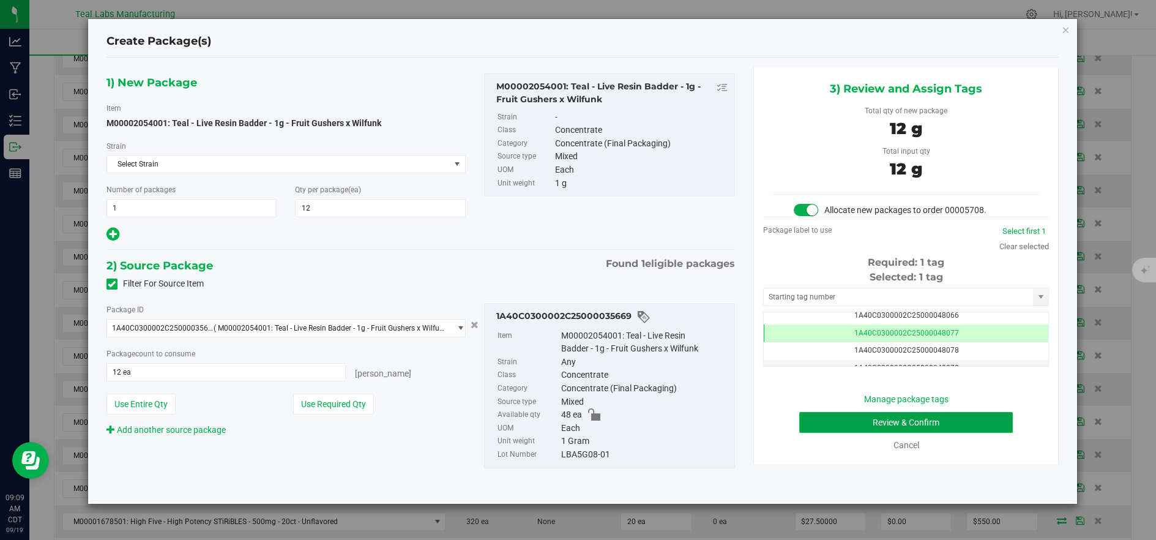
click at [936, 417] on button "Review & Confirm" at bounding box center [906, 422] width 214 height 21
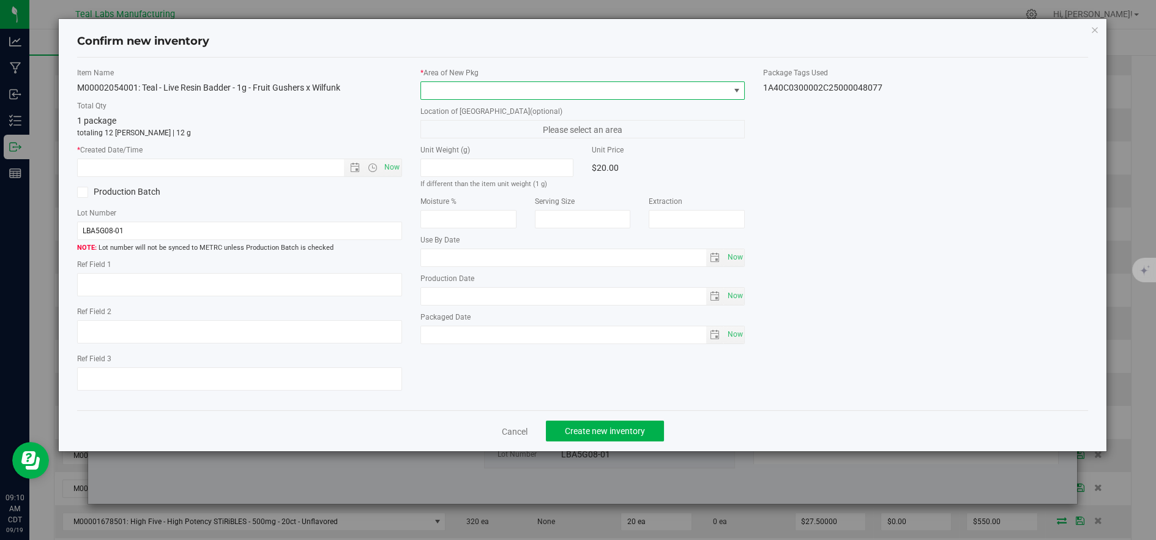
click at [426, 94] on span at bounding box center [575, 90] width 308 height 17
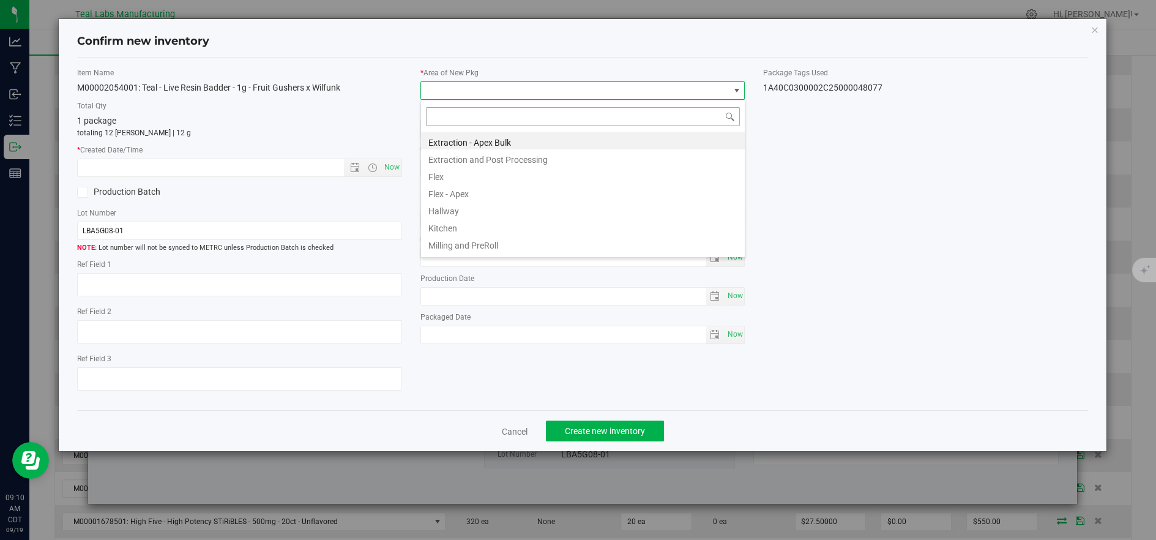
scroll to position [18, 324]
click at [448, 177] on li "Flex" at bounding box center [583, 174] width 324 height 17
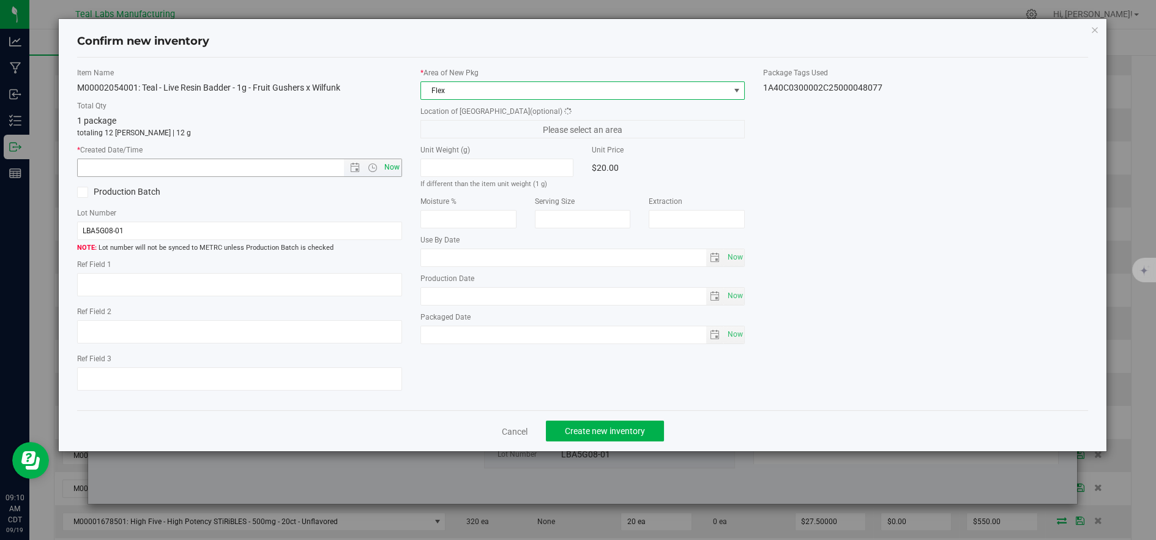
click at [392, 165] on span "Now" at bounding box center [391, 168] width 21 height 18
type input "9/19/2025 9:10 AM"
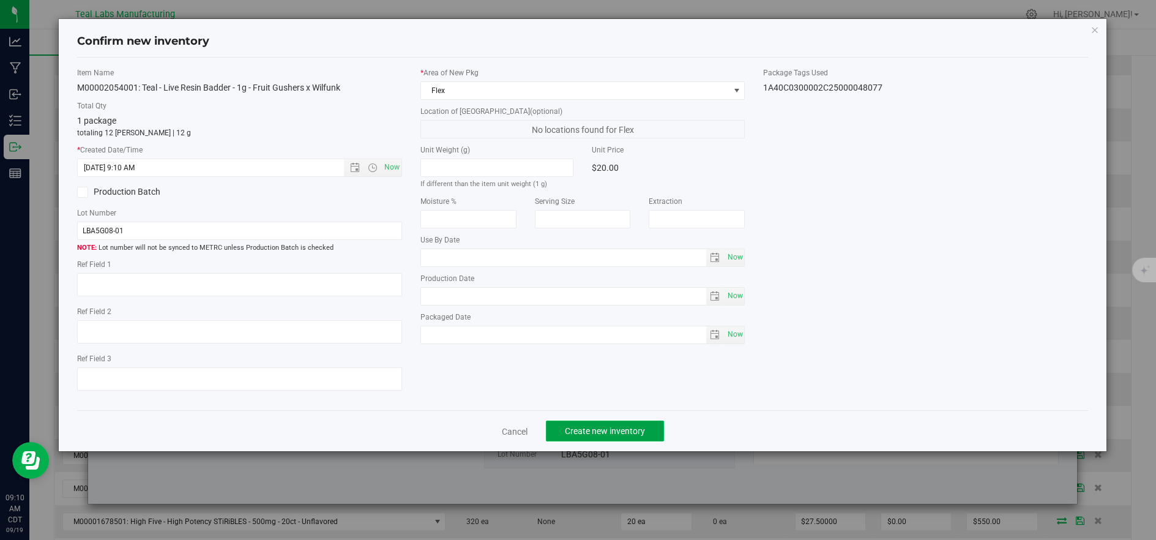
click at [607, 440] on button "Create new inventory" at bounding box center [605, 430] width 118 height 21
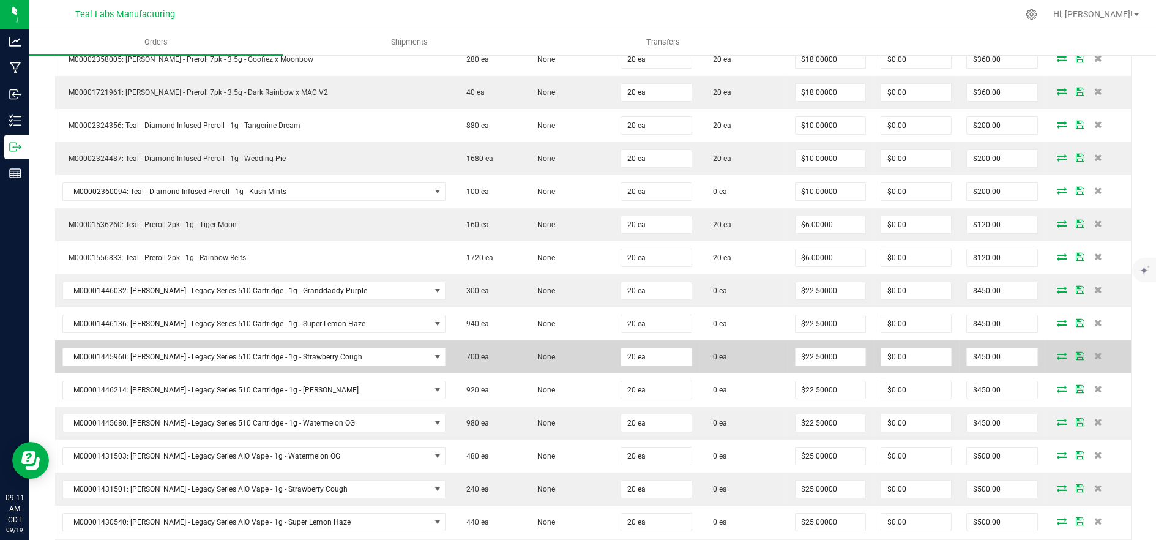
scroll to position [544, 0]
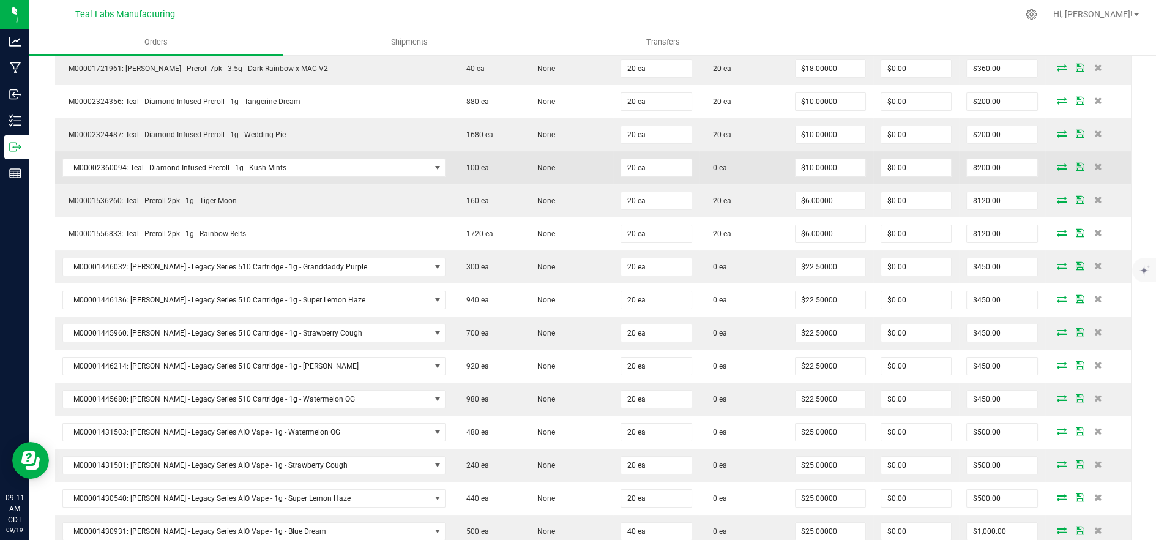
click at [1057, 165] on icon at bounding box center [1062, 166] width 10 height 7
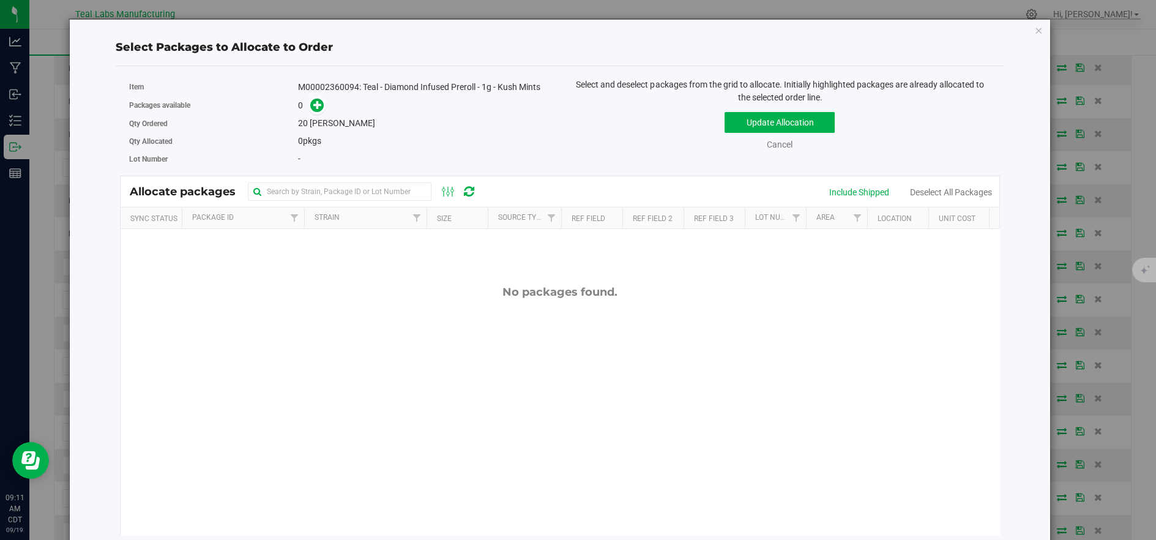
scroll to position [0, 0]
click at [769, 147] on link "Cancel" at bounding box center [780, 145] width 26 height 10
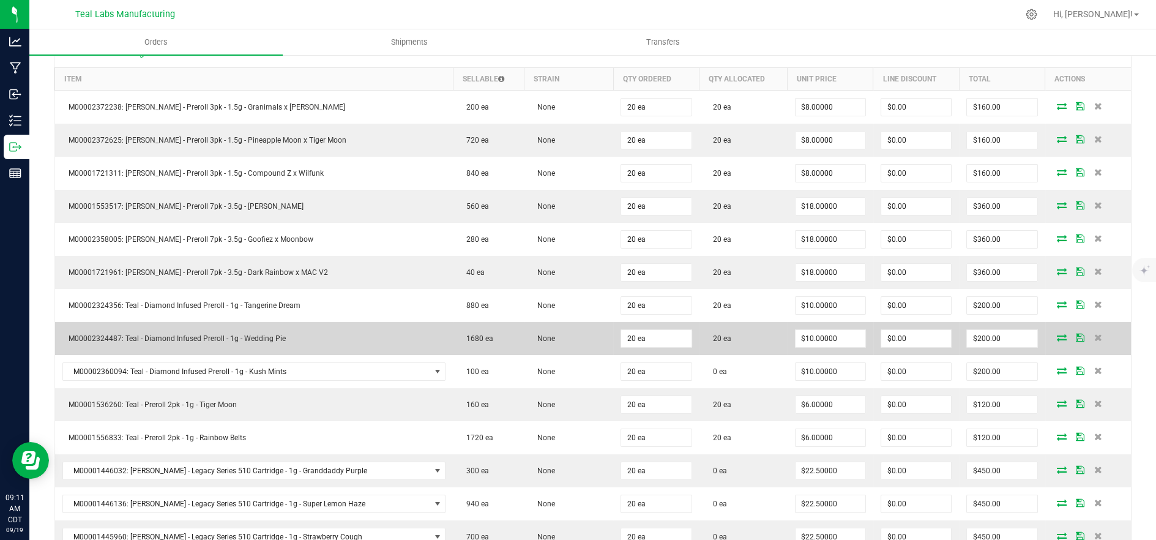
scroll to position [408, 0]
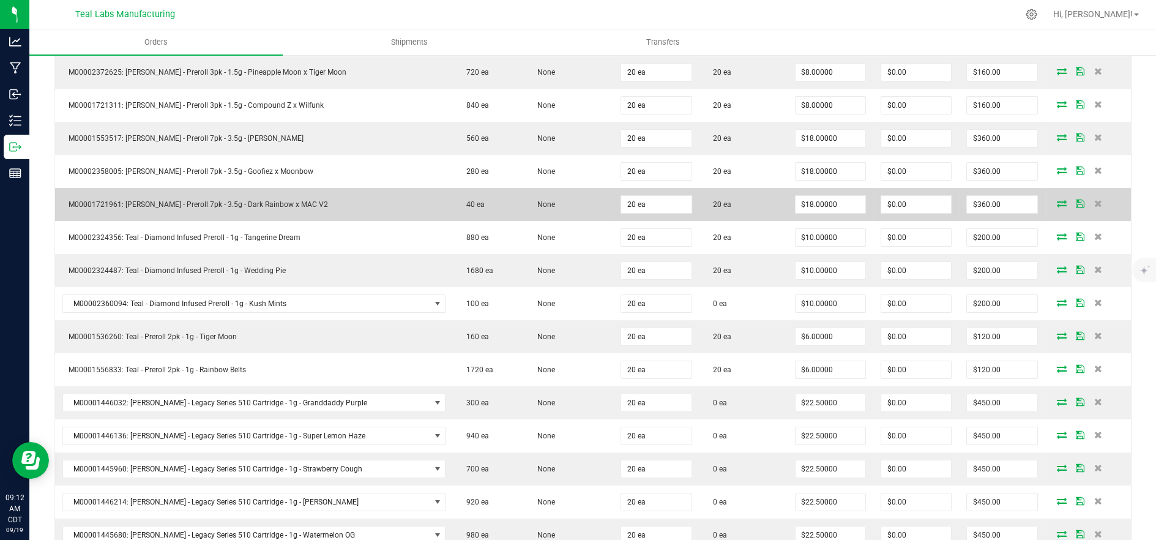
click at [182, 189] on td "M00001721961: Kusch - Preroll 7pk - 3.5g - Dark Rainbow x MAC V2" at bounding box center [254, 204] width 398 height 33
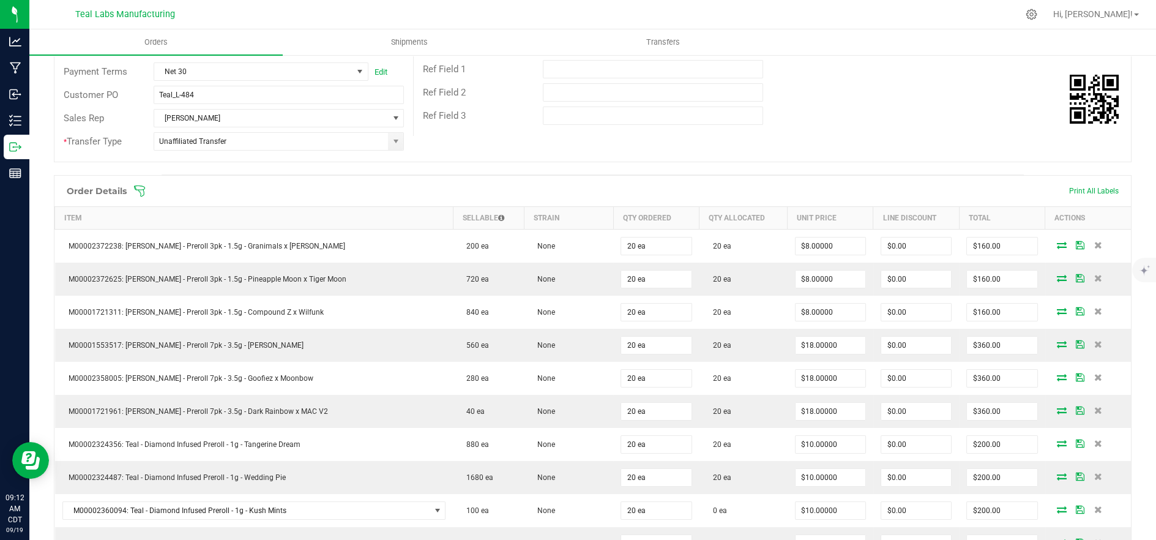
scroll to position [0, 0]
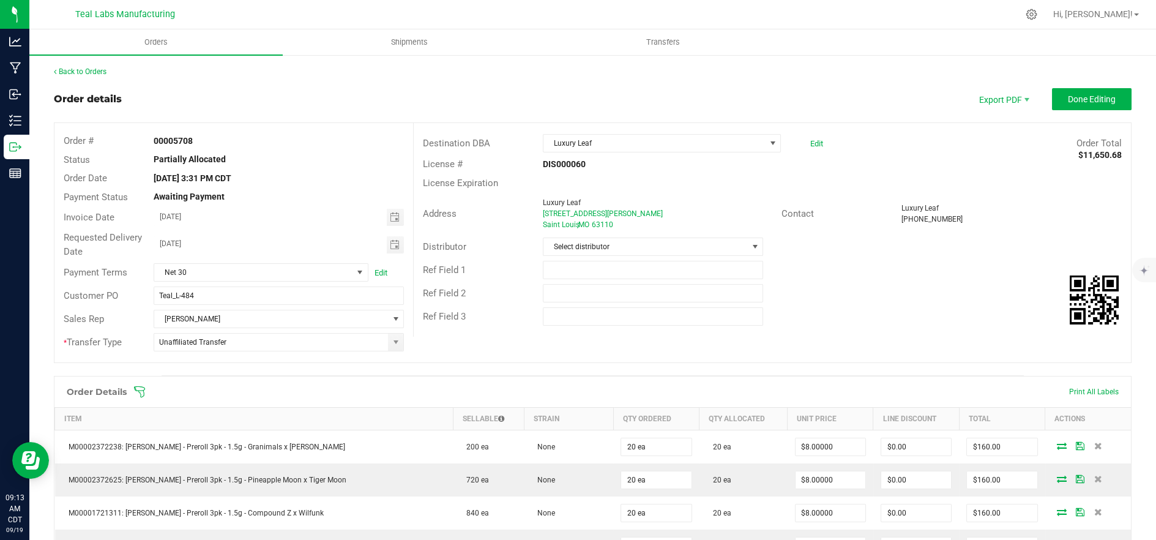
click at [974, 216] on div "(314) 887-6761" at bounding box center [1011, 219] width 221 height 11
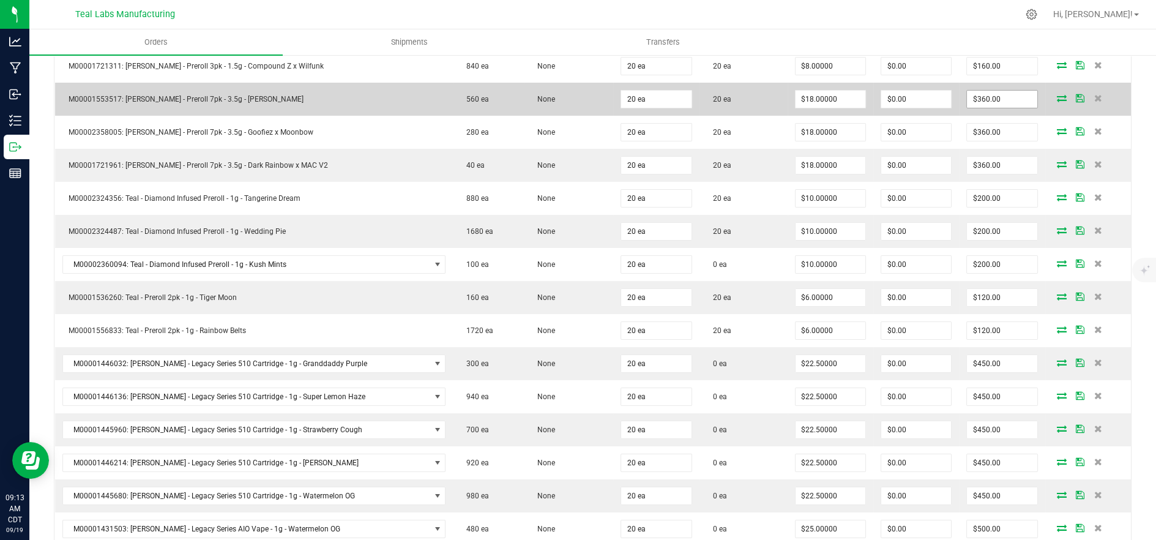
scroll to position [476, 0]
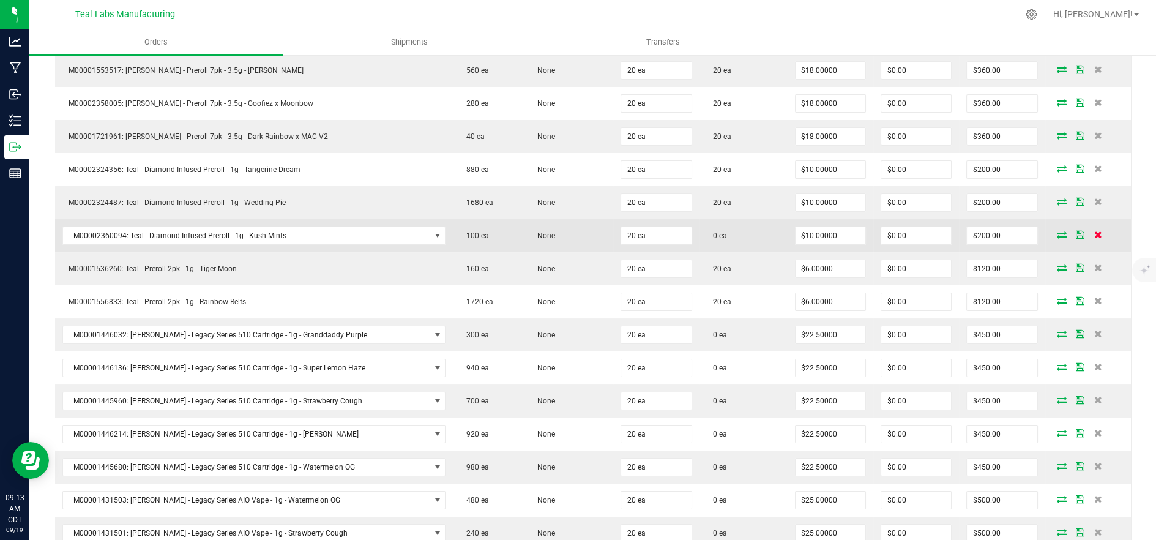
click at [1094, 232] on icon at bounding box center [1098, 234] width 8 height 7
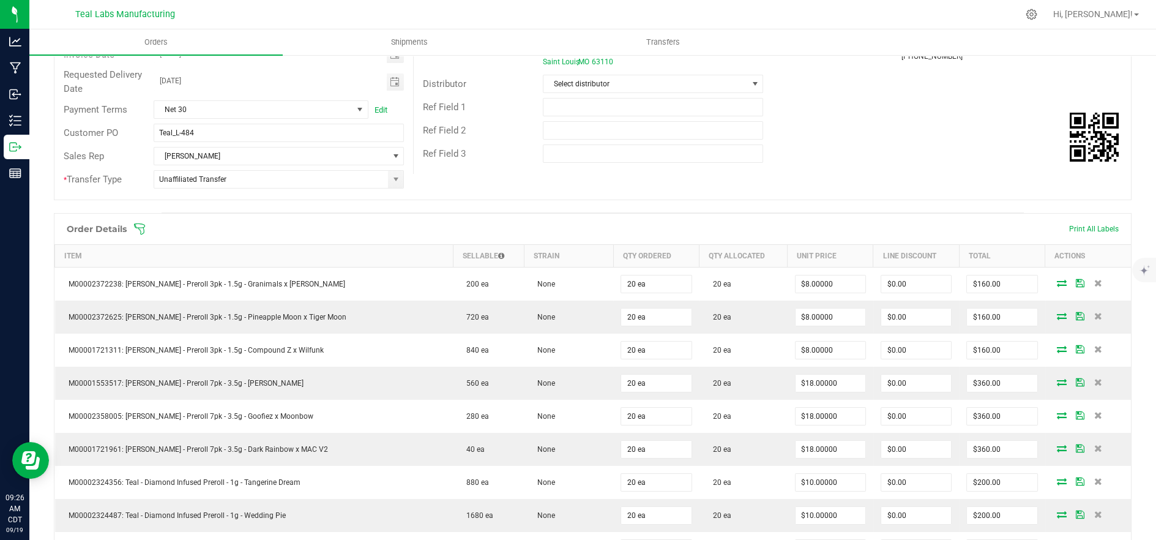
scroll to position [0, 0]
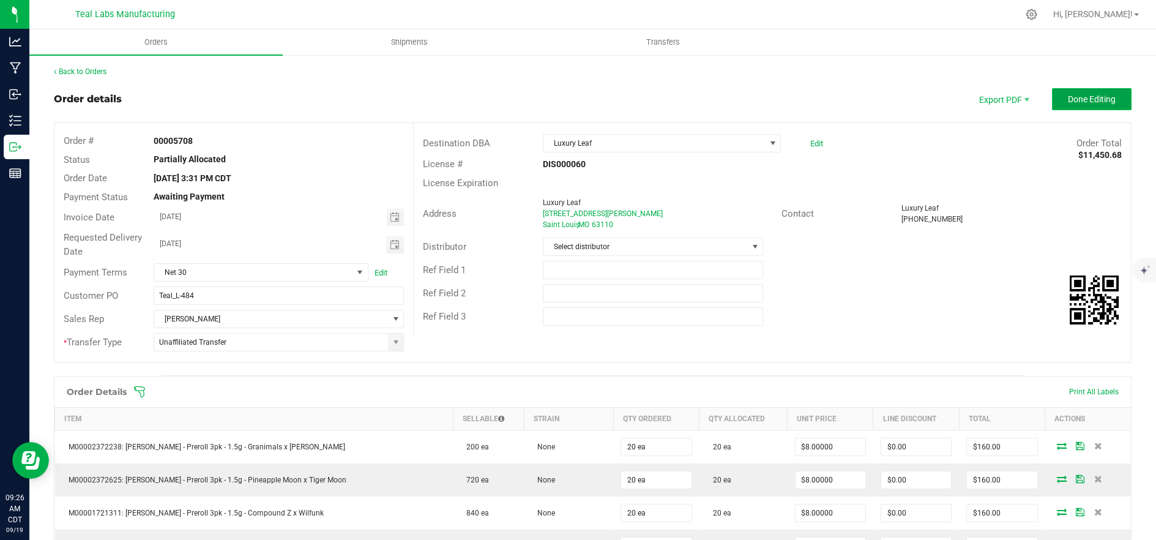
drag, startPoint x: 1107, startPoint y: 94, endPoint x: 1099, endPoint y: 99, distance: 9.7
click at [1107, 94] on button "Done Editing" at bounding box center [1092, 99] width 80 height 22
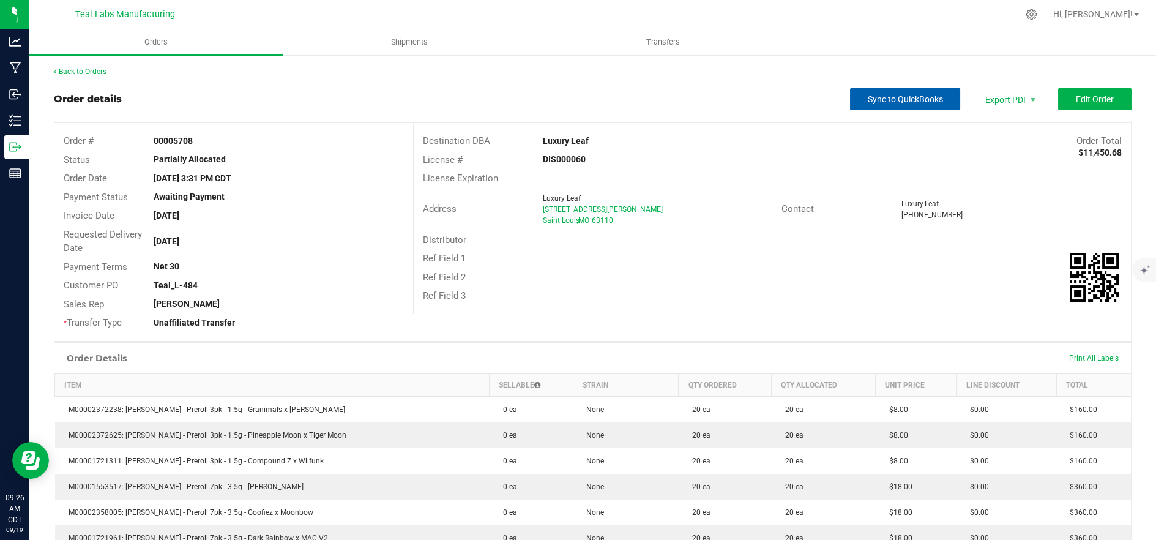
click at [900, 100] on span "Sync to QuickBooks" at bounding box center [905, 99] width 75 height 10
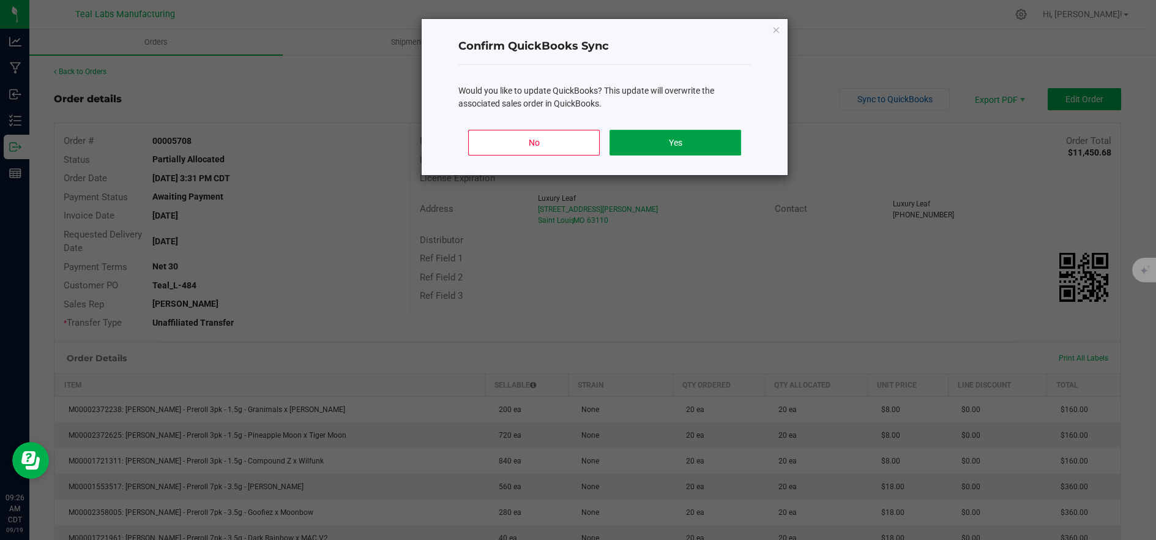
click at [717, 138] on button "Yes" at bounding box center [676, 143] width 132 height 26
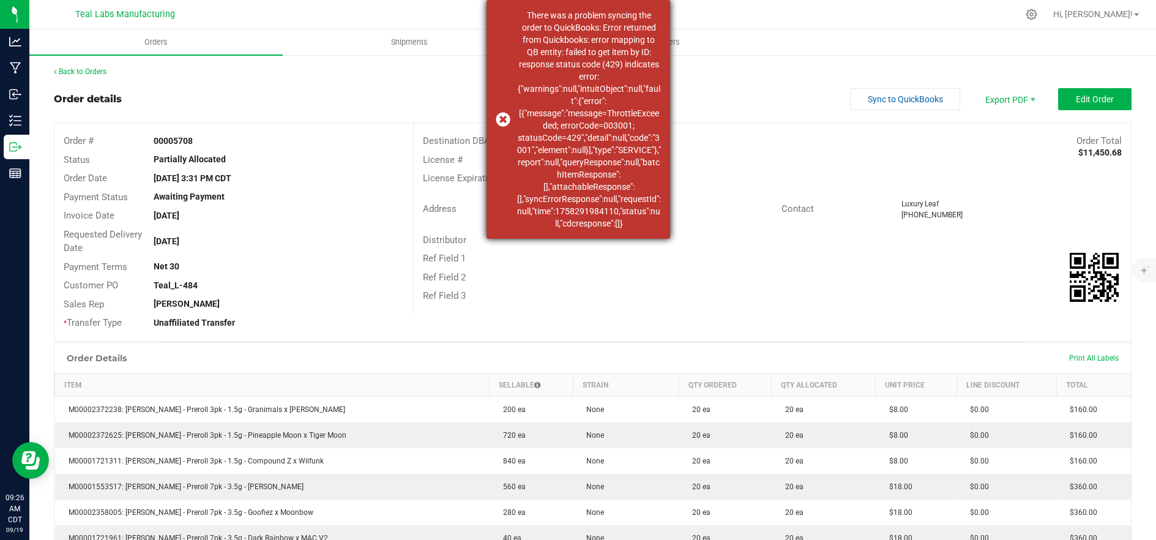
click at [499, 122] on div "There was a problem syncing the order to QuickBooks: Error returned from Quickb…" at bounding box center [579, 119] width 184 height 239
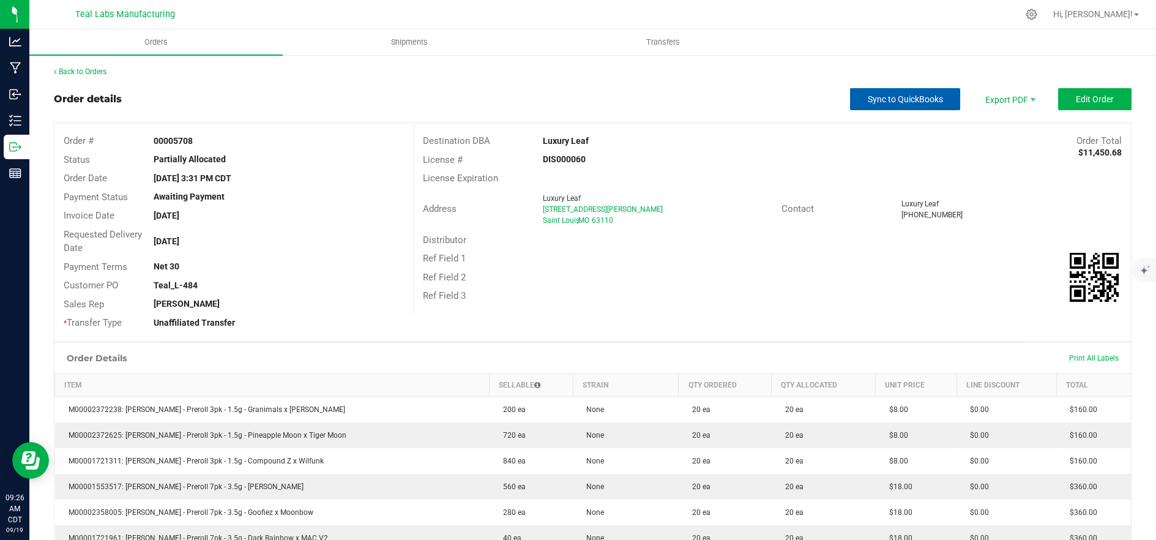
click at [889, 101] on span "Sync to QuickBooks" at bounding box center [905, 99] width 75 height 10
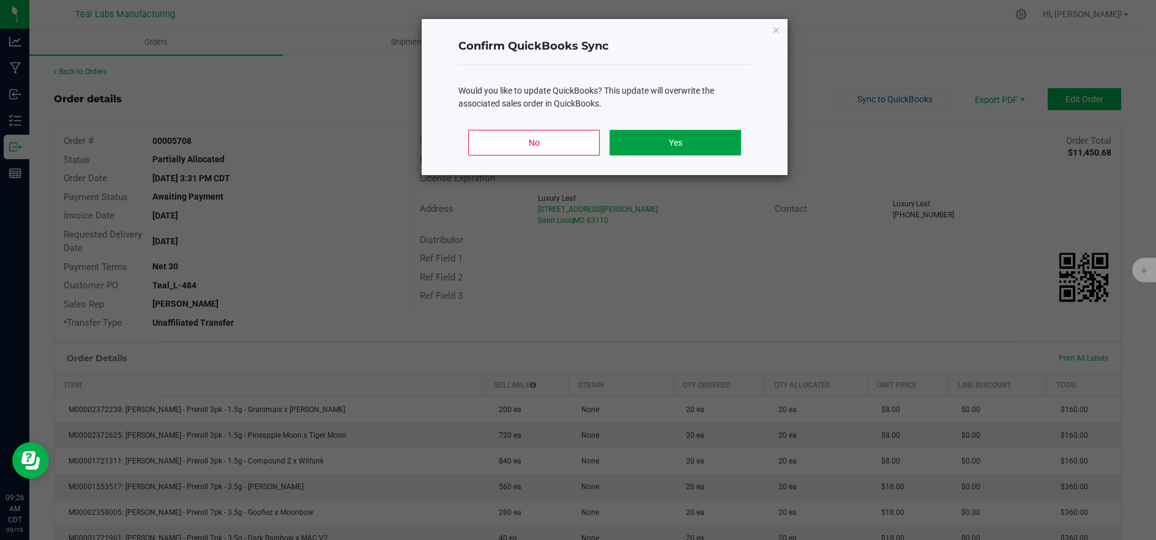
click at [684, 133] on button "Yes" at bounding box center [676, 143] width 132 height 26
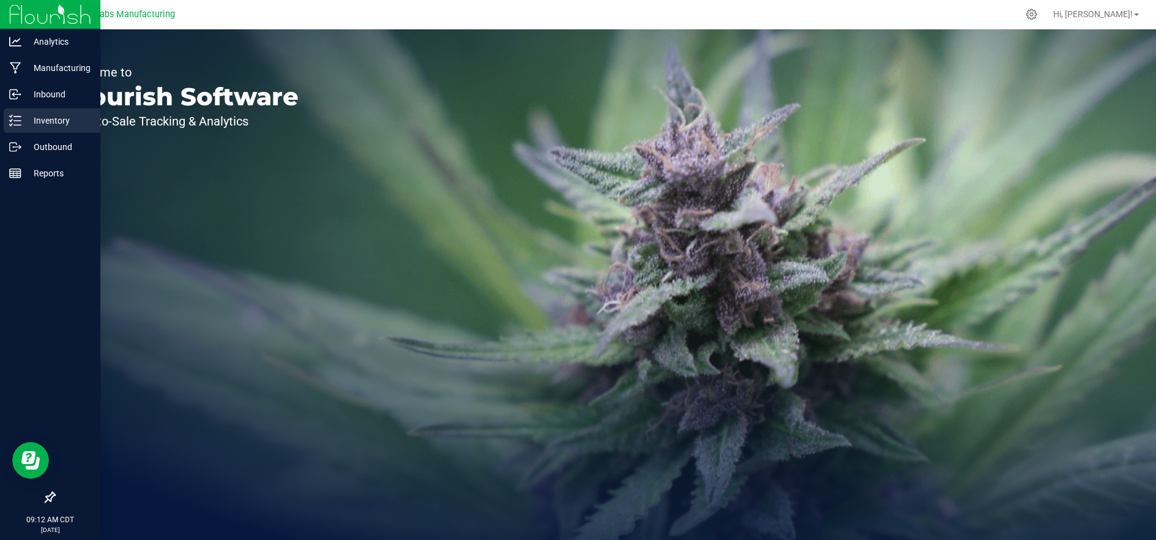
drag, startPoint x: 15, startPoint y: 116, endPoint x: 24, endPoint y: 120, distance: 10.7
click at [15, 116] on icon at bounding box center [15, 120] width 12 height 12
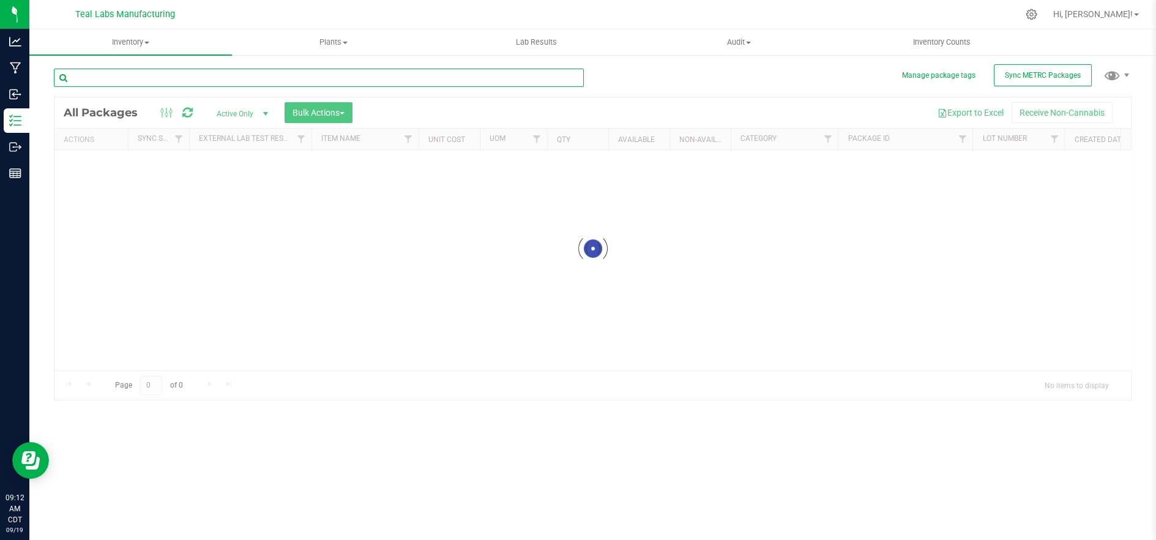
click at [362, 80] on div "Inventory All packages All inventory Waste log Create inventory Plants All plan…" at bounding box center [592, 284] width 1127 height 510
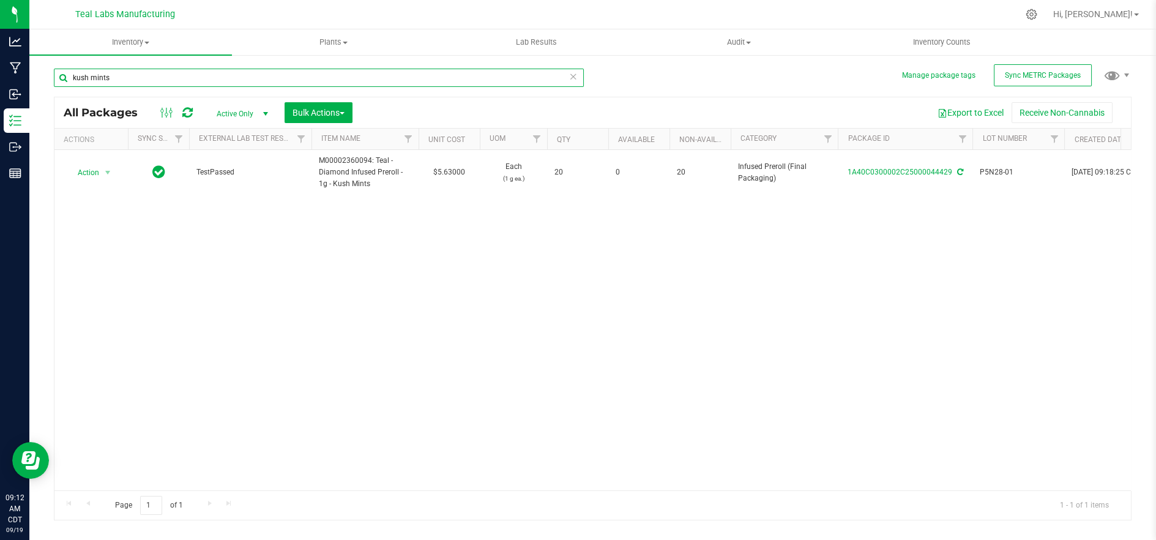
type input "kush mints"
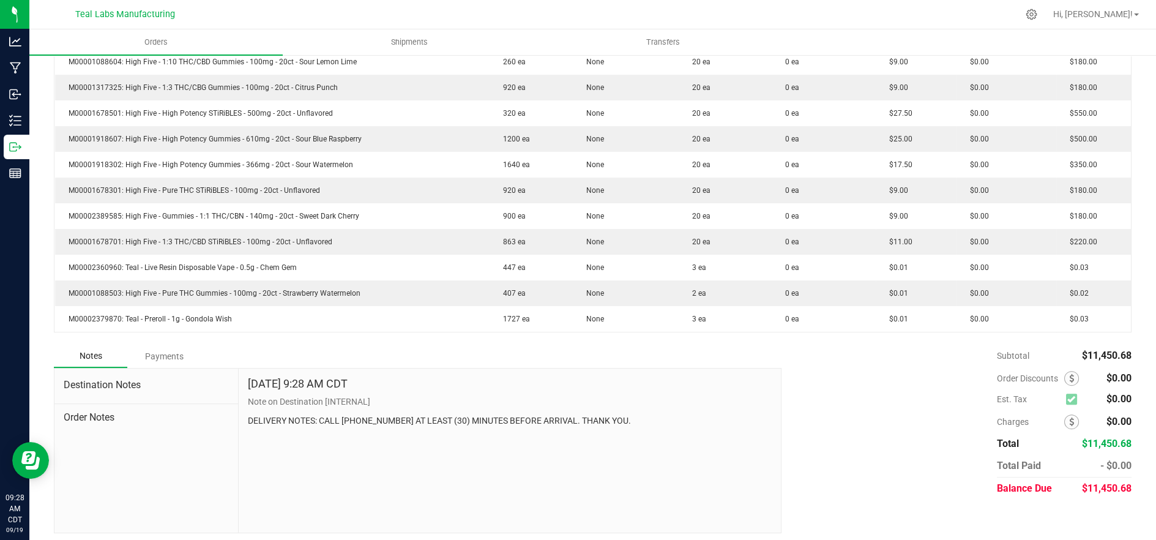
scroll to position [1020, 0]
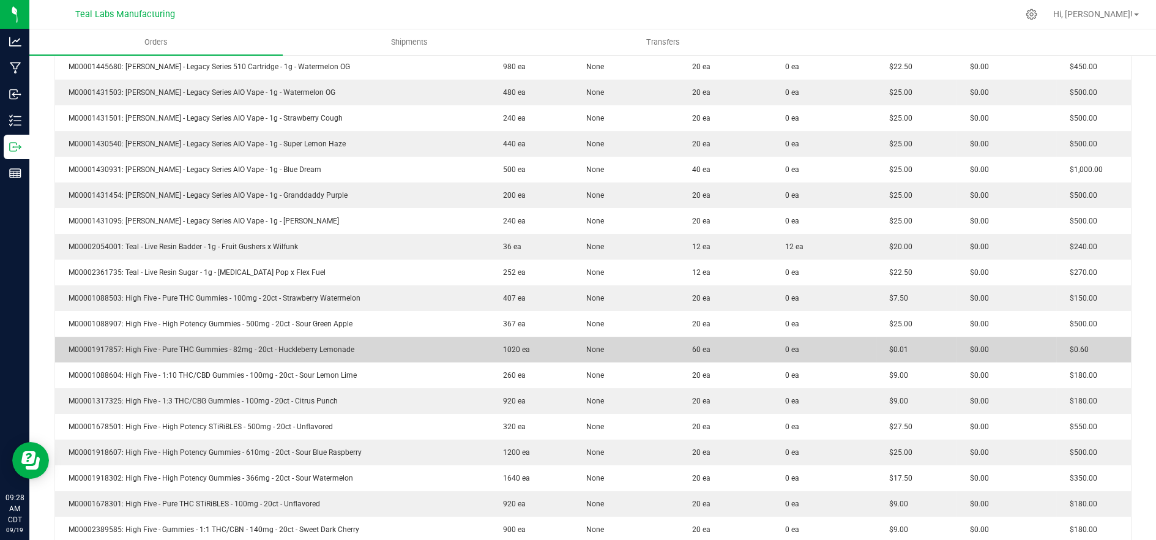
scroll to position [681, 0]
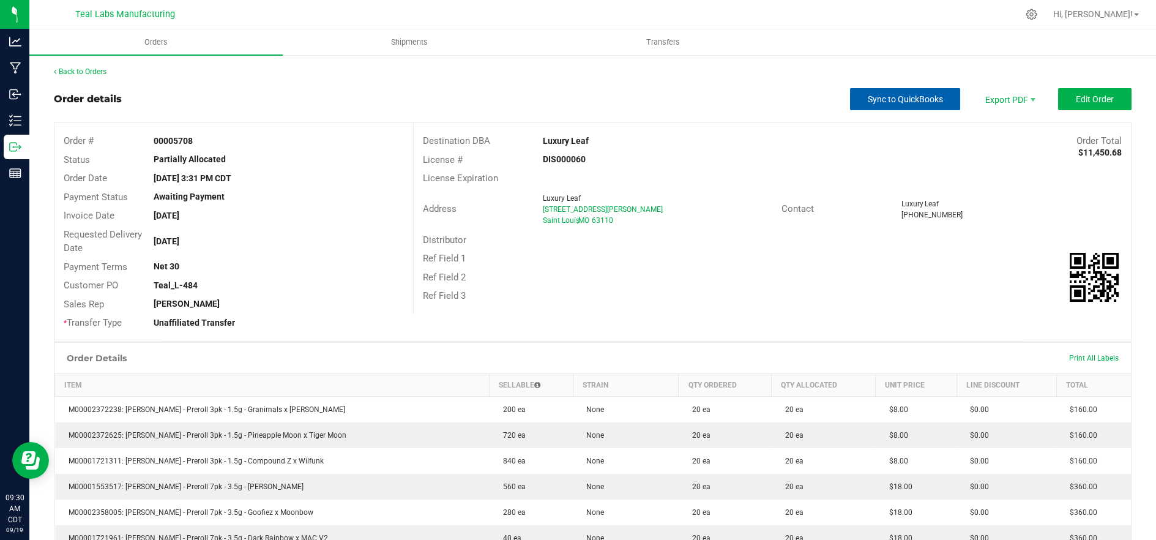
click at [868, 103] on span "Sync to QuickBooks" at bounding box center [905, 99] width 75 height 10
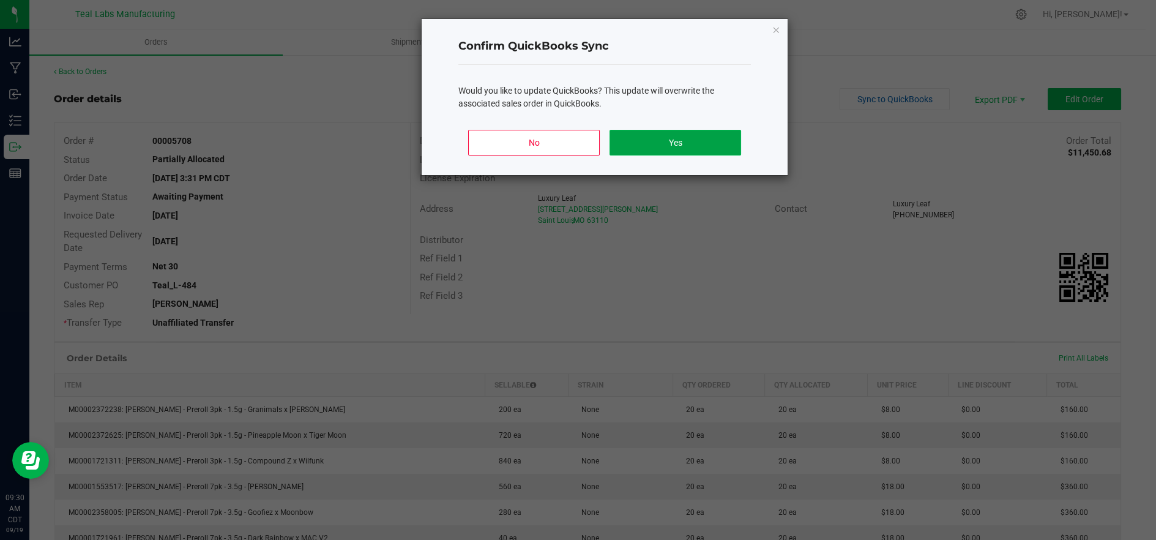
click at [709, 138] on button "Yes" at bounding box center [676, 143] width 132 height 26
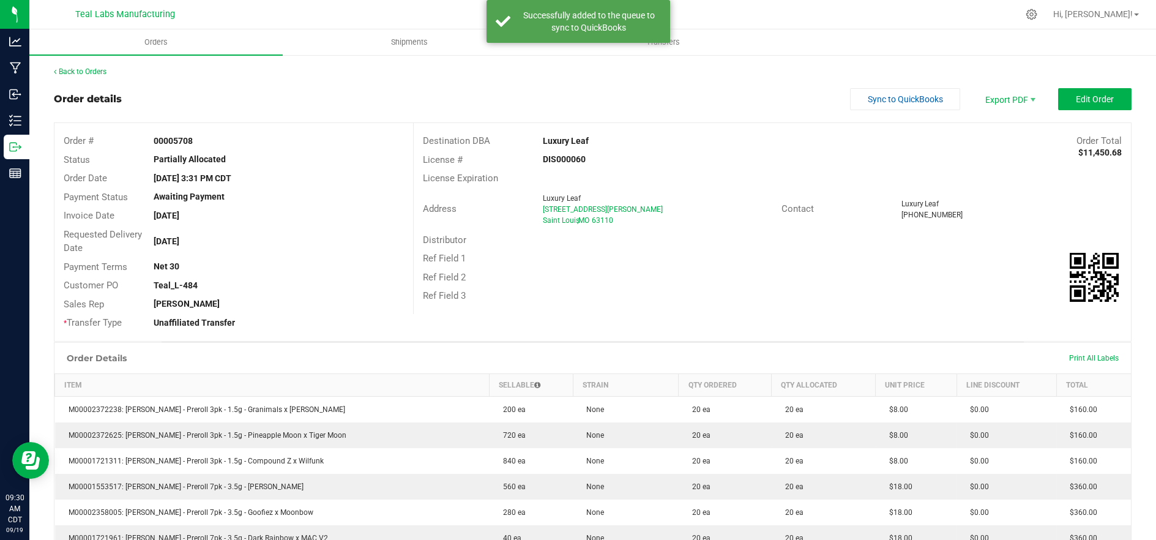
click at [311, 99] on div "Order details Sync to QuickBooks Export PDF Edit Order" at bounding box center [593, 99] width 1078 height 22
click at [1031, 198] on div "Luxury Leaf" at bounding box center [1011, 203] width 221 height 11
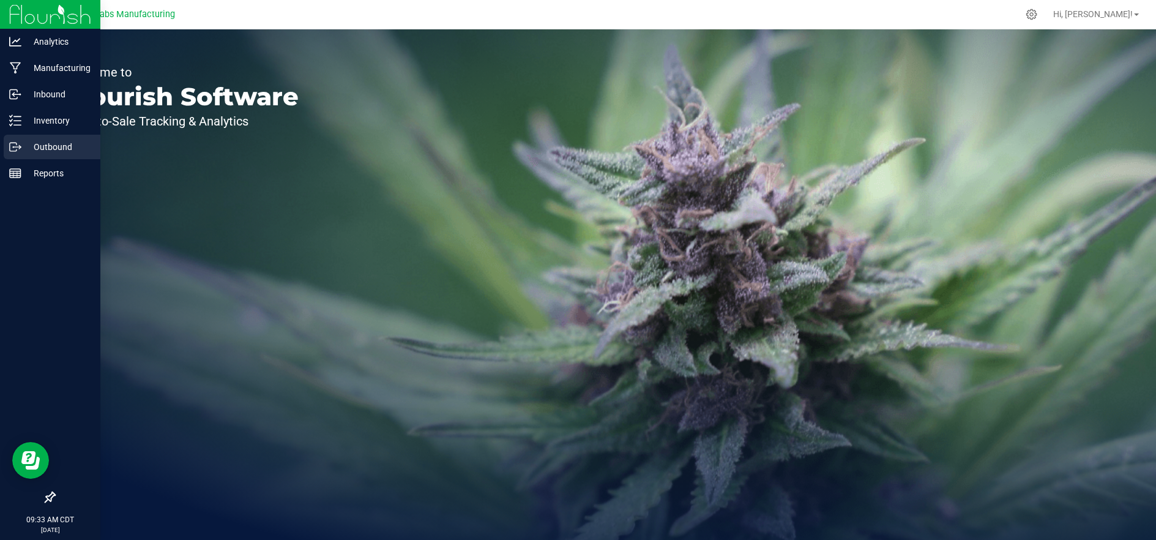
click at [18, 146] on icon at bounding box center [15, 147] width 12 height 12
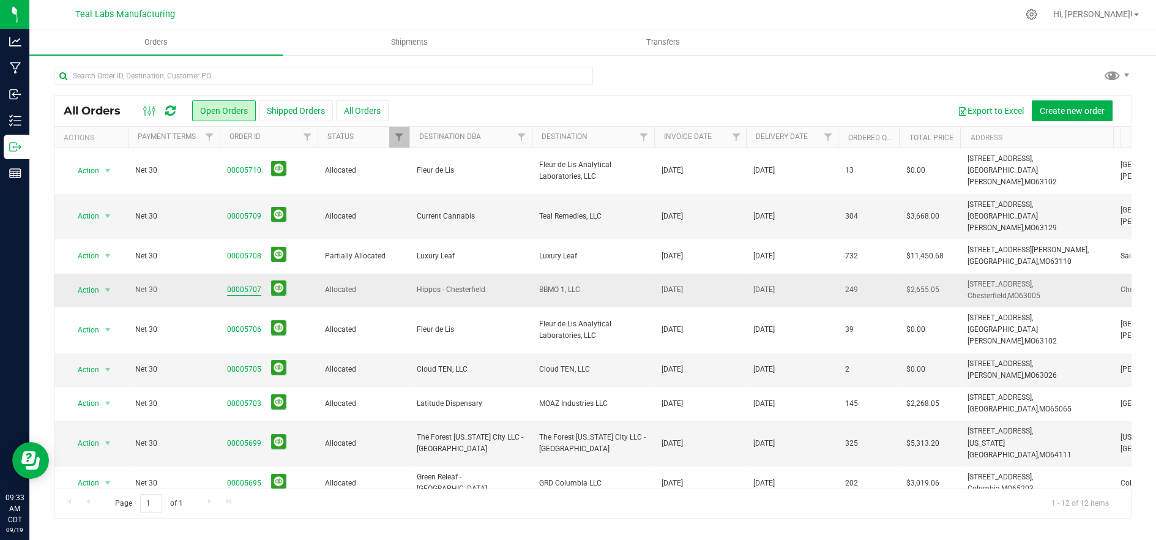
click at [236, 284] on link "00005707" at bounding box center [244, 290] width 34 height 12
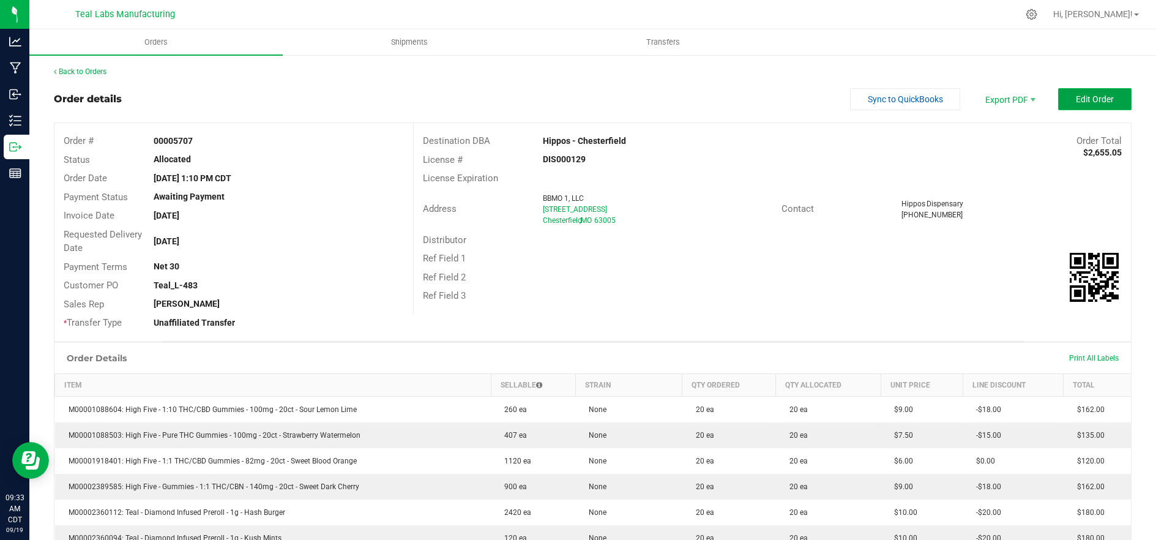
click at [1064, 105] on button "Edit Order" at bounding box center [1094, 99] width 73 height 22
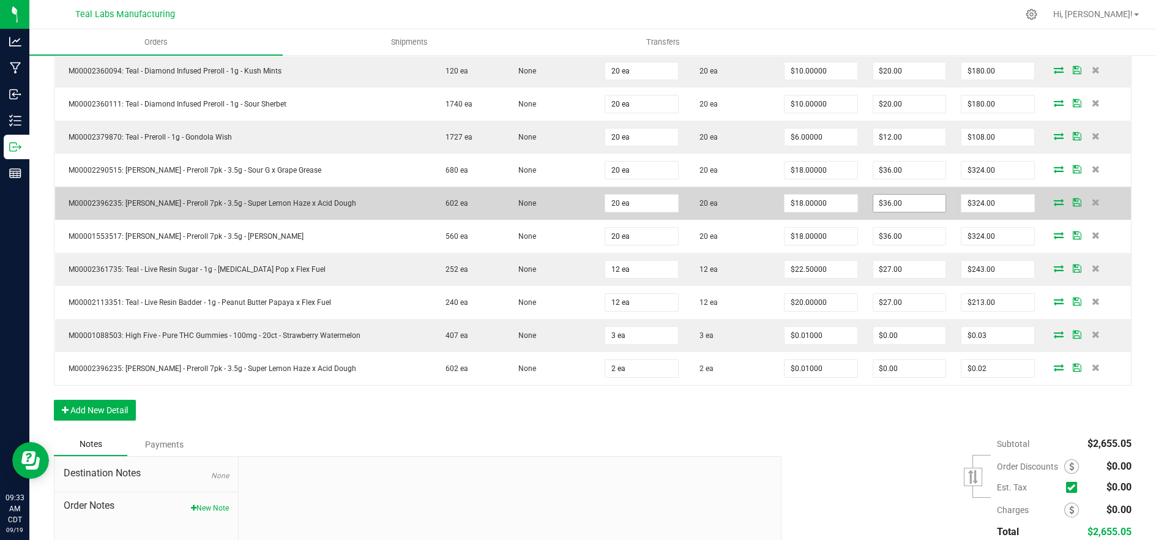
scroll to position [544, 0]
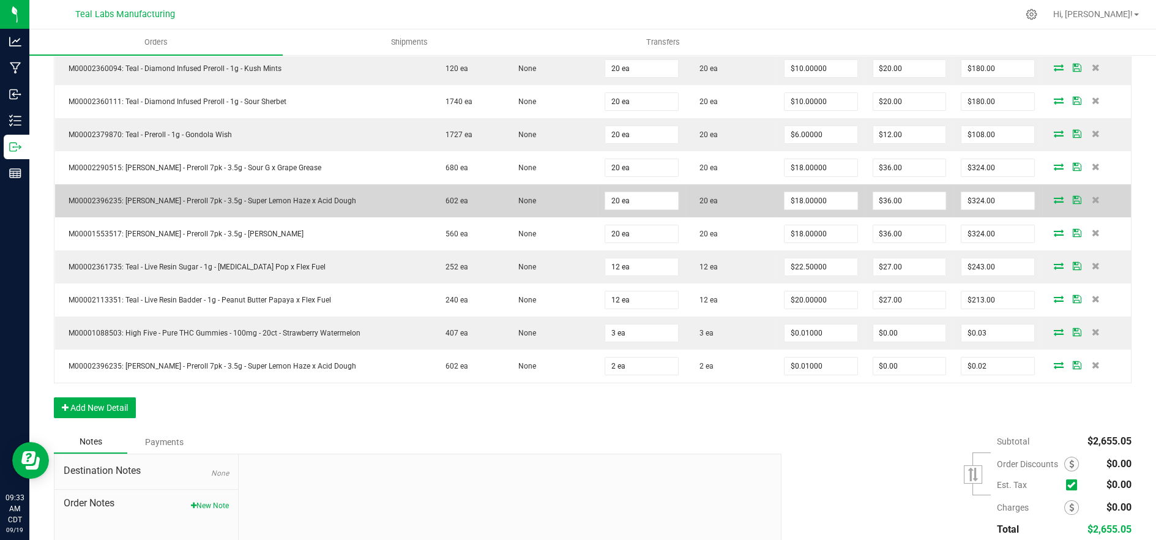
click at [1054, 196] on icon at bounding box center [1059, 199] width 10 height 7
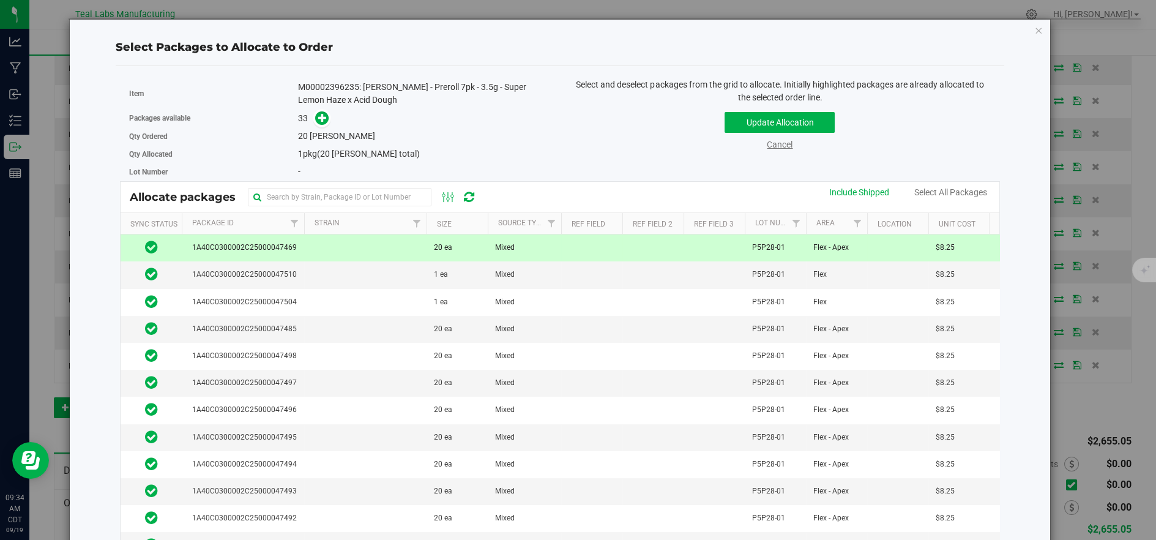
click at [781, 143] on link "Cancel" at bounding box center [780, 145] width 26 height 10
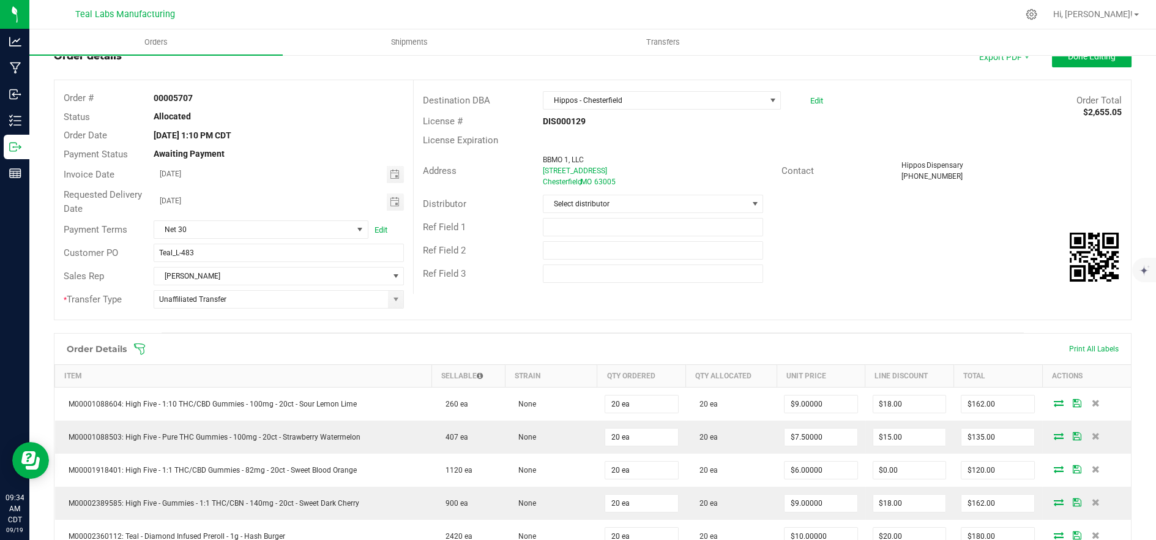
scroll to position [0, 0]
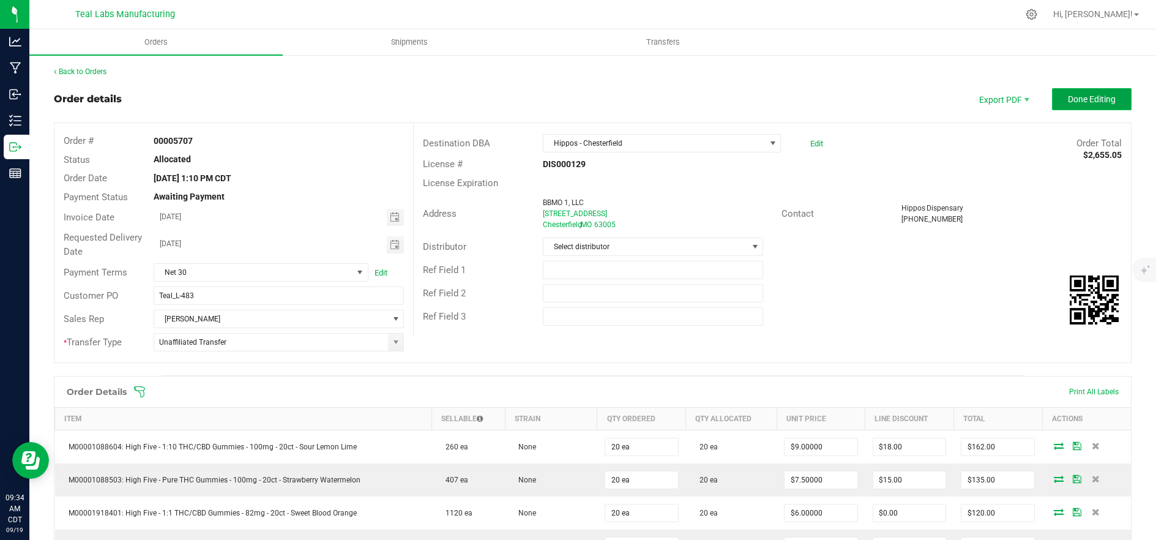
click at [1091, 106] on button "Done Editing" at bounding box center [1092, 99] width 80 height 22
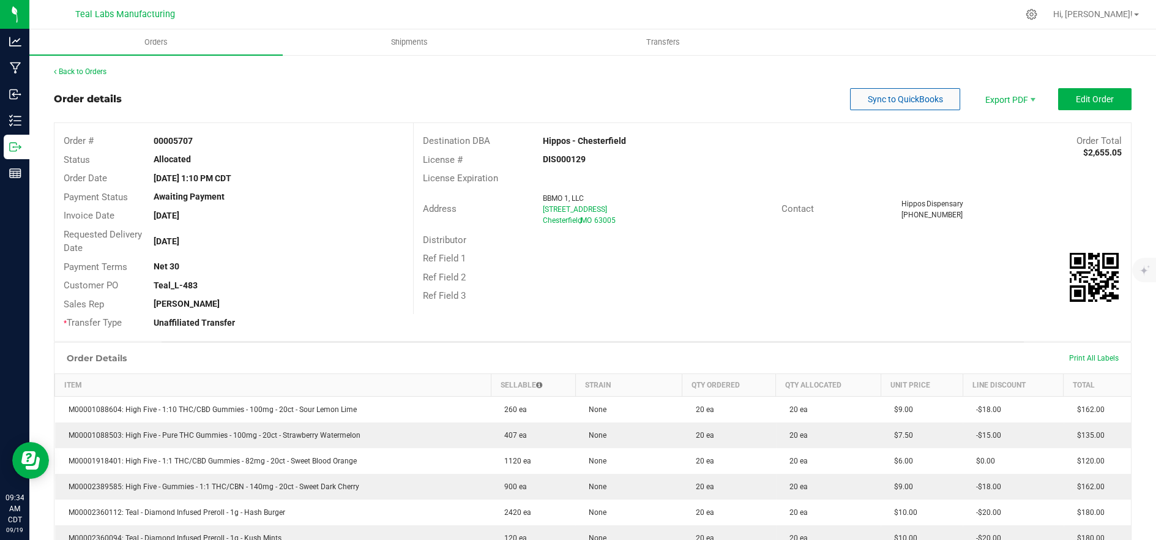
click at [929, 110] on outbound-order-header "Order details Sync to QuickBooks Export PDF Edit Order Order # 00005707 Status …" at bounding box center [593, 214] width 1078 height 253
click at [919, 102] on span "Sync to QuickBooks" at bounding box center [905, 99] width 75 height 10
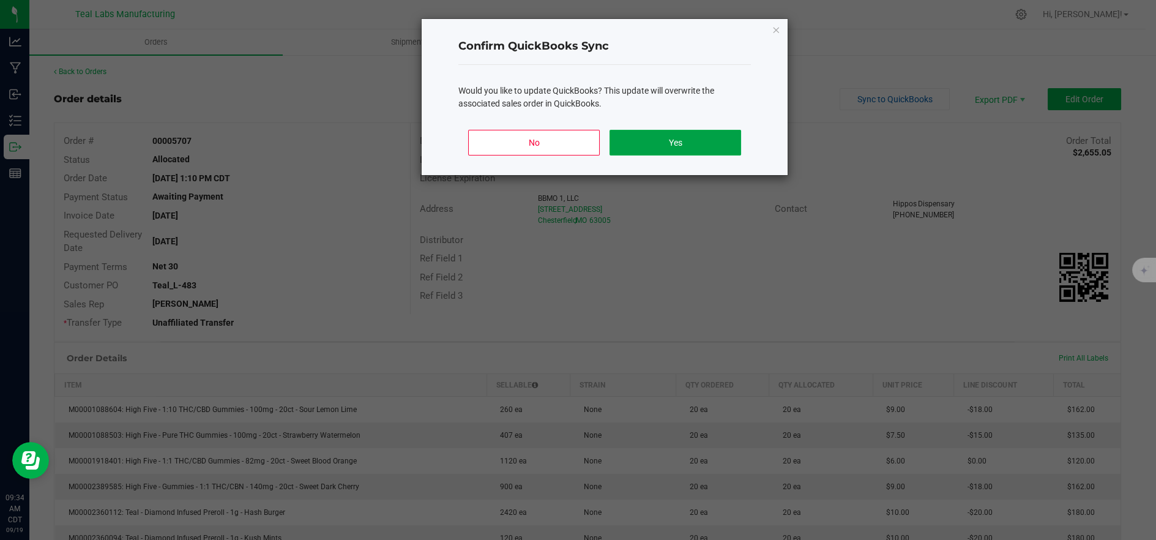
click at [708, 142] on button "Yes" at bounding box center [676, 143] width 132 height 26
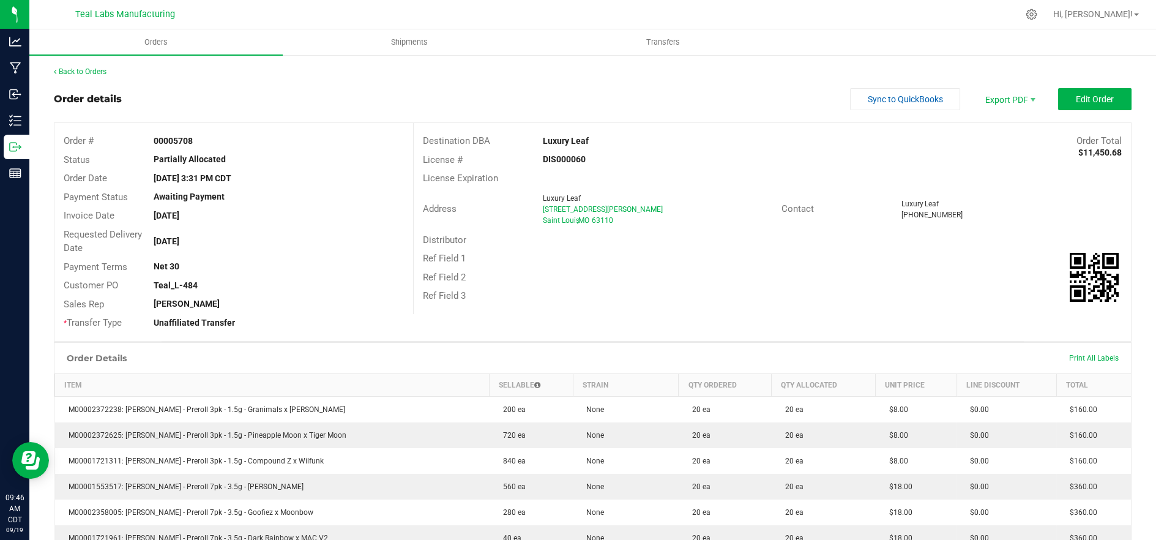
click at [1050, 201] on div "Luxury Leaf" at bounding box center [1011, 203] width 221 height 11
click at [1076, 103] on span "Edit Order" at bounding box center [1095, 99] width 38 height 10
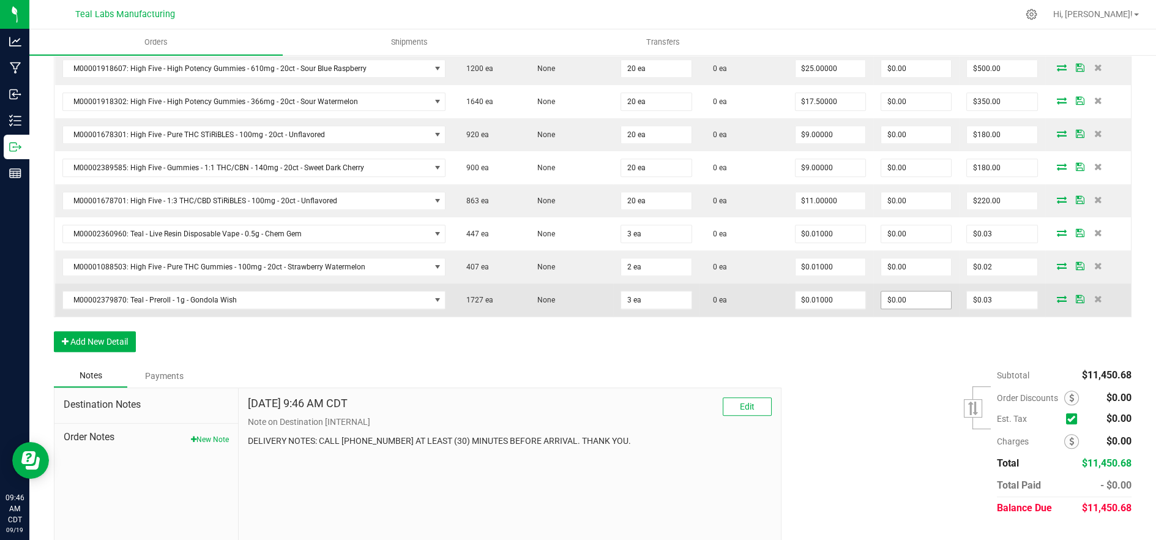
scroll to position [1361, 0]
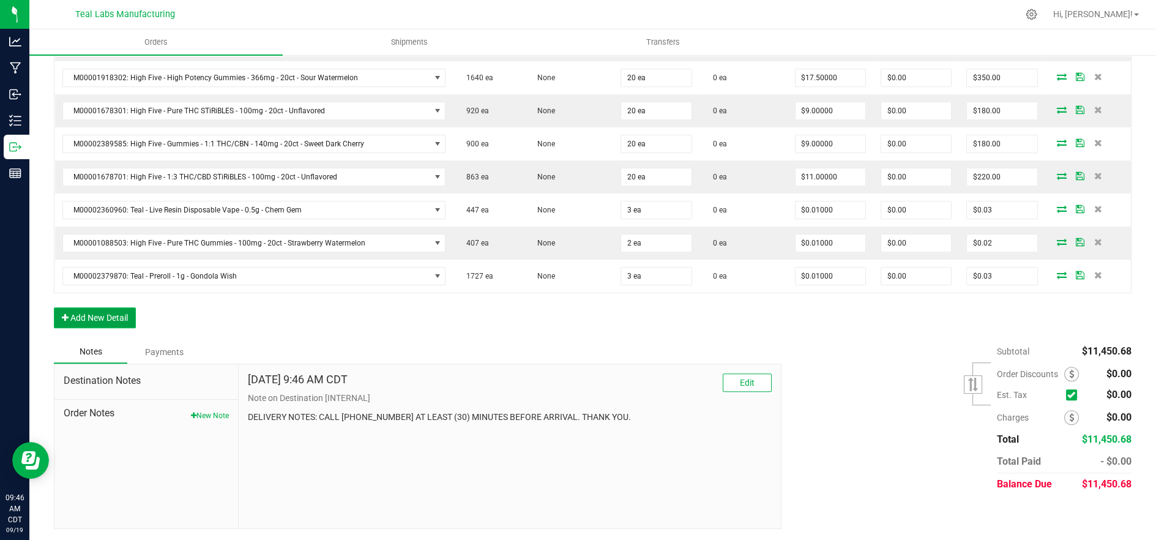
click at [112, 316] on button "Add New Detail" at bounding box center [95, 317] width 82 height 21
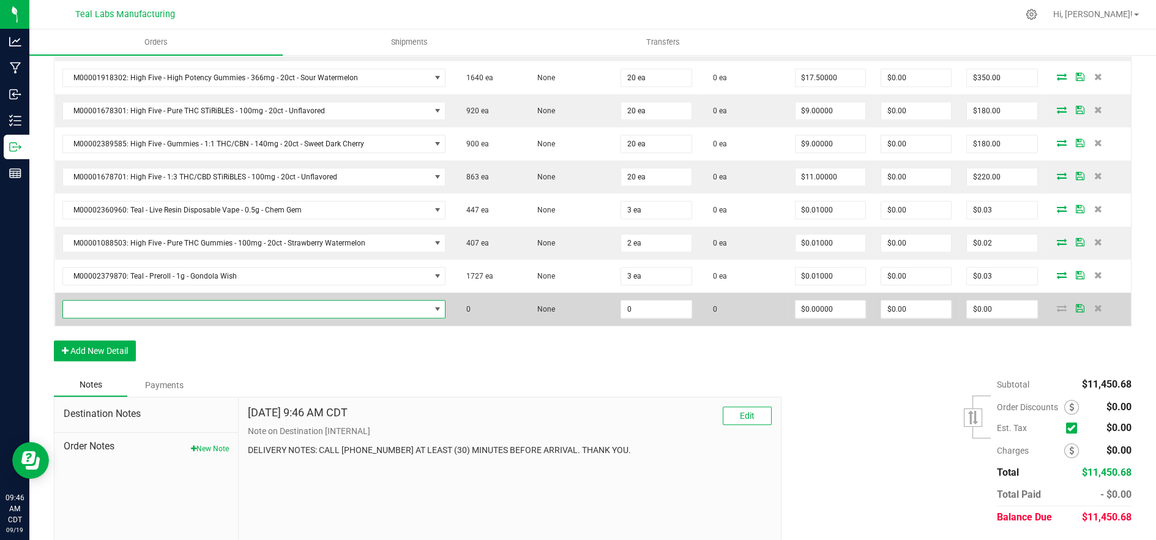
click at [387, 302] on span "NO DATA FOUND" at bounding box center [246, 309] width 367 height 17
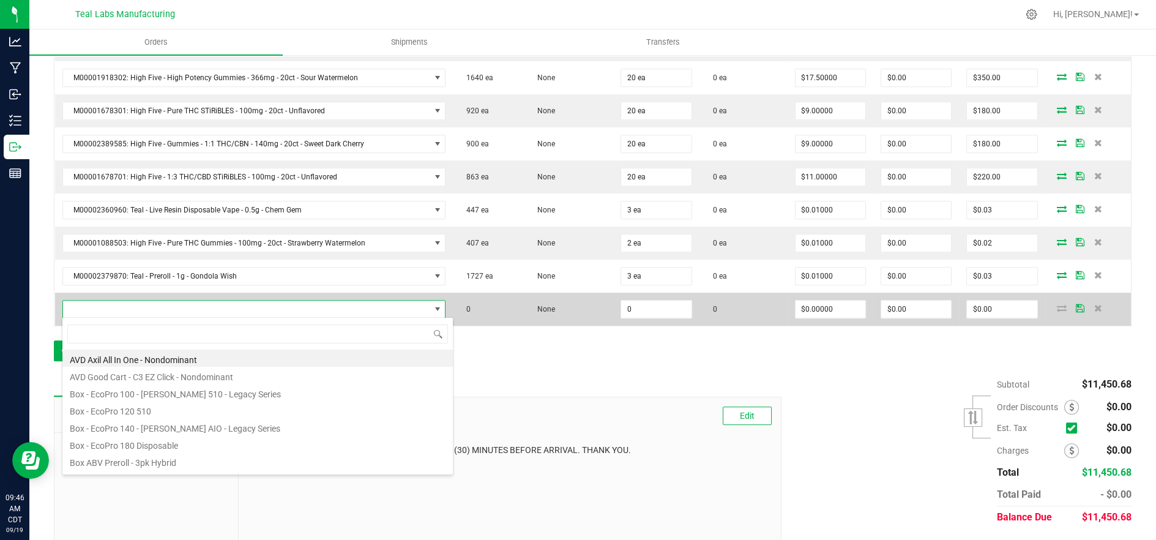
scroll to position [18, 372]
type input "moonbow"
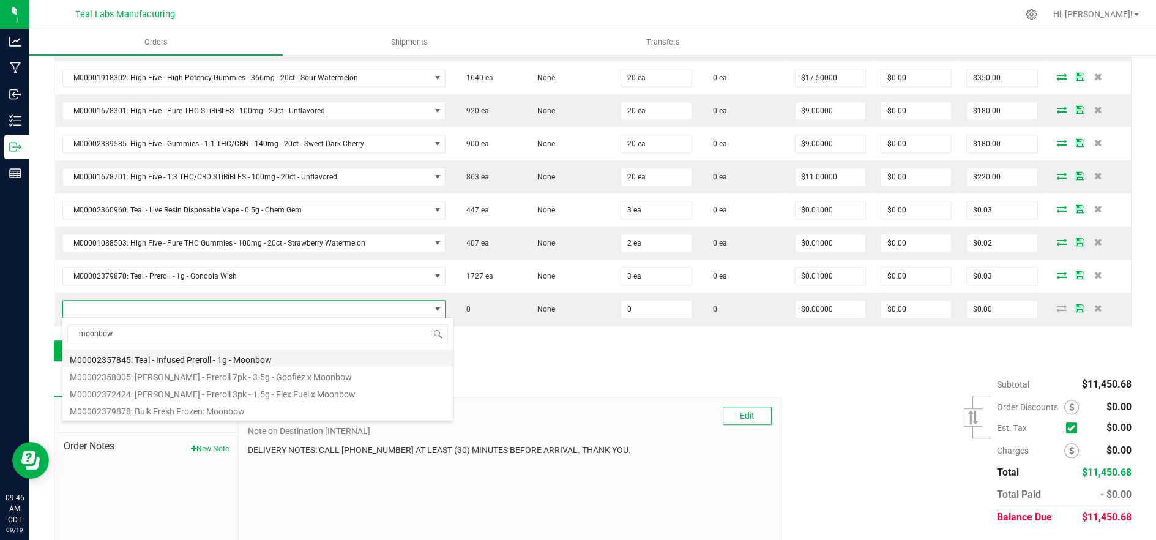
click at [269, 361] on li "M00002357845: Teal - Infused Preroll - 1g - Moonbow" at bounding box center [257, 357] width 390 height 17
type input "0 ea"
type input "$10.00000"
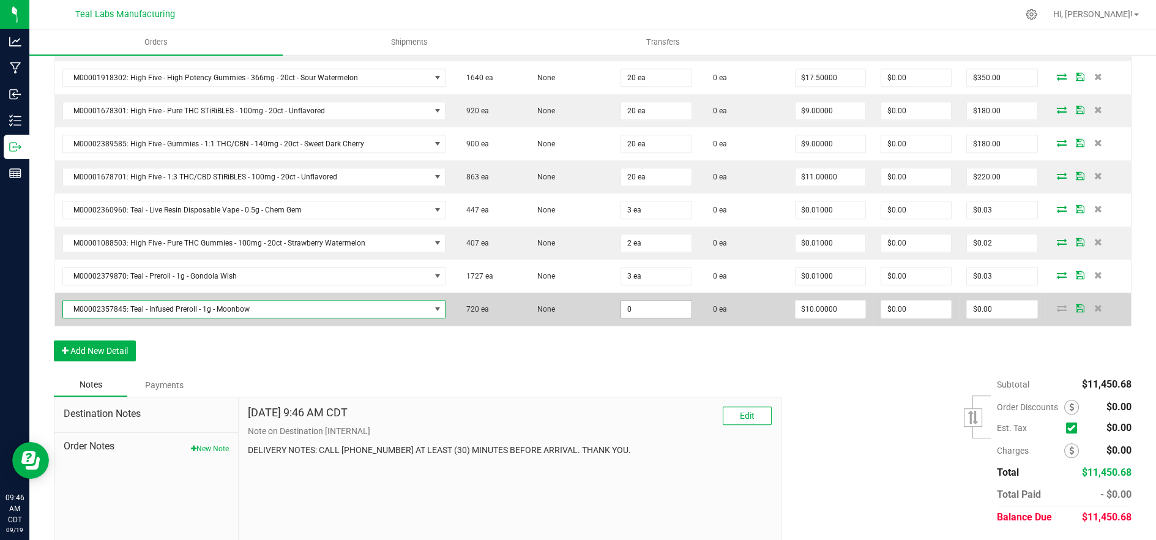
click at [622, 307] on input "0" at bounding box center [656, 309] width 70 height 17
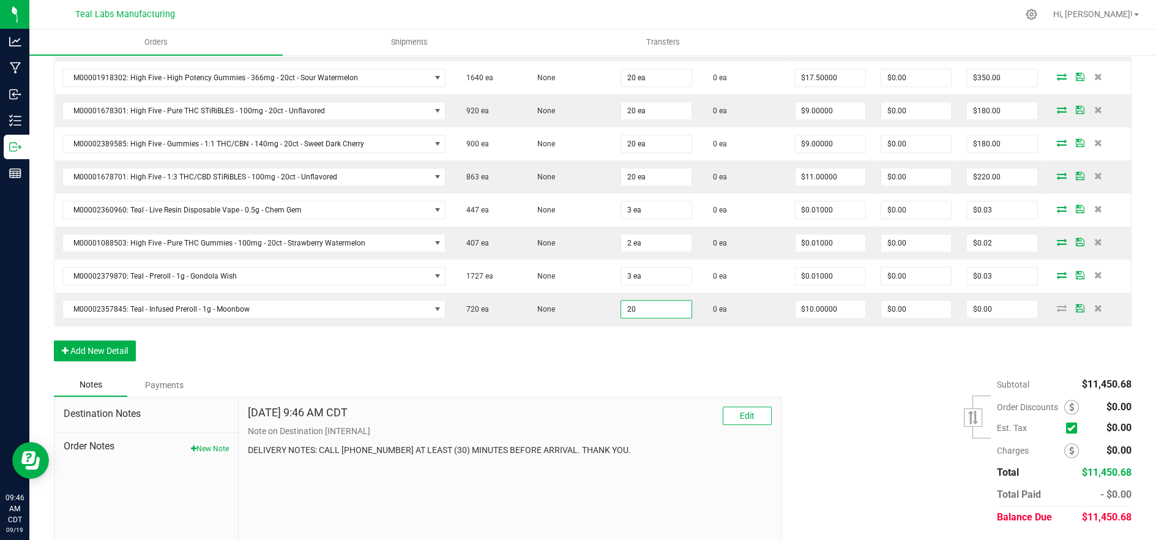
type input "20 ea"
type input "$200.00"
drag, startPoint x: 808, startPoint y: 384, endPoint x: 816, endPoint y: 367, distance: 19.2
click at [808, 383] on div "Subtotal $11,450.68 Est. Tax" at bounding box center [951, 450] width 359 height 155
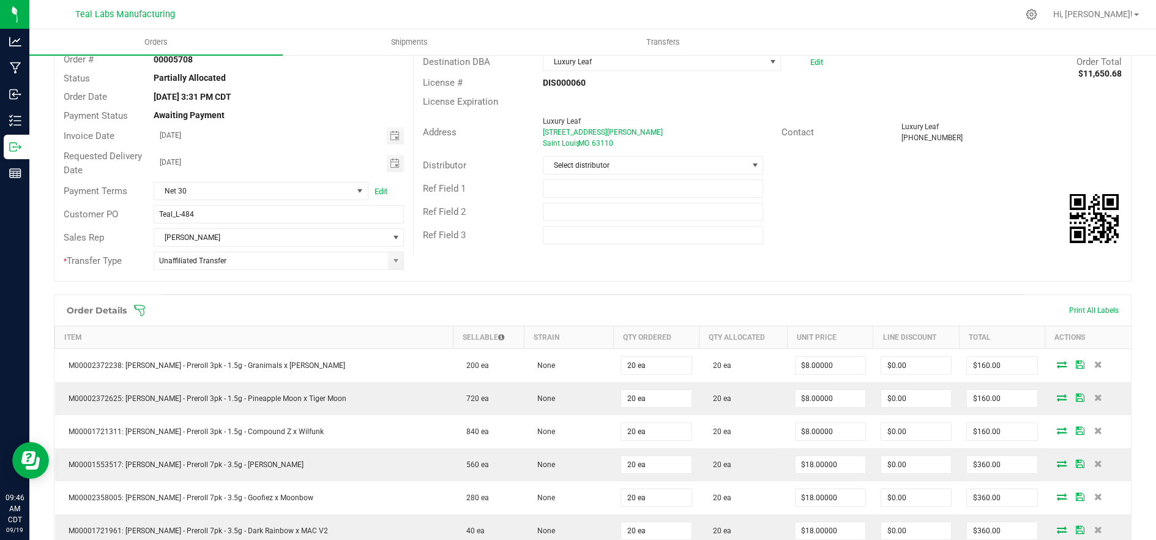
scroll to position [0, 0]
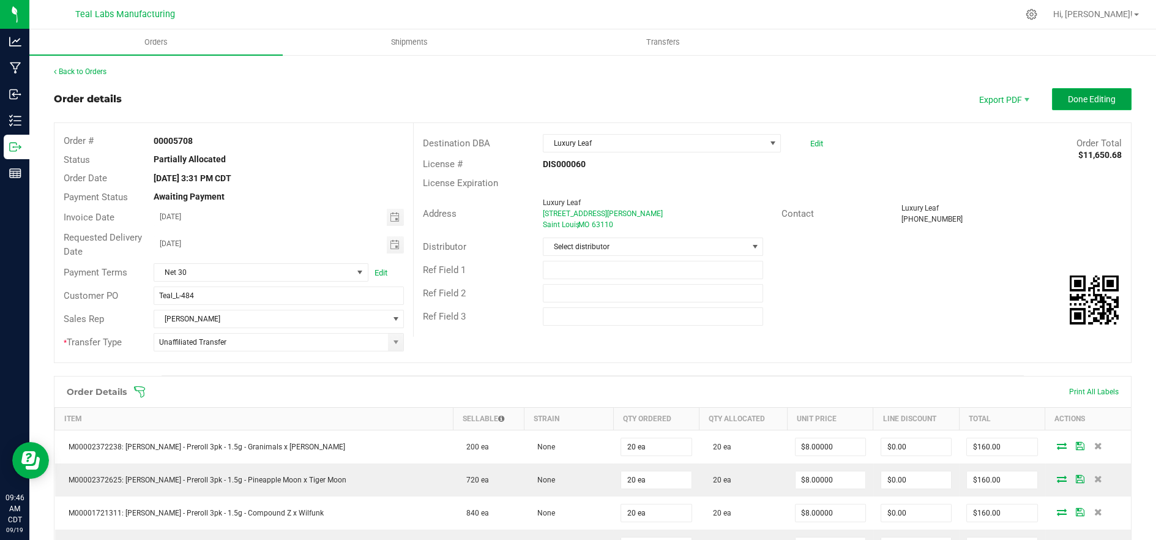
click at [1056, 101] on button "Done Editing" at bounding box center [1092, 99] width 80 height 22
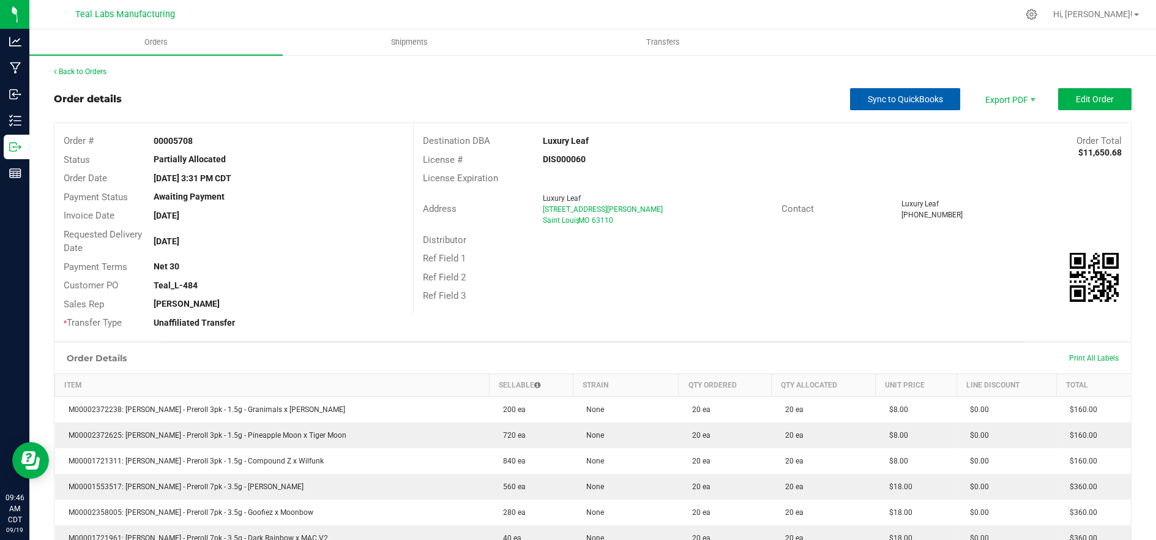
click at [938, 103] on button "Sync to QuickBooks" at bounding box center [905, 99] width 110 height 22
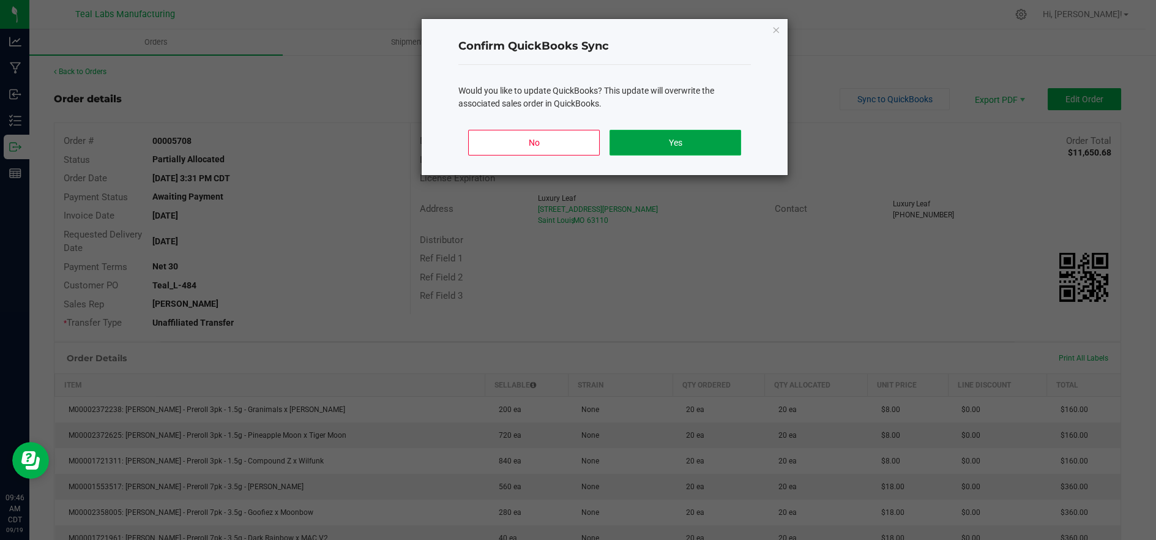
click at [671, 142] on button "Yes" at bounding box center [676, 143] width 132 height 26
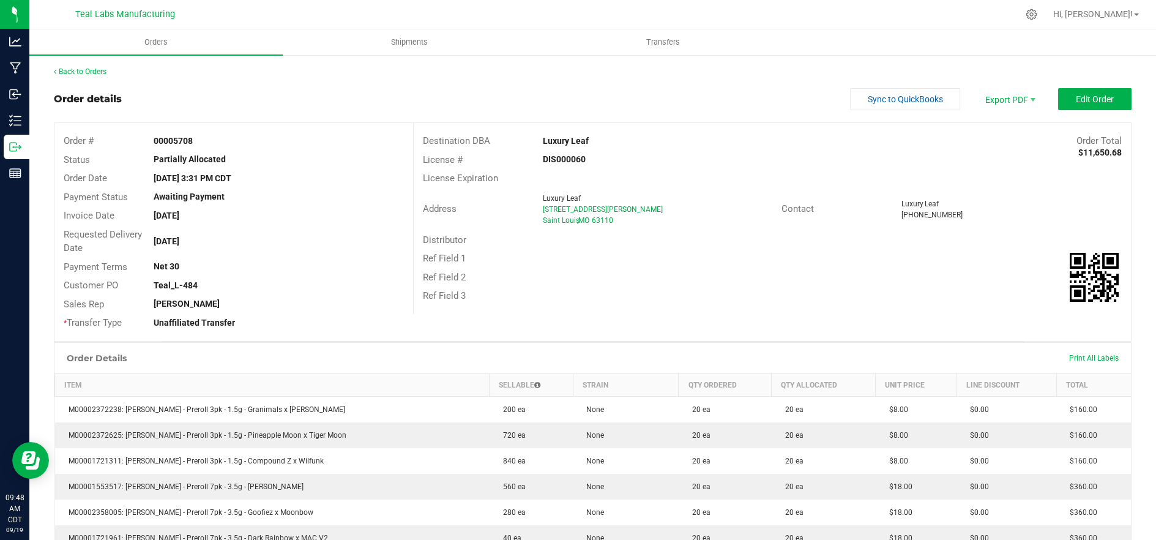
click at [1029, 215] on div "[PHONE_NUMBER]" at bounding box center [1011, 214] width 221 height 11
click at [1062, 103] on button "Edit Order" at bounding box center [1094, 99] width 73 height 22
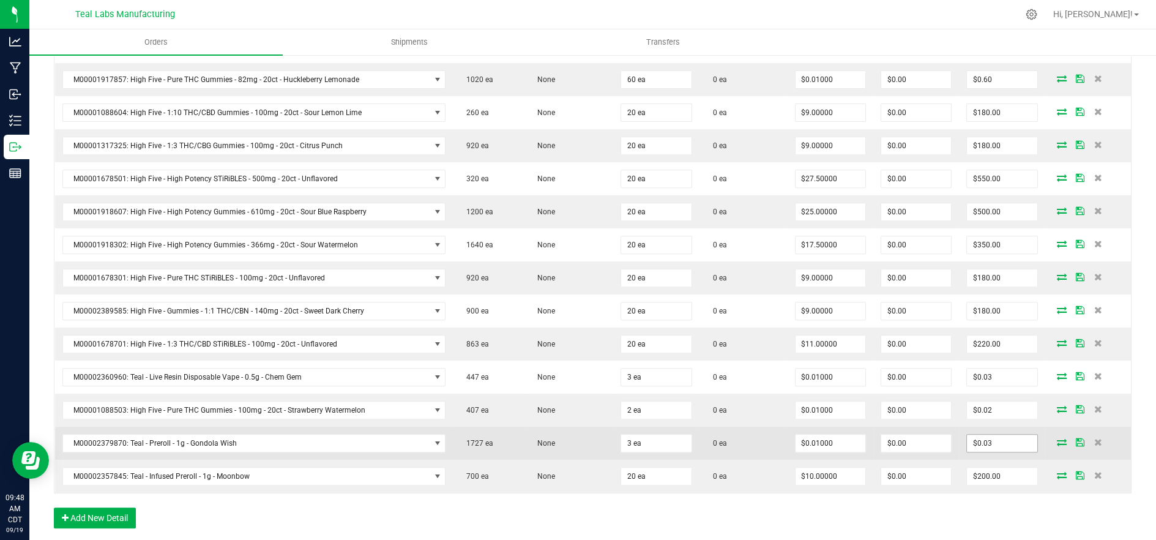
scroll to position [1393, 0]
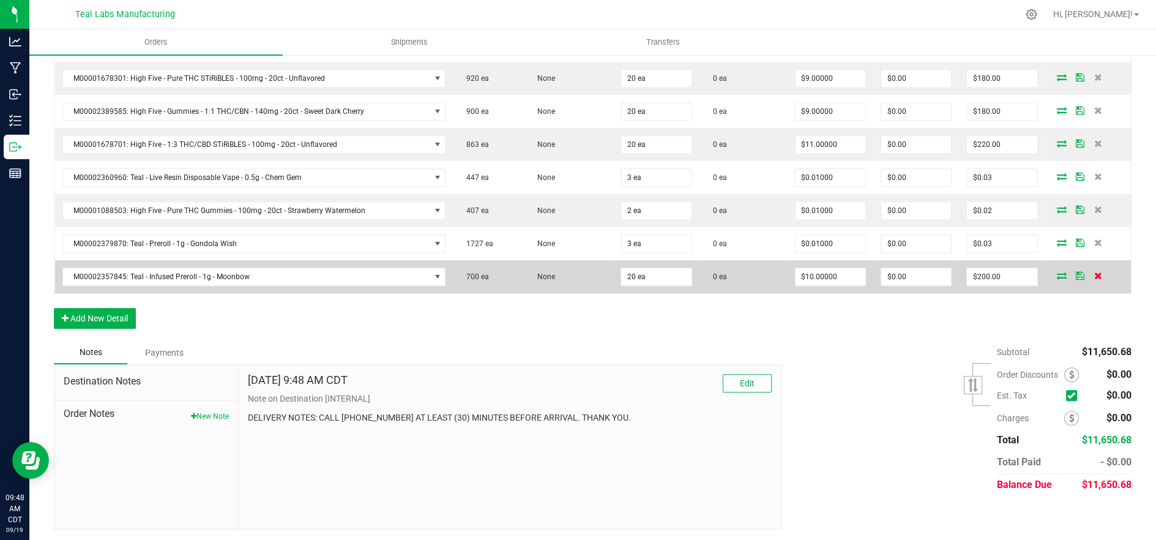
click at [1094, 272] on icon at bounding box center [1098, 275] width 8 height 7
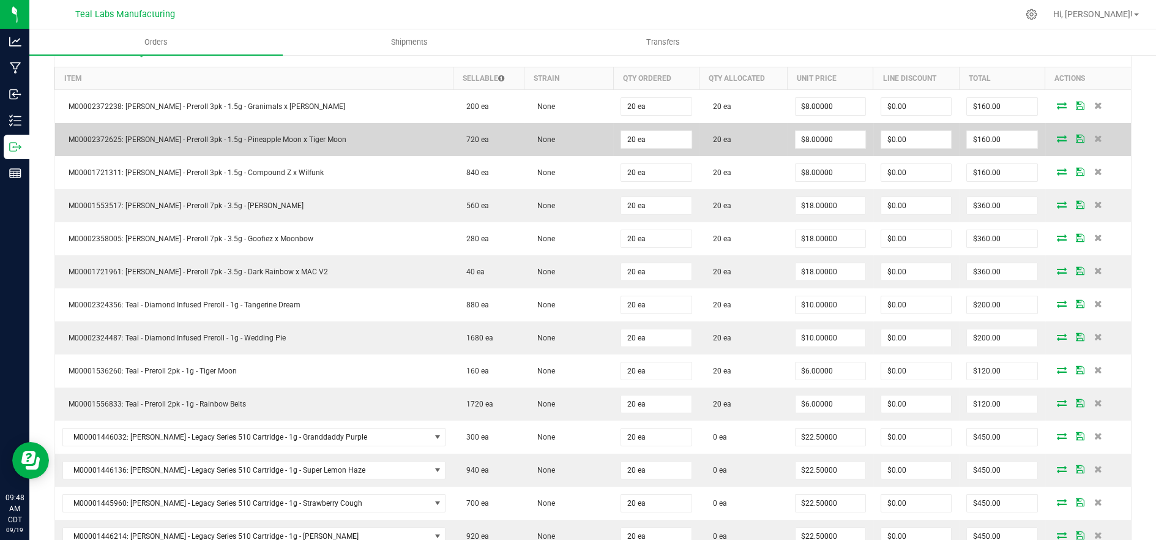
scroll to position [0, 0]
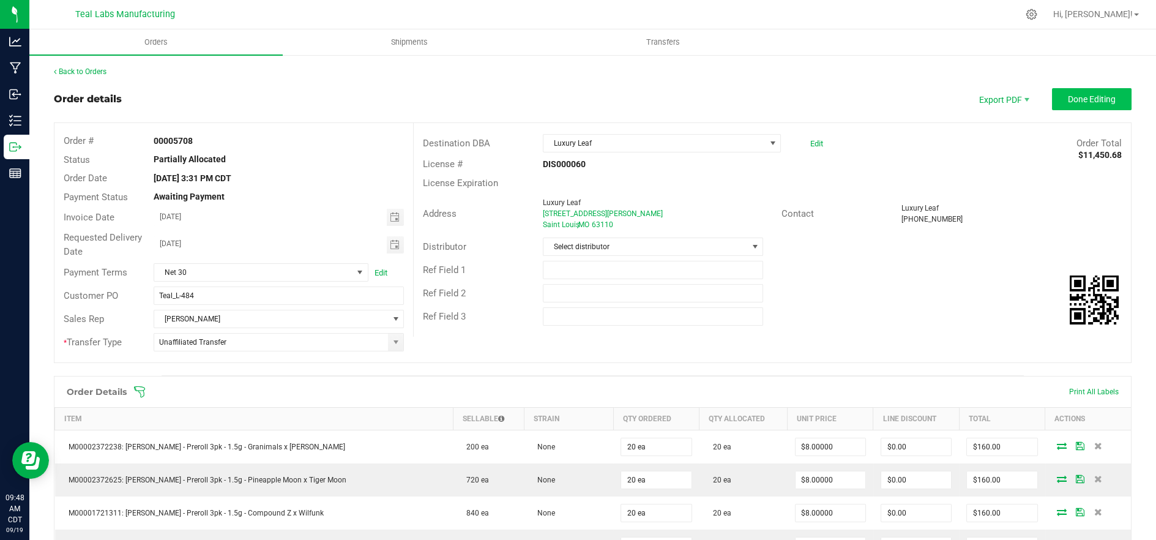
click at [1088, 97] on span "Done Editing" at bounding box center [1092, 99] width 48 height 10
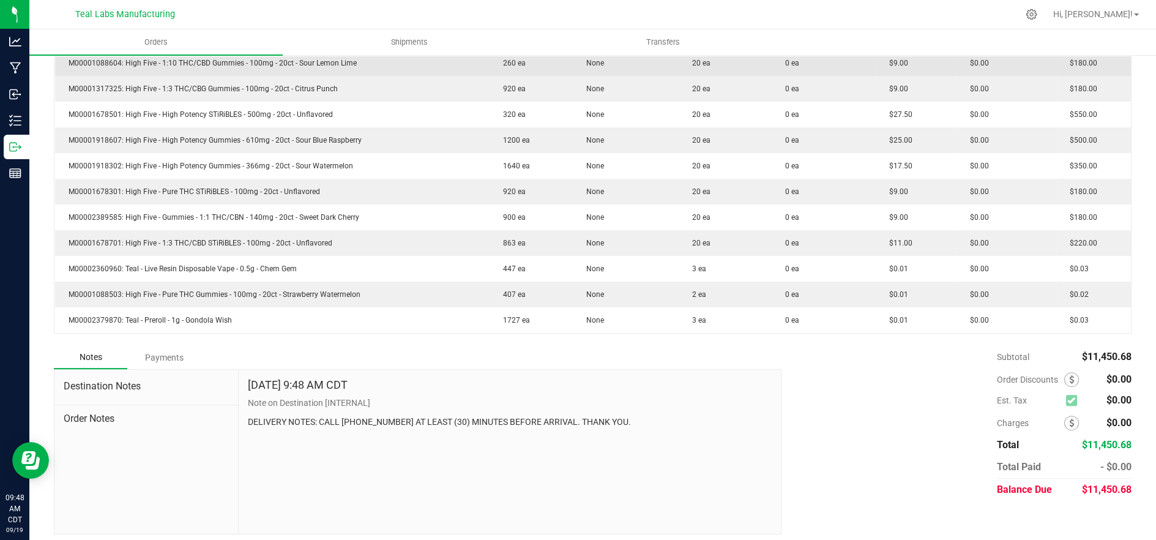
scroll to position [1020, 0]
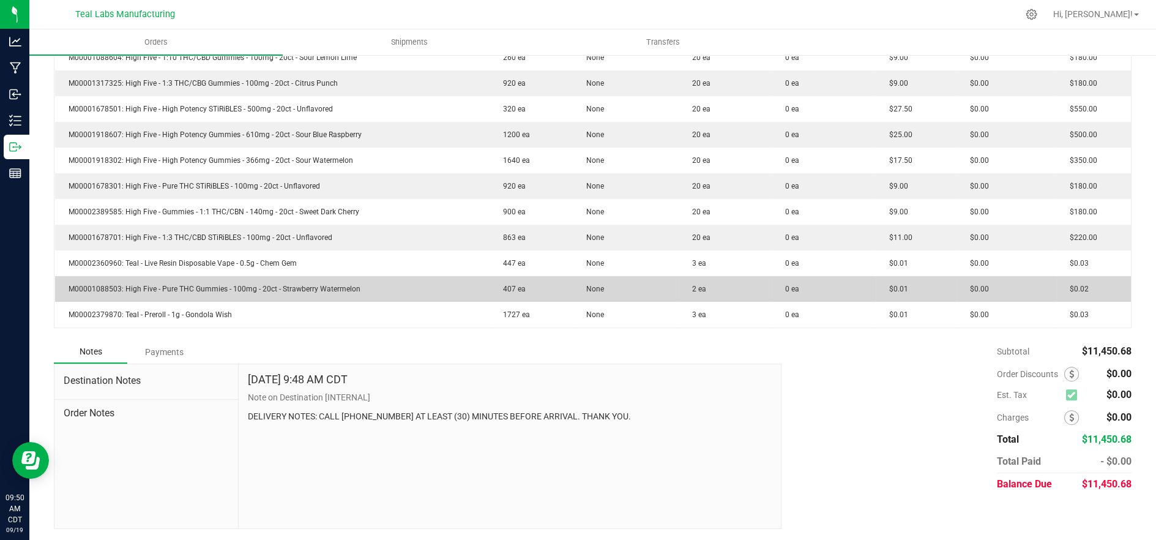
click at [1013, 292] on td "$0.00" at bounding box center [1007, 289] width 100 height 26
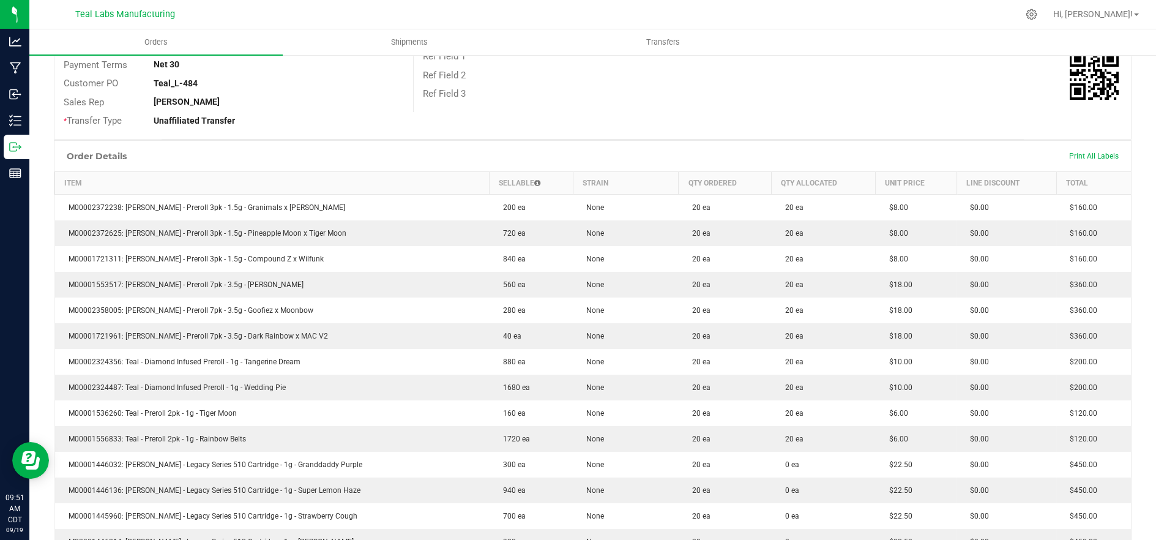
scroll to position [0, 0]
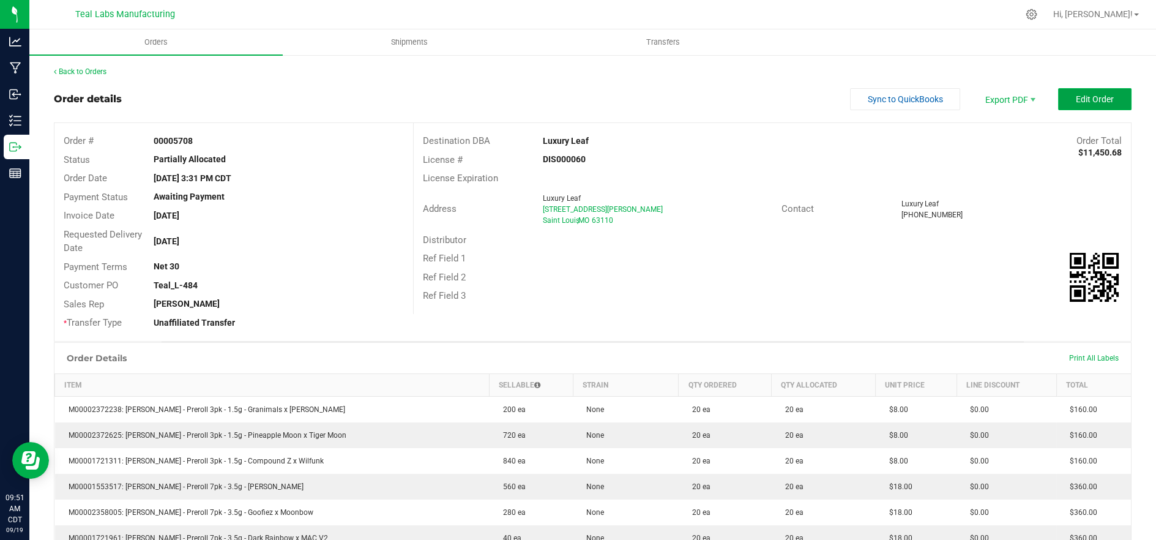
click at [1072, 107] on button "Edit Order" at bounding box center [1094, 99] width 73 height 22
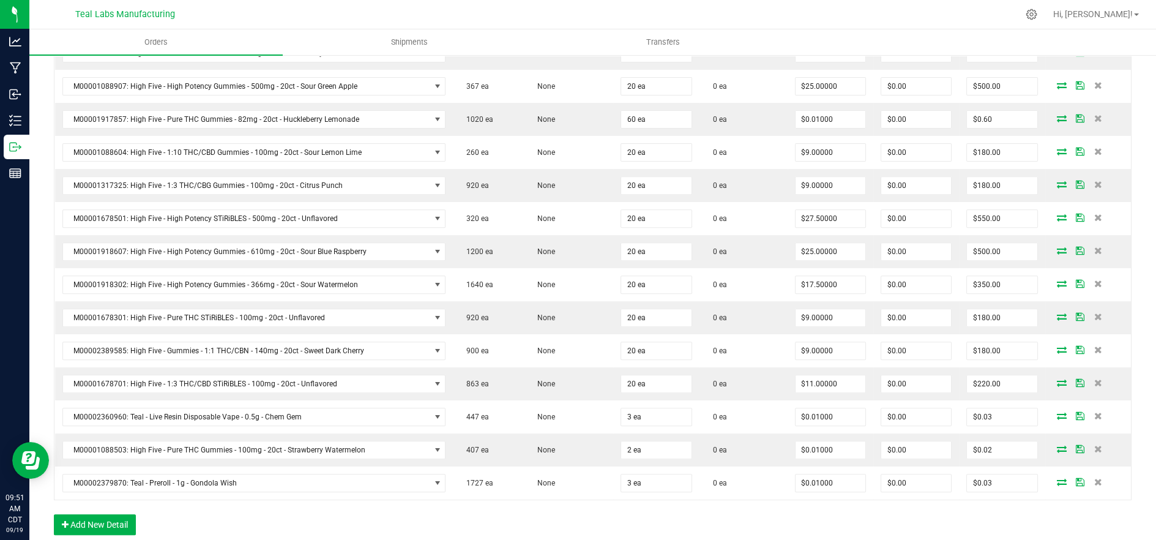
scroll to position [1361, 0]
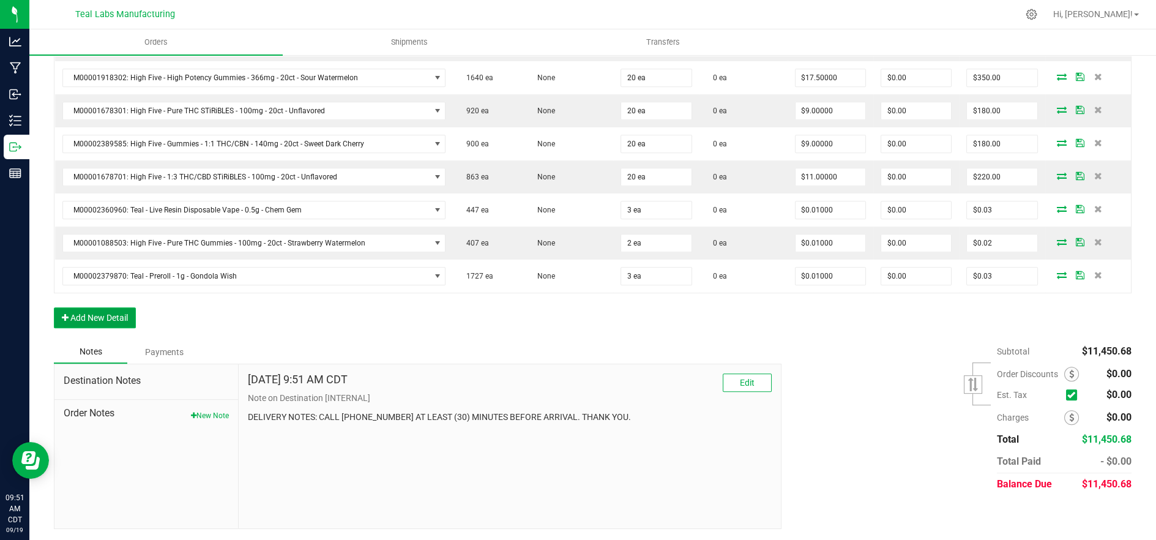
click at [125, 318] on button "Add New Detail" at bounding box center [95, 317] width 82 height 21
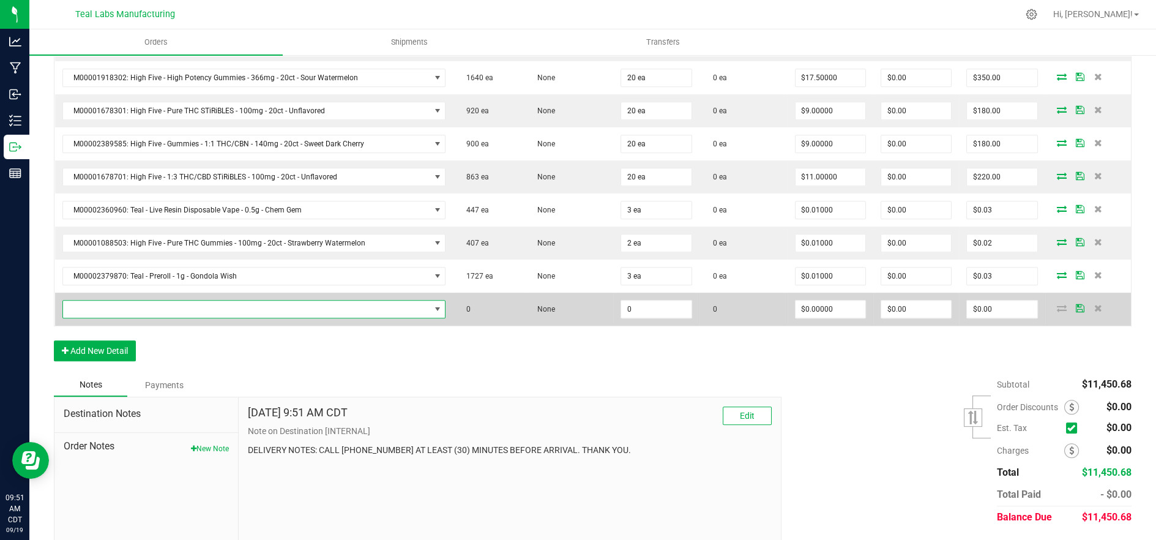
click at [375, 311] on span "NO DATA FOUND" at bounding box center [246, 309] width 367 height 17
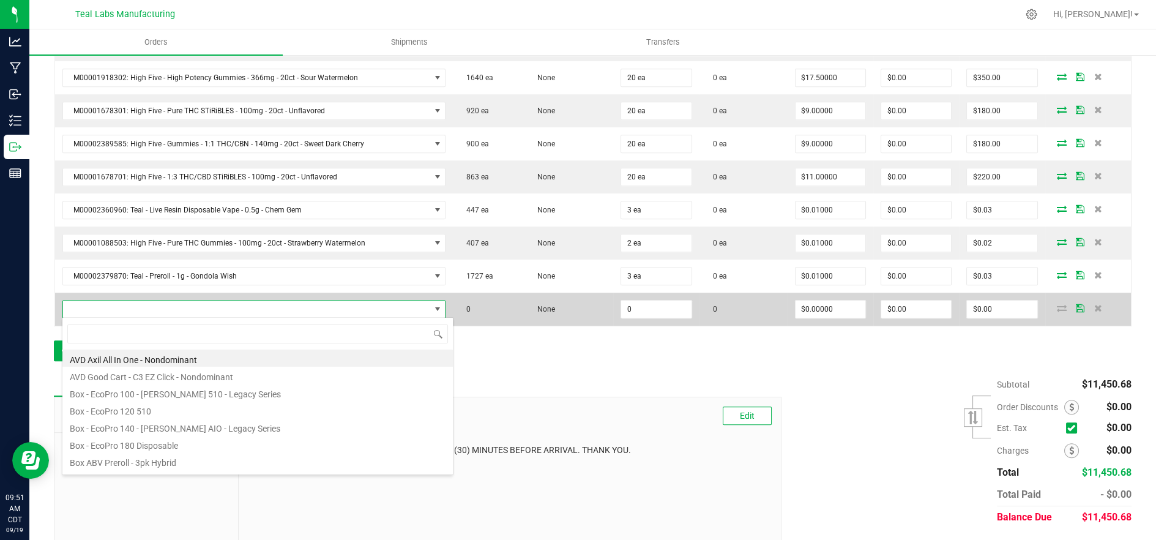
scroll to position [18, 372]
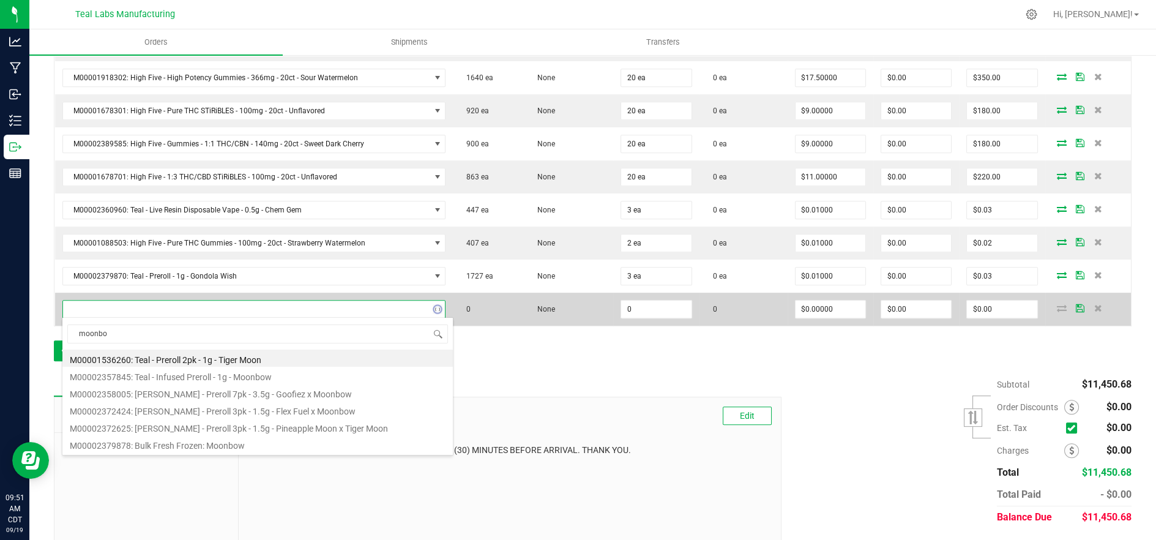
type input "moonbow"
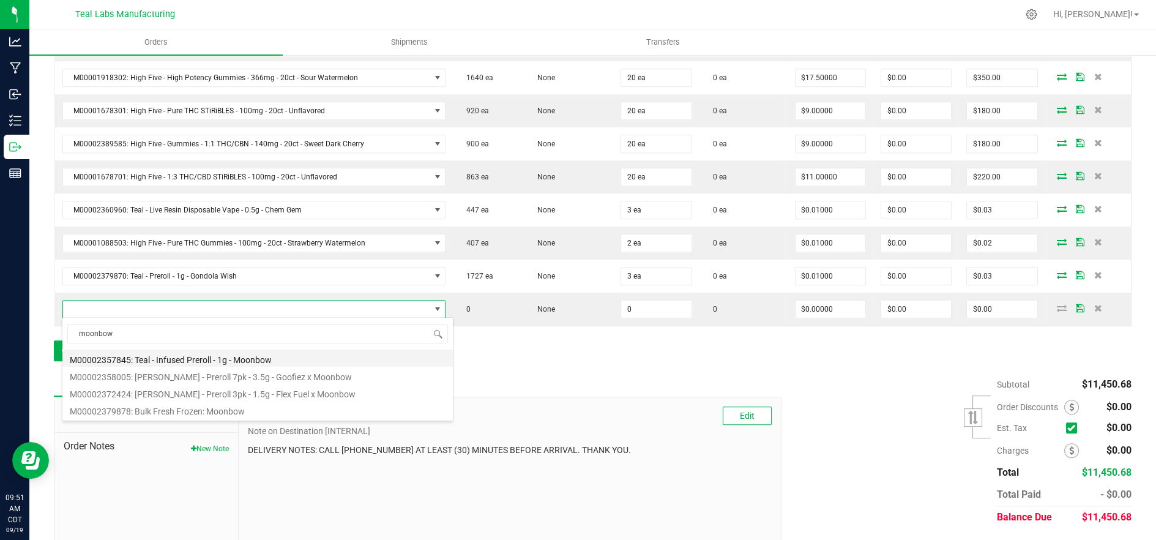
click at [323, 359] on li "M00002357845: Teal - Infused Preroll - 1g - Moonbow" at bounding box center [257, 357] width 390 height 17
type input "0 ea"
type input "$10.00000"
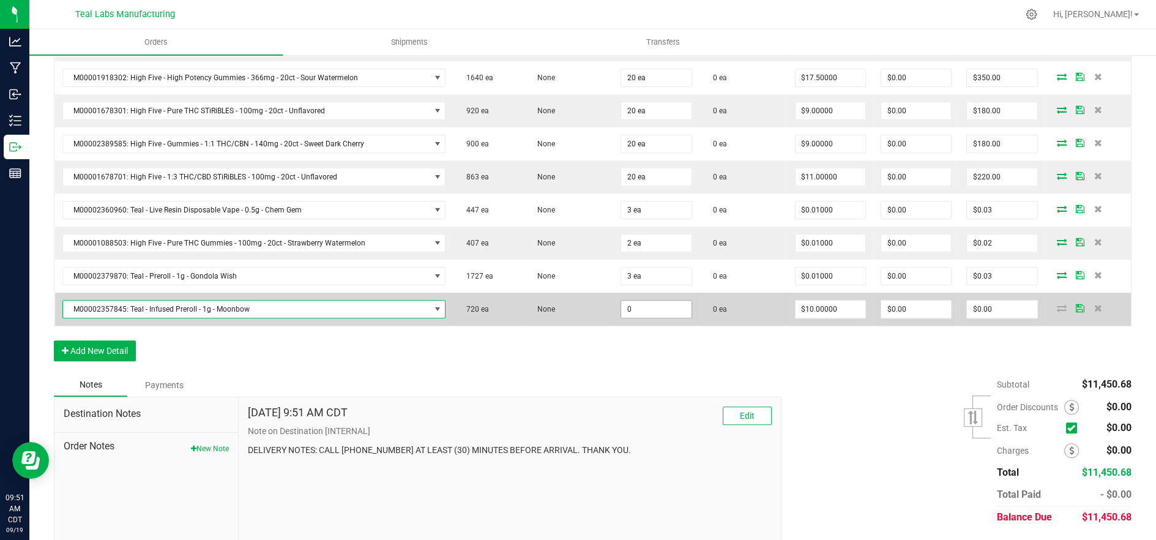
click at [630, 310] on input "0" at bounding box center [656, 309] width 70 height 17
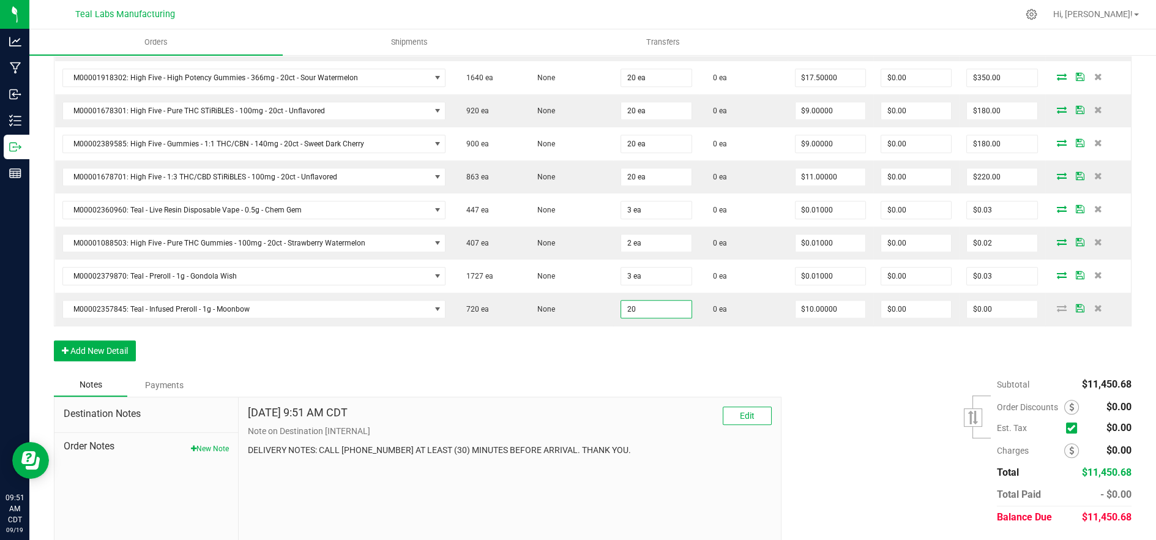
type input "20 ea"
type input "$200.00"
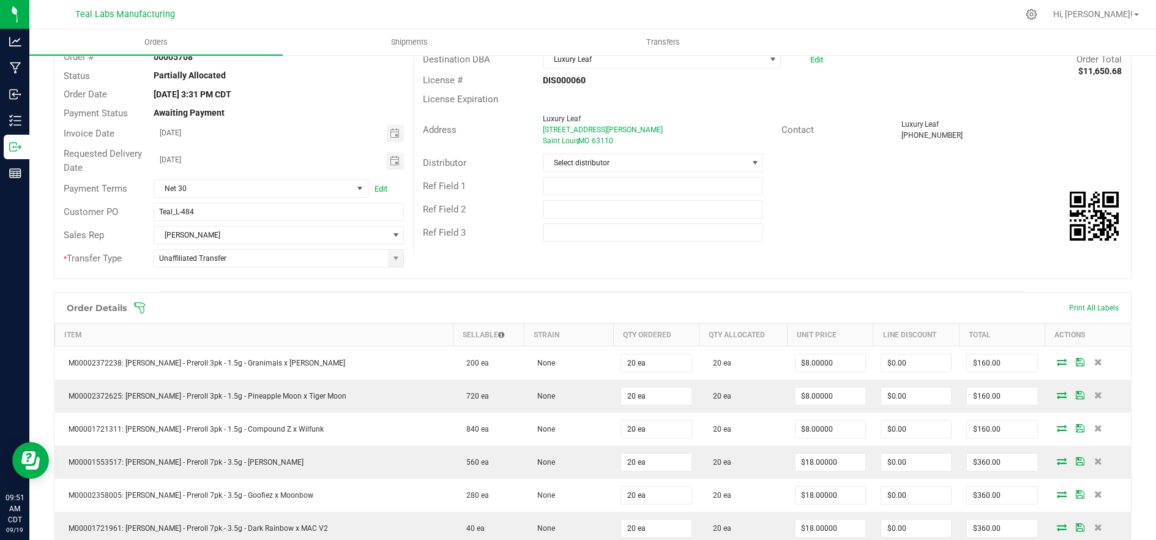
scroll to position [0, 0]
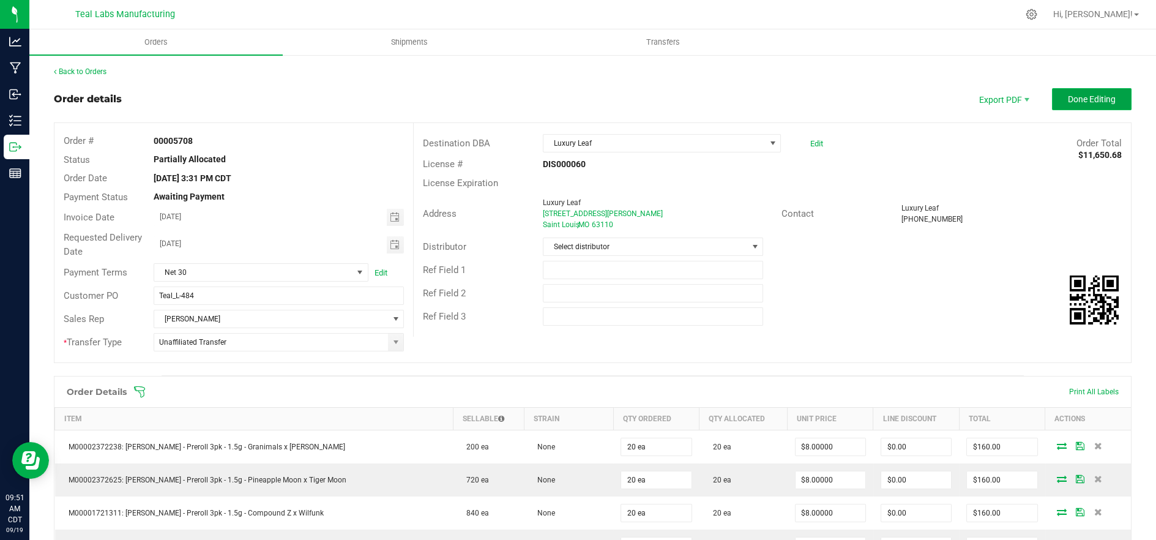
click at [1072, 99] on span "Done Editing" at bounding box center [1092, 99] width 48 height 10
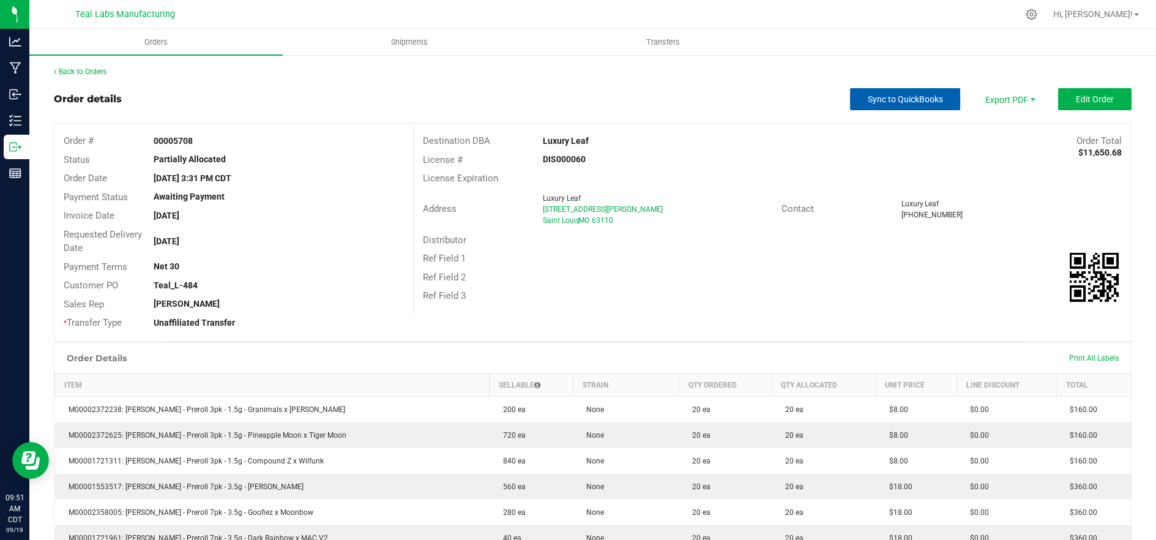
click at [903, 99] on span "Sync to QuickBooks" at bounding box center [905, 99] width 75 height 10
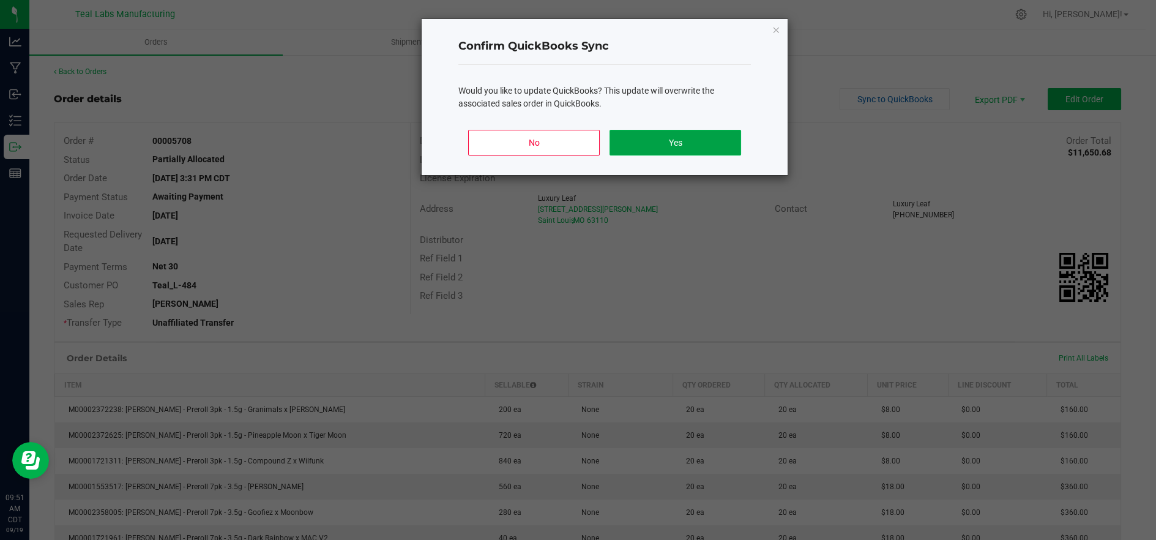
click at [667, 148] on button "Yes" at bounding box center [676, 143] width 132 height 26
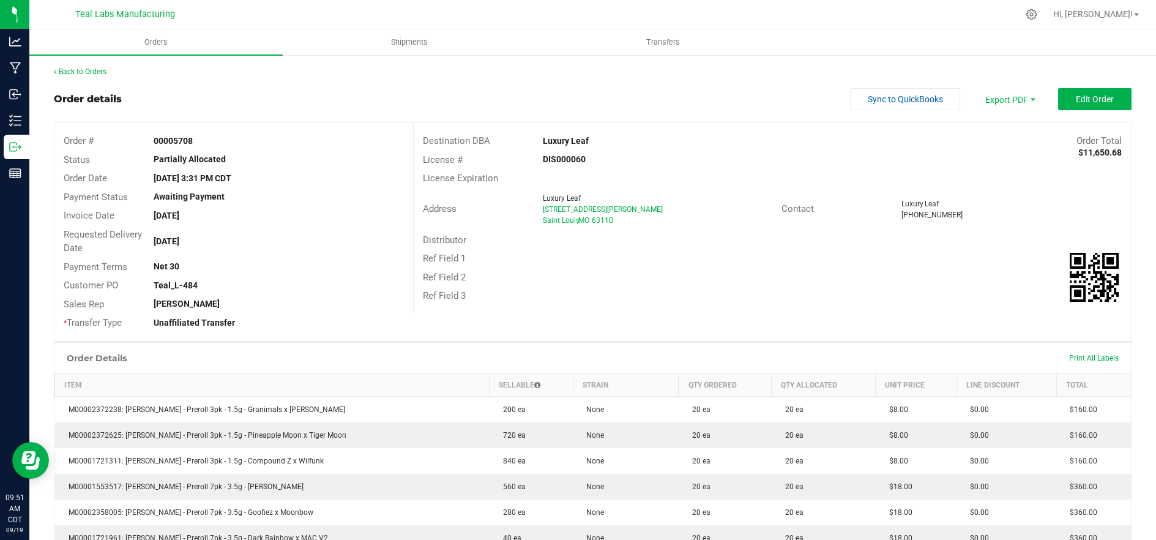
click at [1018, 207] on div "Luxury Leaf" at bounding box center [1011, 203] width 221 height 11
click at [868, 105] on button "Sync to QuickBooks" at bounding box center [905, 99] width 110 height 22
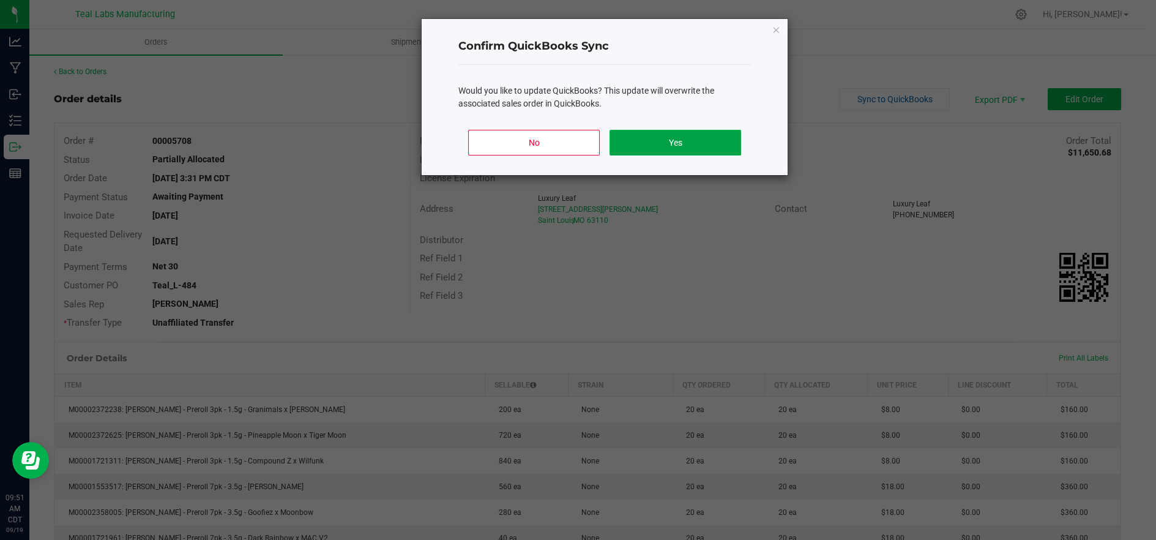
drag, startPoint x: 712, startPoint y: 143, endPoint x: 953, endPoint y: 141, distance: 241.2
click at [713, 142] on button "Yes" at bounding box center [676, 143] width 132 height 26
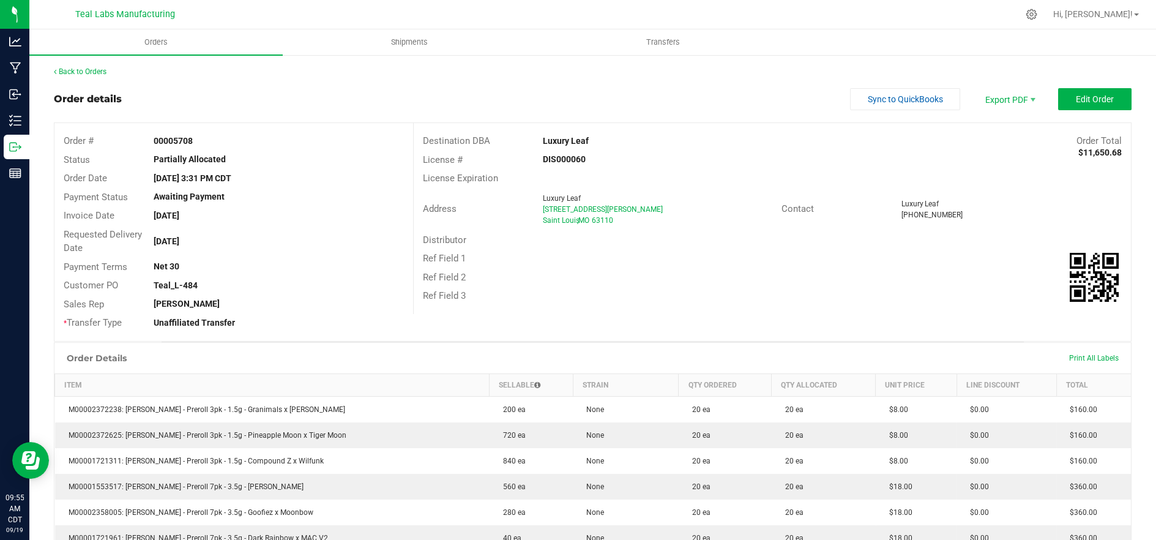
click at [277, 235] on div "[DATE]" at bounding box center [278, 241] width 269 height 13
click at [884, 100] on span "Sync to QuickBooks" at bounding box center [905, 99] width 75 height 10
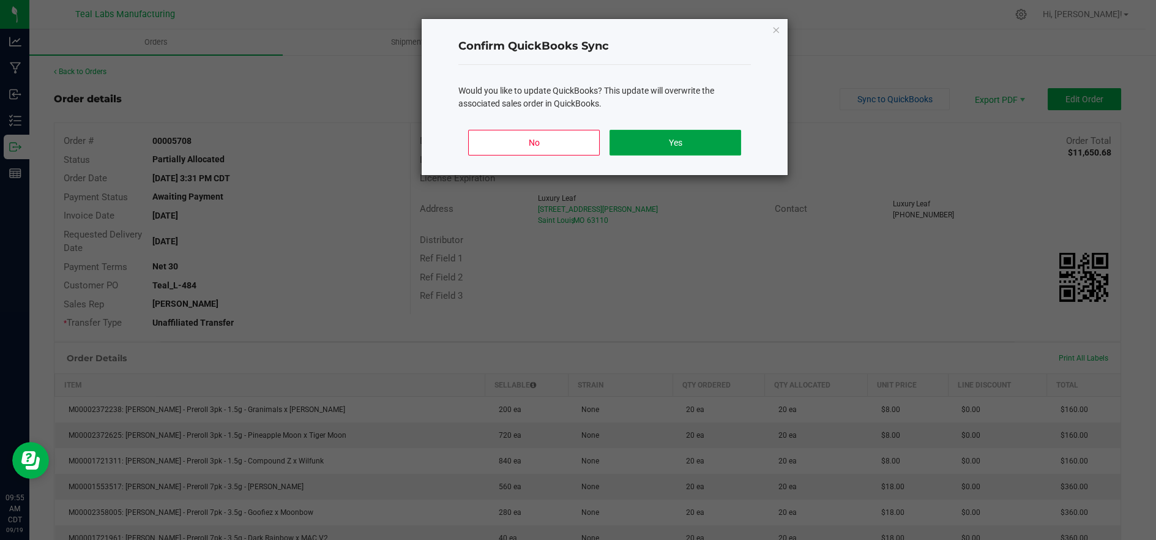
click at [673, 147] on button "Yes" at bounding box center [676, 143] width 132 height 26
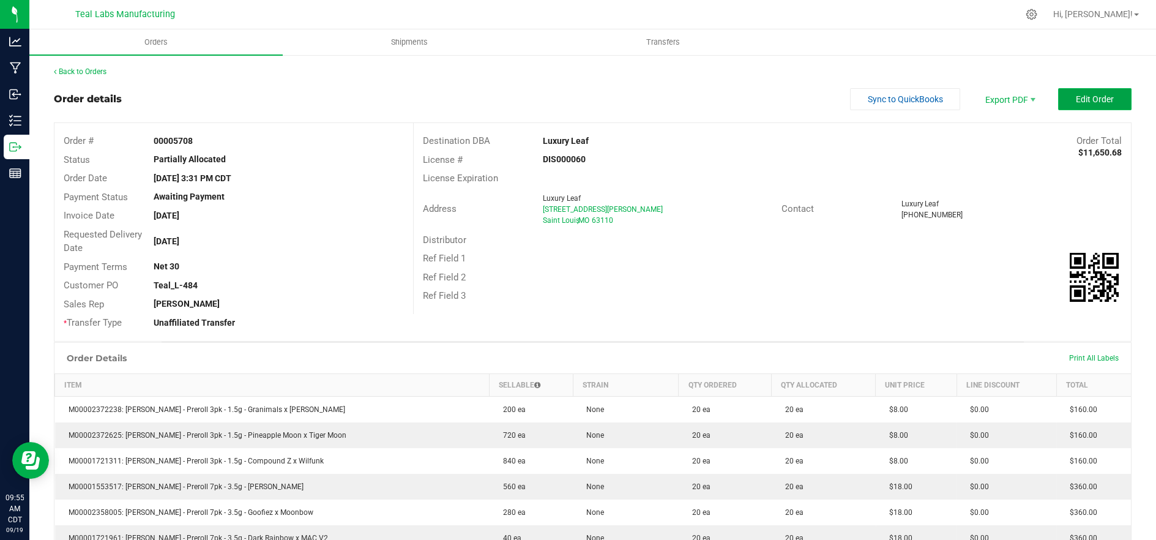
click at [1082, 99] on span "Edit Order" at bounding box center [1095, 99] width 38 height 10
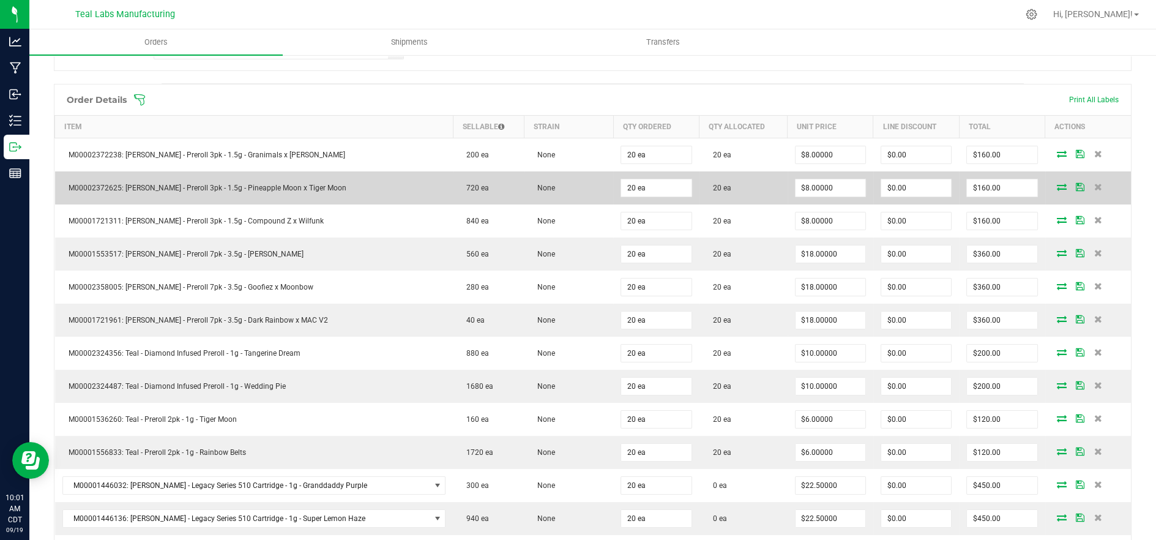
scroll to position [272, 0]
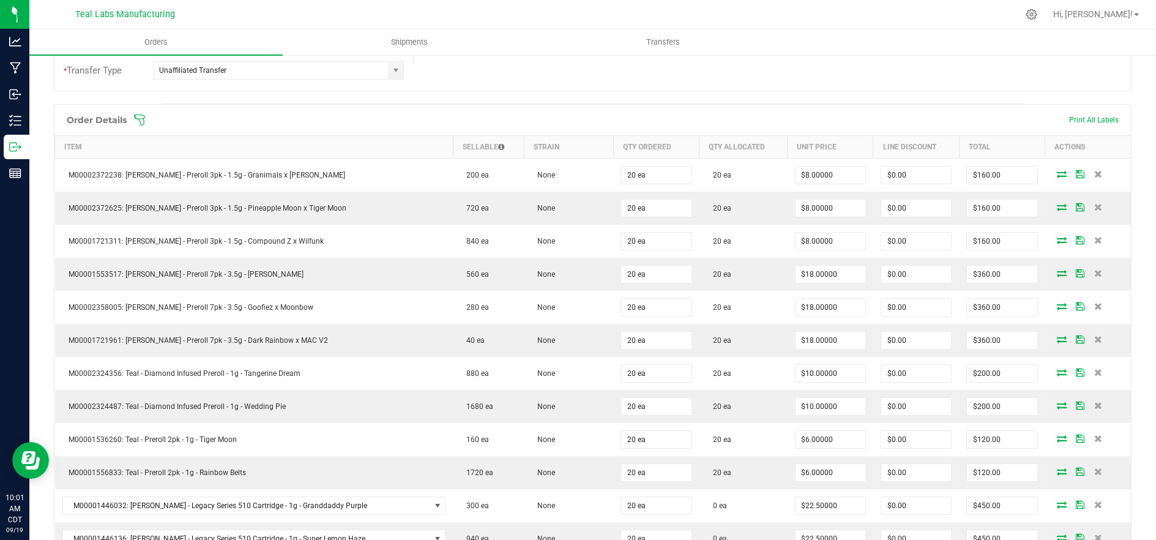
click at [368, 114] on span at bounding box center [672, 120] width 1078 height 12
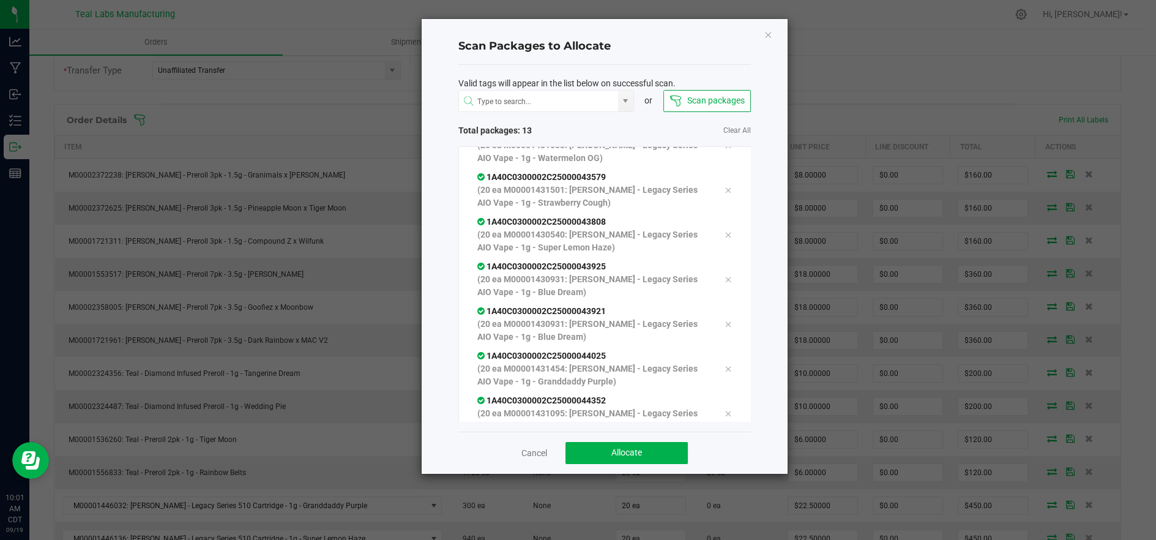
scroll to position [291, 0]
click at [670, 457] on button "Allocate" at bounding box center [627, 453] width 122 height 22
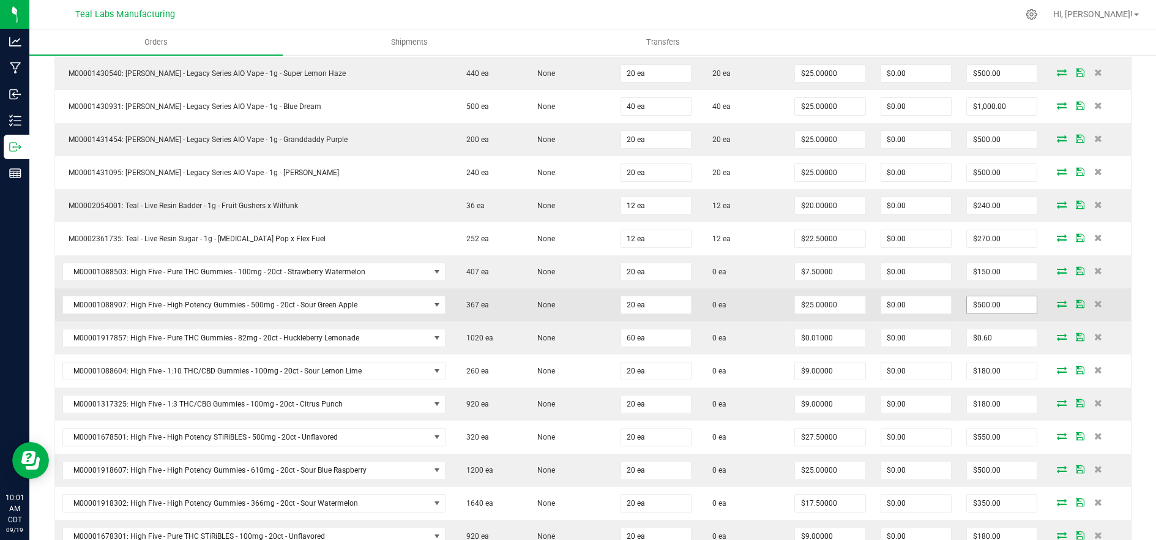
scroll to position [952, 0]
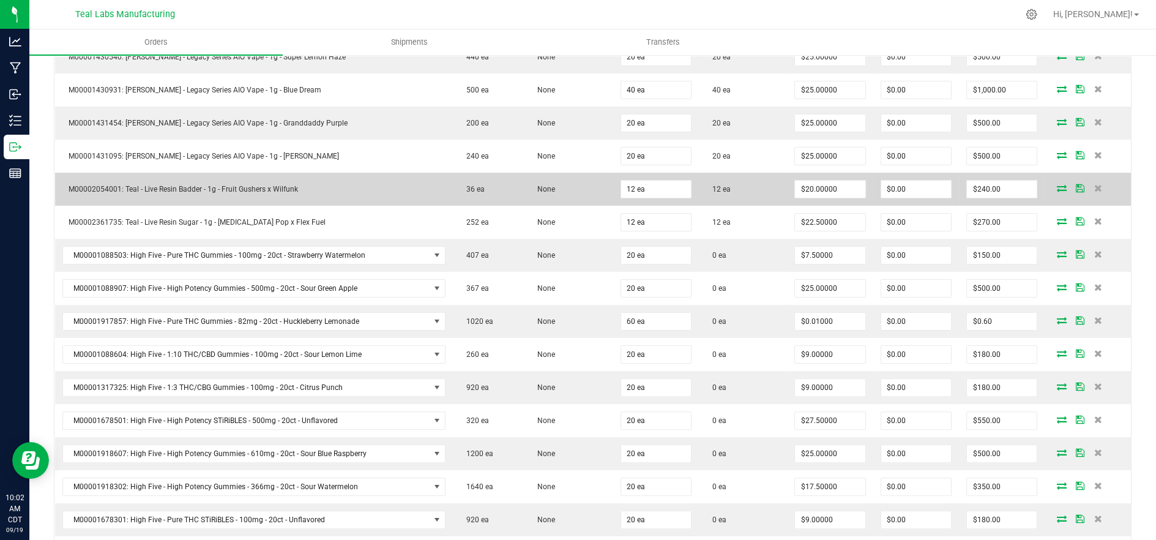
click at [1056, 184] on icon at bounding box center [1061, 187] width 10 height 7
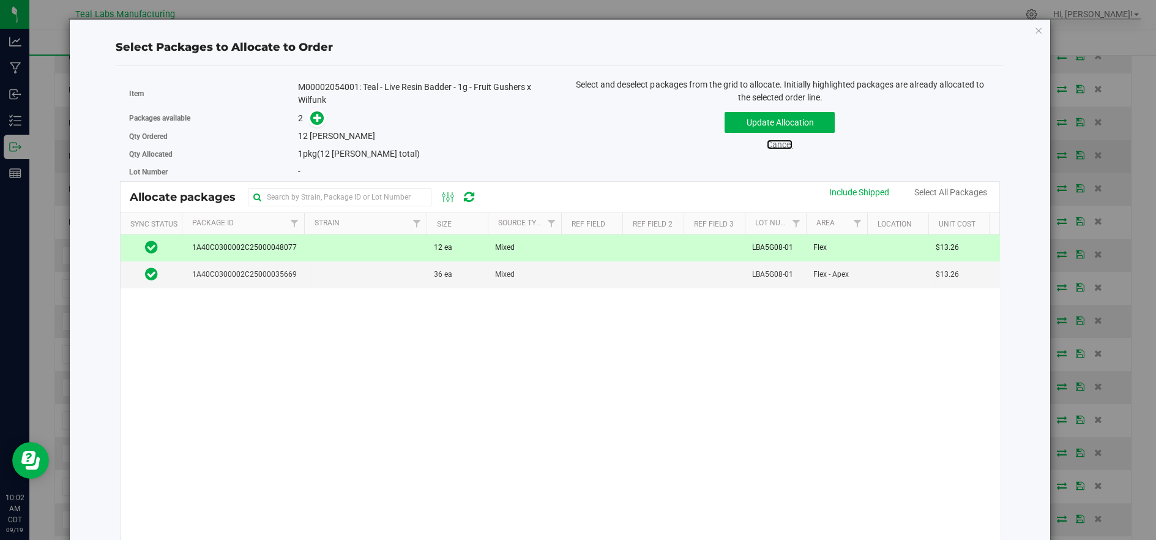
click at [776, 144] on link "Cancel" at bounding box center [780, 145] width 26 height 10
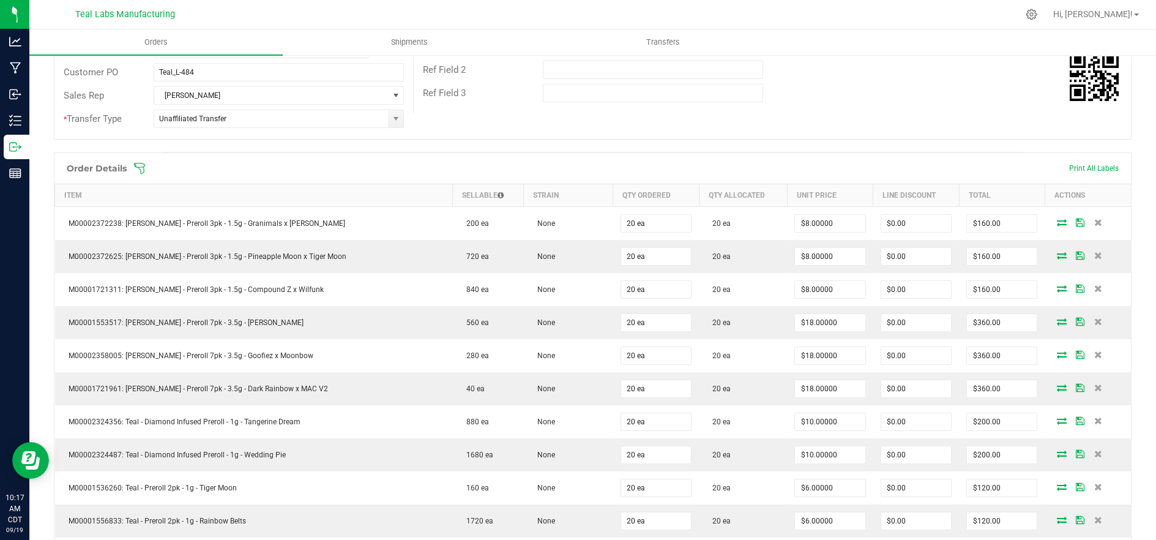
scroll to position [204, 0]
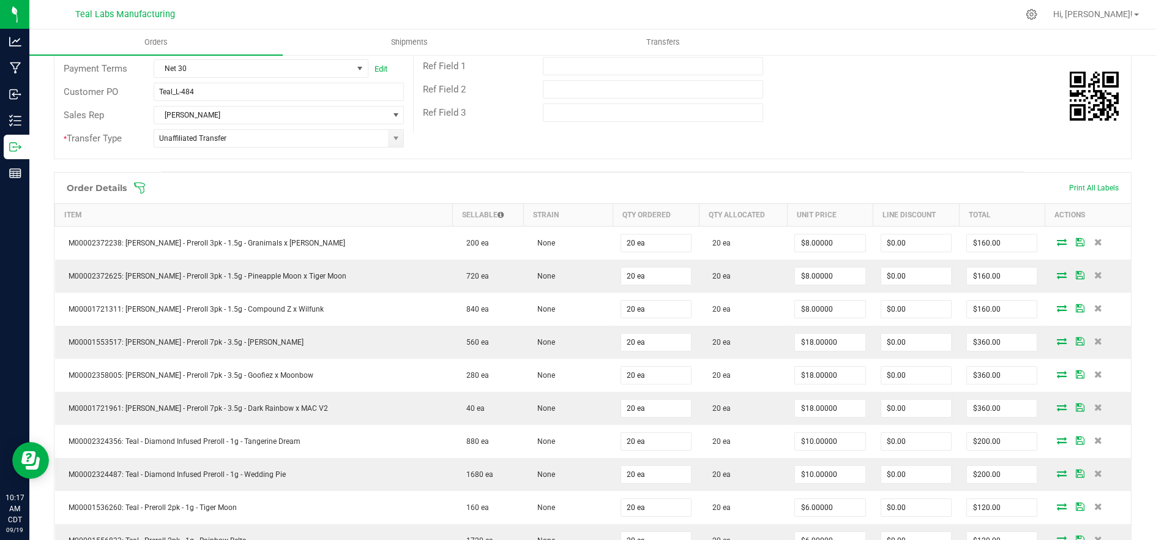
click at [395, 188] on span at bounding box center [672, 188] width 1078 height 12
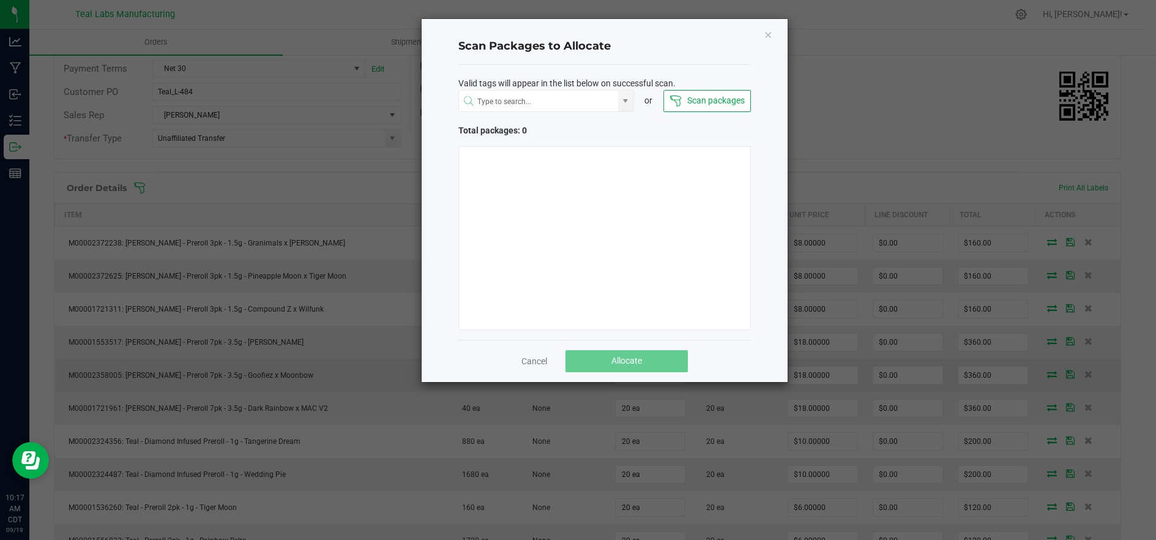
click at [532, 359] on link "Cancel" at bounding box center [534, 361] width 26 height 12
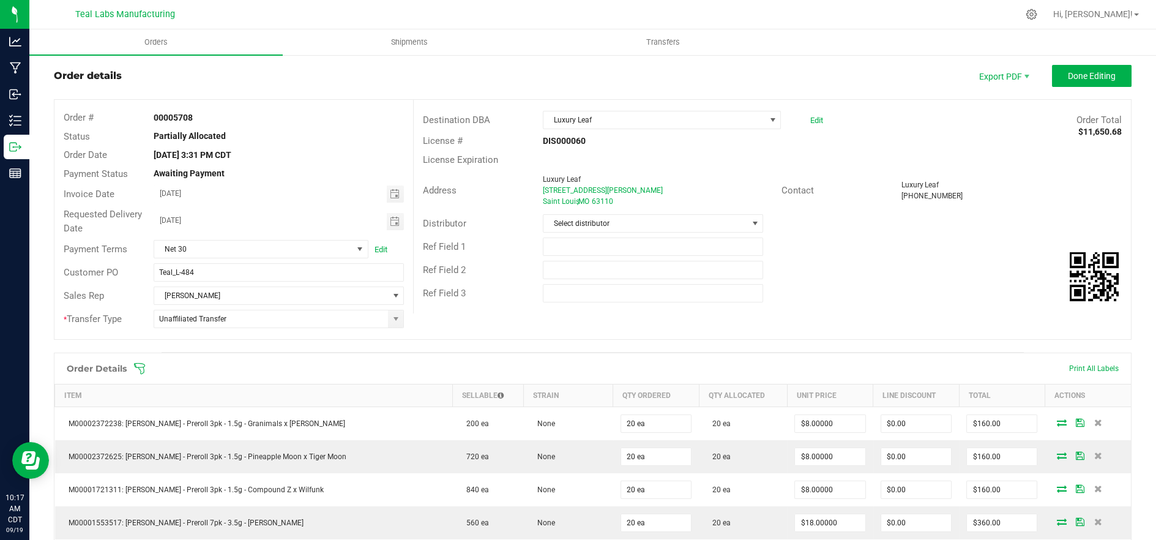
scroll to position [0, 0]
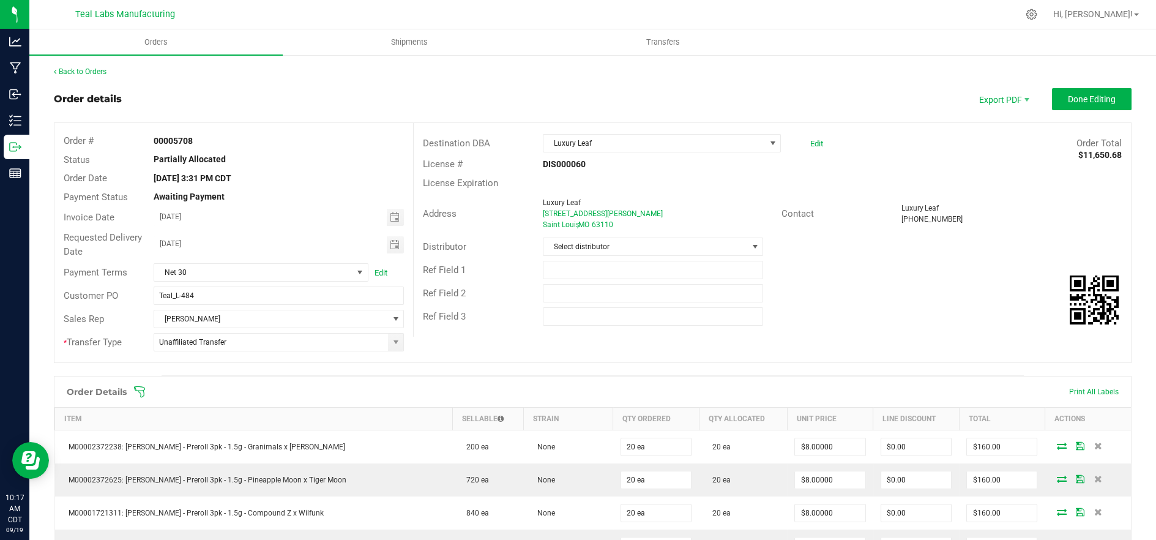
click at [297, 394] on span at bounding box center [672, 392] width 1078 height 12
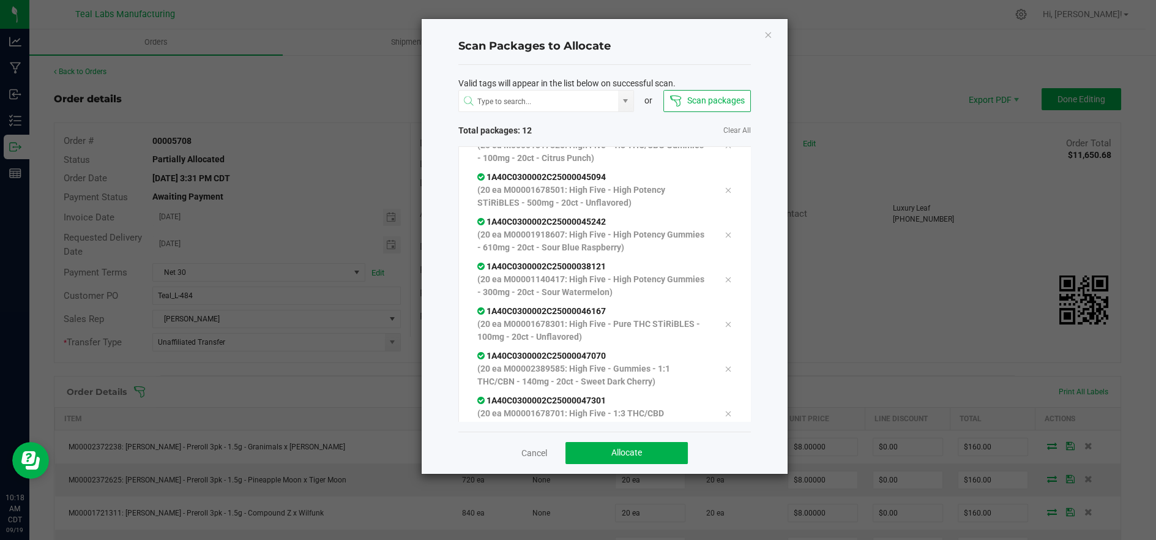
scroll to position [247, 0]
click at [632, 450] on span "Allocate" at bounding box center [626, 452] width 31 height 10
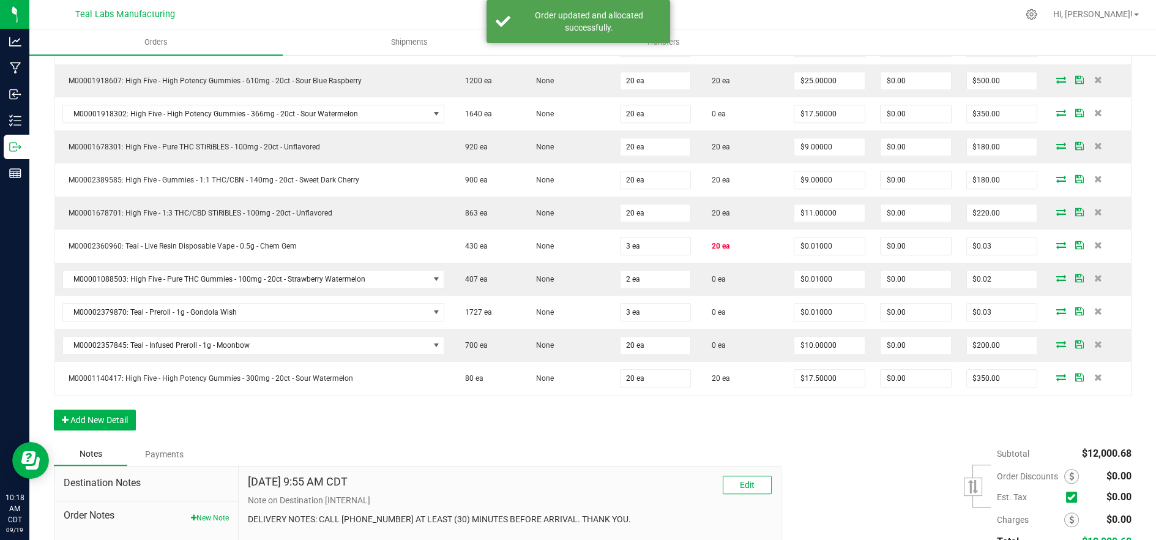
scroll to position [1426, 0]
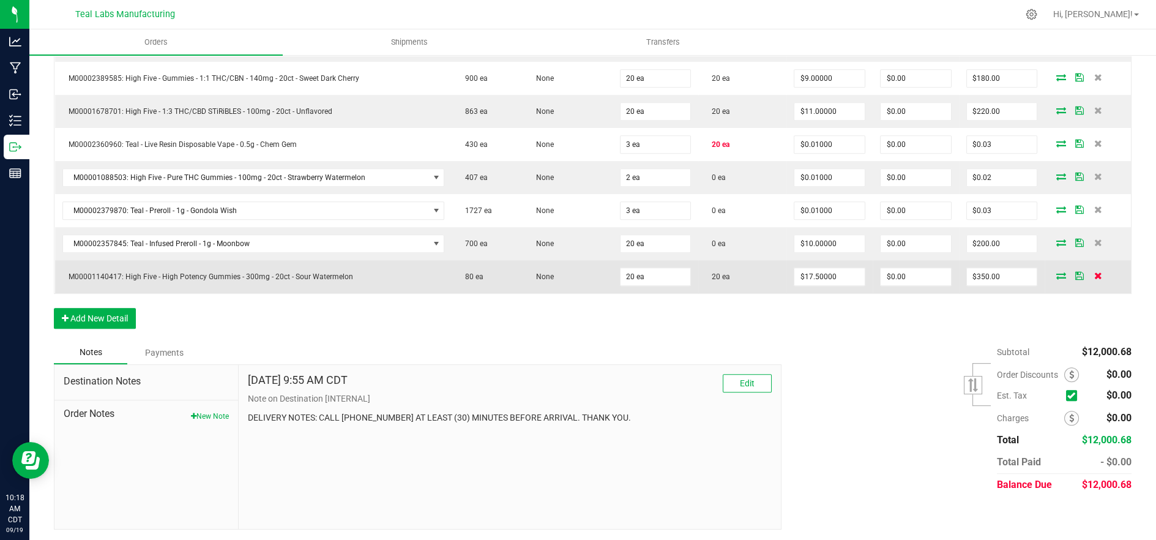
click at [1094, 272] on icon at bounding box center [1098, 275] width 8 height 7
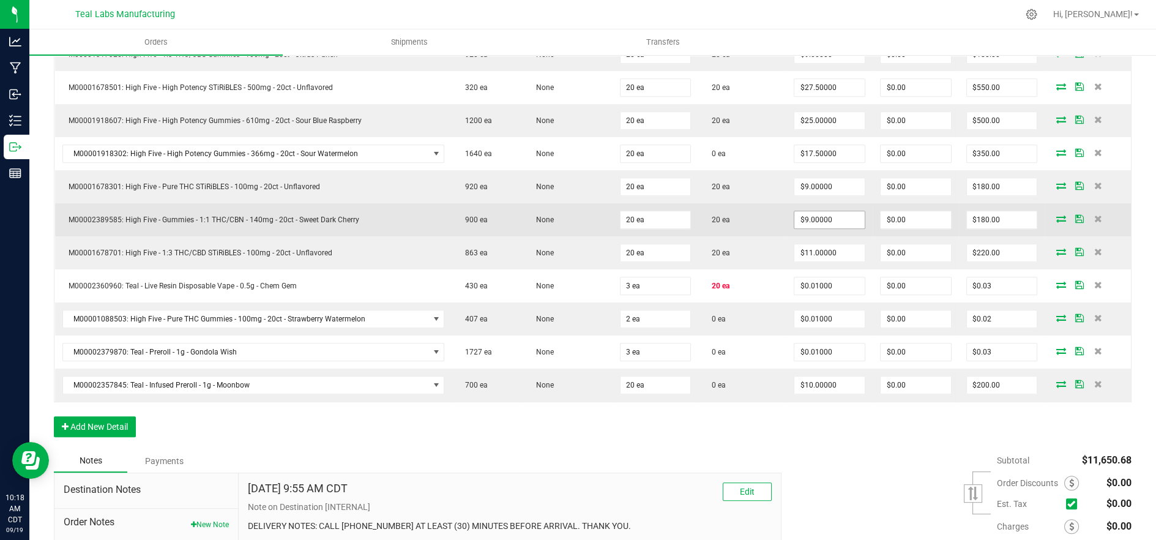
scroll to position [1189, 0]
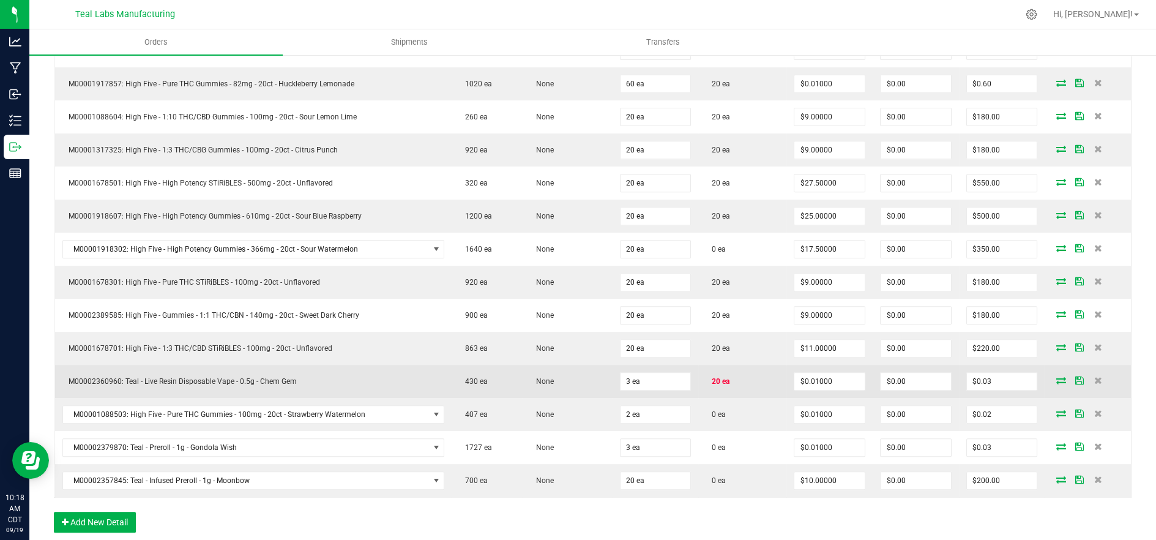
click at [1056, 376] on icon at bounding box center [1061, 379] width 10 height 7
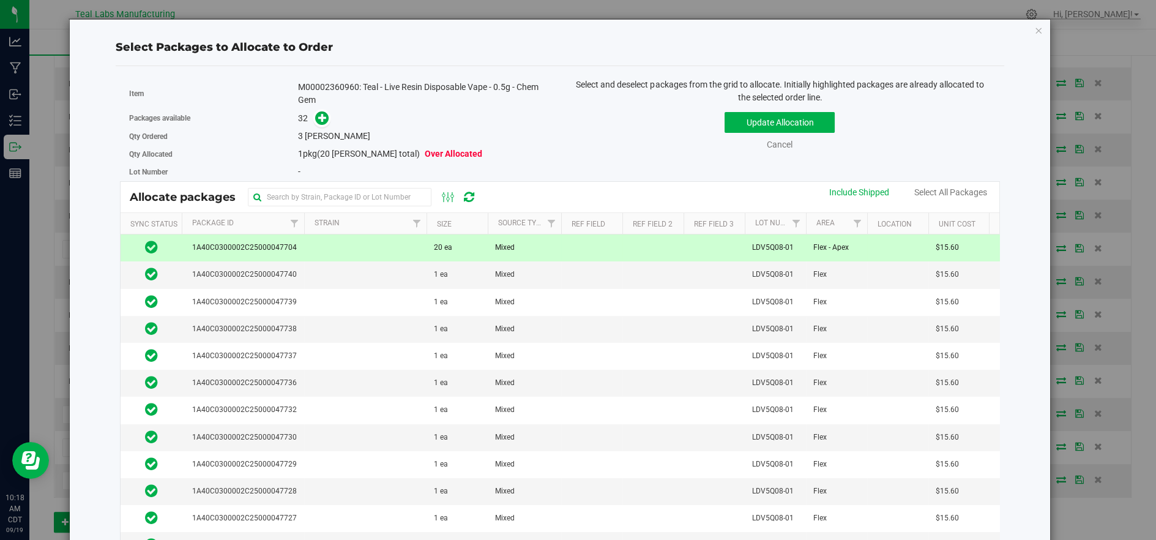
drag, startPoint x: 419, startPoint y: 251, endPoint x: 428, endPoint y: 245, distance: 11.0
click at [419, 250] on td at bounding box center [365, 247] width 122 height 27
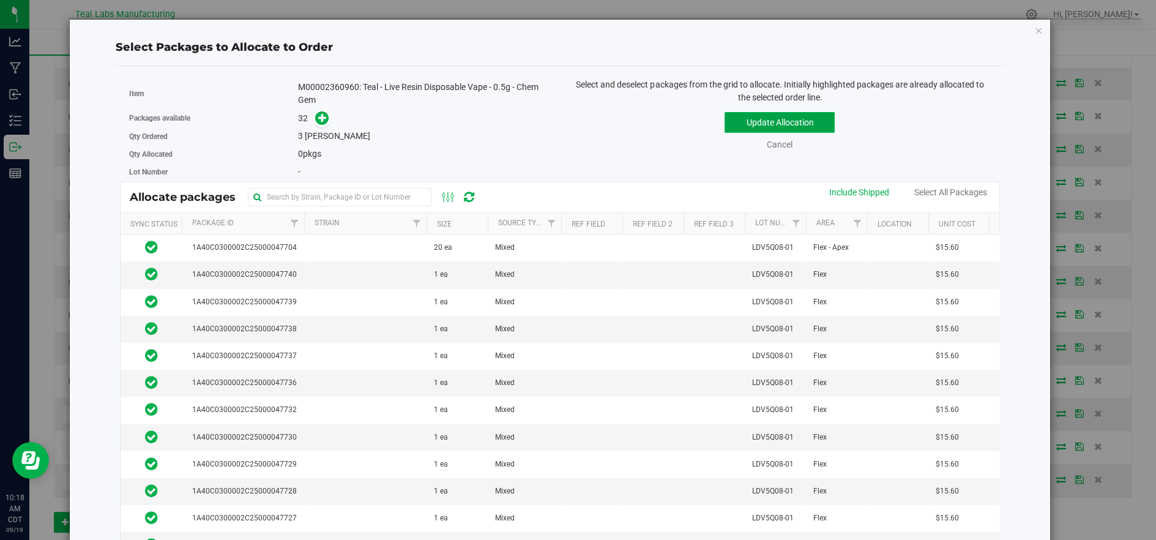
click at [750, 123] on button "Update Allocation" at bounding box center [780, 122] width 110 height 21
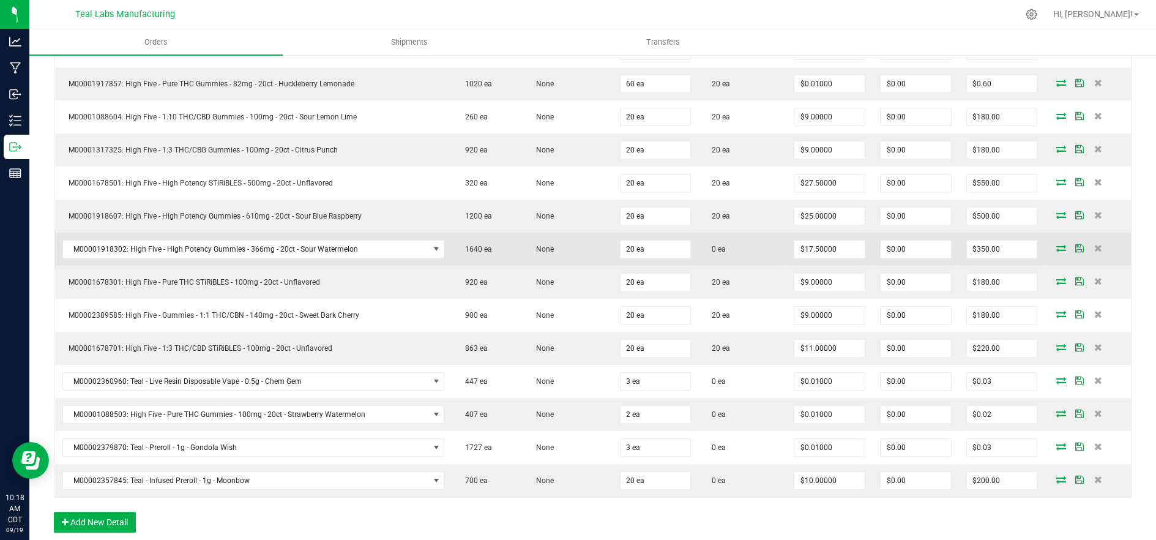
click at [1056, 247] on icon at bounding box center [1061, 247] width 10 height 7
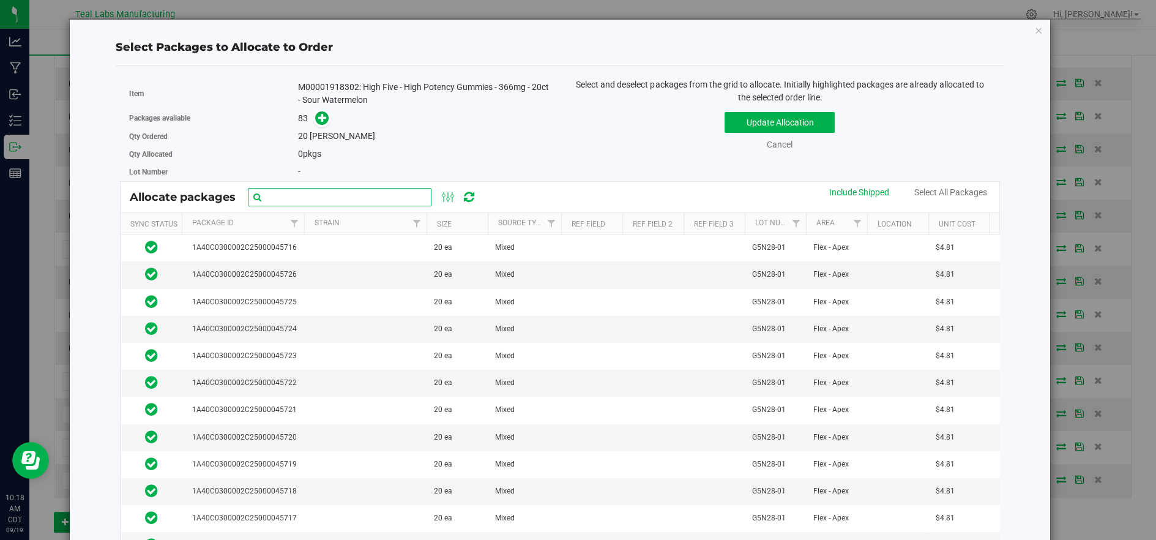
click at [278, 195] on input "text" at bounding box center [340, 197] width 184 height 18
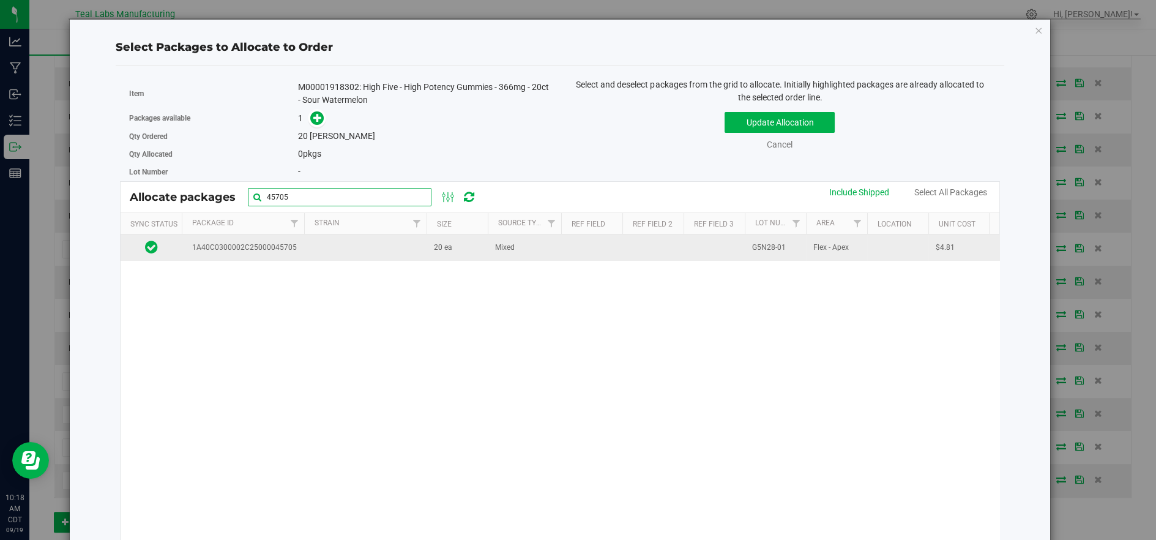
type input "45705"
click at [396, 257] on td at bounding box center [365, 247] width 122 height 26
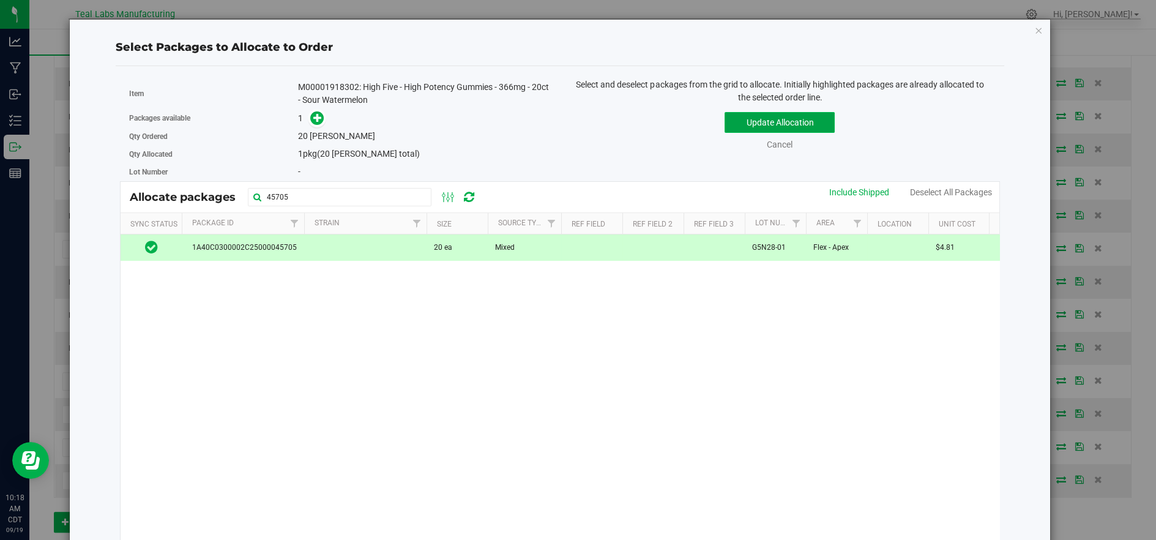
click at [778, 124] on button "Update Allocation" at bounding box center [780, 122] width 110 height 21
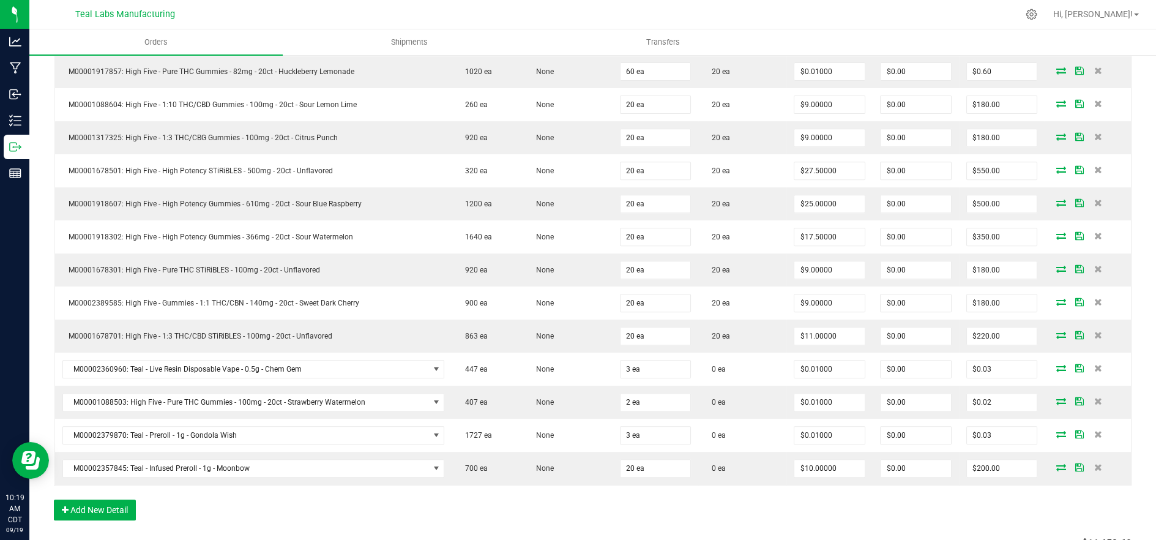
scroll to position [1189, 0]
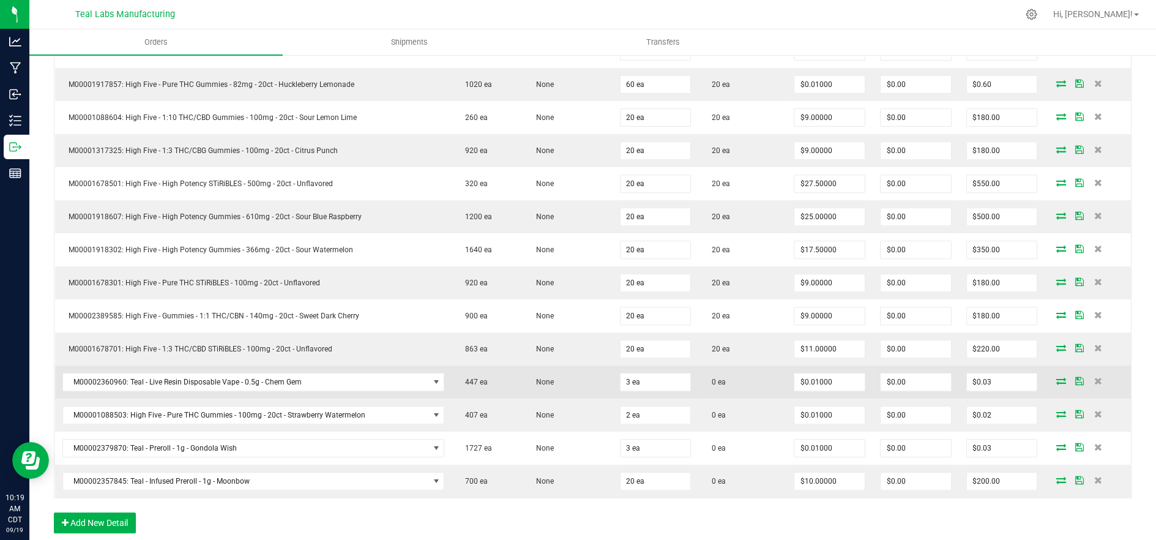
click at [1056, 380] on icon at bounding box center [1061, 380] width 10 height 7
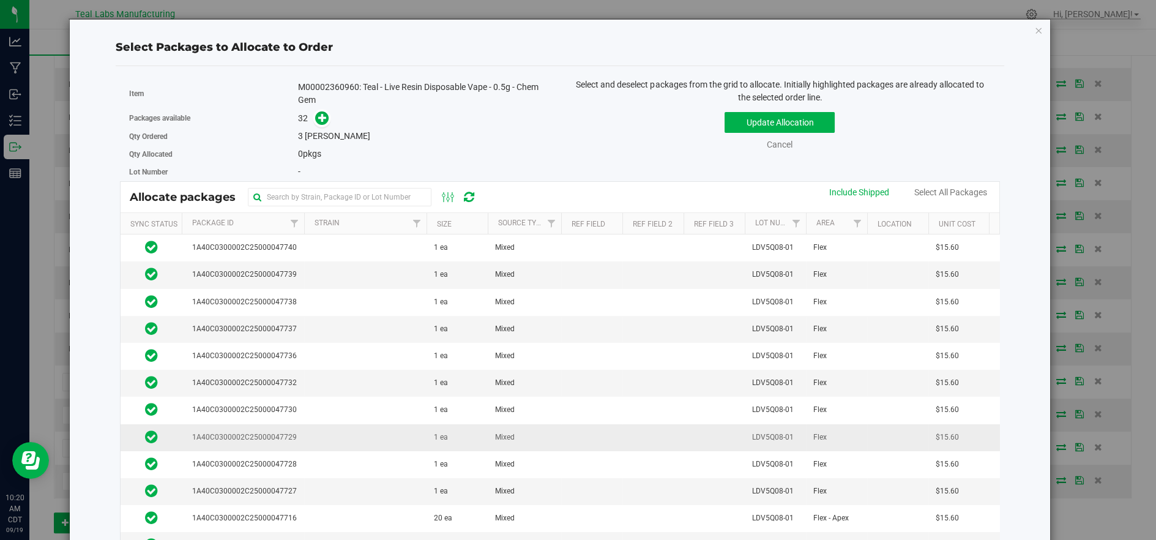
click at [385, 436] on td at bounding box center [365, 437] width 122 height 27
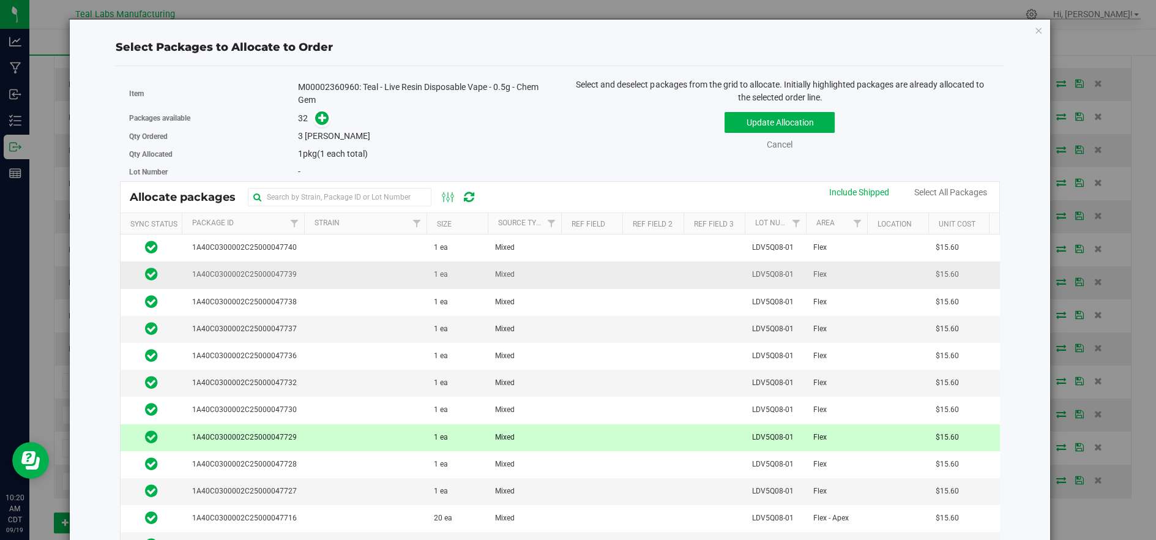
click at [358, 276] on td at bounding box center [365, 274] width 122 height 27
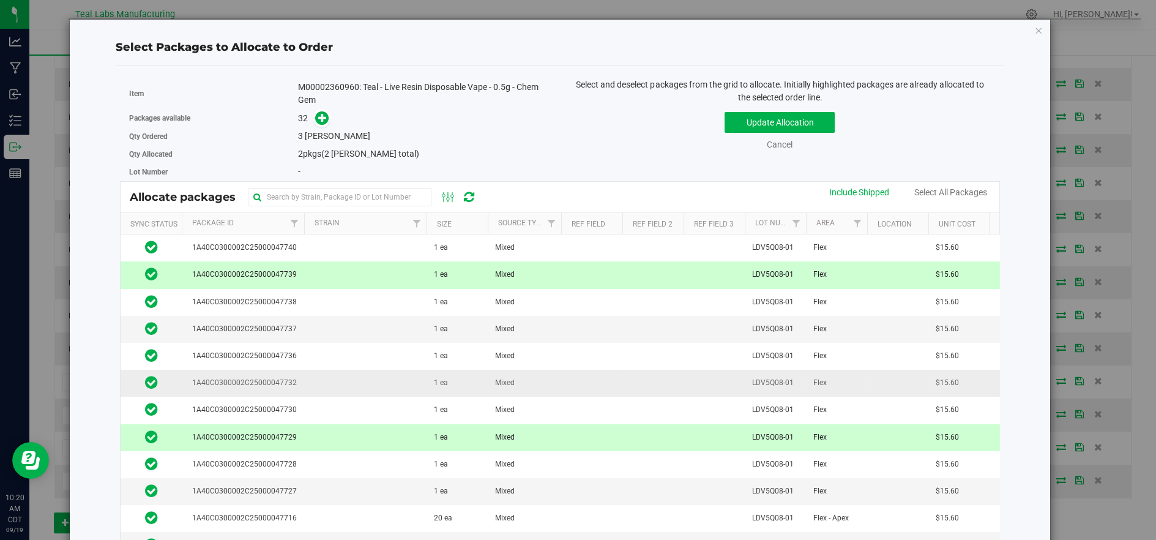
click at [356, 380] on td at bounding box center [365, 383] width 122 height 27
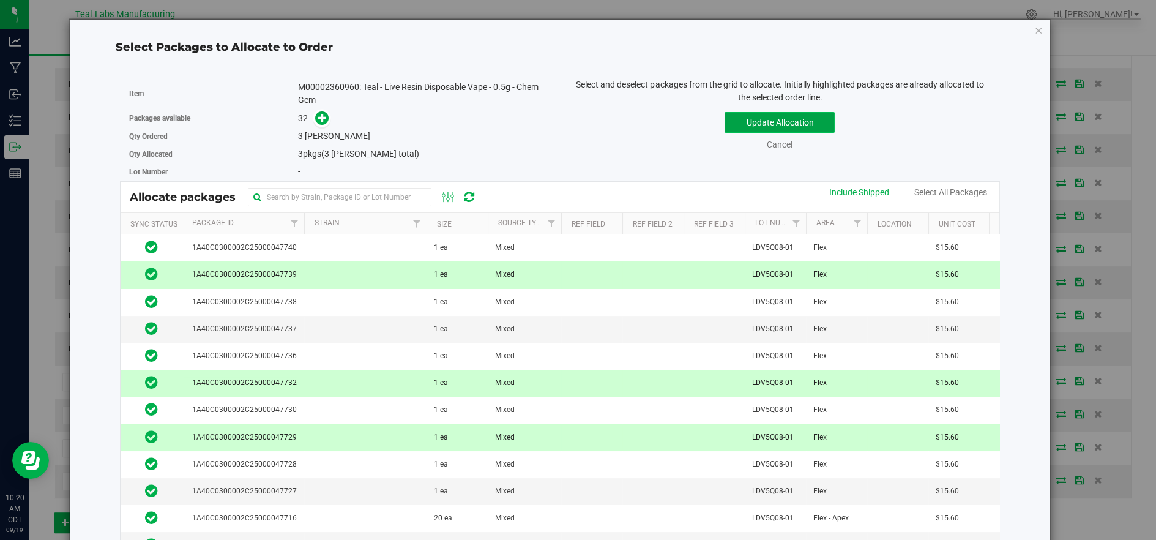
click at [748, 122] on button "Update Allocation" at bounding box center [780, 122] width 110 height 21
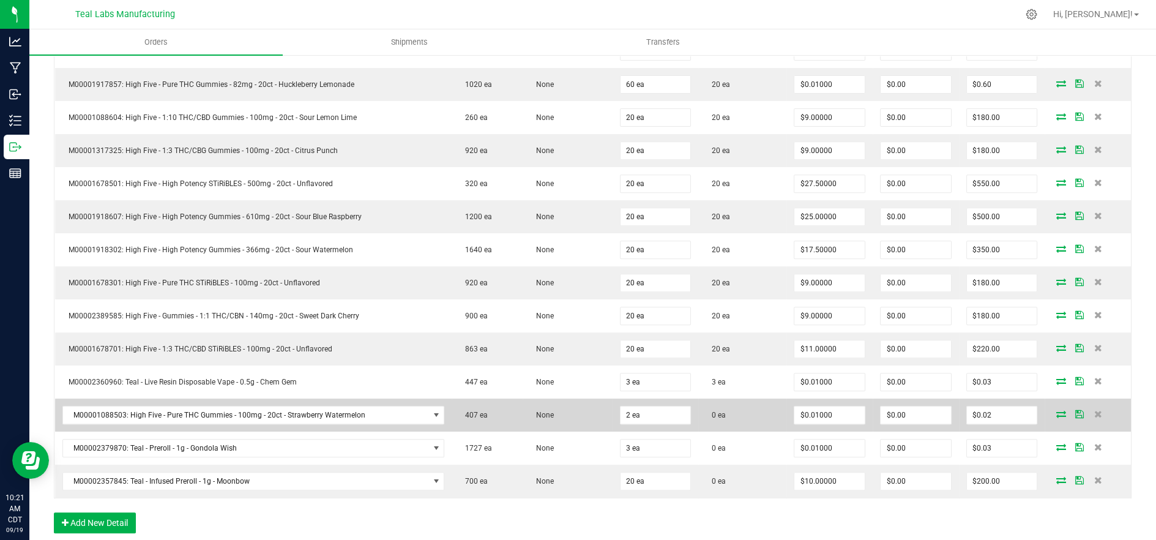
click at [1056, 410] on icon at bounding box center [1061, 413] width 10 height 7
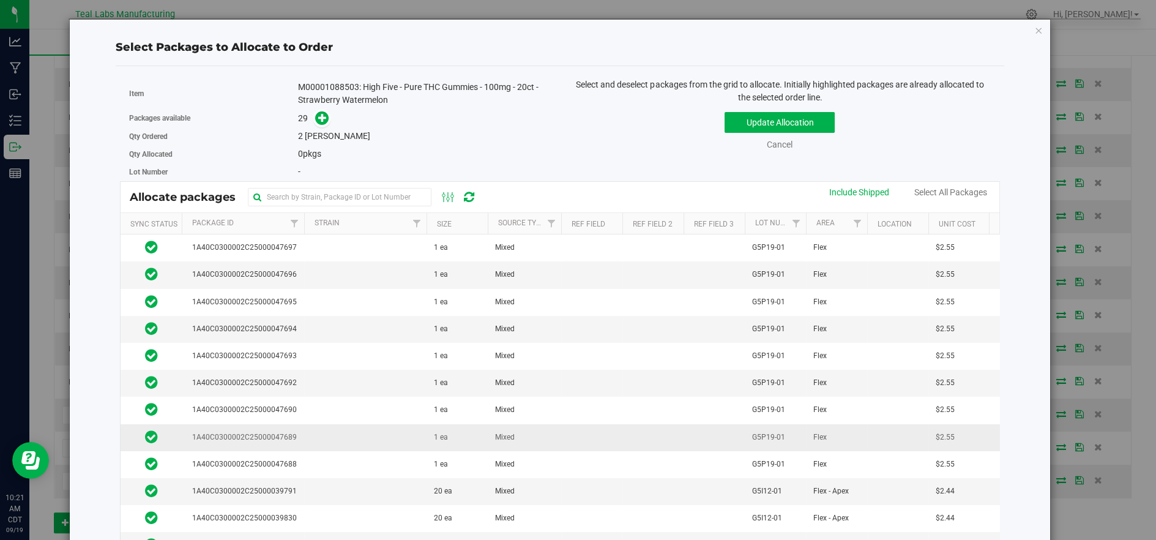
click at [338, 431] on td at bounding box center [365, 437] width 122 height 27
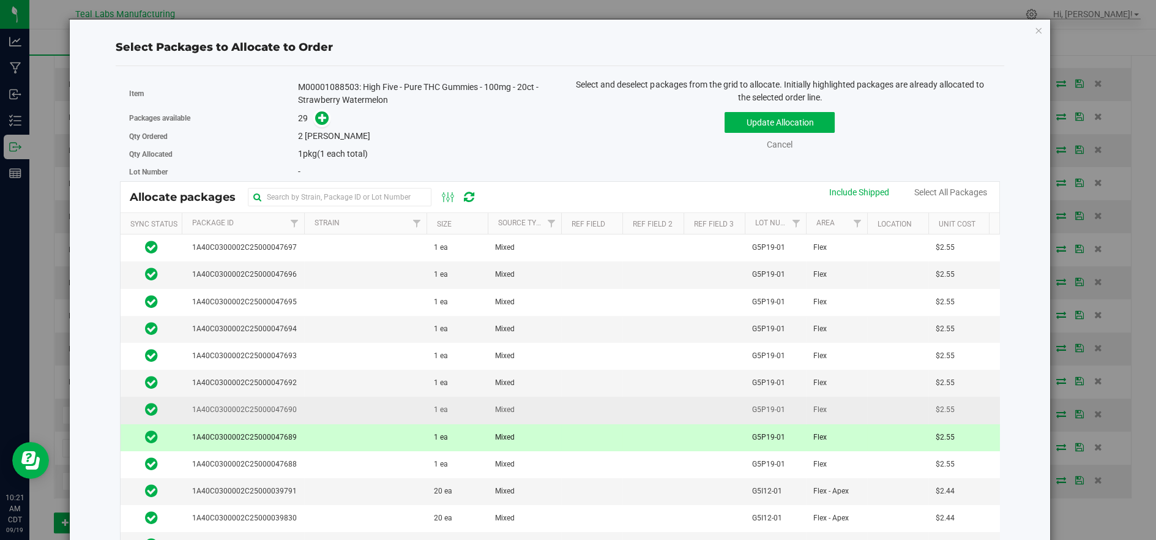
click at [341, 405] on td at bounding box center [365, 410] width 122 height 27
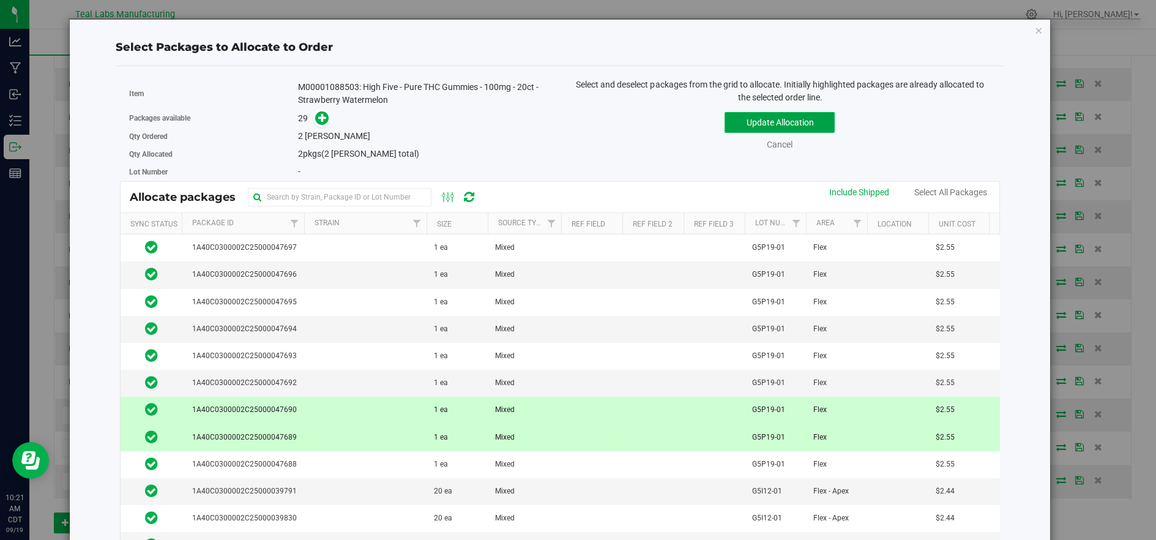
click at [731, 123] on button "Update Allocation" at bounding box center [780, 122] width 110 height 21
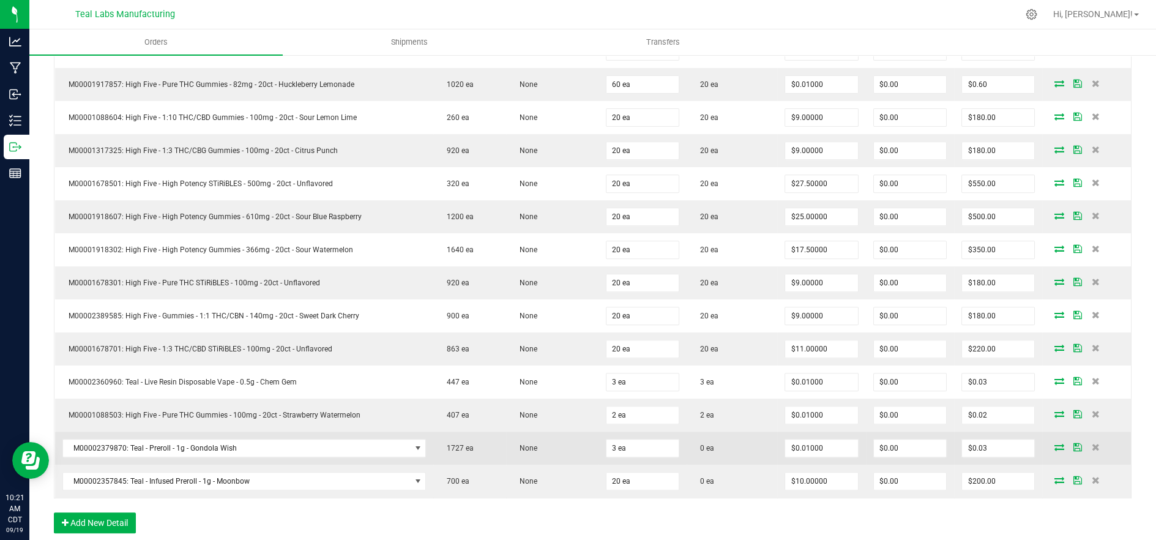
click at [1054, 443] on icon at bounding box center [1059, 446] width 10 height 7
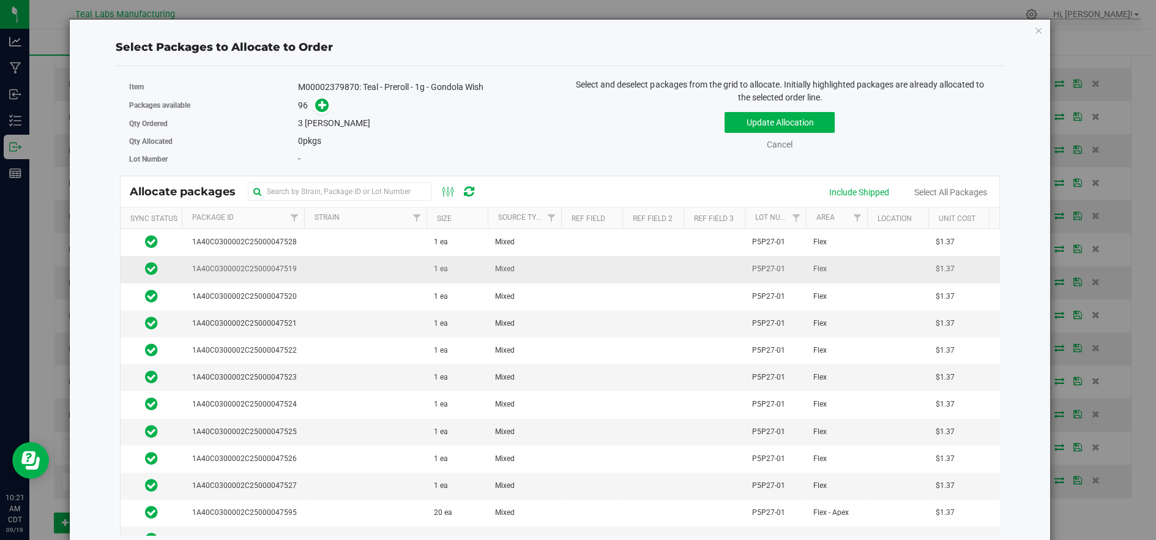
click at [354, 280] on td at bounding box center [365, 269] width 122 height 27
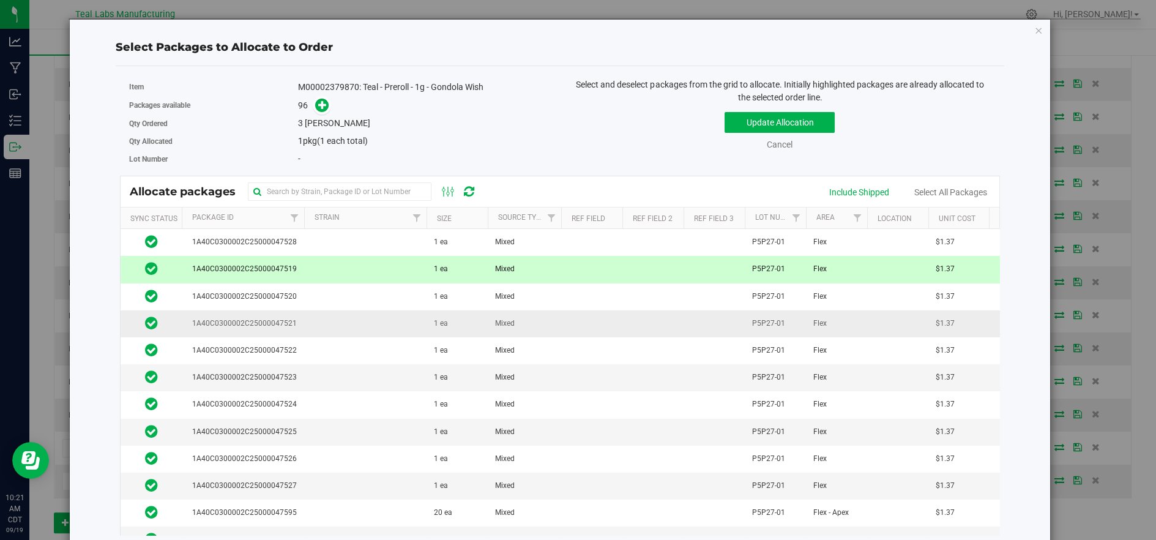
click at [354, 322] on td at bounding box center [365, 323] width 122 height 27
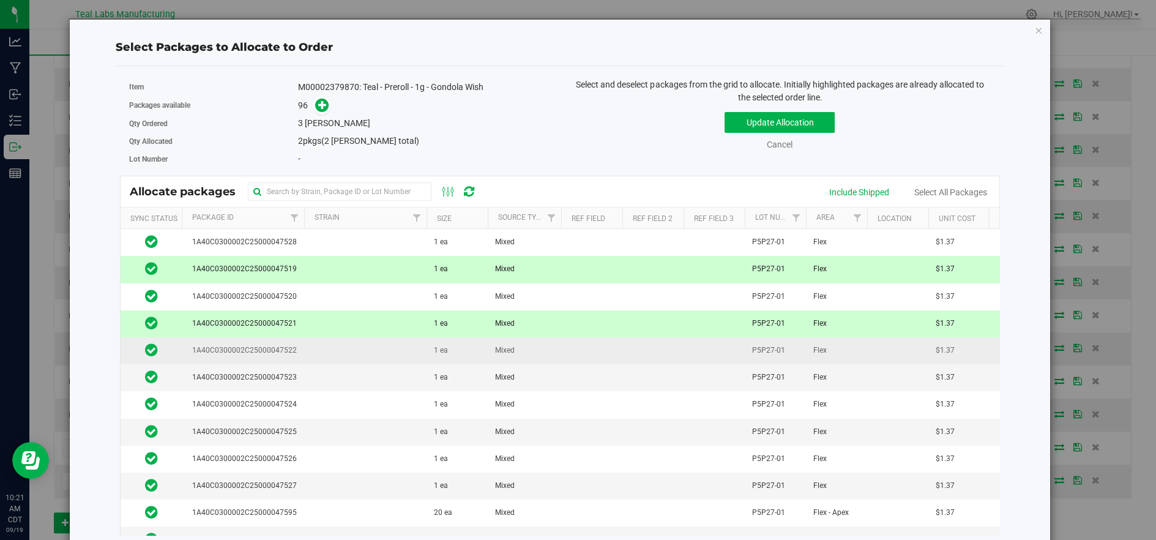
click at [354, 344] on td at bounding box center [365, 350] width 122 height 27
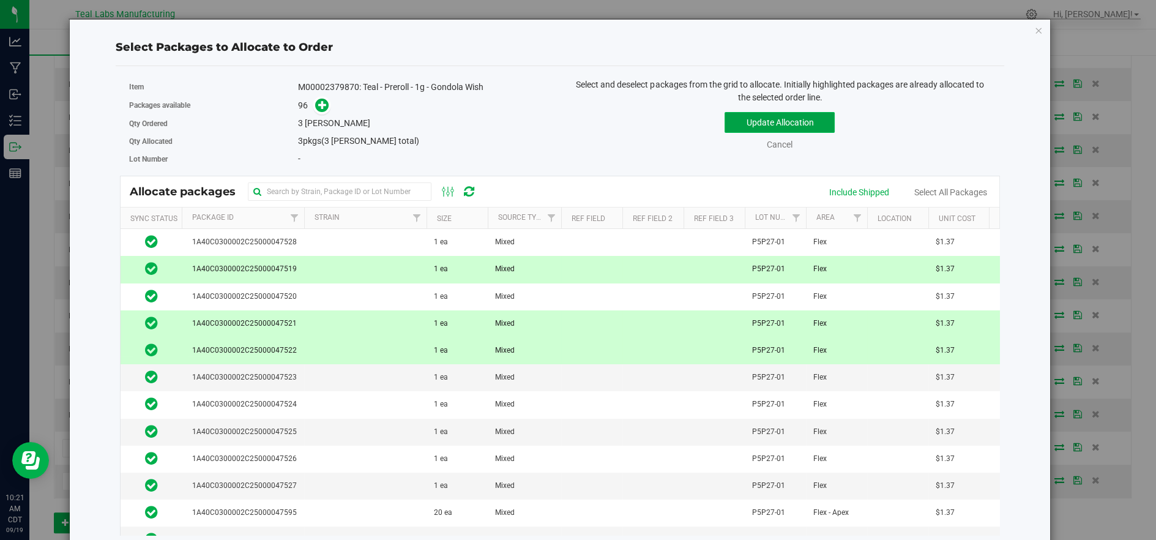
click at [738, 119] on button "Update Allocation" at bounding box center [780, 122] width 110 height 21
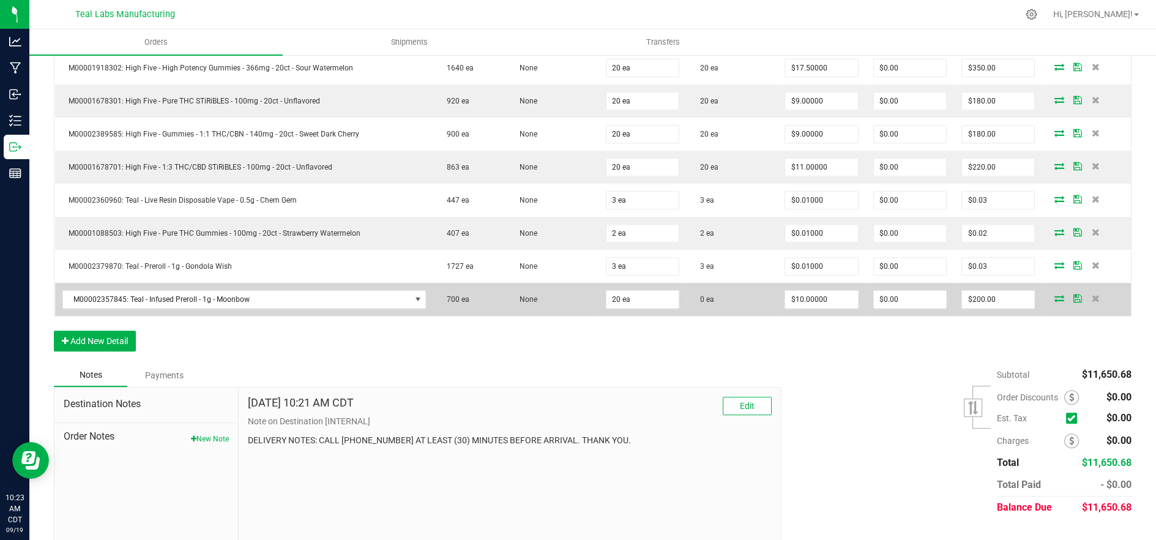
scroll to position [1393, 0]
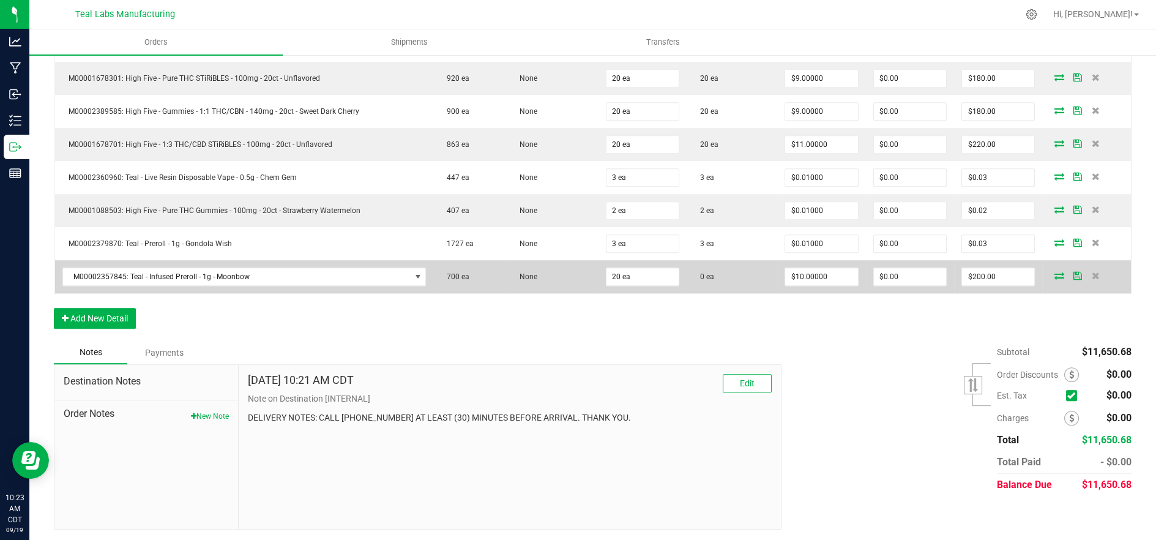
click at [1055, 274] on span at bounding box center [1059, 275] width 18 height 7
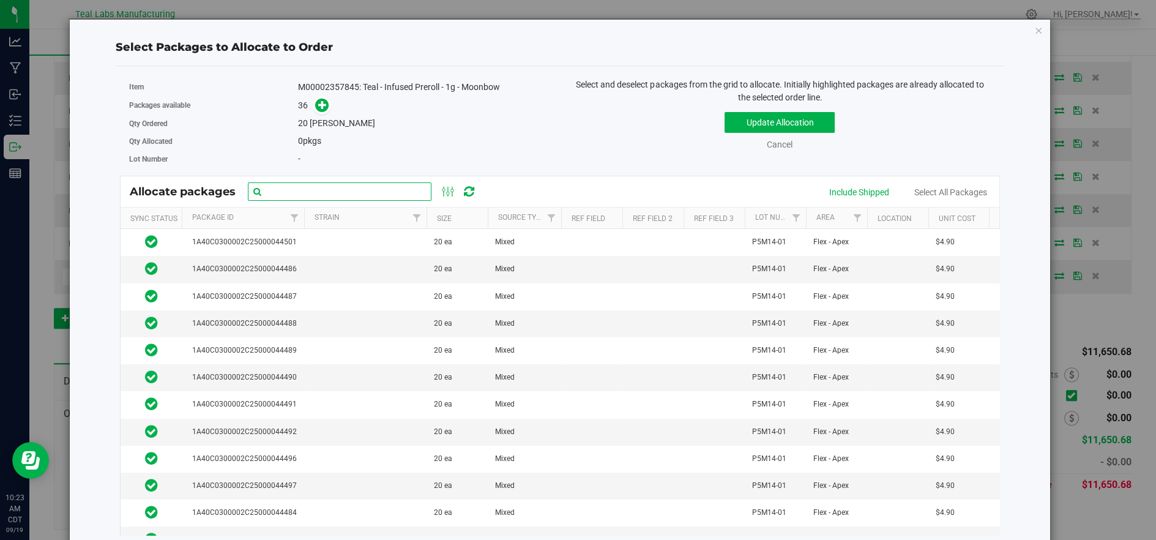
click at [409, 195] on input "text" at bounding box center [340, 191] width 184 height 18
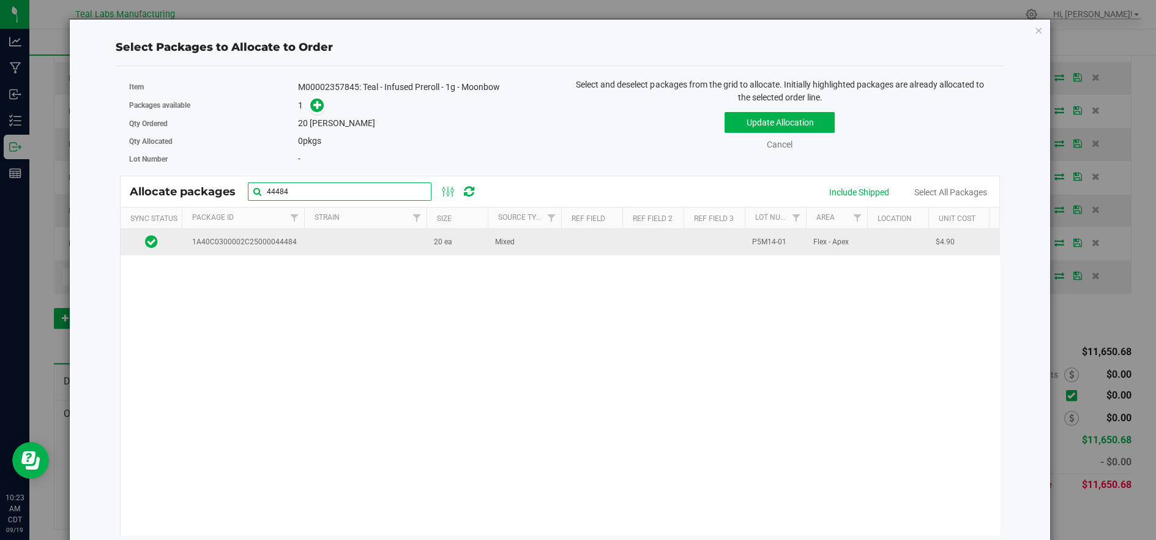
type input "44484"
click at [395, 236] on td at bounding box center [365, 242] width 122 height 26
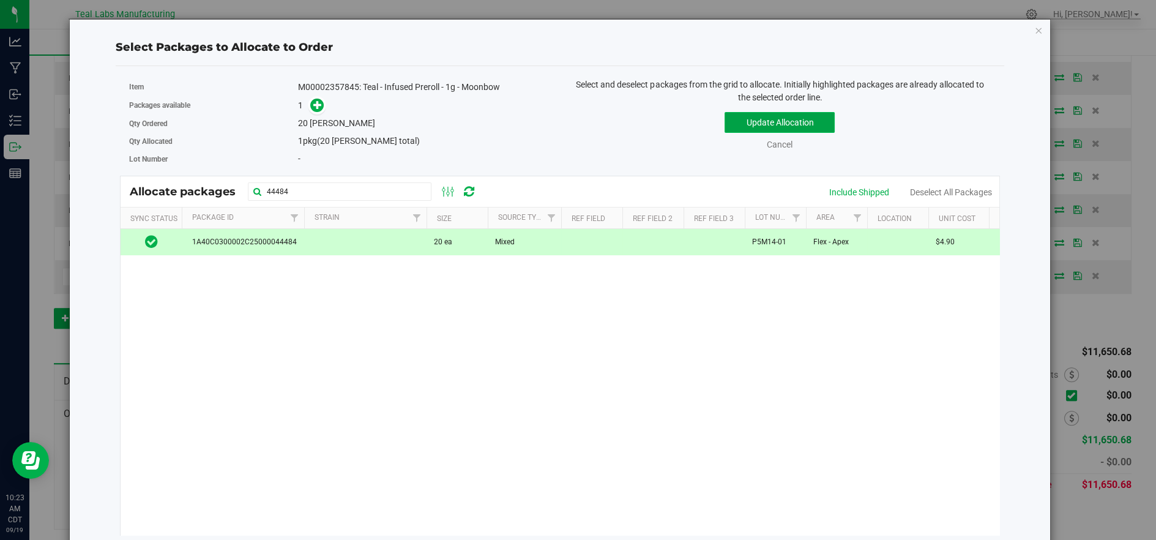
click at [771, 125] on button "Update Allocation" at bounding box center [780, 122] width 110 height 21
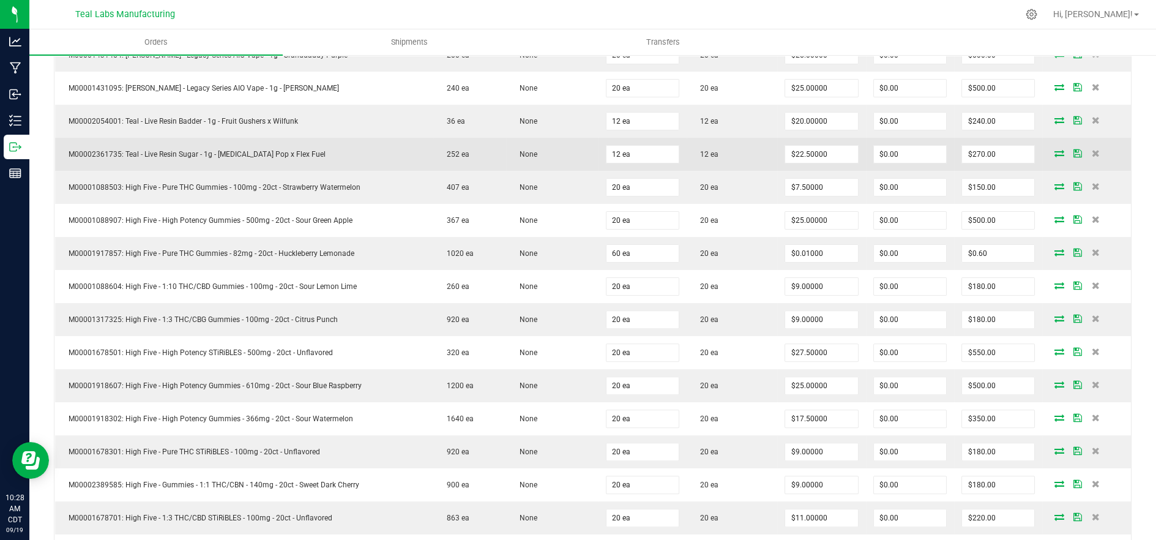
scroll to position [1088, 0]
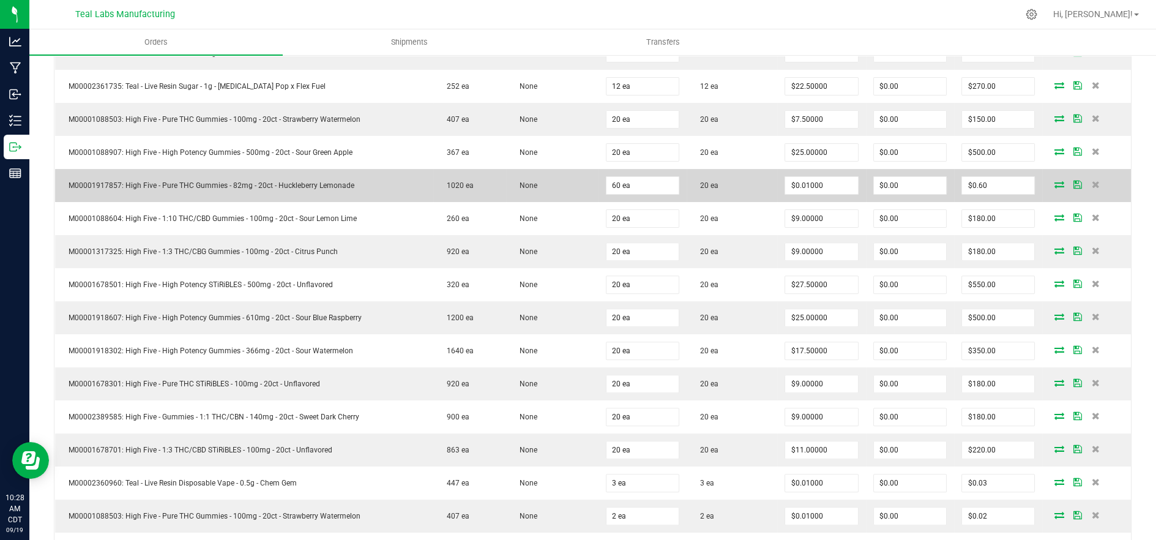
click at [1054, 184] on icon at bounding box center [1059, 184] width 10 height 7
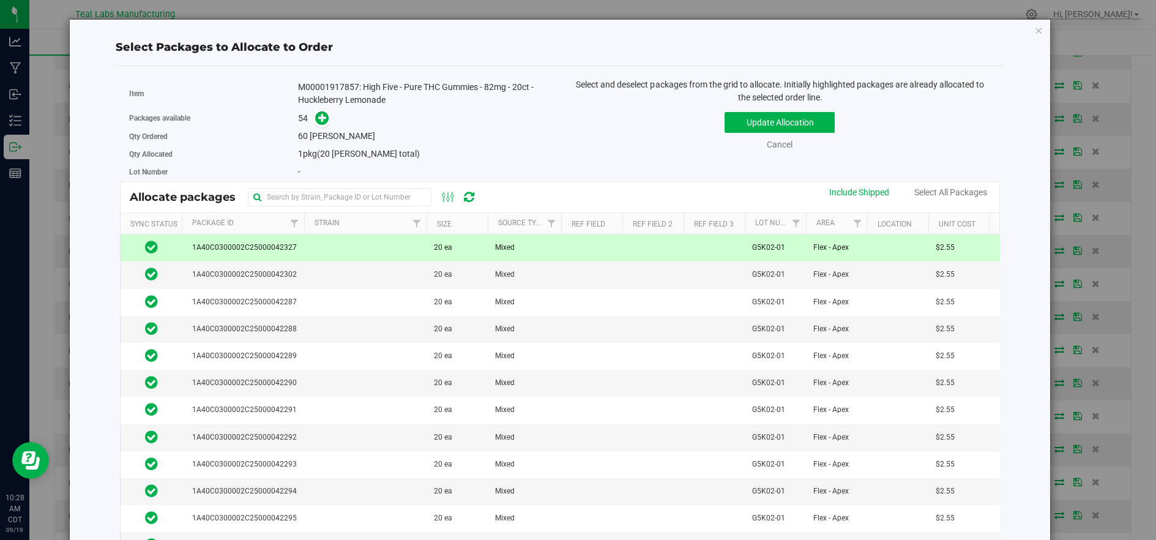
click at [253, 217] on th "Package Id" at bounding box center [243, 223] width 122 height 21
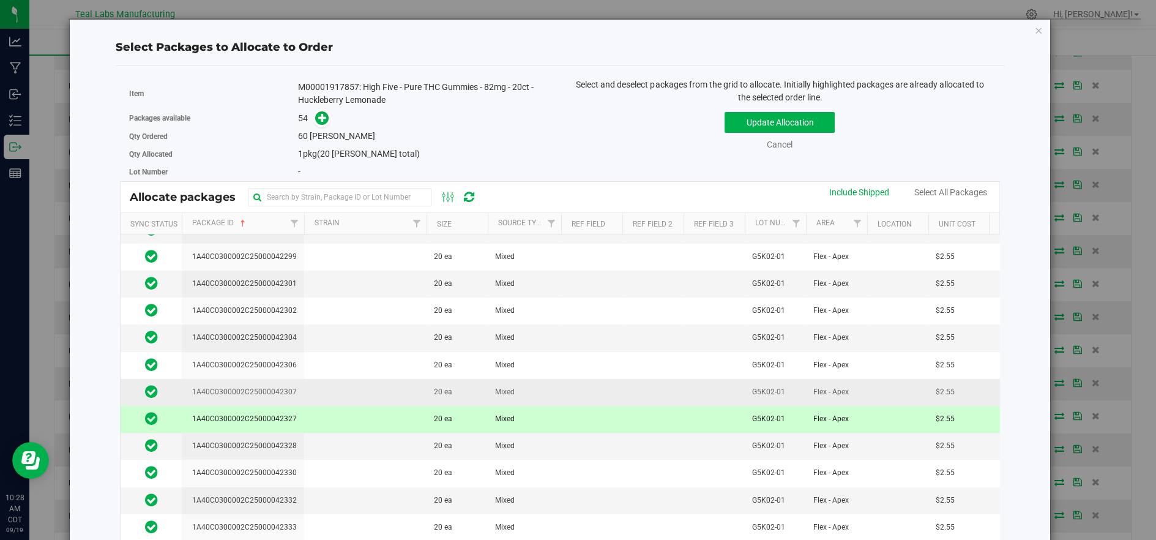
scroll to position [1020, 0]
click at [323, 378] on td at bounding box center [365, 391] width 122 height 27
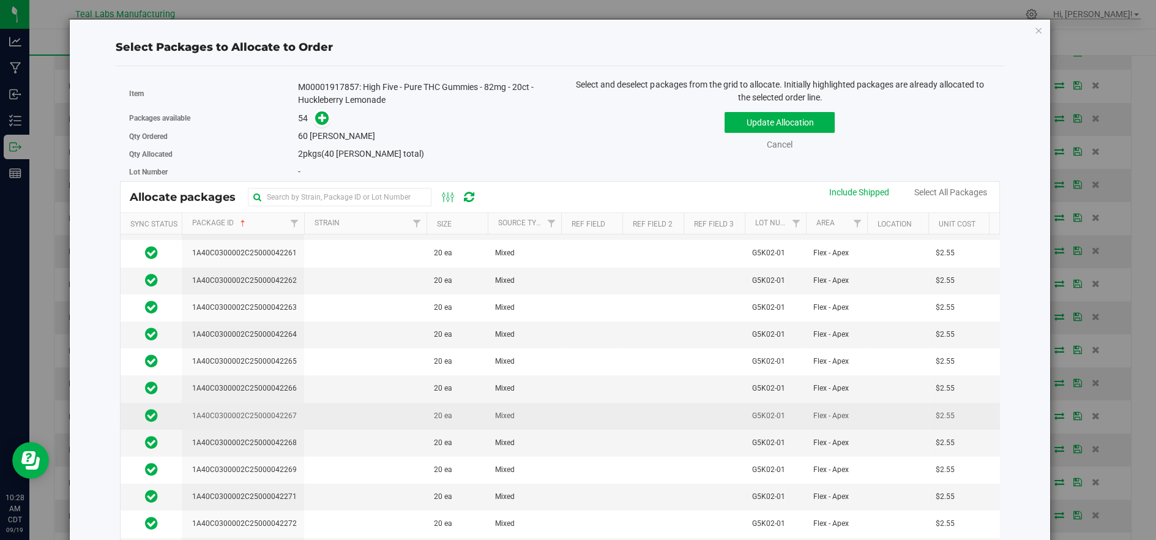
scroll to position [0, 0]
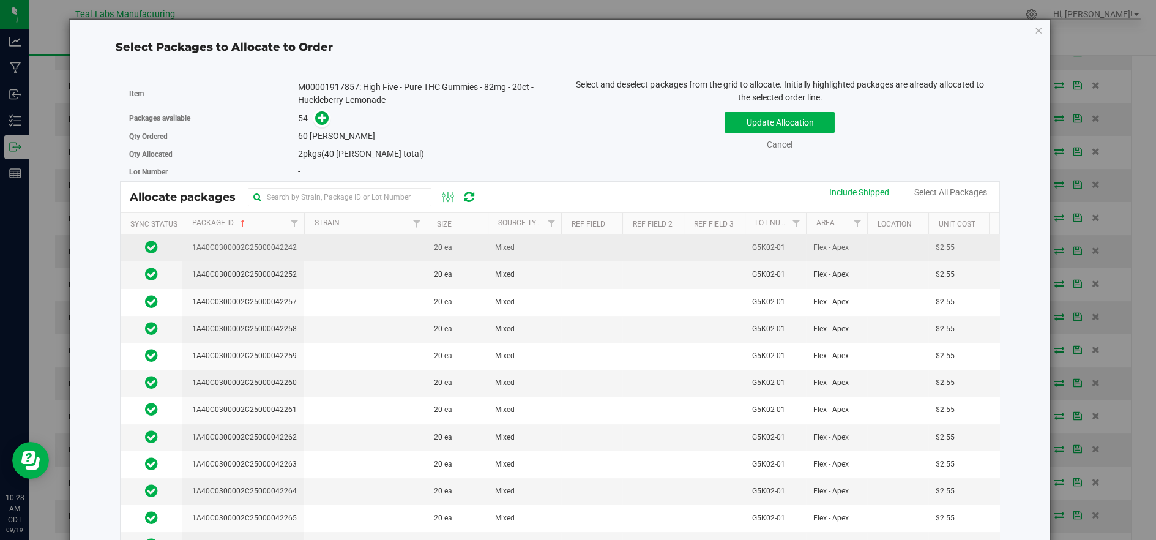
click at [346, 252] on td at bounding box center [365, 247] width 122 height 27
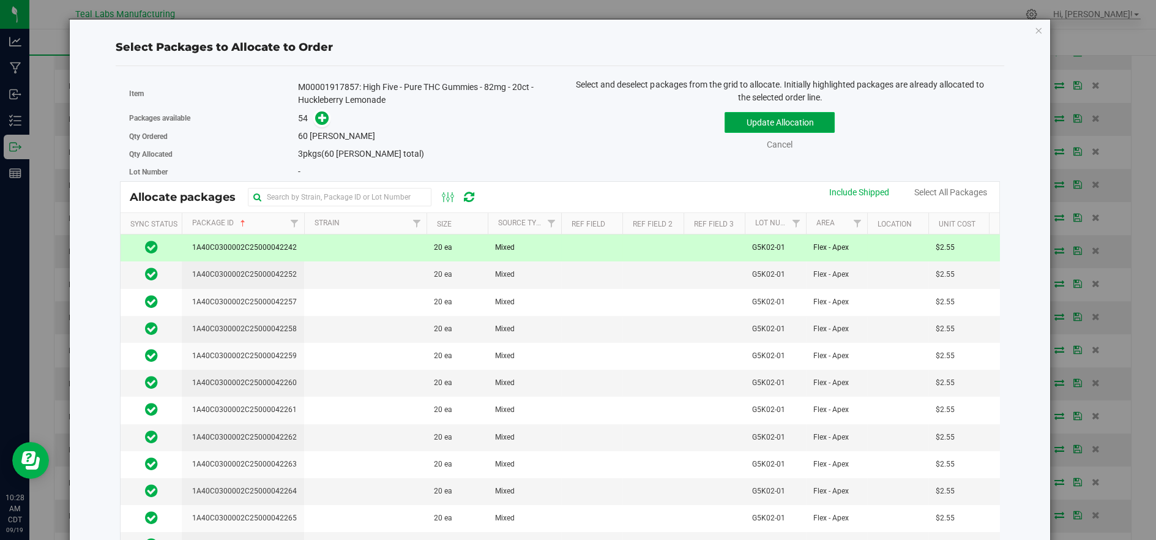
click at [791, 125] on button "Update Allocation" at bounding box center [780, 122] width 110 height 21
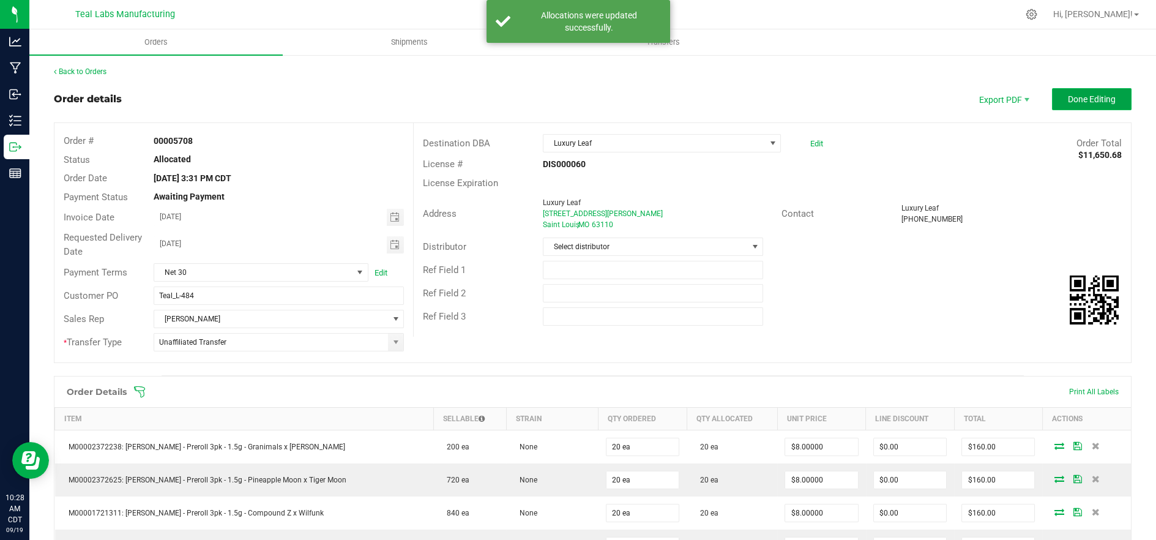
click at [1107, 92] on button "Done Editing" at bounding box center [1092, 99] width 80 height 22
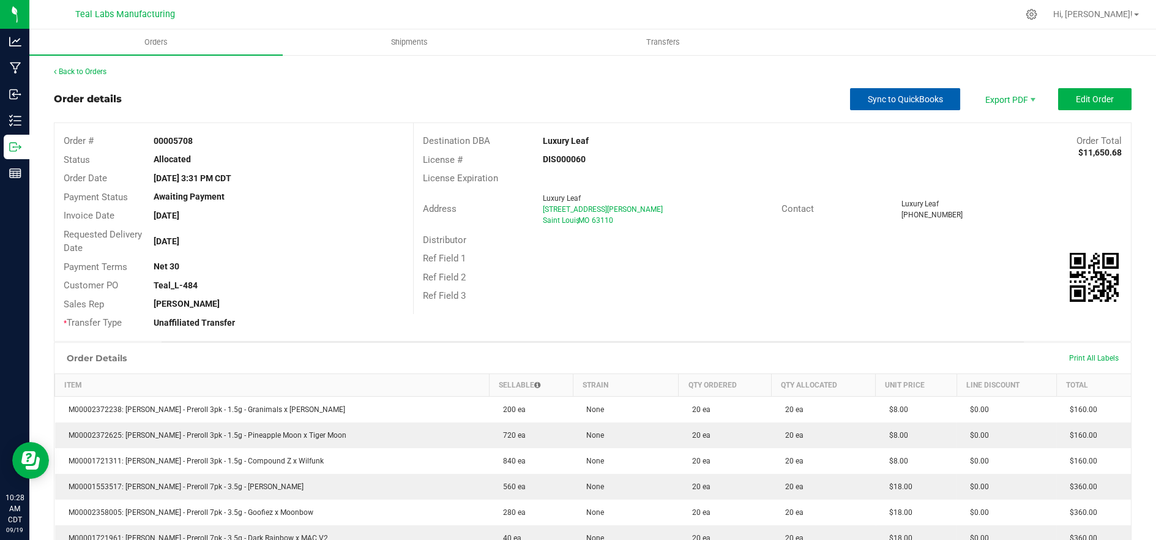
click at [921, 101] on span "Sync to QuickBooks" at bounding box center [905, 99] width 75 height 10
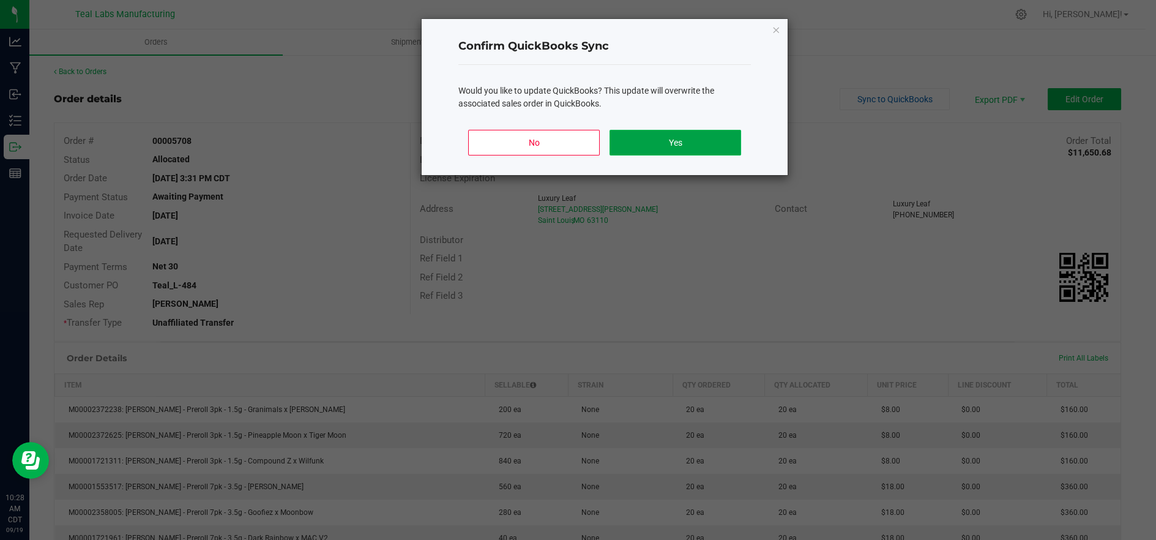
click at [686, 147] on button "Yes" at bounding box center [676, 143] width 132 height 26
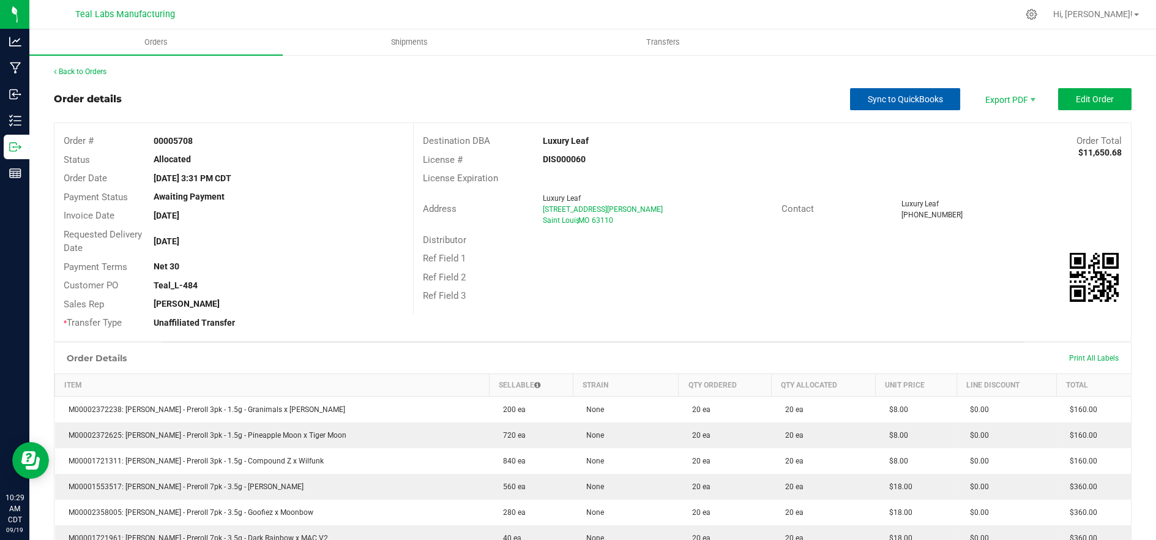
click at [928, 105] on button "Sync to QuickBooks" at bounding box center [905, 99] width 110 height 22
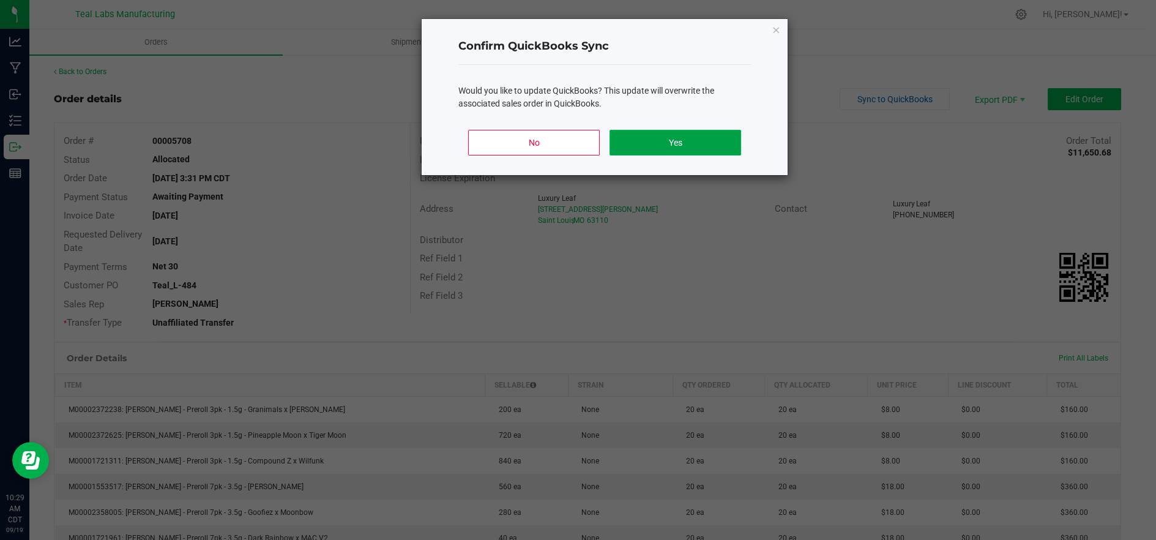
click at [689, 145] on button "Yes" at bounding box center [676, 143] width 132 height 26
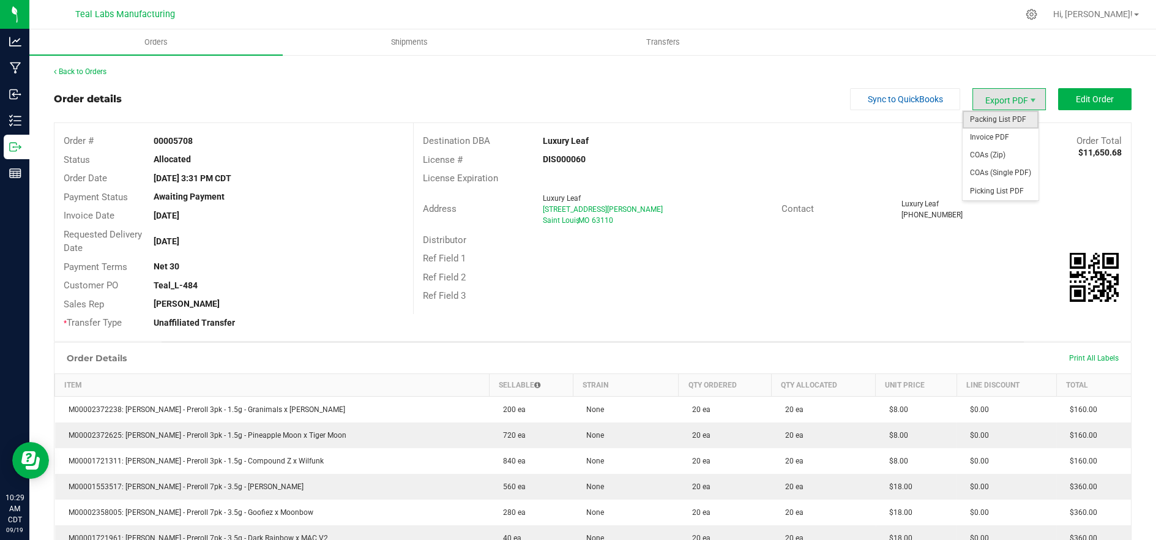
click at [993, 118] on span "Packing List PDF" at bounding box center [1001, 120] width 76 height 18
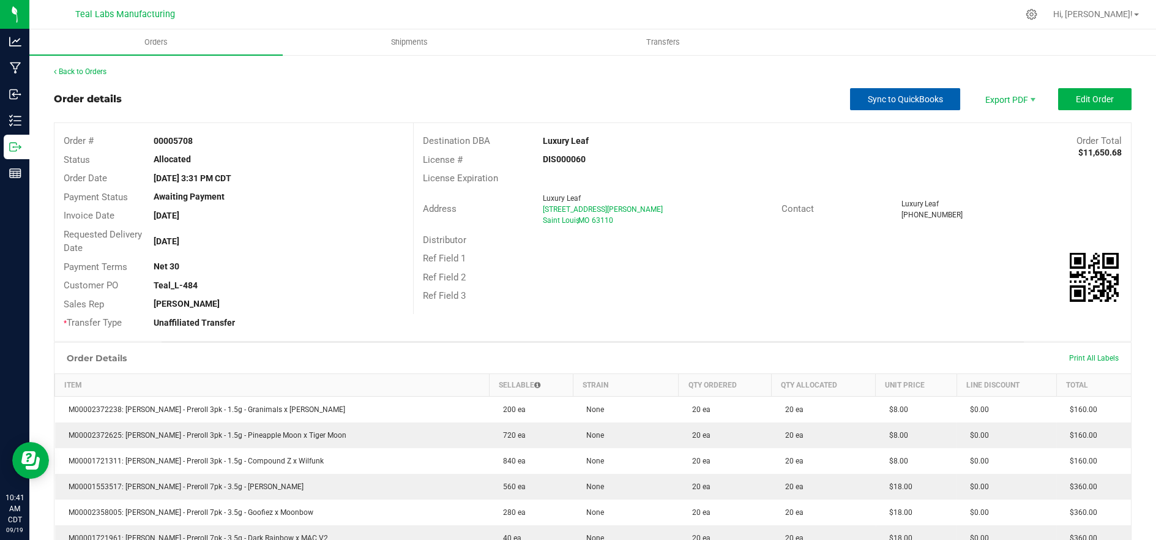
click at [870, 103] on span "Sync to QuickBooks" at bounding box center [905, 99] width 75 height 10
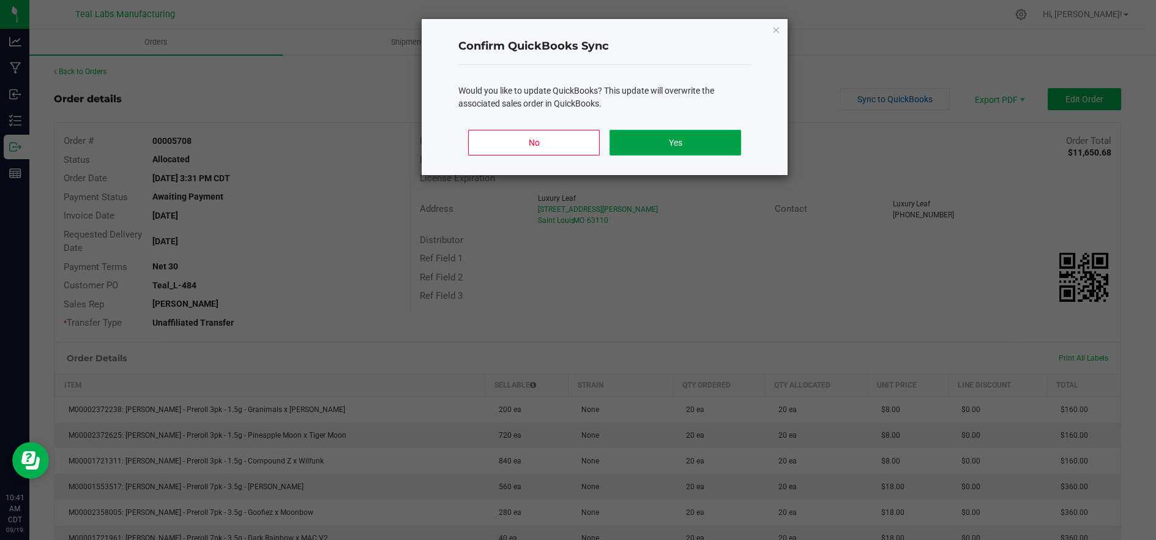
click at [684, 144] on button "Yes" at bounding box center [676, 143] width 132 height 26
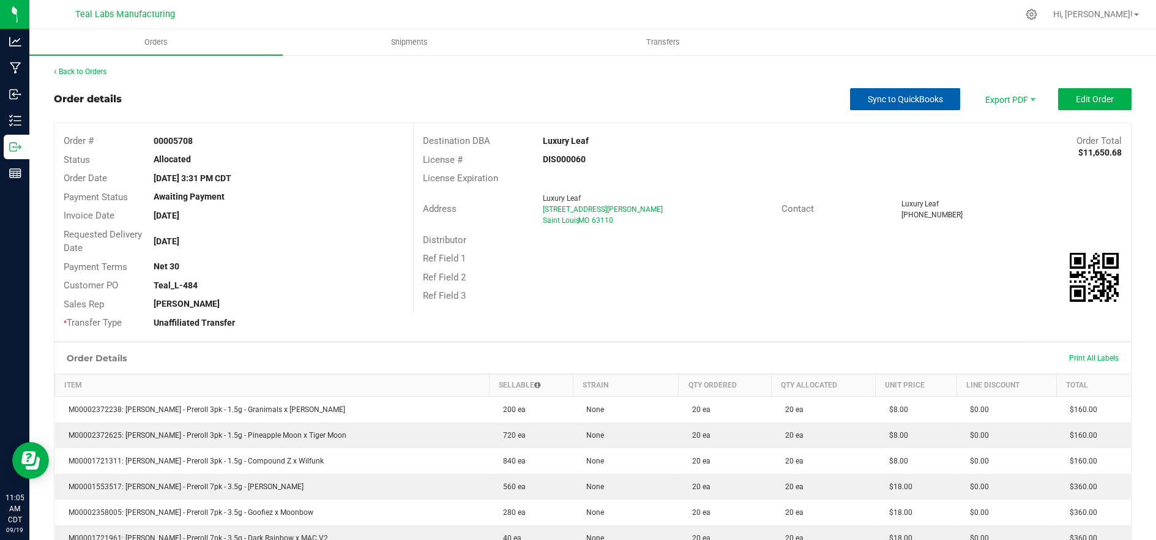
click at [869, 94] on span "Sync to QuickBooks" at bounding box center [905, 99] width 75 height 10
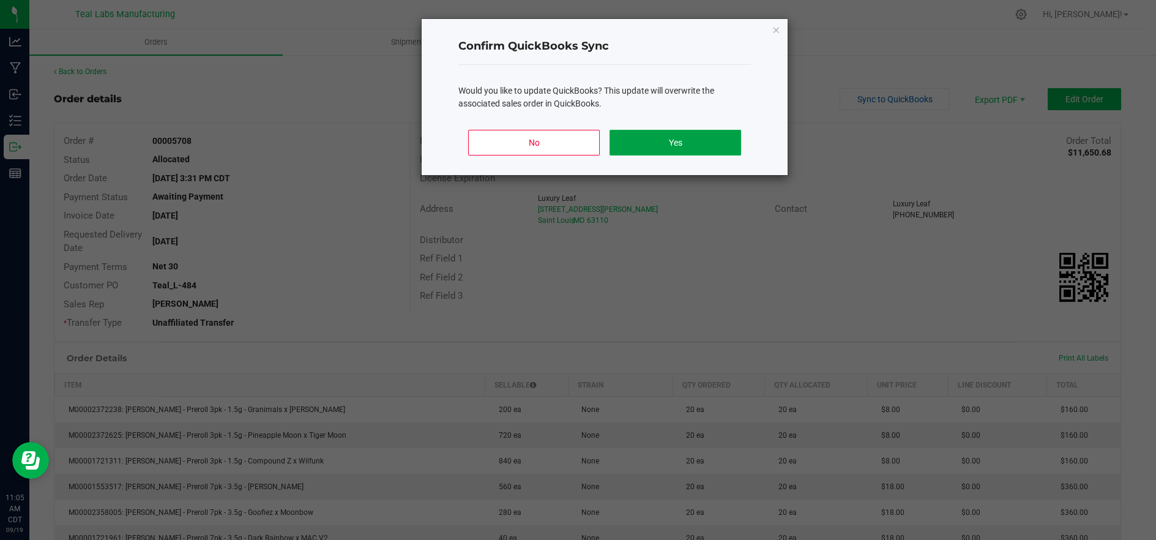
click at [702, 146] on button "Yes" at bounding box center [676, 143] width 132 height 26
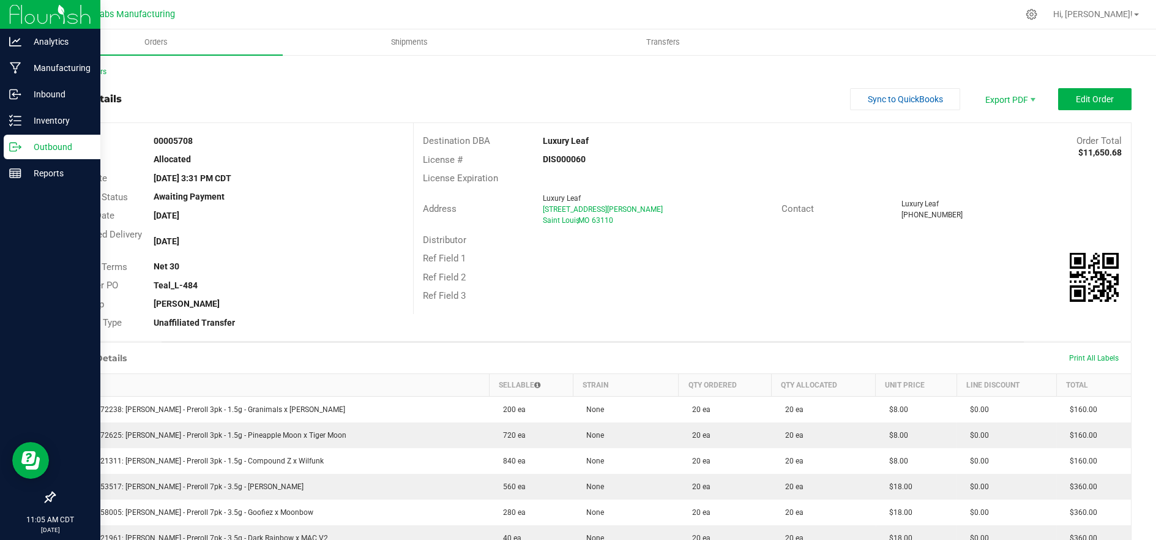
click at [27, 152] on p "Outbound" at bounding box center [57, 147] width 73 height 15
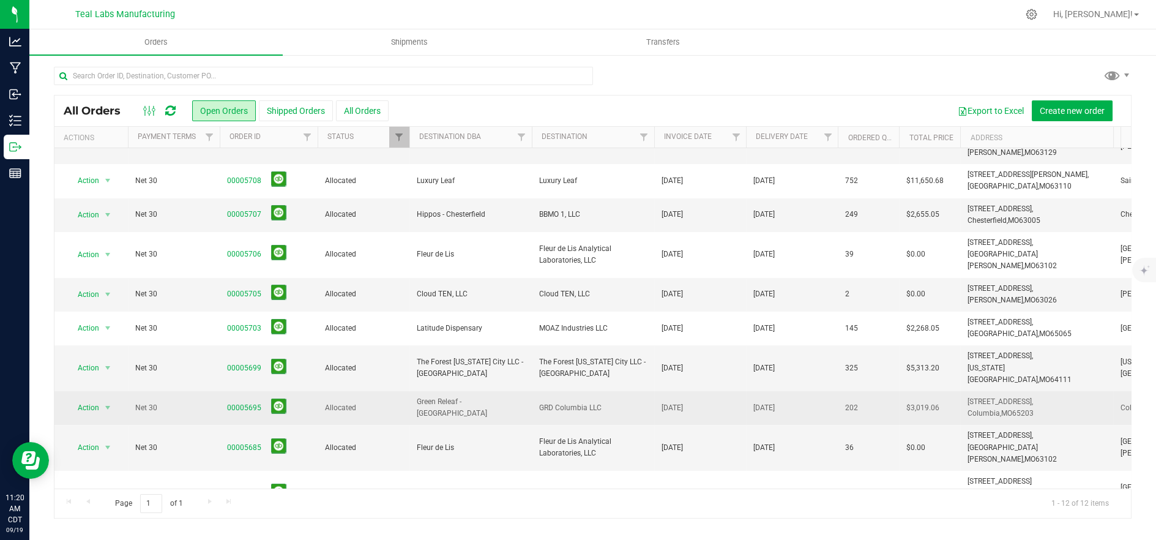
scroll to position [76, 0]
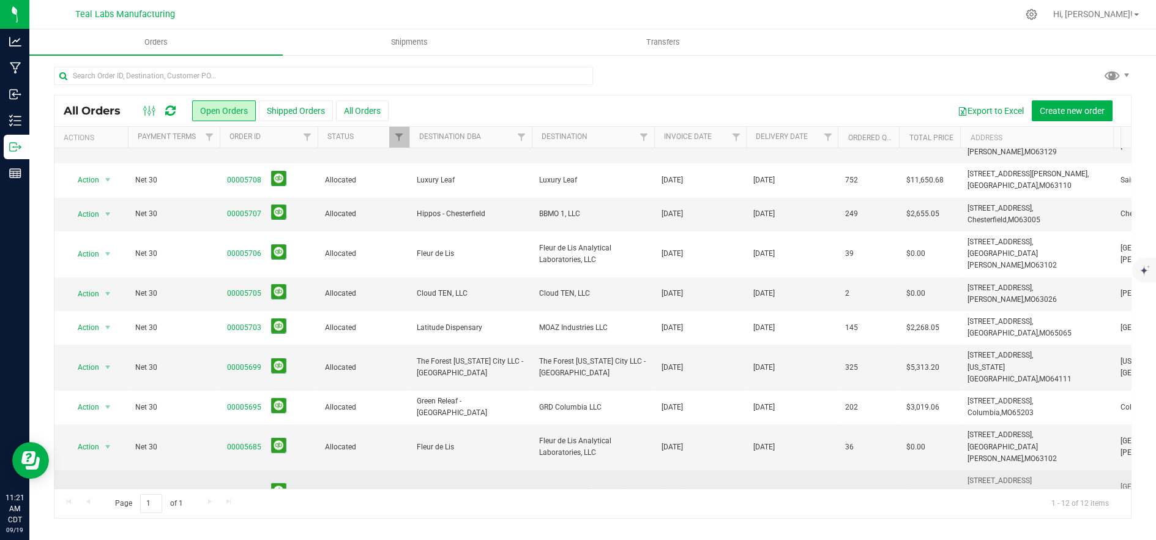
click at [233, 487] on link "00005676" at bounding box center [244, 493] width 34 height 12
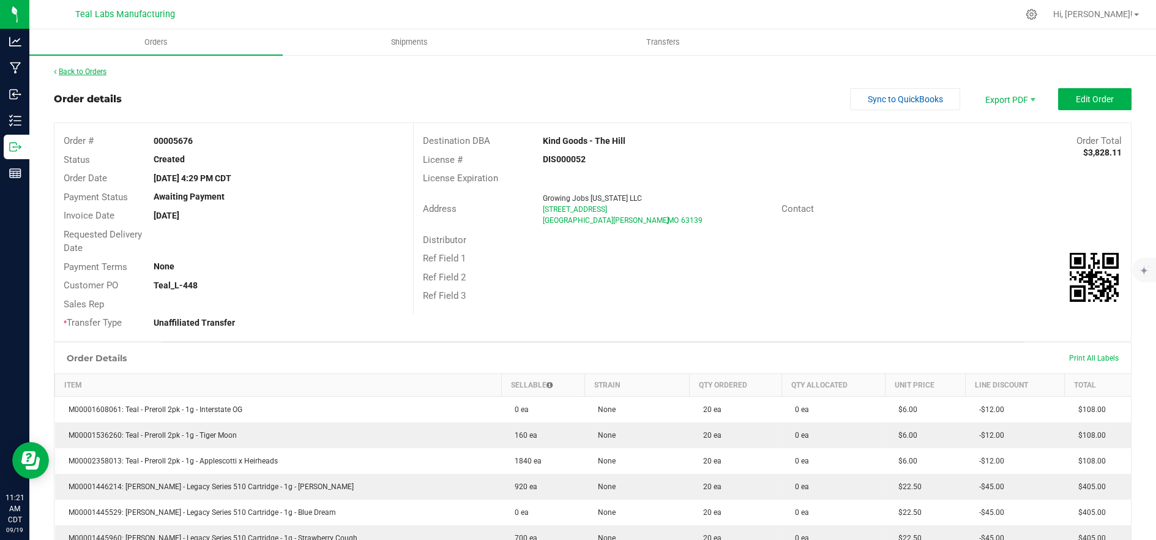
click at [54, 72] on icon at bounding box center [55, 71] width 2 height 7
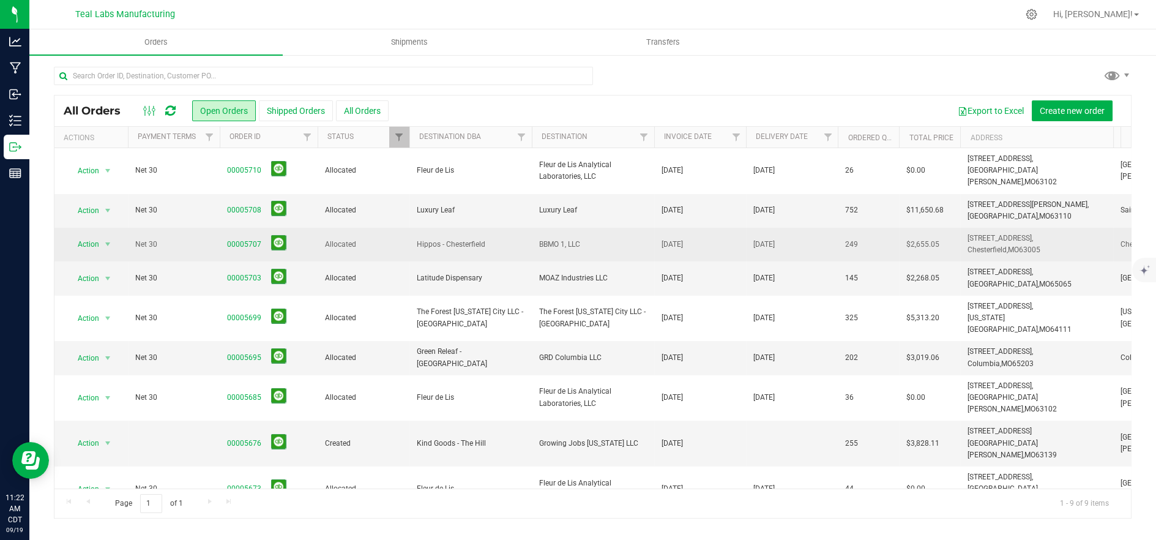
click at [361, 239] on span "Allocated" at bounding box center [363, 245] width 77 height 12
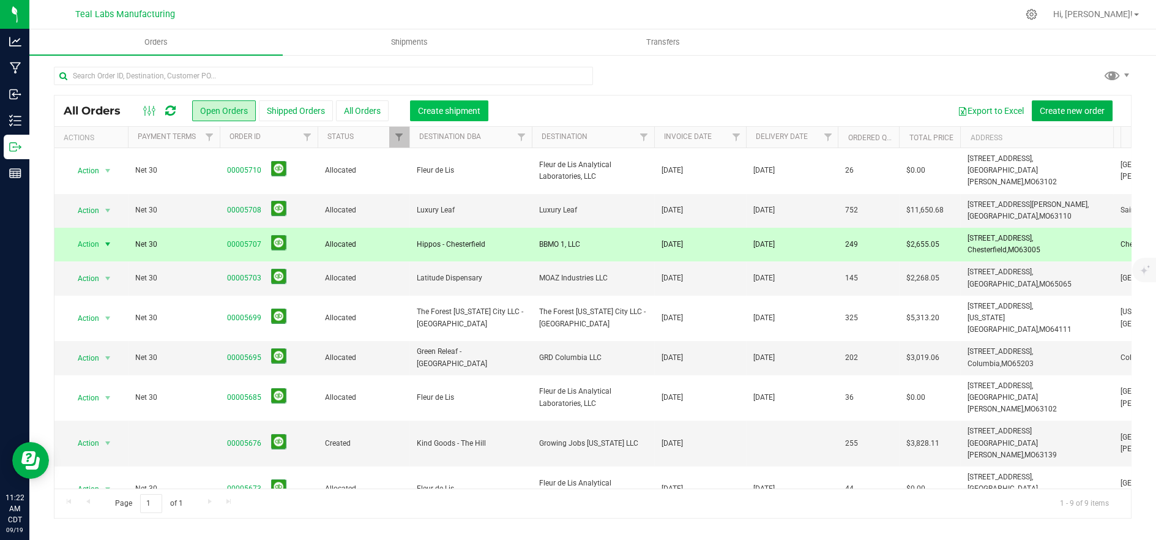
click at [465, 109] on span "Create shipment" at bounding box center [449, 111] width 62 height 10
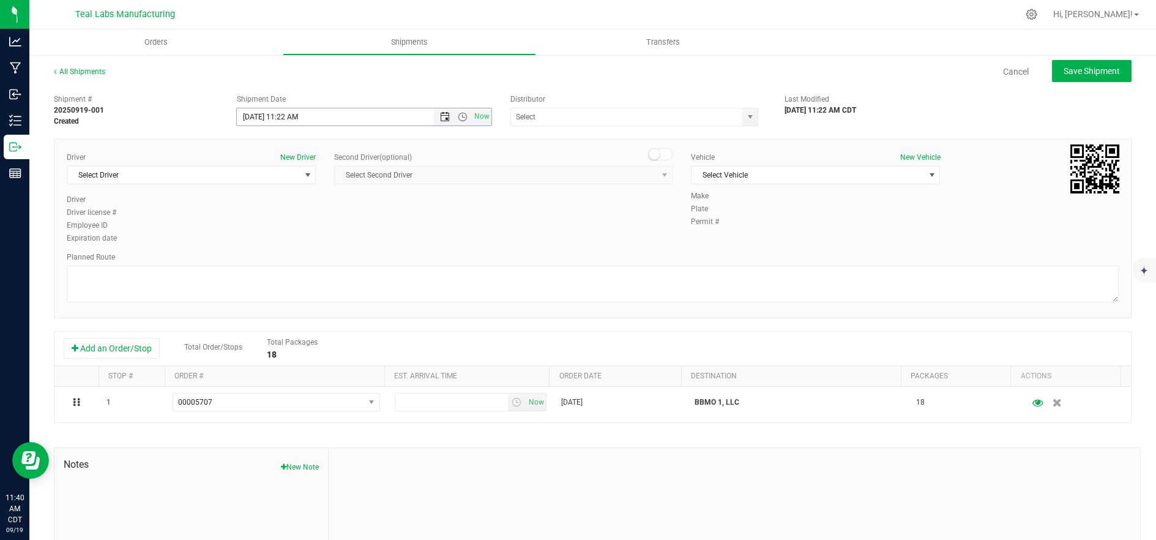
click at [442, 114] on span "Open the date view" at bounding box center [445, 117] width 10 height 10
drag, startPoint x: 262, startPoint y: 237, endPoint x: 316, endPoint y: 194, distance: 69.7
click at [263, 237] on link "22" at bounding box center [264, 241] width 18 height 19
click at [461, 113] on span "Open the time view" at bounding box center [463, 117] width 10 height 10
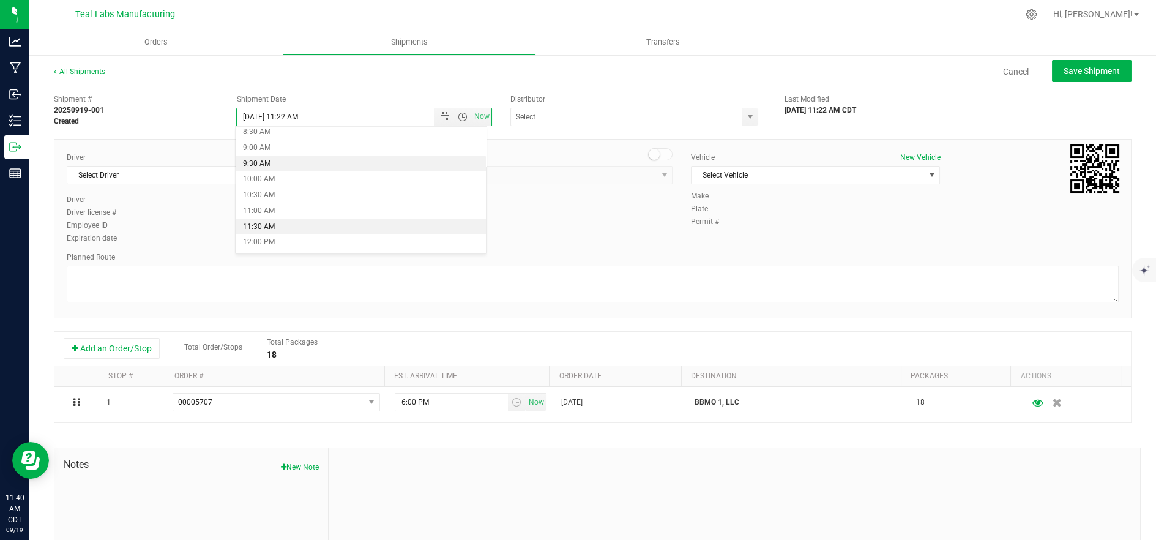
drag, startPoint x: 316, startPoint y: 161, endPoint x: 249, endPoint y: 163, distance: 67.4
click at [316, 161] on li "9:30 AM" at bounding box center [361, 164] width 251 height 16
type input "[DATE] 9:30 AM"
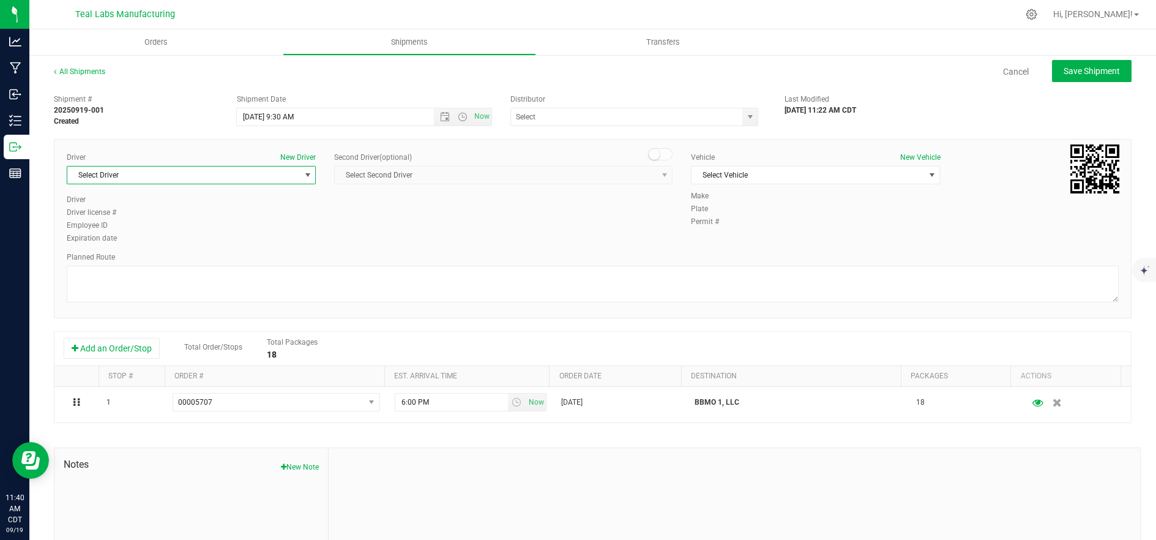
drag, startPoint x: 204, startPoint y: 170, endPoint x: 274, endPoint y: 178, distance: 70.3
click at [204, 171] on span "Select Driver" at bounding box center [183, 174] width 233 height 17
drag, startPoint x: 163, startPoint y: 260, endPoint x: 320, endPoint y: 228, distance: 160.5
click at [163, 260] on li "[PERSON_NAME]" at bounding box center [189, 262] width 245 height 18
type input "jer"
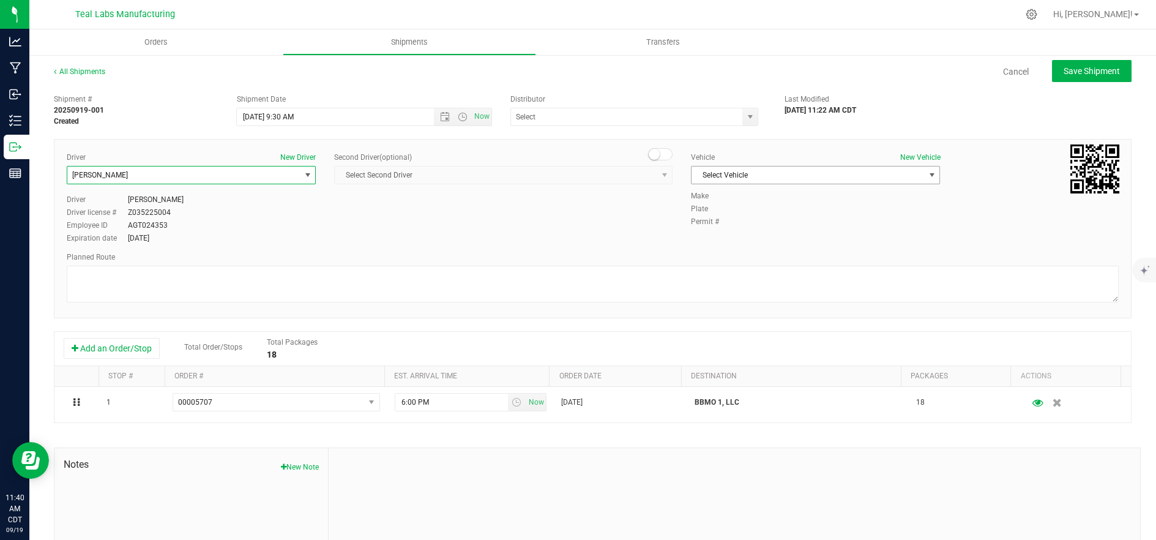
click at [746, 173] on span "Select Vehicle" at bounding box center [808, 174] width 233 height 17
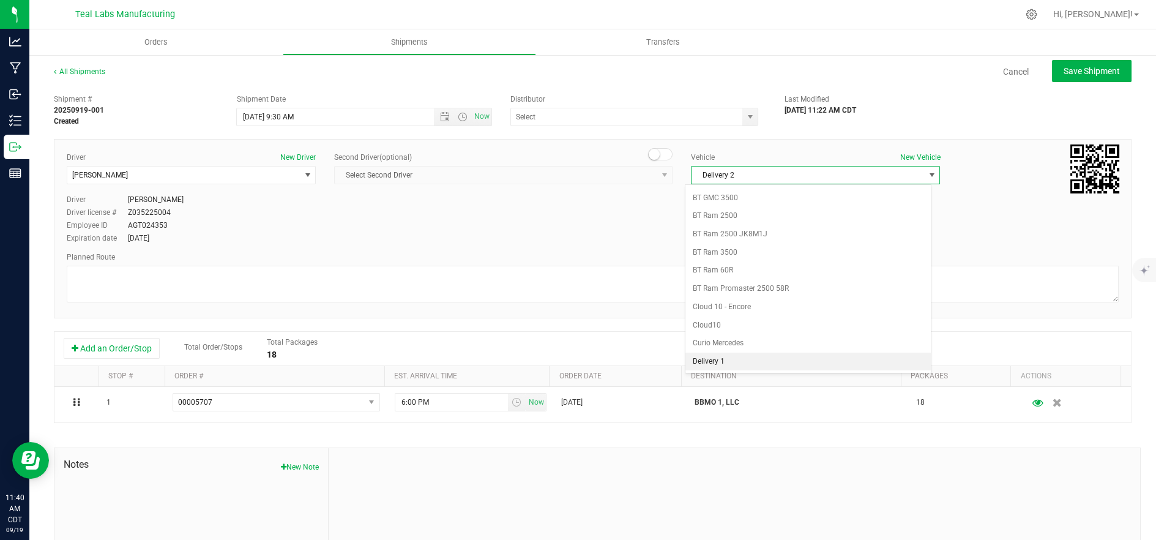
scroll to position [324, 0]
click at [776, 365] on li "Delivery 2" at bounding box center [808, 363] width 245 height 18
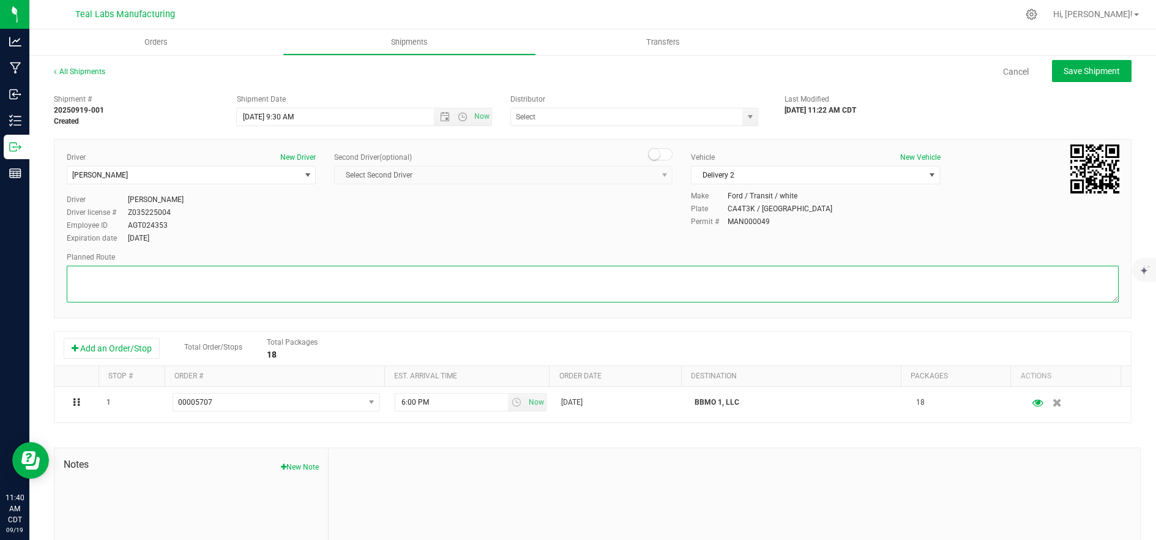
click at [425, 286] on textarea at bounding box center [593, 284] width 1052 height 37
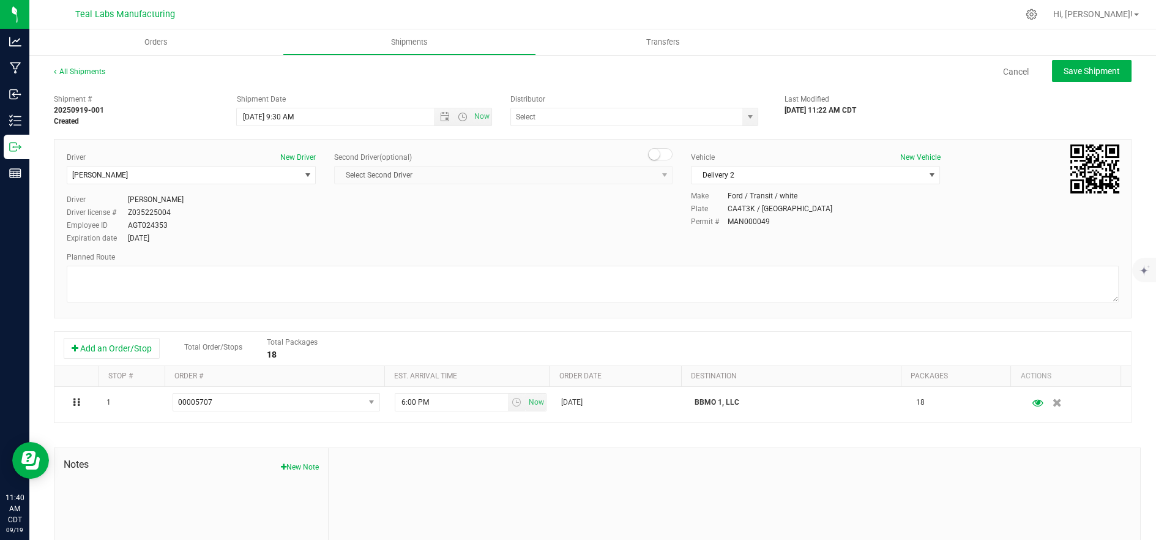
click at [902, 92] on div "Shipment # 20250919-001 Created Shipment Date [DATE] 9:30 AM Now Distributor Cl…" at bounding box center [593, 107] width 1096 height 39
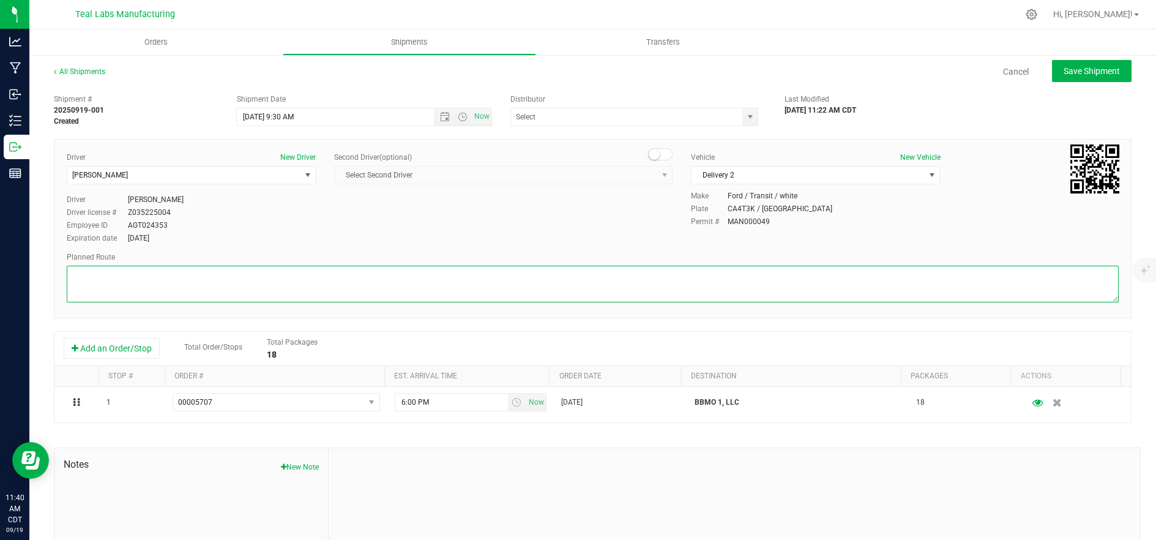
click at [411, 282] on textarea at bounding box center [593, 284] width 1052 height 37
paste textarea "[STREET_ADDRESS][GEOGRAPHIC_DATA] northwest on [GEOGRAPHIC_DATA]. Go for 0.4 mi…"
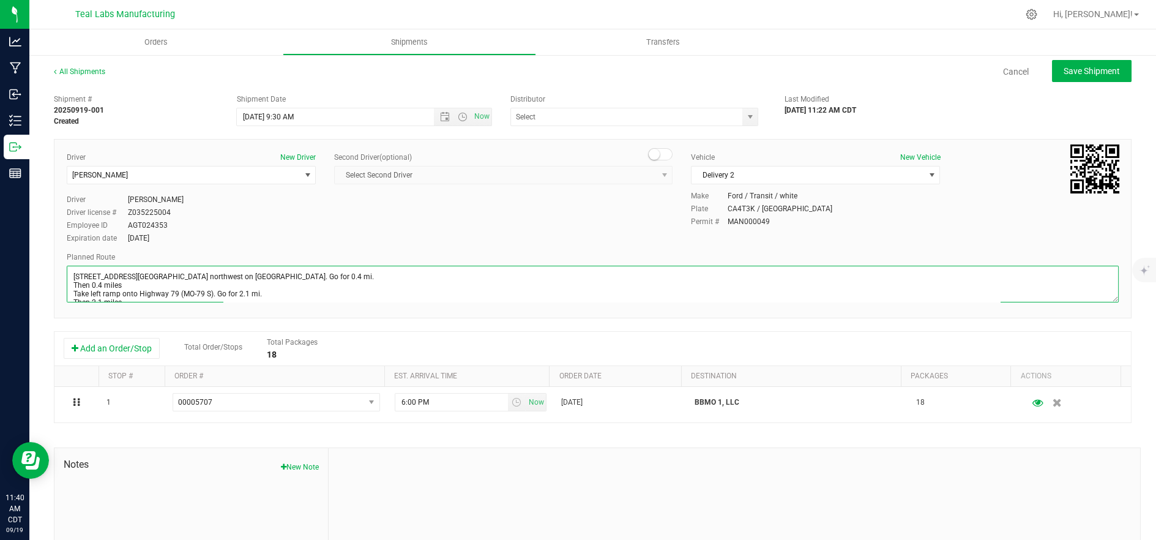
scroll to position [278, 0]
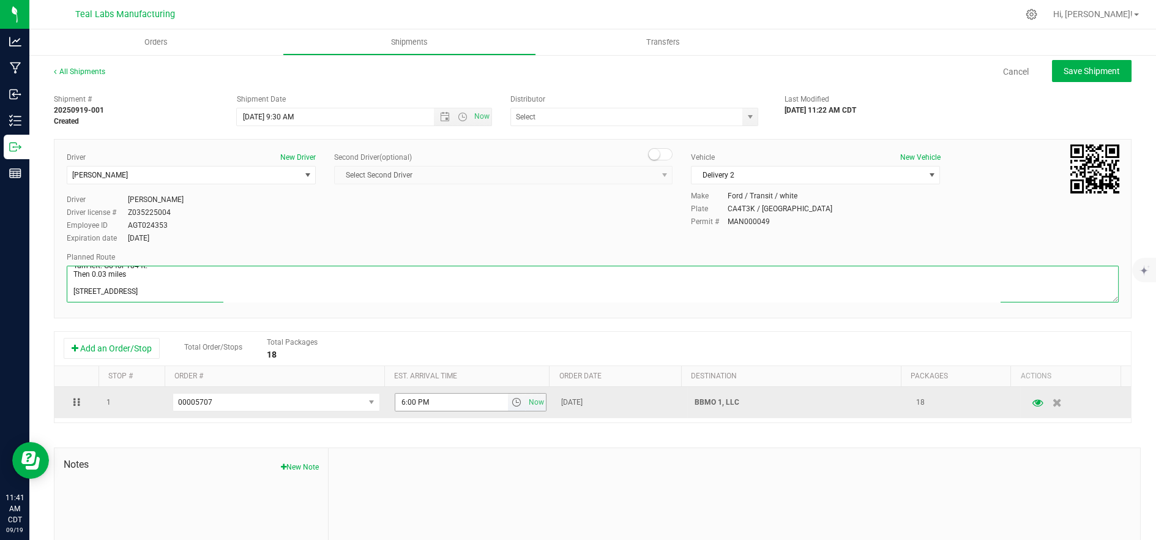
click at [512, 402] on span "select" at bounding box center [517, 402] width 10 height 10
type textarea "[STREET_ADDRESS][GEOGRAPHIC_DATA] northwest on [GEOGRAPHIC_DATA]. Go for 0.4 mi…"
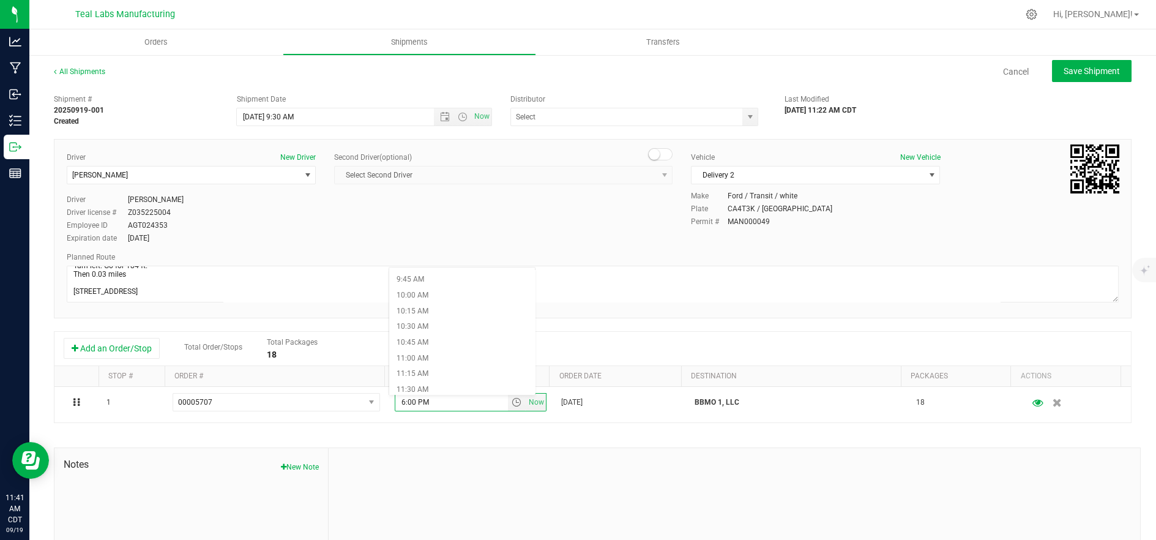
scroll to position [612, 0]
click at [460, 312] on li "10:15 AM" at bounding box center [462, 311] width 146 height 16
click at [1067, 74] on span "Save Shipment" at bounding box center [1092, 71] width 56 height 10
type input "[DATE] 2:30 PM"
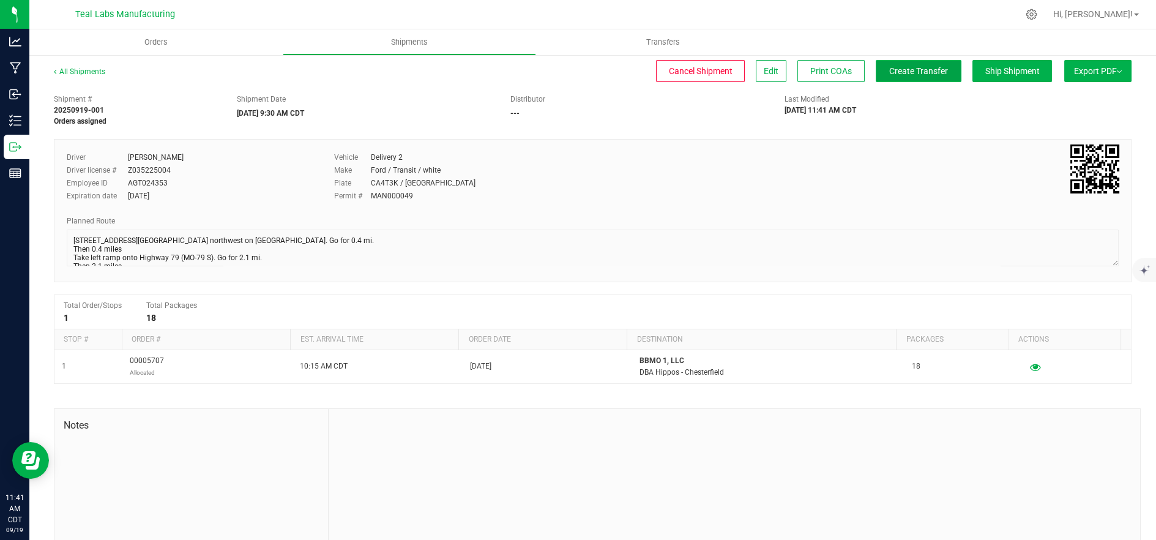
click at [897, 73] on span "Create Transfer" at bounding box center [918, 71] width 59 height 10
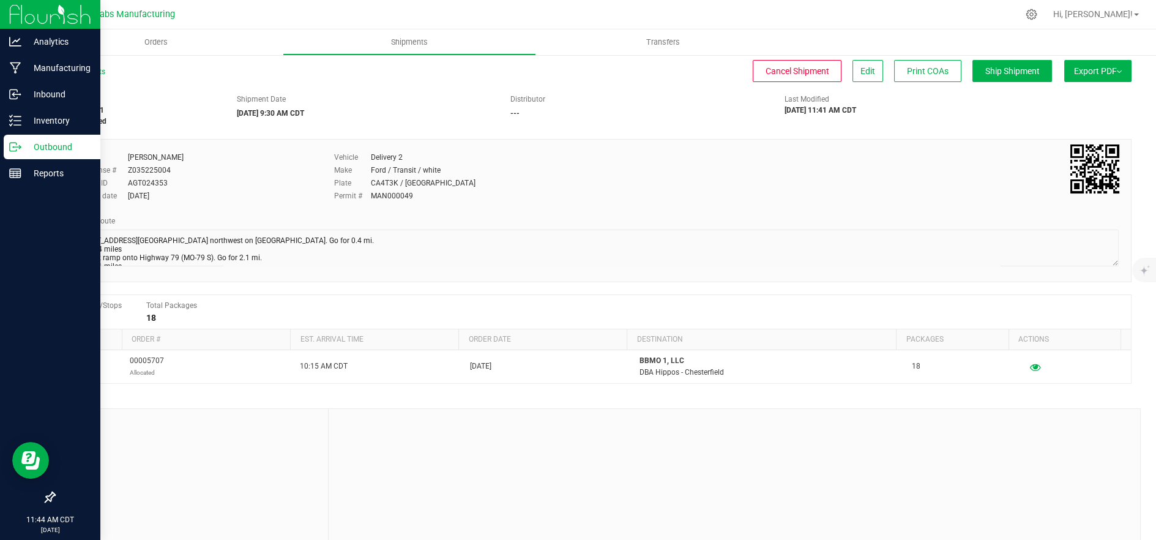
click at [25, 147] on p "Outbound" at bounding box center [57, 147] width 73 height 15
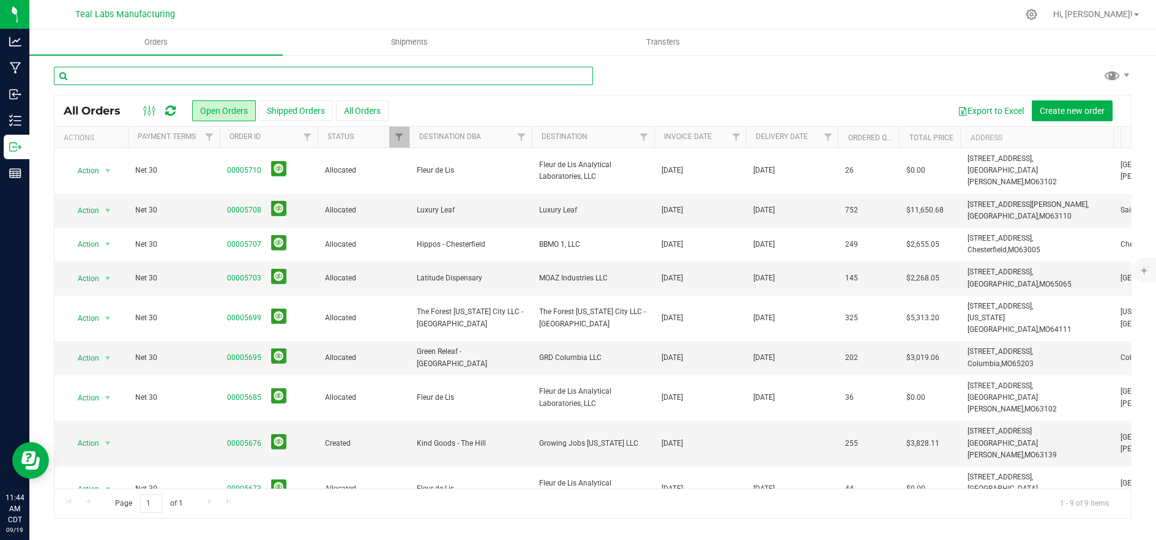
click at [196, 77] on input "text" at bounding box center [323, 76] width 539 height 18
click at [347, 204] on span "Allocated" at bounding box center [363, 210] width 77 height 12
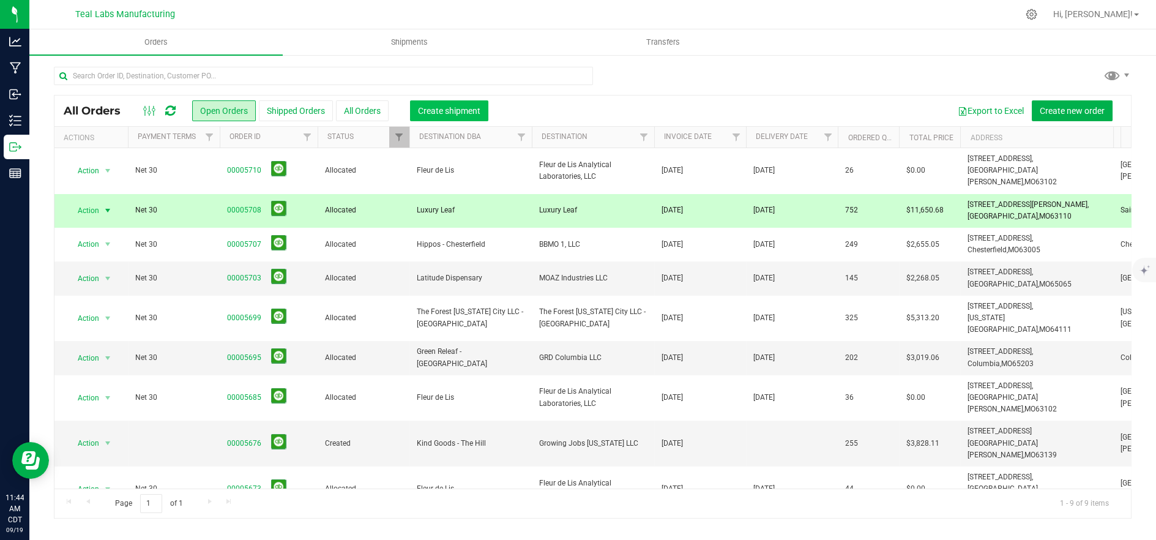
click at [452, 110] on span "Create shipment" at bounding box center [449, 111] width 62 height 10
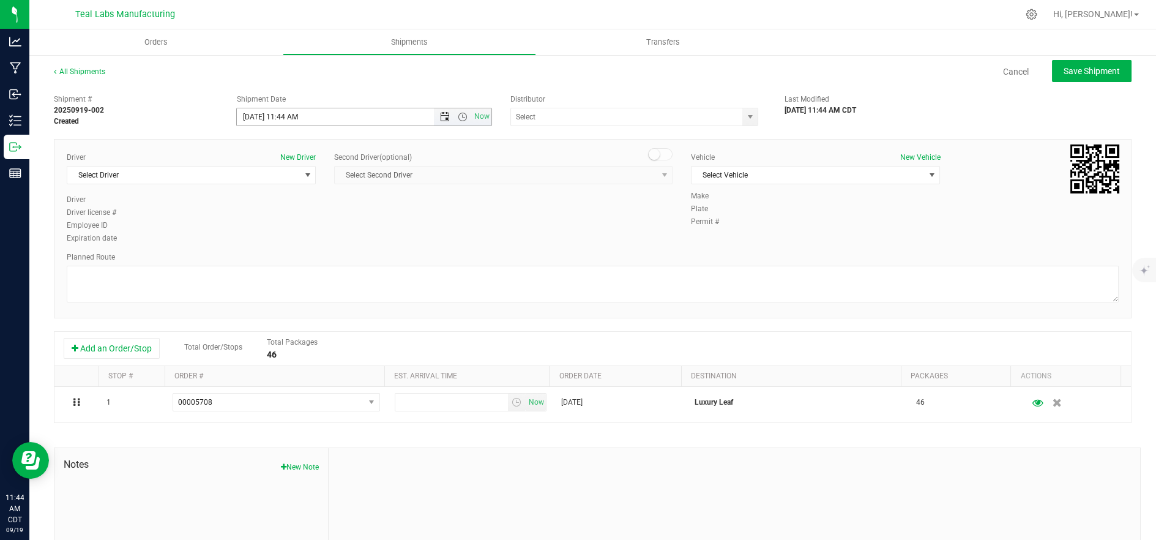
click at [441, 114] on span "Open the date view" at bounding box center [445, 117] width 10 height 10
click at [260, 242] on link "22" at bounding box center [264, 241] width 18 height 19
drag, startPoint x: 460, startPoint y: 117, endPoint x: 452, endPoint y: 123, distance: 10.5
click at [460, 117] on span "Open the time view" at bounding box center [463, 117] width 10 height 10
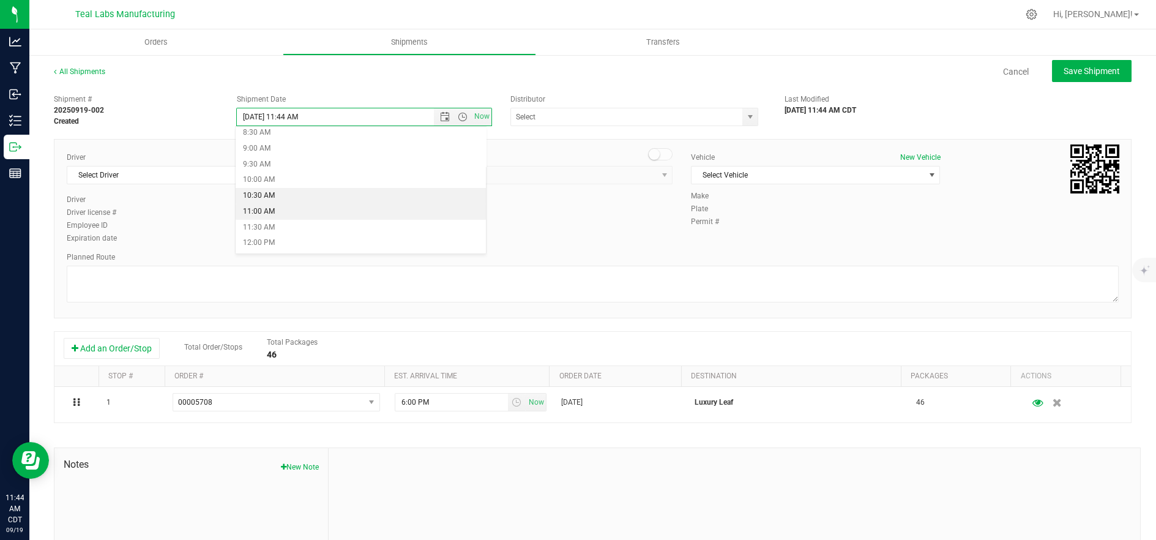
scroll to position [272, 0]
drag, startPoint x: 310, startPoint y: 160, endPoint x: 279, endPoint y: 162, distance: 31.3
click at [310, 160] on li "9:30 AM" at bounding box center [361, 164] width 251 height 16
type input "9/22/2025 9:30 AM"
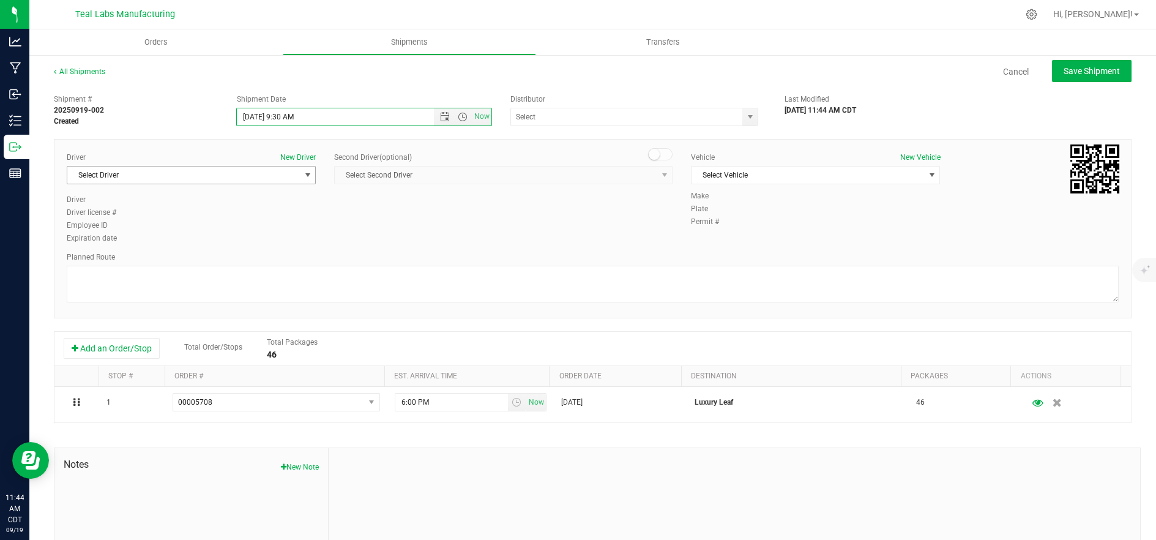
click at [218, 170] on span "Select Driver" at bounding box center [183, 174] width 233 height 17
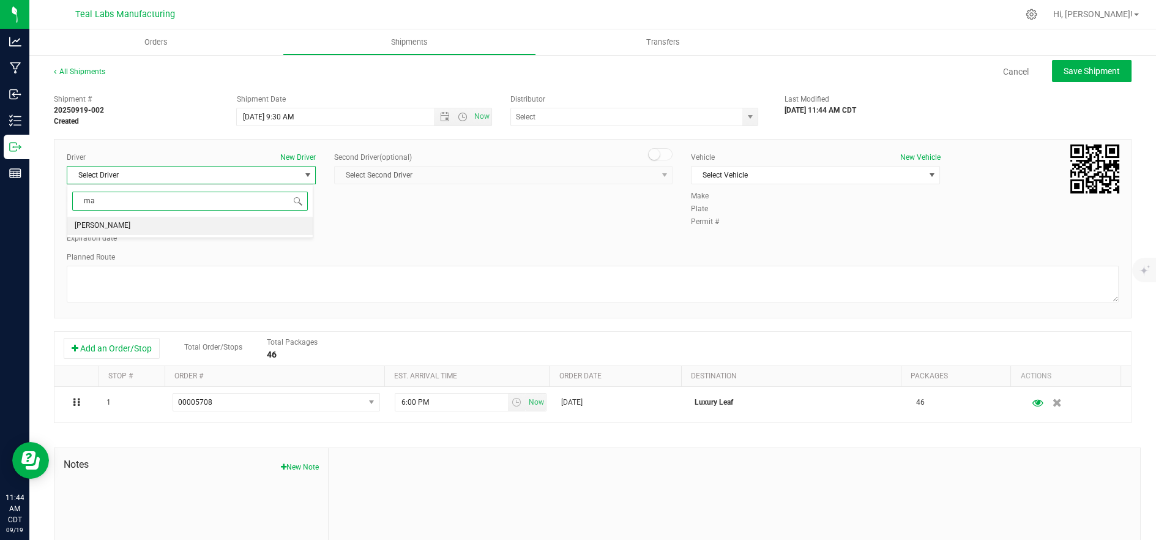
type input "m"
click at [150, 262] on li "Jeremiah Wesche" at bounding box center [189, 262] width 245 height 18
type input "jer"
click at [783, 176] on span "Select Vehicle" at bounding box center [808, 174] width 233 height 17
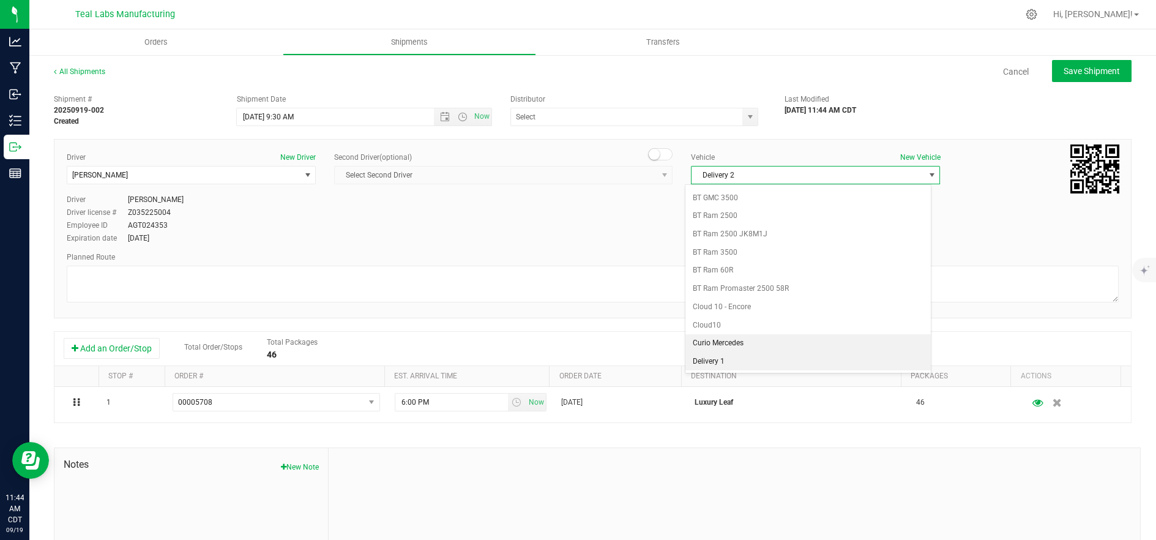
scroll to position [324, 0]
drag, startPoint x: 758, startPoint y: 361, endPoint x: 601, endPoint y: 304, distance: 167.1
click at [756, 361] on li "Delivery 2" at bounding box center [808, 363] width 245 height 18
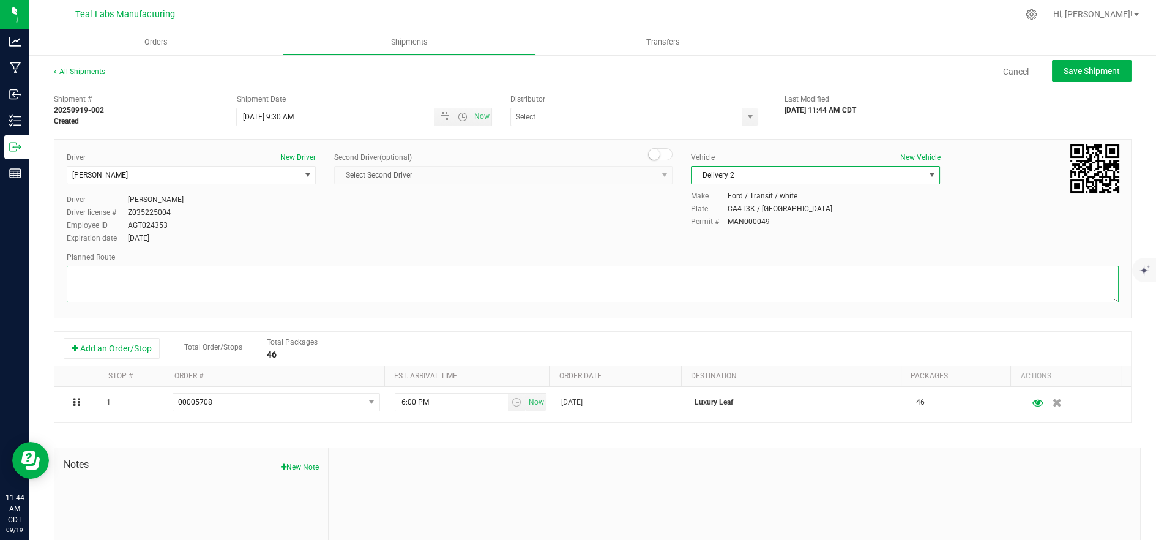
click at [586, 286] on textarea at bounding box center [593, 284] width 1052 height 37
click at [307, 269] on textarea at bounding box center [593, 284] width 1052 height 37
paste textarea "5555 Salt River Rd Head northwest on Salt River Rd. Go for 0.4 mi. Then 0.4 mil…"
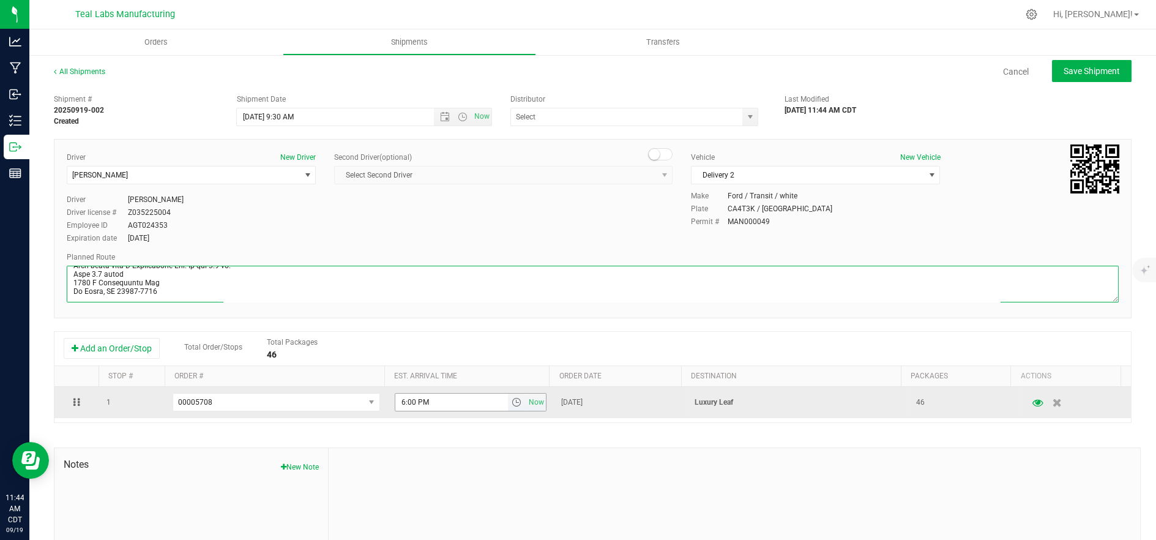
click at [512, 403] on span "select" at bounding box center [517, 402] width 10 height 10
type textarea "5555 Salt River Rd Head northwest on Salt River Rd. Go for 0.4 mi. Then 0.4 mil…"
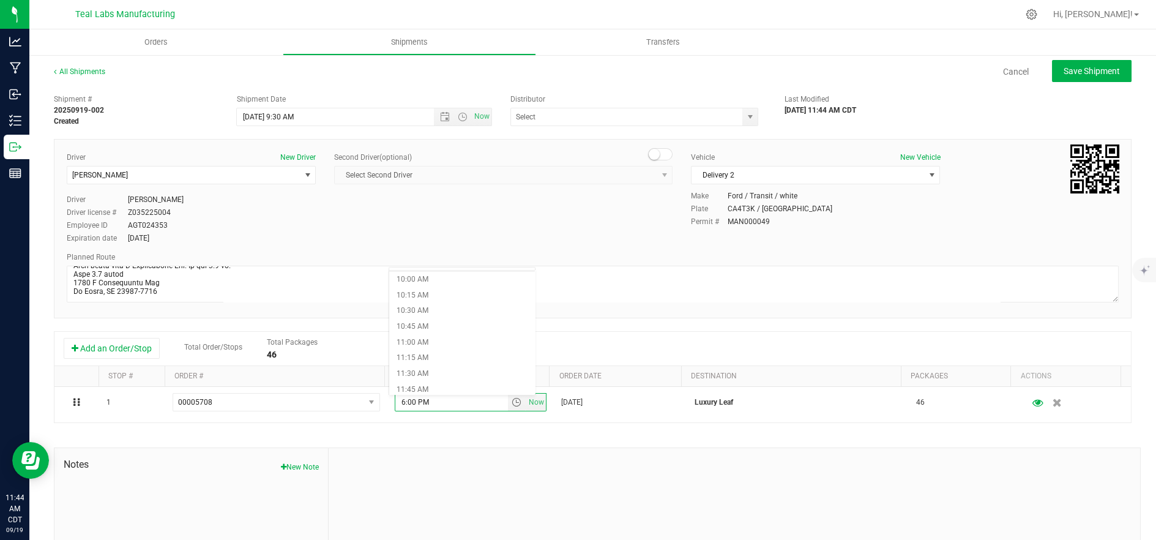
scroll to position [680, 0]
click at [446, 306] on li "11:15 AM" at bounding box center [462, 305] width 146 height 16
click at [1064, 67] on span "Save Shipment" at bounding box center [1092, 71] width 56 height 10
type input "9/22/2025 2:30 PM"
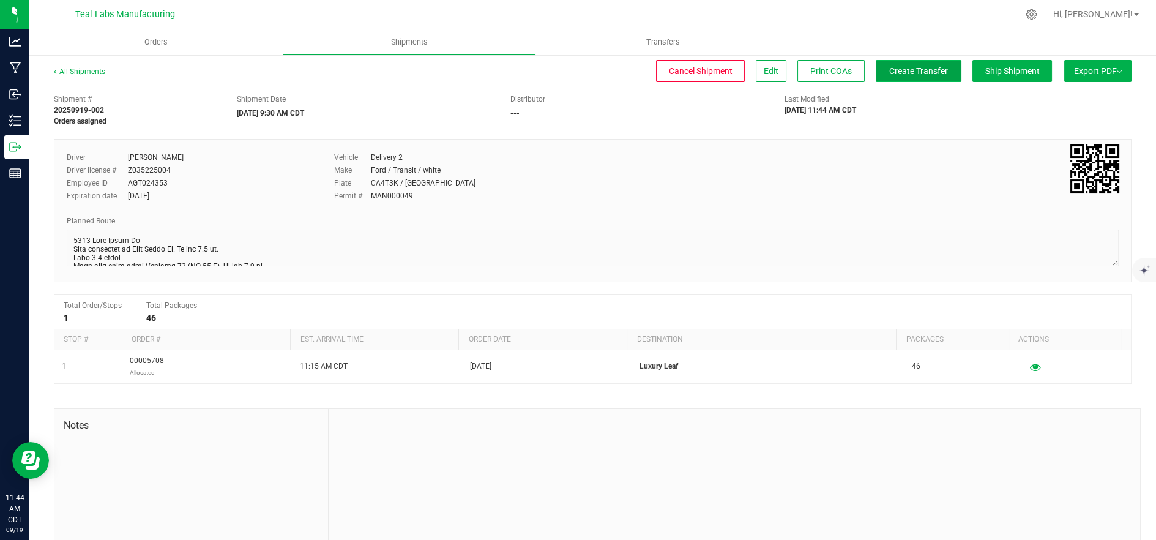
drag, startPoint x: 915, startPoint y: 73, endPoint x: 894, endPoint y: 79, distance: 21.5
click at [914, 73] on span "Create Transfer" at bounding box center [918, 71] width 59 height 10
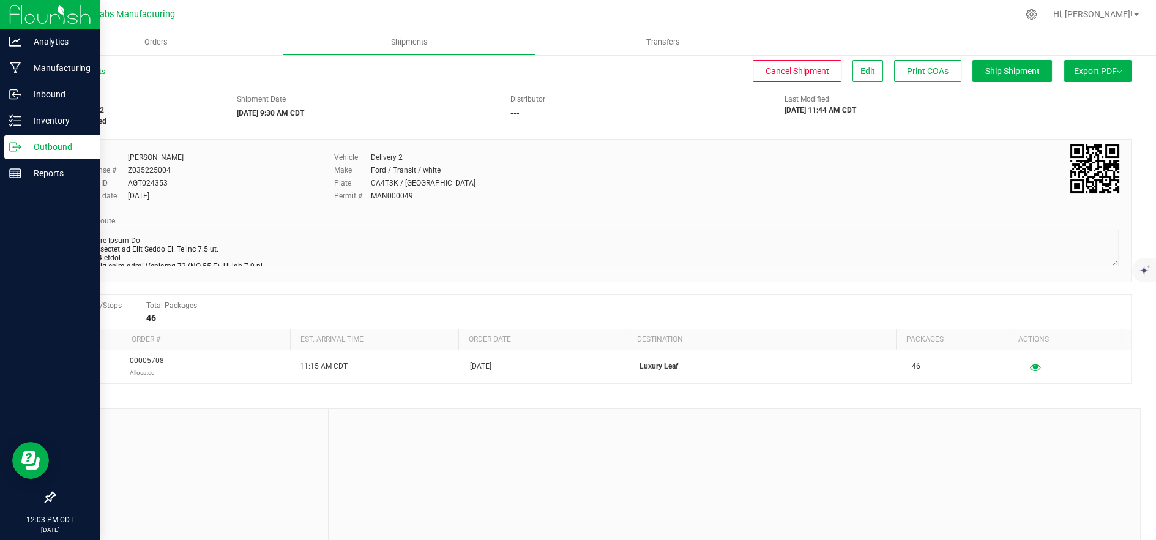
click at [24, 152] on p "Outbound" at bounding box center [57, 147] width 73 height 15
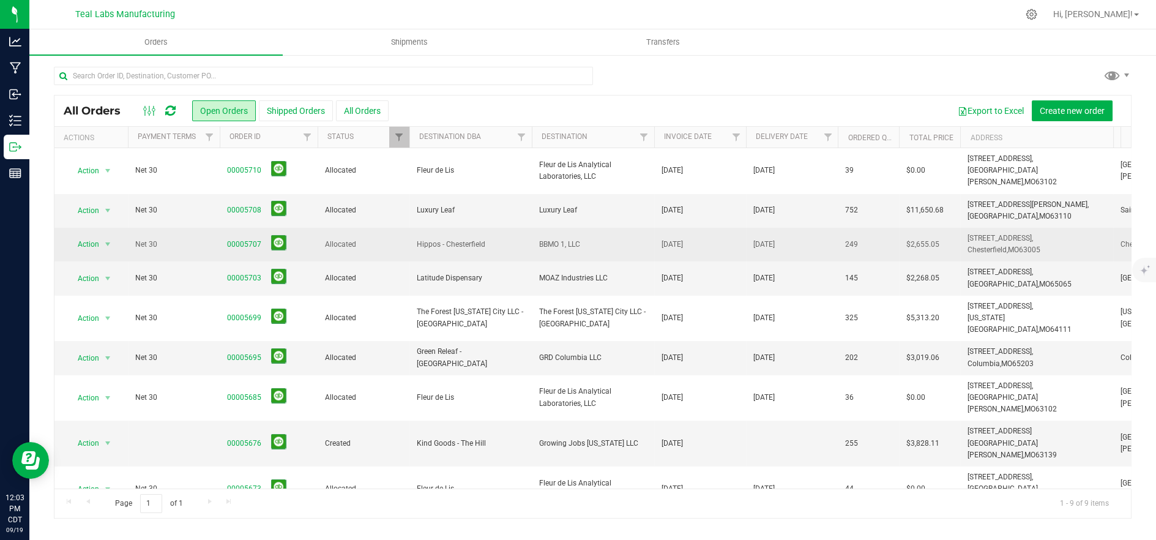
click at [476, 239] on span "Hippos - Chesterfield" at bounding box center [471, 245] width 108 height 12
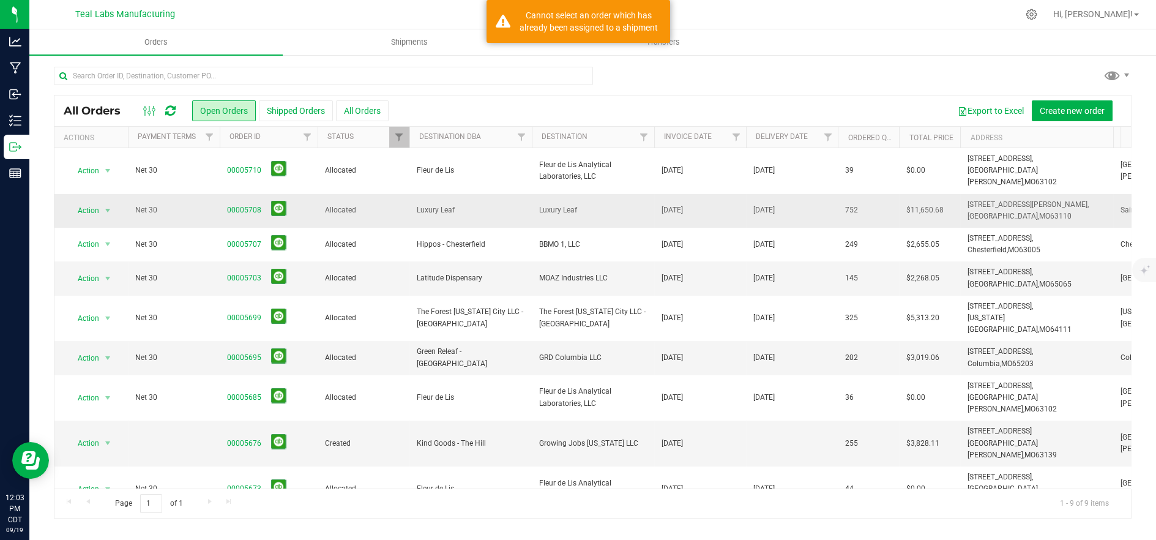
click at [476, 204] on span "Luxury Leaf" at bounding box center [471, 210] width 108 height 12
click at [518, 204] on span "Luxury Leaf" at bounding box center [471, 210] width 108 height 12
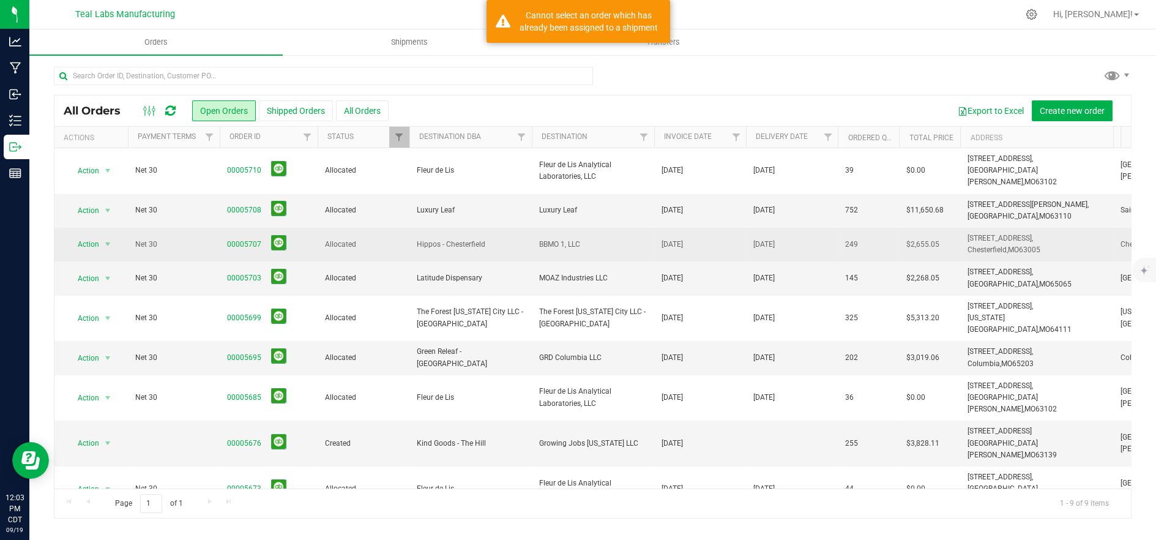
click at [515, 239] on span "Hippos - Chesterfield" at bounding box center [471, 245] width 108 height 12
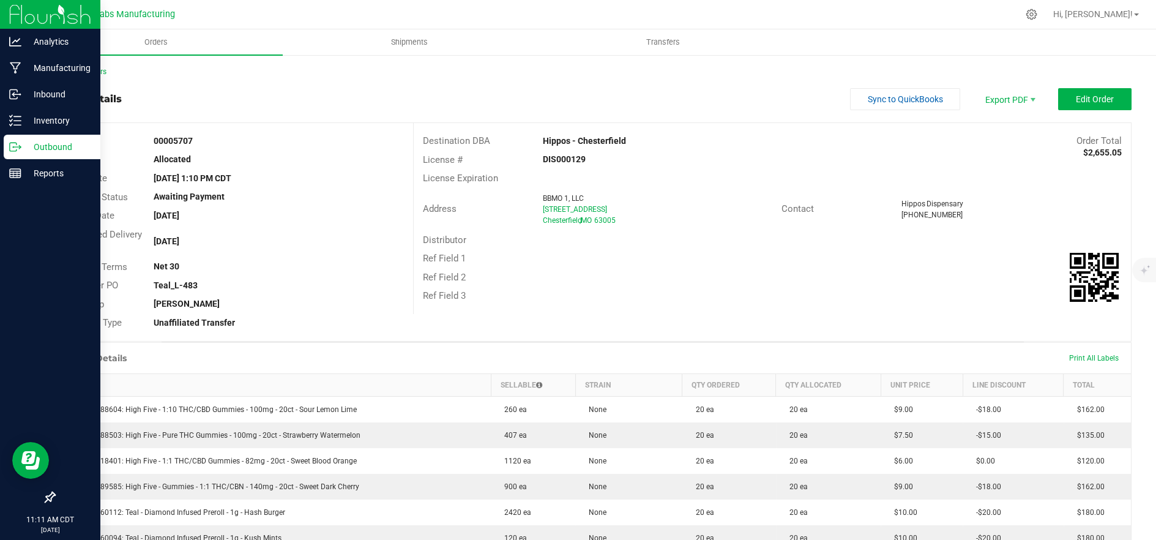
drag, startPoint x: 15, startPoint y: 148, endPoint x: 40, endPoint y: 149, distance: 25.1
click at [15, 148] on icon at bounding box center [15, 147] width 12 height 12
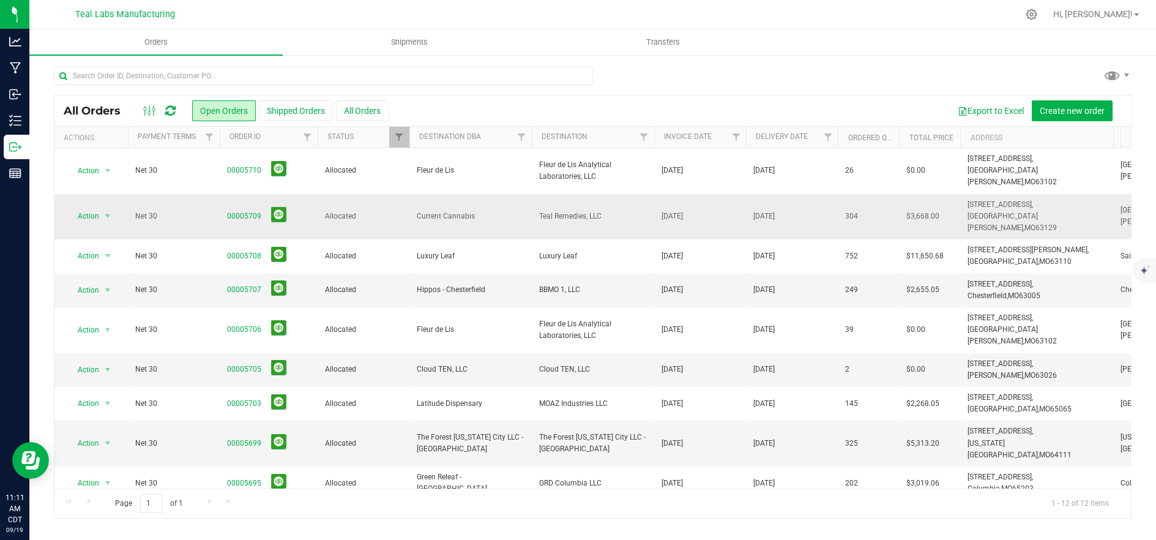
click at [348, 211] on span "Allocated" at bounding box center [363, 217] width 77 height 12
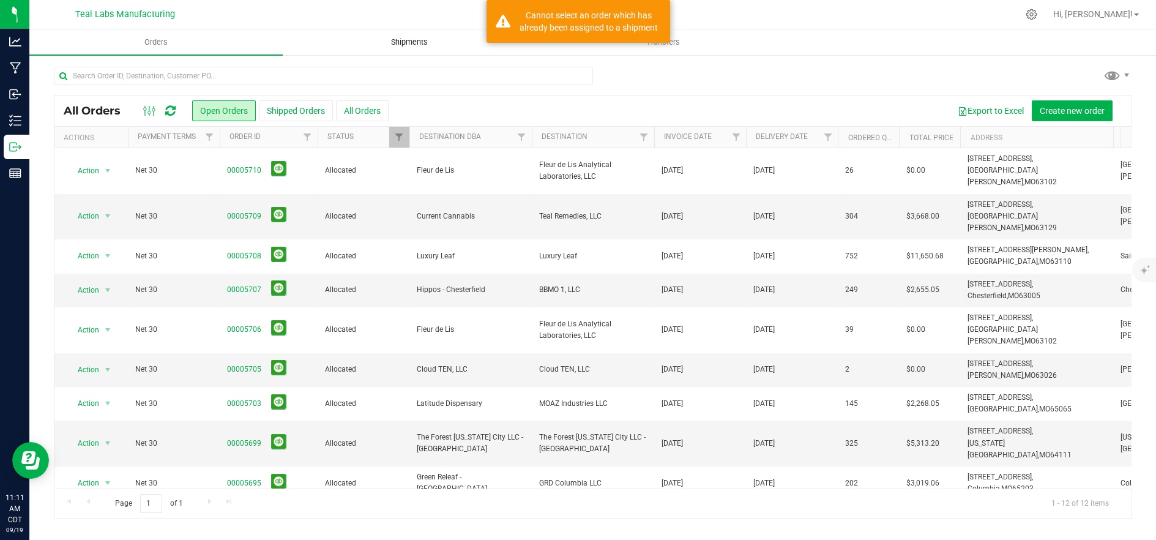
click at [401, 39] on span "Shipments" at bounding box center [410, 42] width 70 height 11
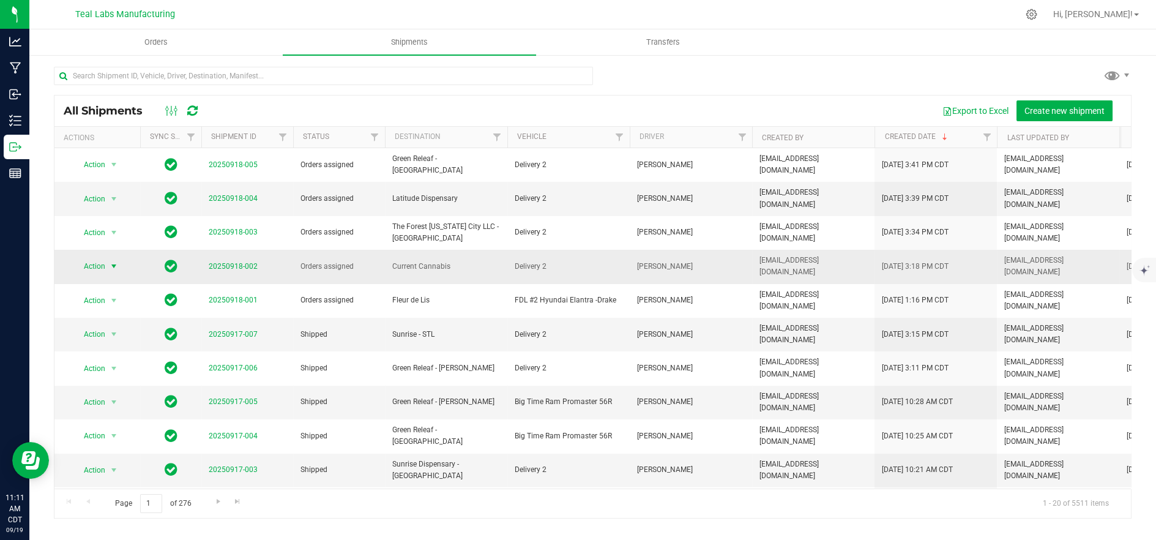
click at [84, 258] on span "Action" at bounding box center [89, 266] width 33 height 17
click at [123, 368] on li "Ship shipment" at bounding box center [118, 377] width 91 height 18
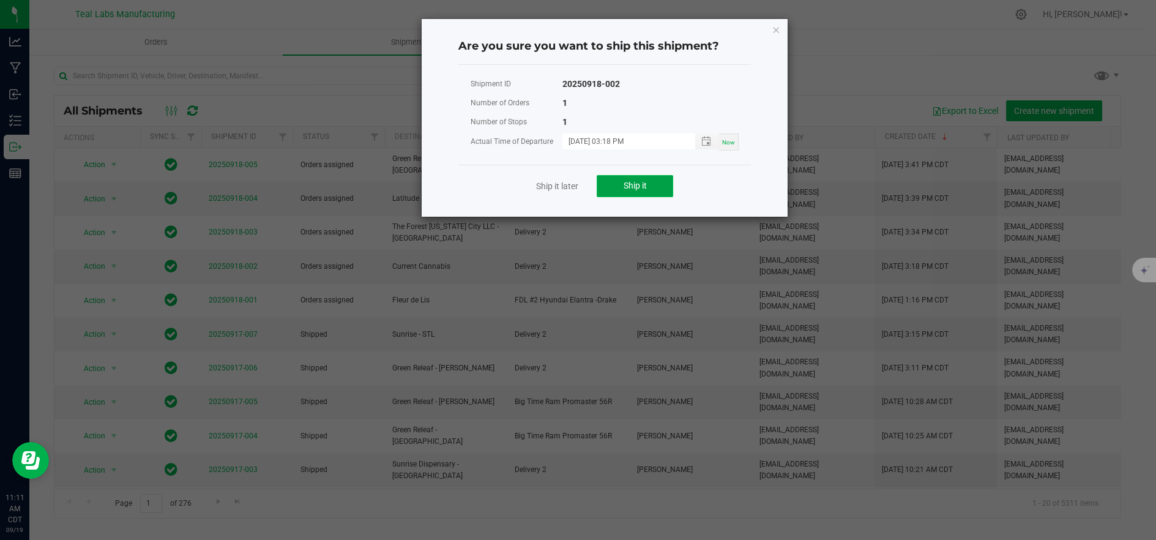
click at [617, 190] on button "Ship it" at bounding box center [635, 186] width 77 height 22
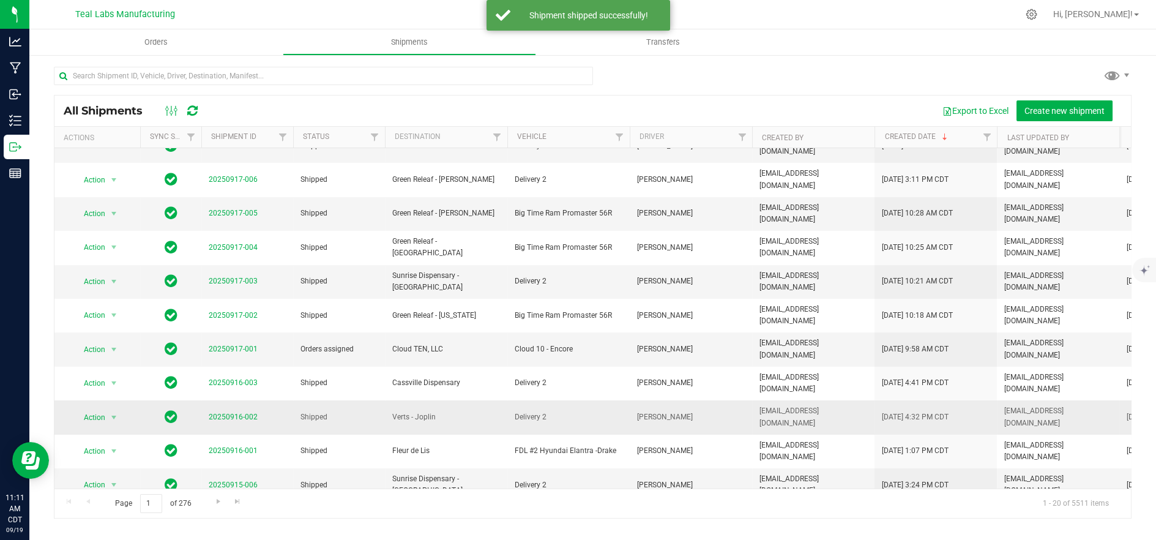
scroll to position [165, 0]
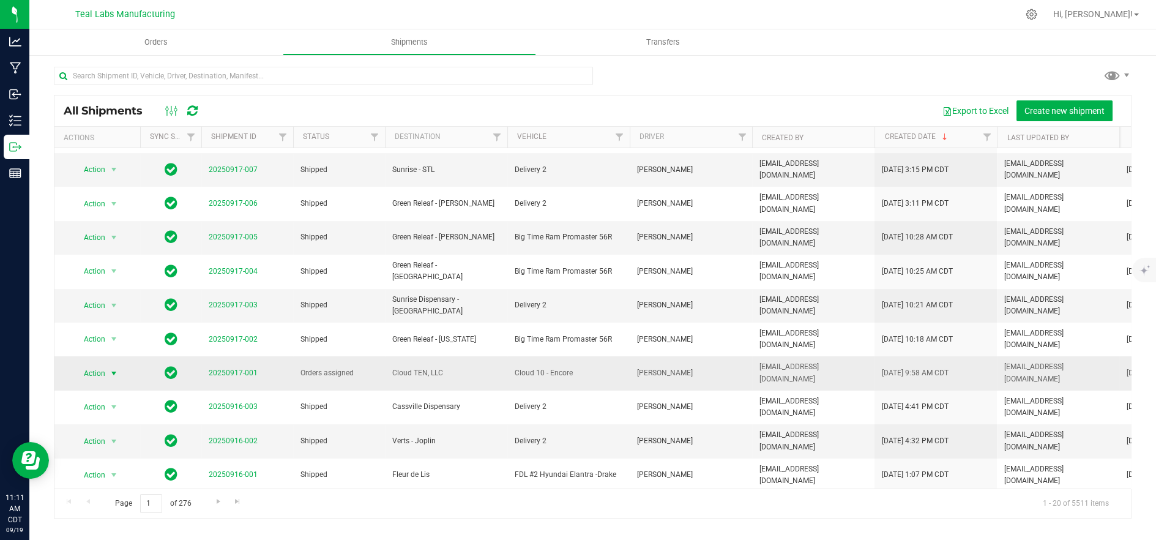
click at [86, 365] on span "Action" at bounding box center [89, 373] width 33 height 17
click at [127, 424] on li "Ship shipment" at bounding box center [118, 433] width 91 height 18
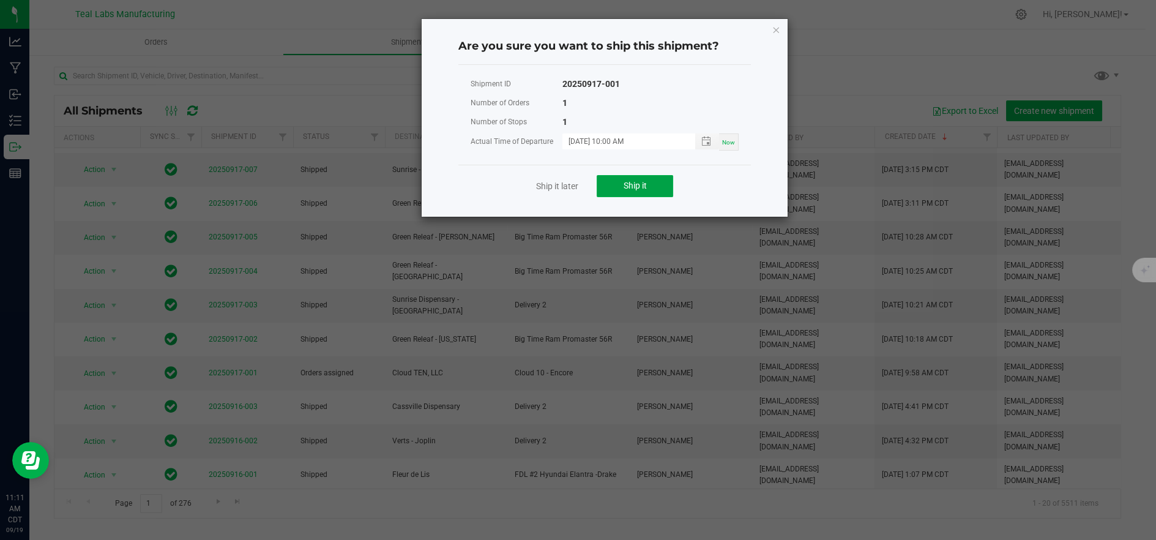
drag, startPoint x: 648, startPoint y: 192, endPoint x: 466, endPoint y: 266, distance: 196.5
click at [648, 192] on button "Ship it" at bounding box center [635, 186] width 77 height 22
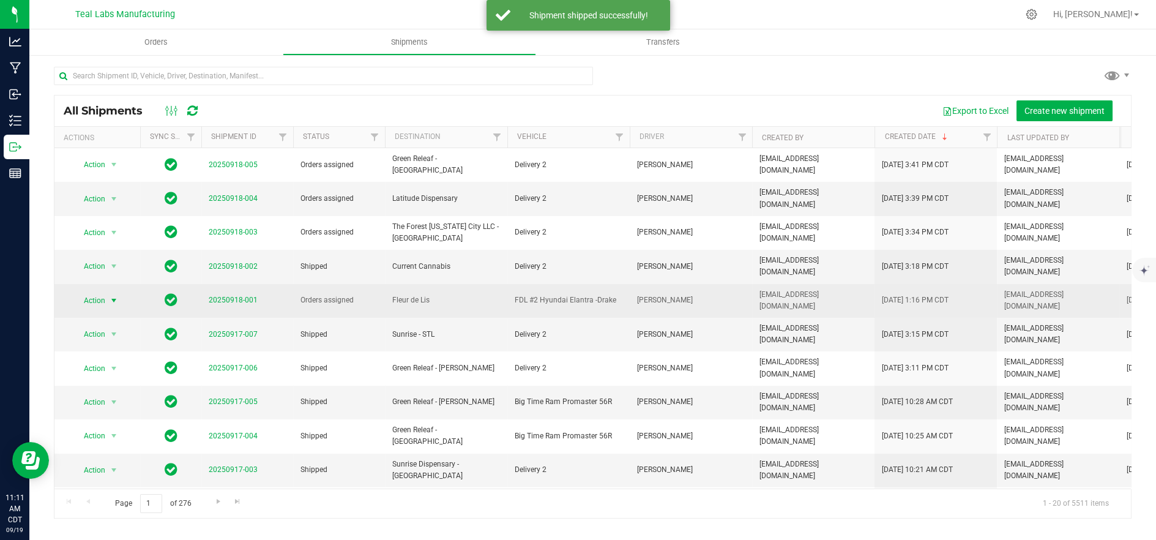
click at [94, 292] on span "Action" at bounding box center [89, 300] width 33 height 17
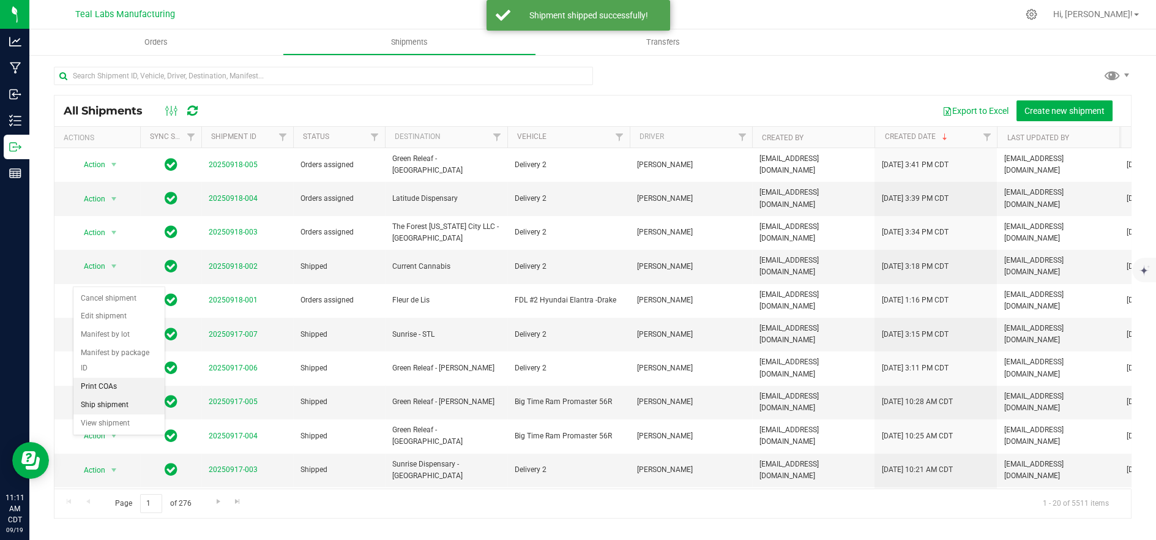
click at [110, 396] on li "Ship shipment" at bounding box center [118, 405] width 91 height 18
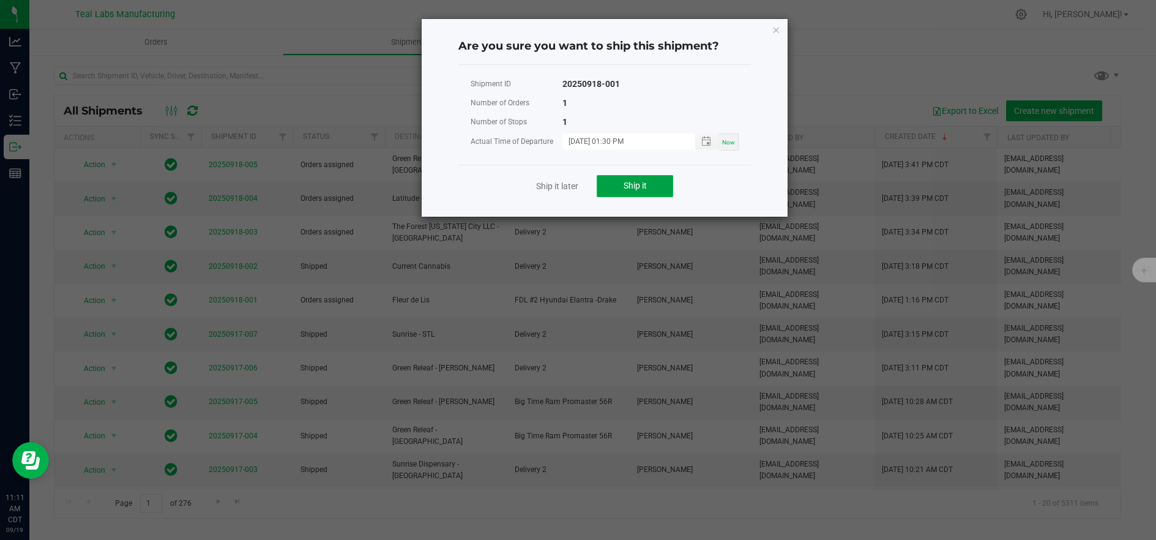
click at [625, 184] on span "Ship it" at bounding box center [635, 186] width 23 height 10
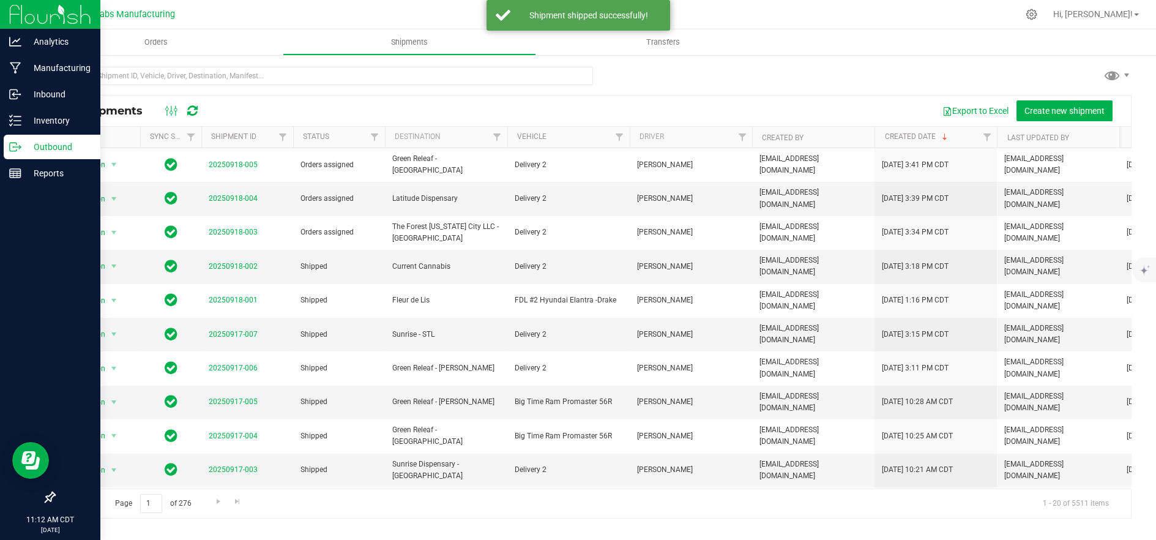
click at [17, 147] on line at bounding box center [17, 147] width 7 height 0
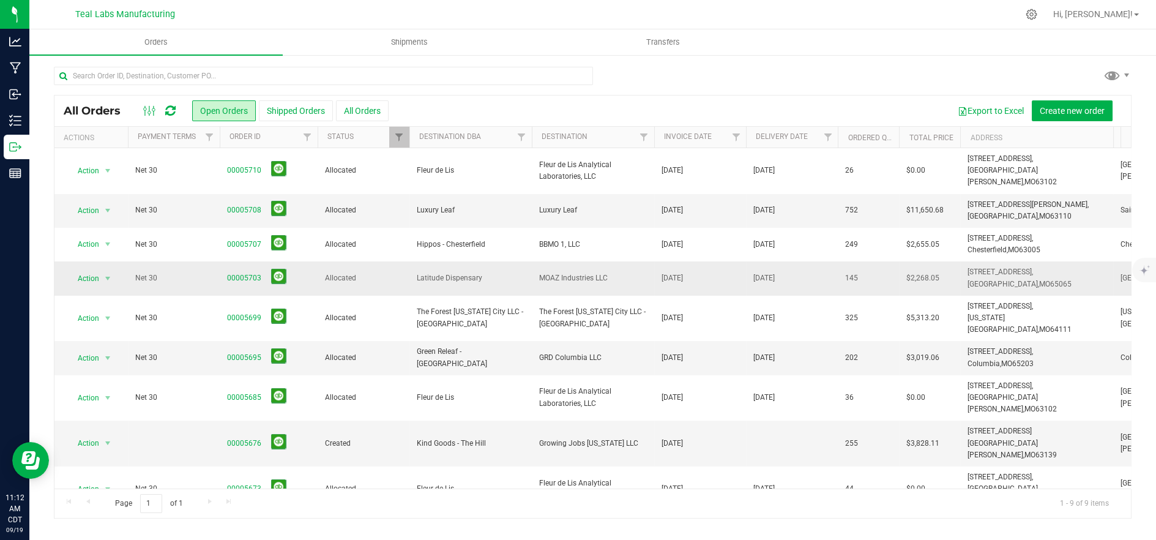
click at [468, 272] on td "Latitude Dispensary" at bounding box center [470, 278] width 122 height 34
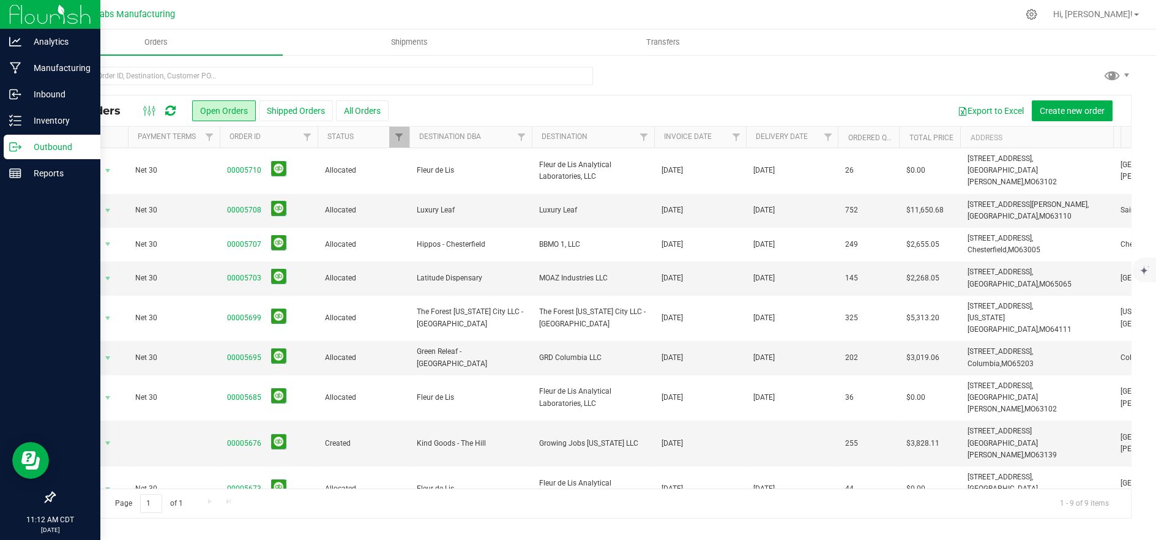
click at [29, 147] on p "Outbound" at bounding box center [57, 147] width 73 height 15
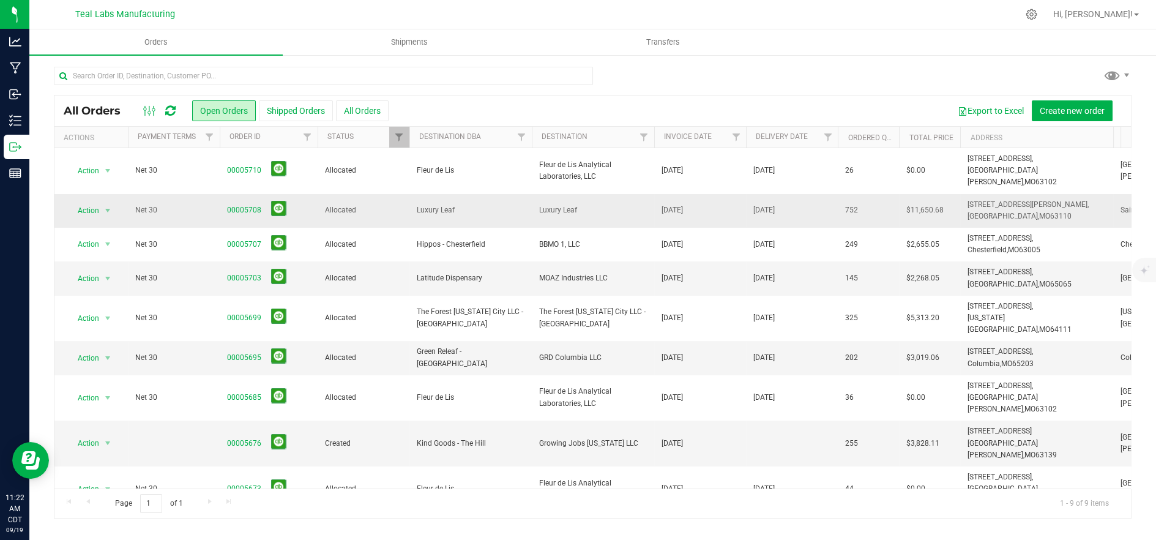
drag, startPoint x: 1034, startPoint y: 201, endPoint x: 965, endPoint y: 189, distance: 70.7
click at [965, 194] on td "[STREET_ADDRESS][PERSON_NAME], [GEOGRAPHIC_DATA], [GEOGRAPHIC_DATA] 63110" at bounding box center [1036, 211] width 153 height 34
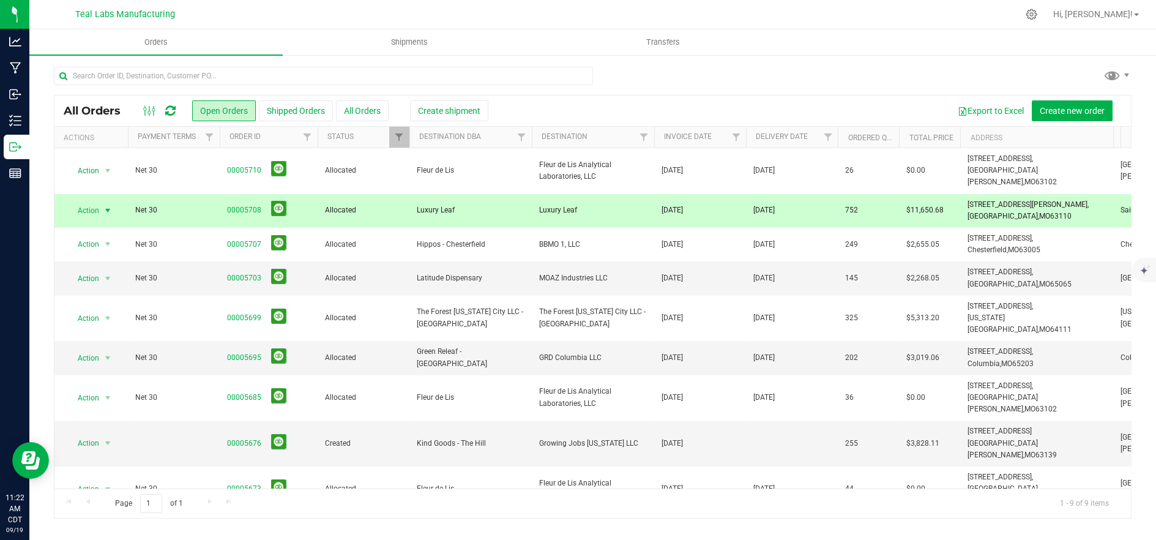
copy span "[STREET_ADDRESS][PERSON_NAME]"
click at [752, 196] on td "[DATE]" at bounding box center [792, 211] width 92 height 34
